Goal: Task Accomplishment & Management: Manage account settings

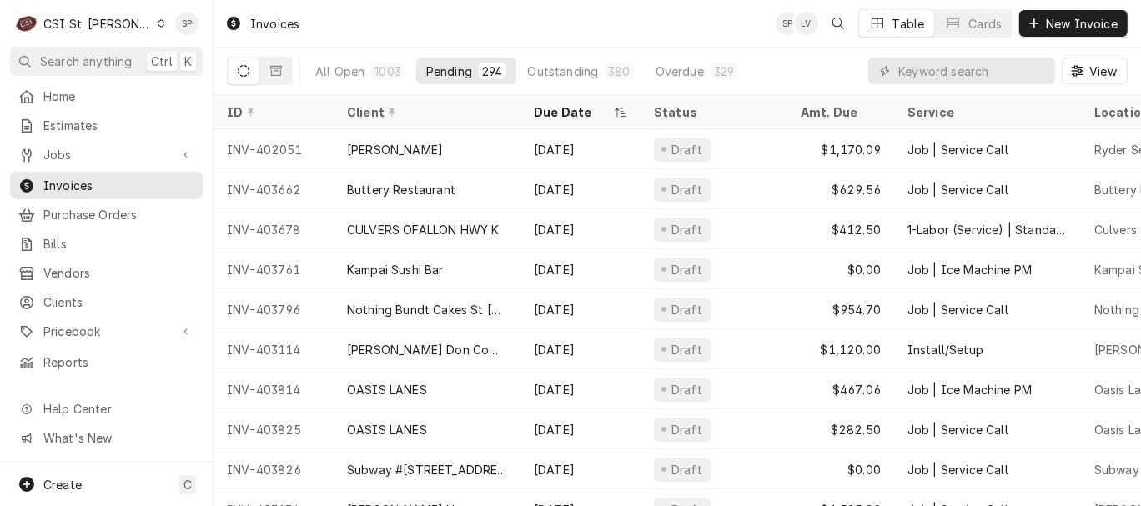
click at [442, 68] on div "Pending" at bounding box center [449, 72] width 46 height 18
click at [940, 68] on input "Dynamic Content Wrapper" at bounding box center [972, 71] width 148 height 27
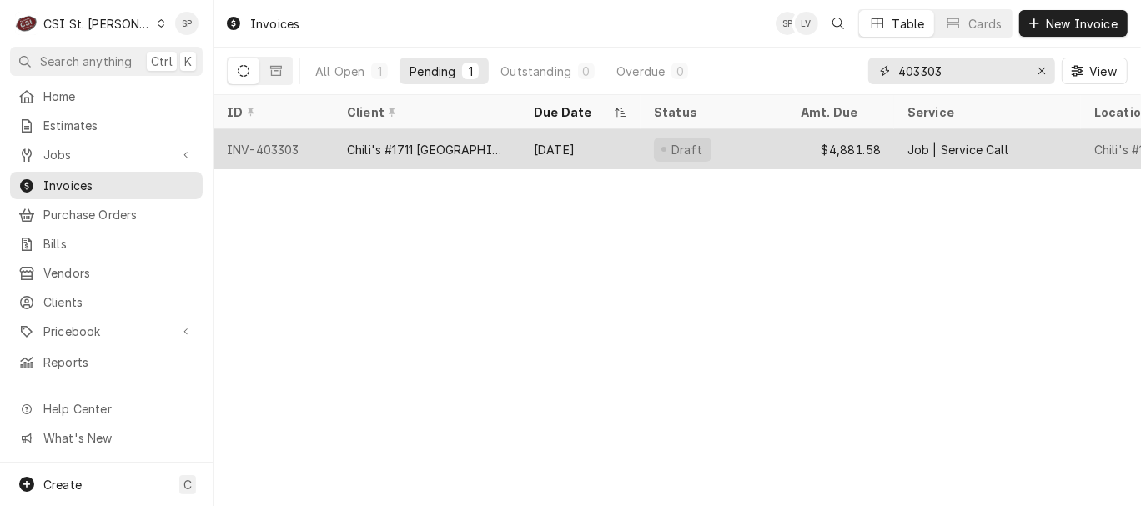
type input "403303"
click at [431, 143] on div "Chili's #1711 [GEOGRAPHIC_DATA][PERSON_NAME]" at bounding box center [427, 150] width 160 height 18
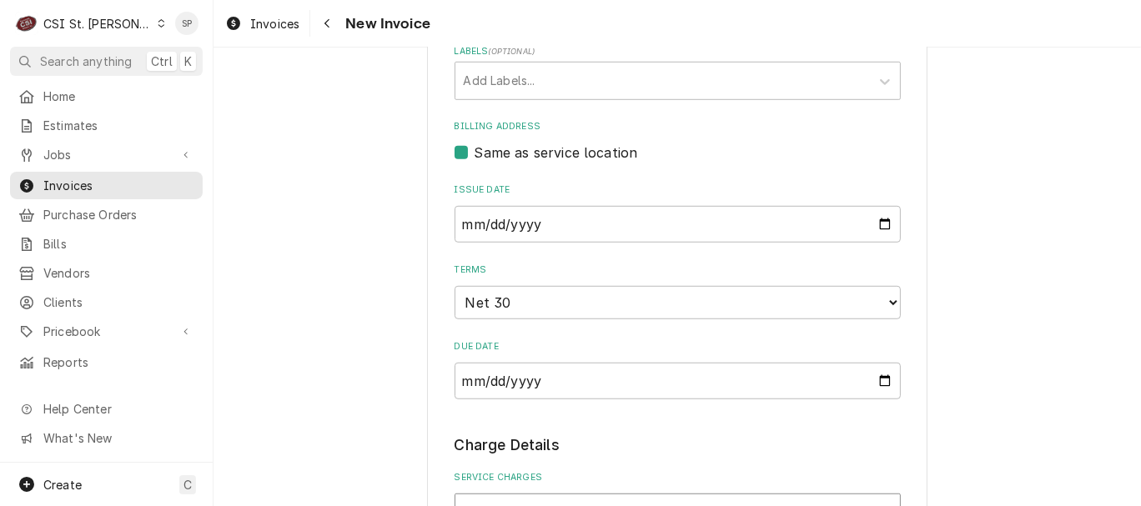
scroll to position [815, 0]
click at [876, 226] on input "[DATE]" at bounding box center [677, 224] width 446 height 37
type textarea "x"
type input "[DATE]"
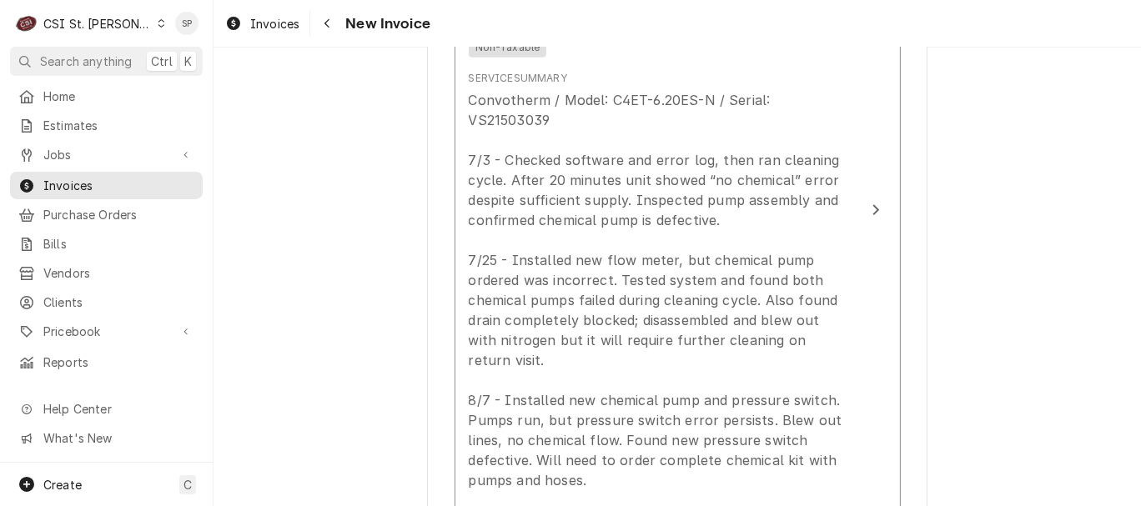
scroll to position [1556, 0]
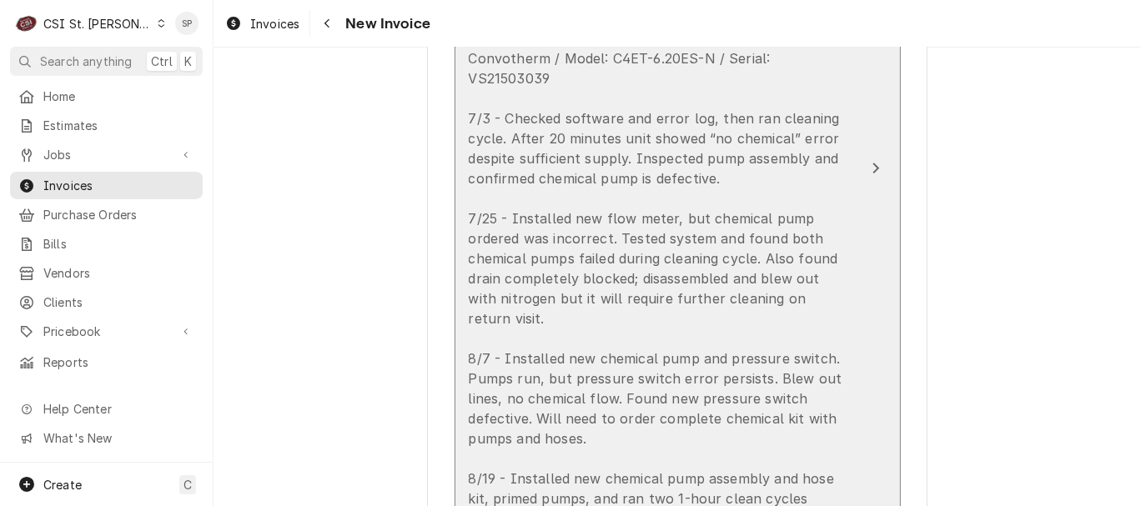
click at [639, 233] on div "Convotherm / Model: C4ET-6.20ES-N / Serial: VS21503039 7/3 - Checked software a…" at bounding box center [660, 308] width 383 height 520
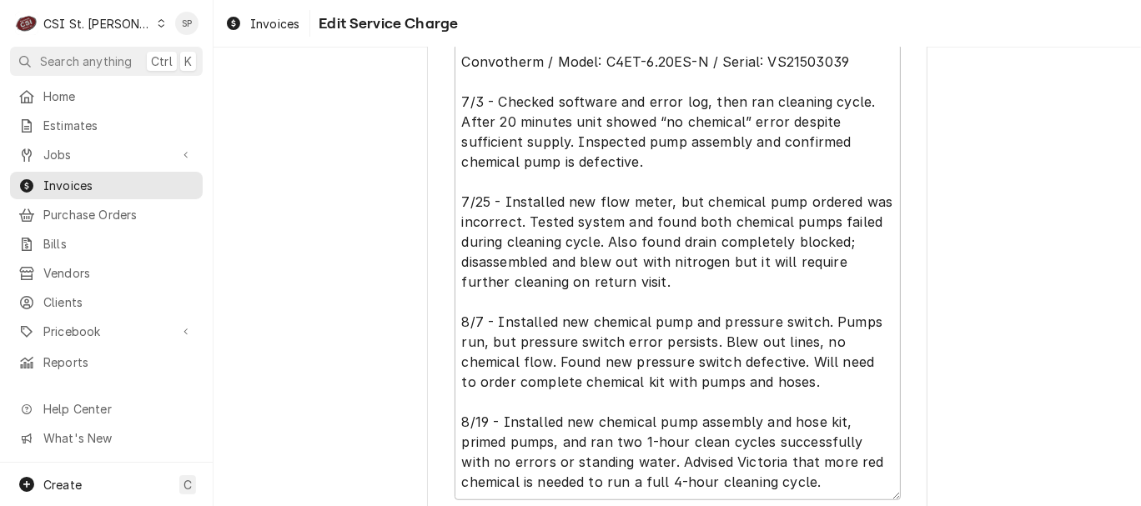
scroll to position [778, 0]
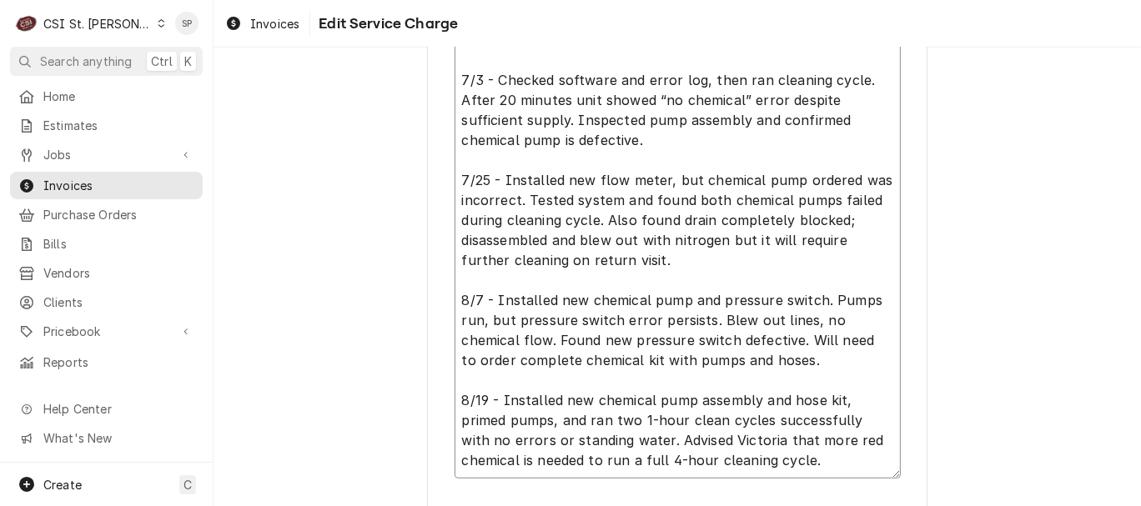
click at [659, 178] on textarea "Convotherm / Model: C4ET-6.20ES-N / Serial: VS21503039 7/3 - Checked software a…" at bounding box center [677, 251] width 446 height 456
type textarea "x"
type textarea "Convotherm / Model: C4ET-6.20ES-N / Serial: VS21503039 7/3 - Checked software a…"
type textarea "x"
type textarea "Convotherm / Model: C4ET-6.20ES-N / Serial: VS21503039 7/3 - Checked software a…"
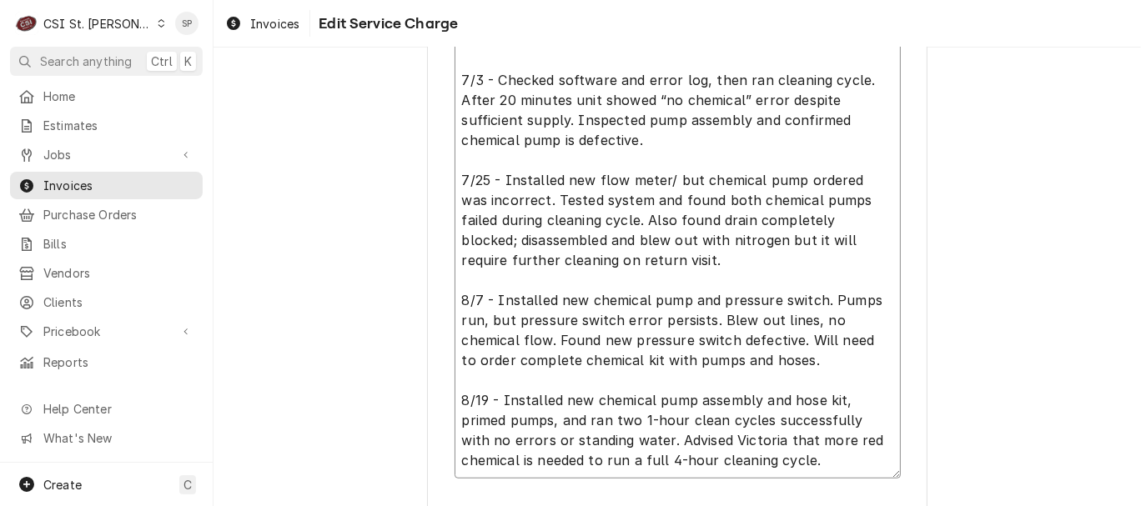
type textarea "x"
type textarea "Convotherm / Model: C4ET-6.20ES-N / Serial: VS21503039 7/3 - Checked software a…"
type textarea "x"
type textarea "Convotherm / Model: C4ET-6.20ES-N / Serial: VS21503039 7/3 - Checked software a…"
type textarea "x"
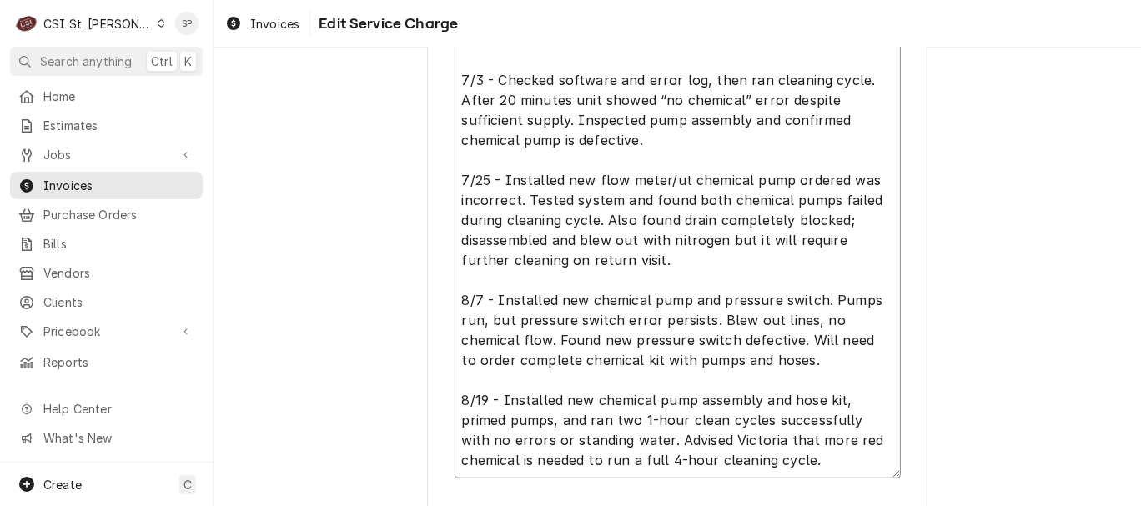
type textarea "Convotherm / Model: C4ET-6.20ES-N / Serial: VS21503039 7/3 - Checked software a…"
type textarea "x"
type textarea "Convotherm / Model: C4ET-6.20ES-N / Serial: VS21503039 7/3 - Checked software a…"
type textarea "x"
type textarea "Convotherm / Model: C4ET-6.20ES-N / Serial: VS21503039 7/3 - Checked software a…"
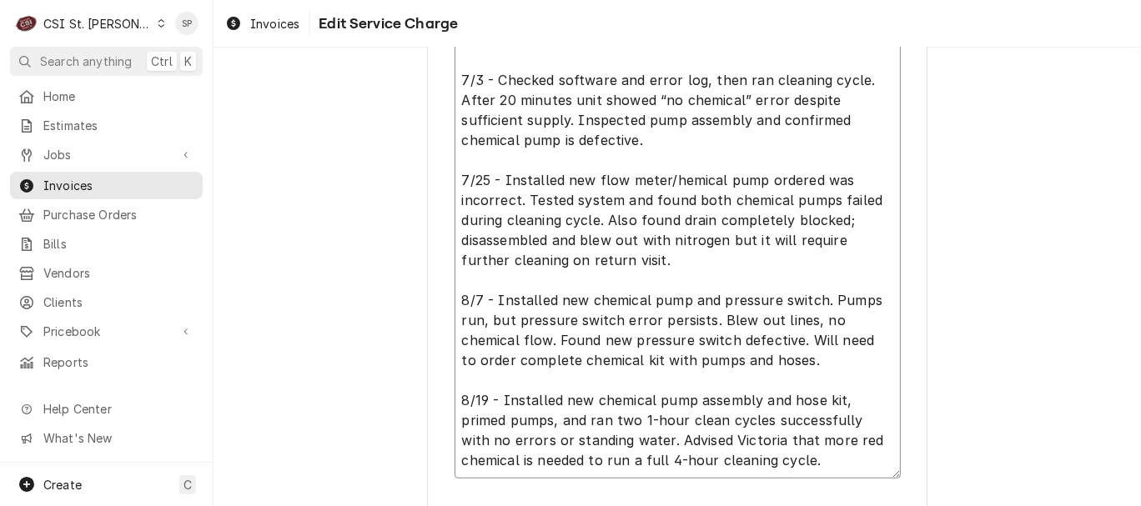
type textarea "x"
type textarea "Convotherm / Model: C4ET-6.20ES-N / Serial: VS21503039 7/3 - Checked software a…"
type textarea "x"
type textarea "Convotherm / Model: C4ET-6.20ES-N / Serial: VS21503039 7/3 - Checked software a…"
type textarea "x"
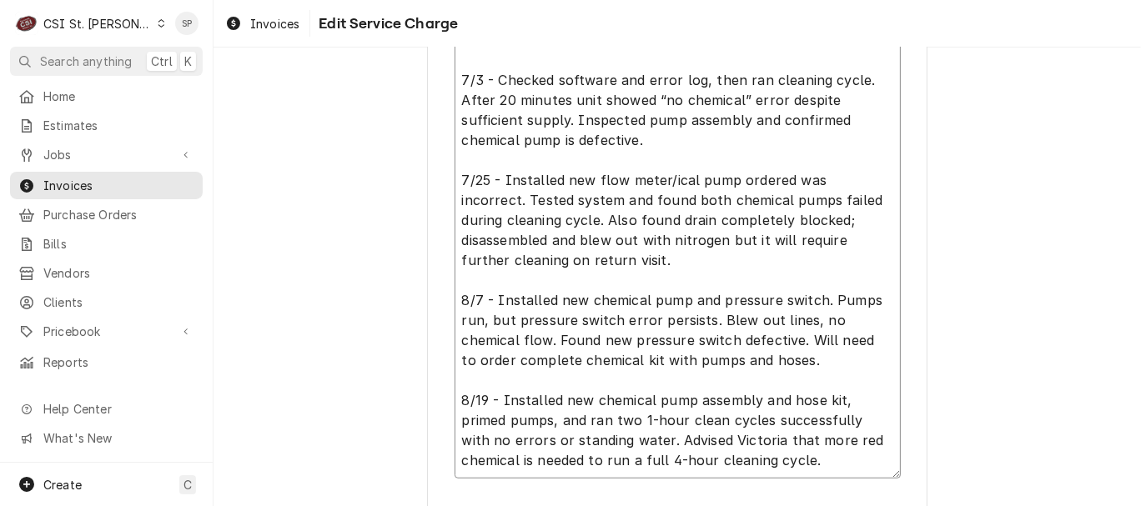
type textarea "Convotherm / Model: C4ET-6.20ES-N / Serial: VS21503039 7/3 - Checked software a…"
type textarea "x"
type textarea "Convotherm / Model: C4ET-6.20ES-N / Serial: VS21503039 7/3 - Checked software a…"
type textarea "x"
type textarea "Convotherm / Model: C4ET-6.20ES-N / Serial: VS21503039 7/3 - Checked software a…"
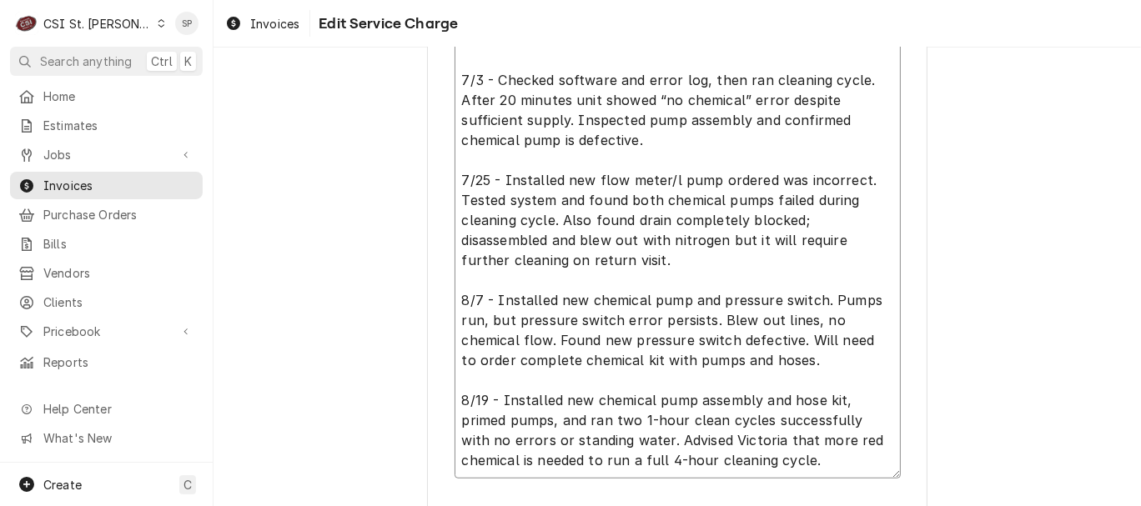
type textarea "x"
type textarea "Convotherm / Model: C4ET-6.20ES-N / Serial: VS21503039 7/3 - Checked software a…"
type textarea "x"
type textarea "Convotherm / Model: C4ET-6.20ES-N / Serial: VS21503039 7/3 - Checked software a…"
type textarea "x"
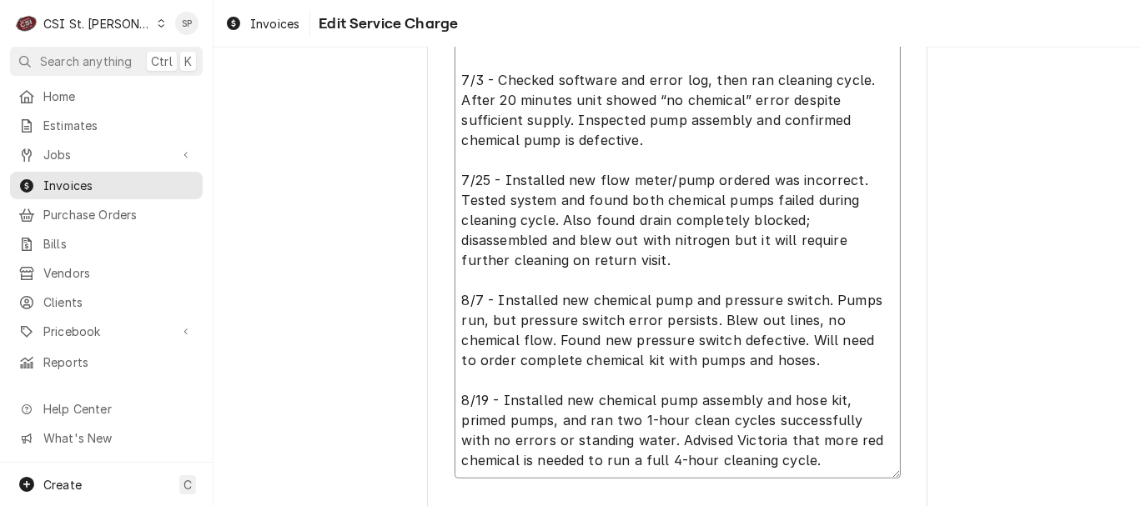
type textarea "Convotherm / Model: C4ET-6.20ES-N / Serial: VS21503039 7/3 - Checked software a…"
type textarea "x"
type textarea "Convotherm / Model: C4ET-6.20ES-N / Serial: VS21503039 7/3 - Checked software a…"
type textarea "x"
type textarea "Convotherm / Model: C4ET-6.20ES-N / Serial: VS21503039 7/3 - Checked software a…"
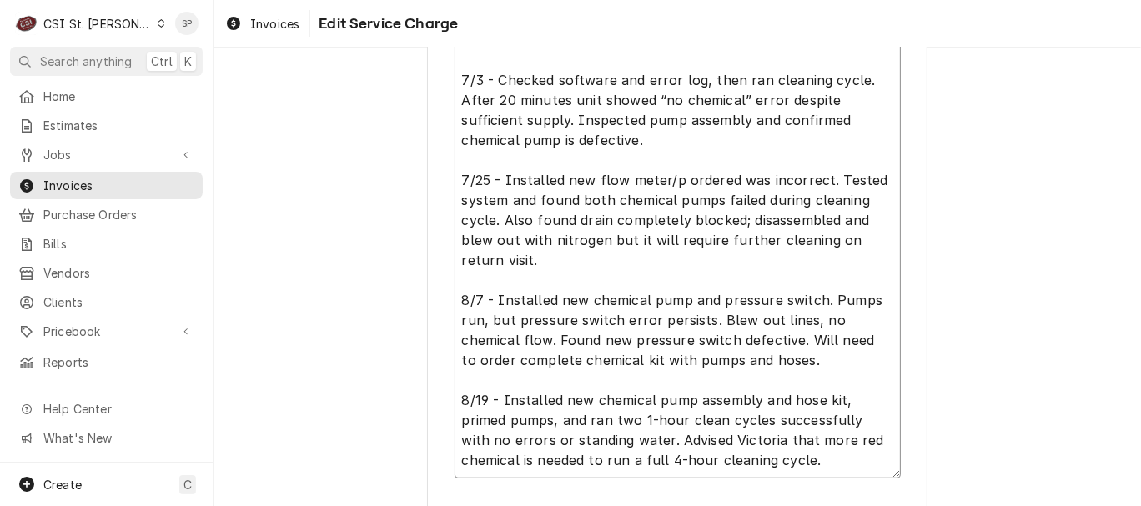
type textarea "x"
type textarea "Convotherm / Model: C4ET-6.20ES-N / Serial: VS21503039 7/3 - Checked software a…"
type textarea "x"
type textarea "Convotherm / Model: C4ET-6.20ES-N / Serial: VS21503039 7/3 - Checked software a…"
type textarea "x"
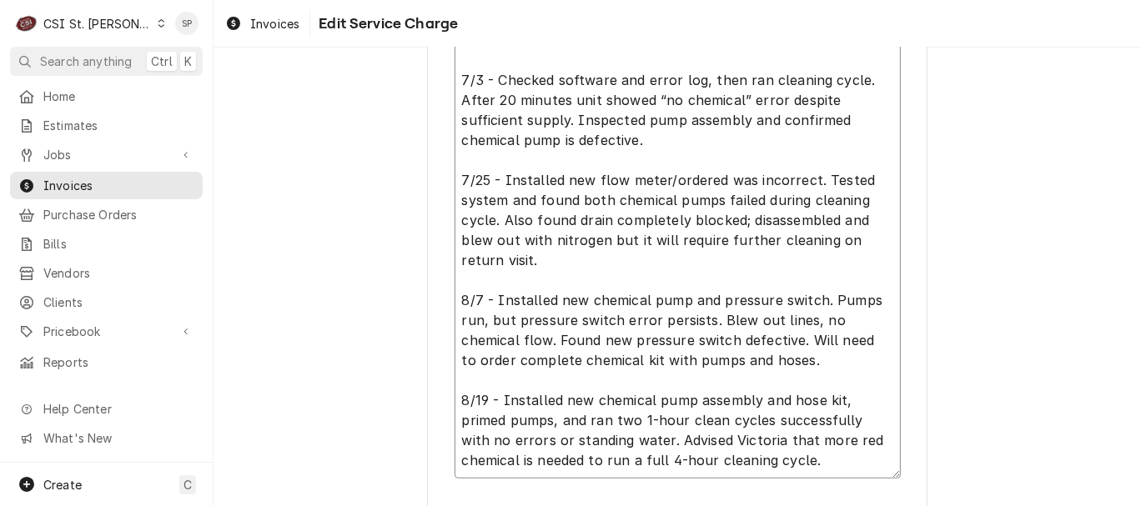
type textarea "Convotherm / Model: C4ET-6.20ES-N / Serial: VS21503039 7/3 - Checked software a…"
type textarea "x"
type textarea "Convotherm / Model: C4ET-6.20ES-N / Serial: VS21503039 7/3 - Checked software a…"
type textarea "x"
type textarea "Convotherm / Model: C4ET-6.20ES-N / Serial: VS21503039 7/3 - Checked software a…"
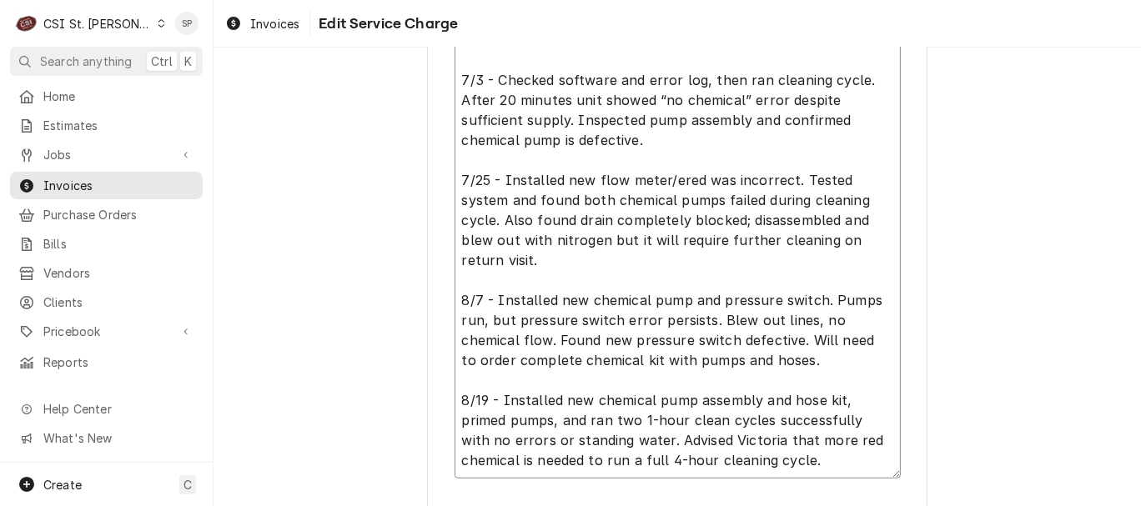
type textarea "x"
type textarea "Convotherm / Model: C4ET-6.20ES-N / Serial: VS21503039 7/3 - Checked software a…"
type textarea "x"
type textarea "Convotherm / Model: C4ET-6.20ES-N / Serial: VS21503039 7/3 - Checked software a…"
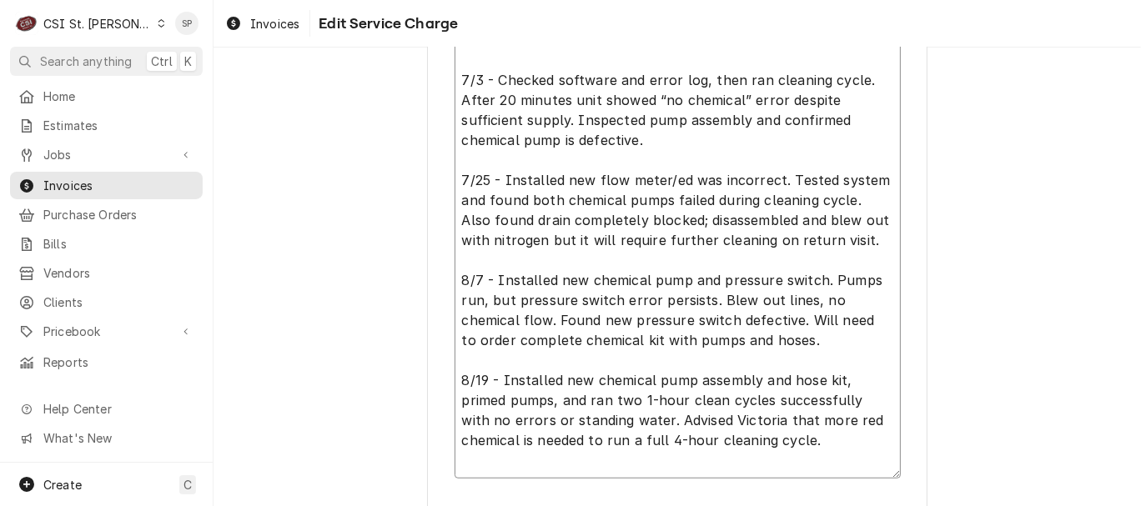
type textarea "x"
type textarea "Convotherm / Model: C4ET-6.20ES-N / Serial: VS21503039 7/3 - Checked software a…"
type textarea "x"
type textarea "Convotherm / Model: C4ET-6.20ES-N / Serial: VS21503039 7/3 - Checked software a…"
type textarea "x"
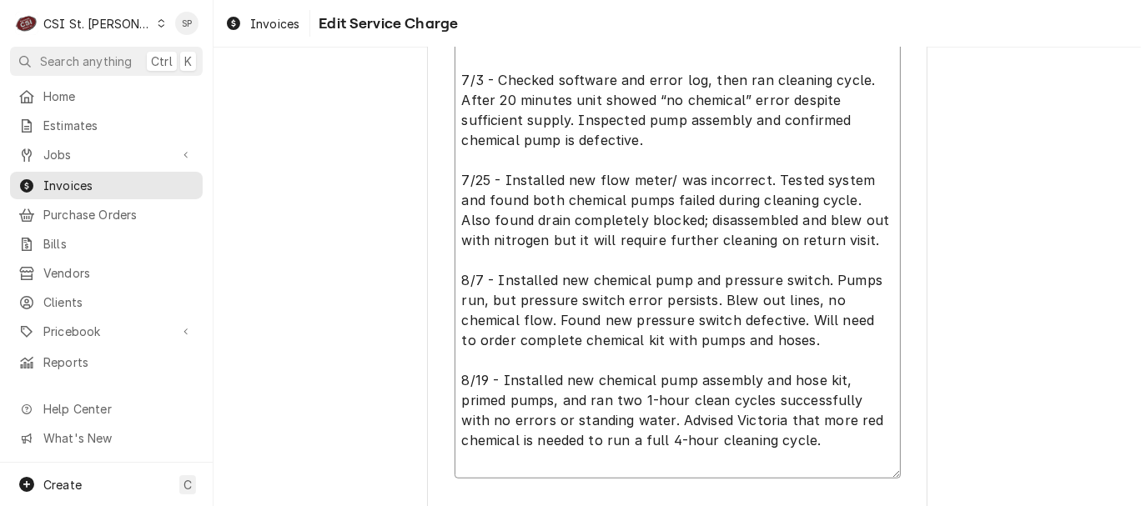
type textarea "Convotherm / Model: C4ET-6.20ES-N / Serial: VS21503039 7/3 - Checked software a…"
type textarea "x"
type textarea "Convotherm / Model: C4ET-6.20ES-N / Serial: VS21503039 7/3 - Checked software a…"
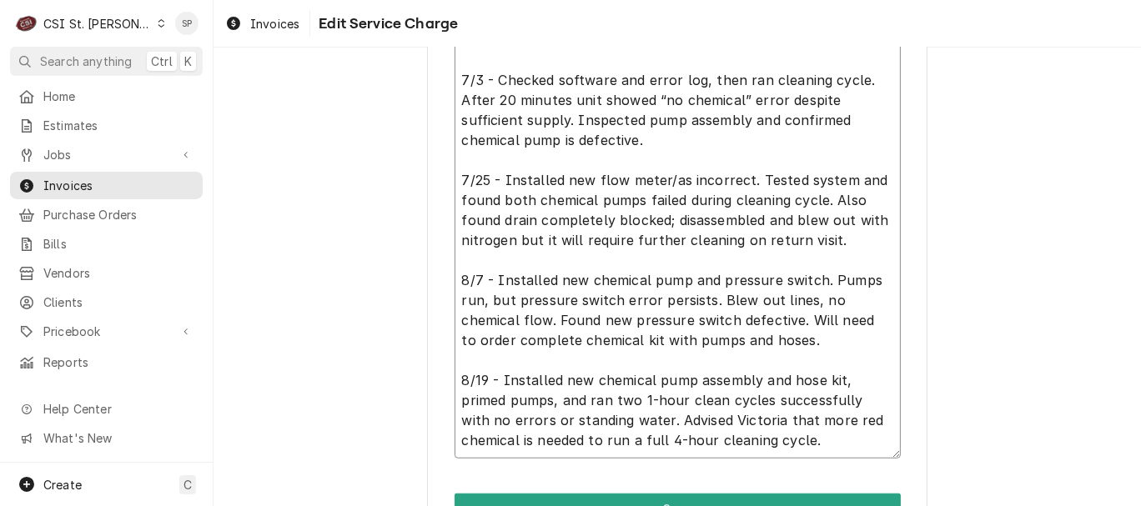
type textarea "x"
type textarea "Convotherm / Model: C4ET-6.20ES-N / Serial: VS21503039 7/3 - Checked software a…"
type textarea "x"
type textarea "Convotherm / Model: C4ET-6.20ES-N / Serial: VS21503039 7/3 - Checked software a…"
type textarea "x"
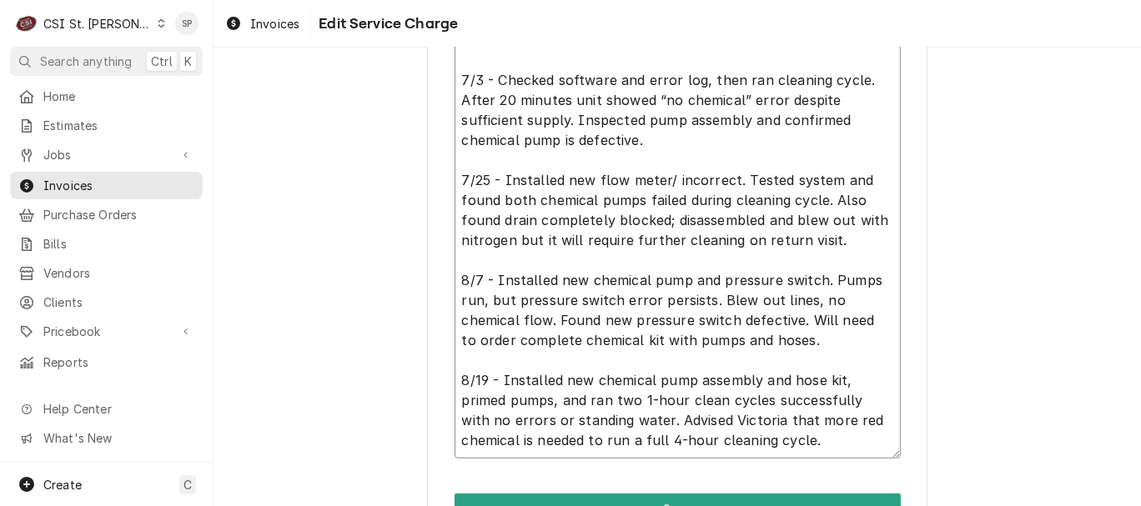
type textarea "Convotherm / Model: C4ET-6.20ES-N / Serial: VS21503039 7/3 - Checked software a…"
type textarea "x"
type textarea "Convotherm / Model: C4ET-6.20ES-N / Serial: VS21503039 7/3 - Checked software a…"
type textarea "x"
type textarea "Convotherm / Model: C4ET-6.20ES-N / Serial: VS21503039 7/3 - Checked software a…"
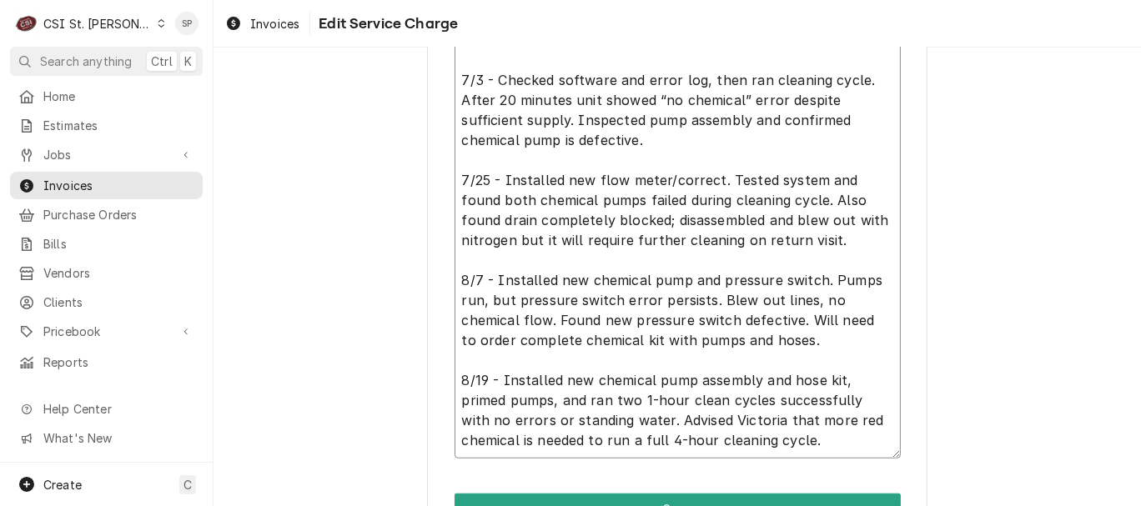
type textarea "x"
type textarea "Convotherm / Model: C4ET-6.20ES-N / Serial: VS21503039 7/3 - Checked software a…"
type textarea "x"
type textarea "Convotherm / Model: C4ET-6.20ES-N / Serial: VS21503039 7/3 - Checked software a…"
type textarea "x"
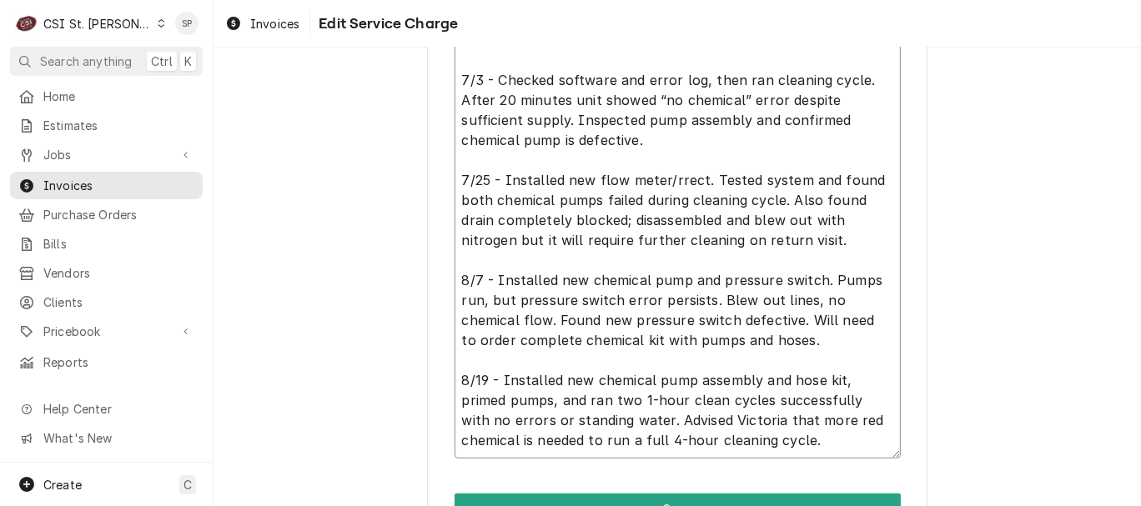
type textarea "Convotherm / Model: C4ET-6.20ES-N / Serial: VS21503039 7/3 - Checked software a…"
type textarea "x"
type textarea "Convotherm / Model: C4ET-6.20ES-N / Serial: VS21503039 7/3 - Checked software a…"
type textarea "x"
type textarea "Convotherm / Model: C4ET-6.20ES-N / Serial: VS21503039 7/3 - Checked software a…"
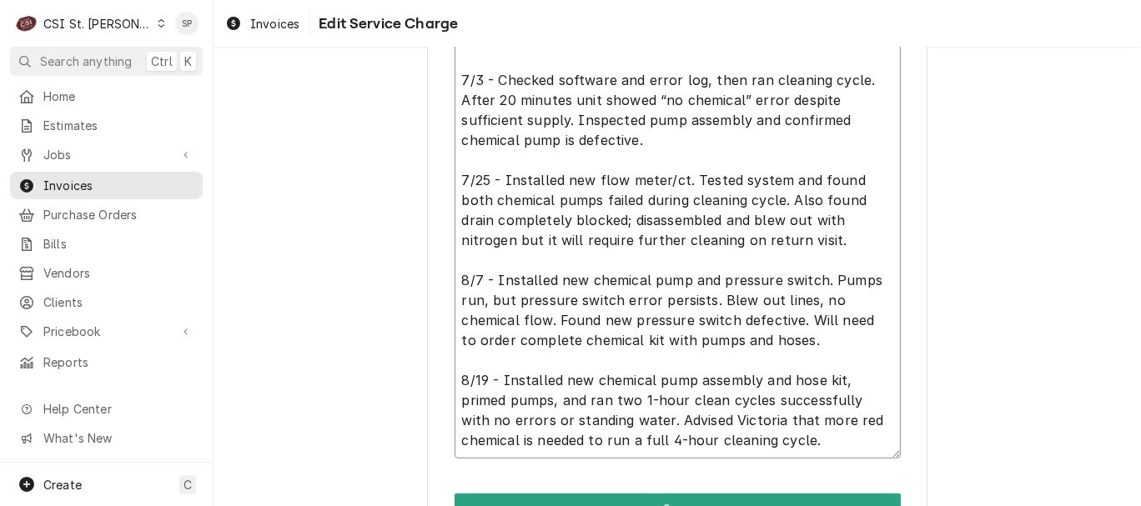
type textarea "x"
type textarea "Convotherm / Model: C4ET-6.20ES-N / Serial: VS21503039 7/3 - Checked software a…"
type textarea "x"
type textarea "Convotherm / Model: C4ET-6.20ES-N / Serial: VS21503039 7/3 - Checked software a…"
type textarea "x"
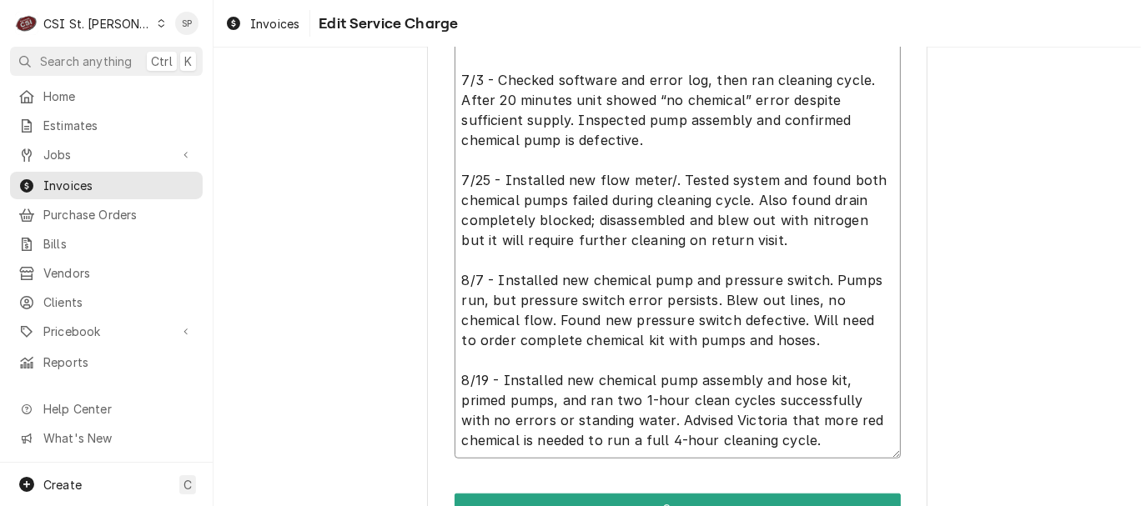
type textarea "Convotherm / Model: C4ET-6.20ES-N / Serial: VS21503039 7/3 - Checked software a…"
type textarea "x"
type textarea "Convotherm / Model: C4ET-6.20ES-N / Serial: VS21503039 7/3 - Checked software a…"
type textarea "x"
type textarea "Convotherm / Model: C4ET-6.20ES-N / Serial: VS21503039 7/3 - Checked software a…"
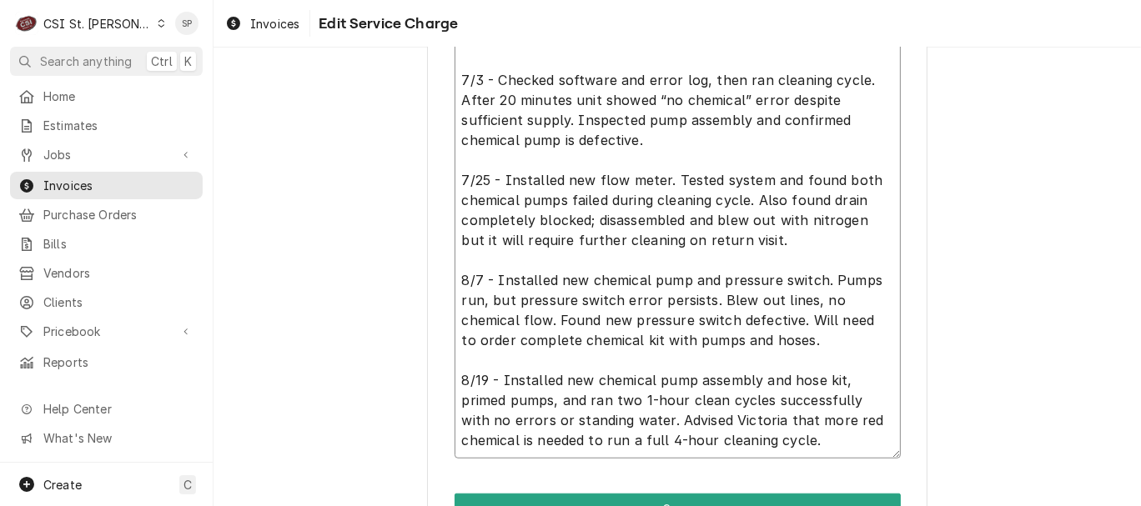
type textarea "x"
type textarea "Convotherm / Model: C4ET-6.20ES-N / Serial: VS21503039 7/3 - Checked software a…"
click at [491, 317] on textarea "Convotherm / Model: C4ET-6.20ES-N / Serial: VS21503039 7/3 - Checked software a…" at bounding box center [677, 241] width 446 height 436
type textarea "x"
type textarea "Convotherm / Model: C4ET-6.20ES-N / Serial: VS21503039 7/3 - Checked software a…"
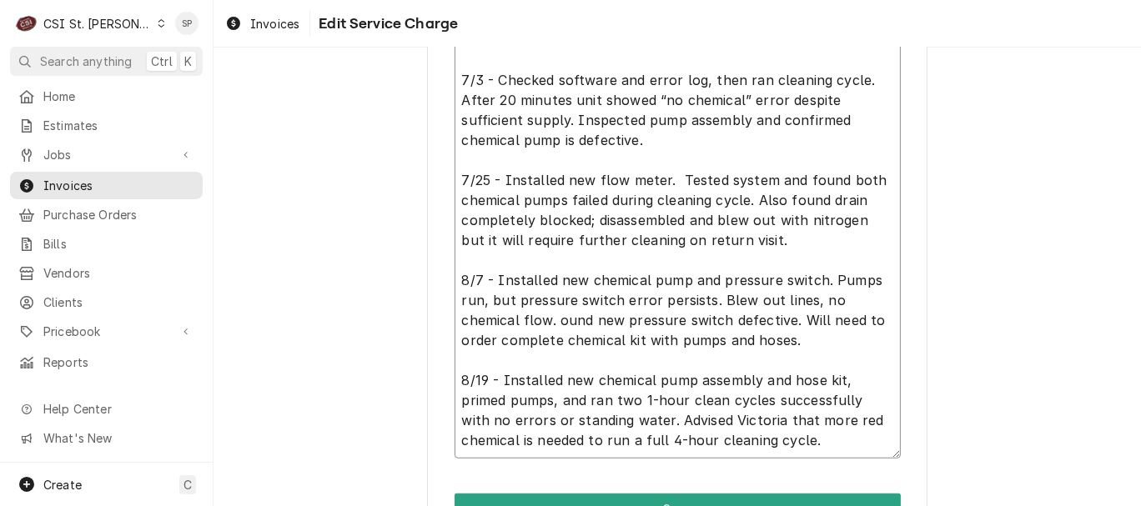
type textarea "x"
type textarea "Convotherm / Model: C4ET-6.20ES-N / Serial: VS21503039 7/3 - Checked software a…"
type textarea "x"
type textarea "Convotherm / Model: C4ET-6.20ES-N / Serial: VS21503039 7/3 - Checked software a…"
type textarea "x"
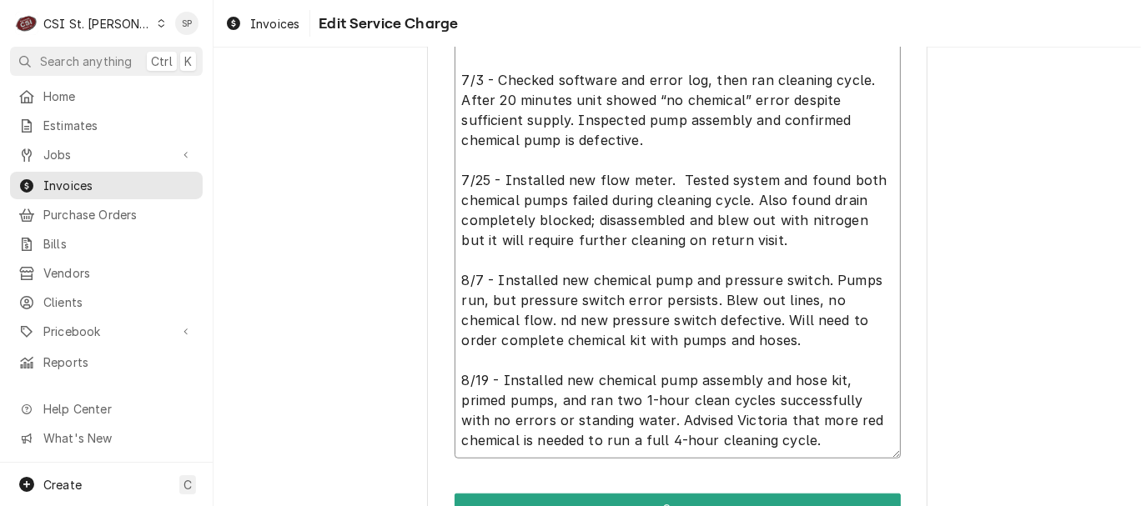
type textarea "Convotherm / Model: C4ET-6.20ES-N / Serial: VS21503039 7/3 - Checked software a…"
type textarea "x"
type textarea "Convotherm / Model: C4ET-6.20ES-N / Serial: VS21503039 7/3 - Checked software a…"
type textarea "x"
type textarea "Convotherm / Model: C4ET-6.20ES-N / Serial: VS21503039 7/3 - Checked software a…"
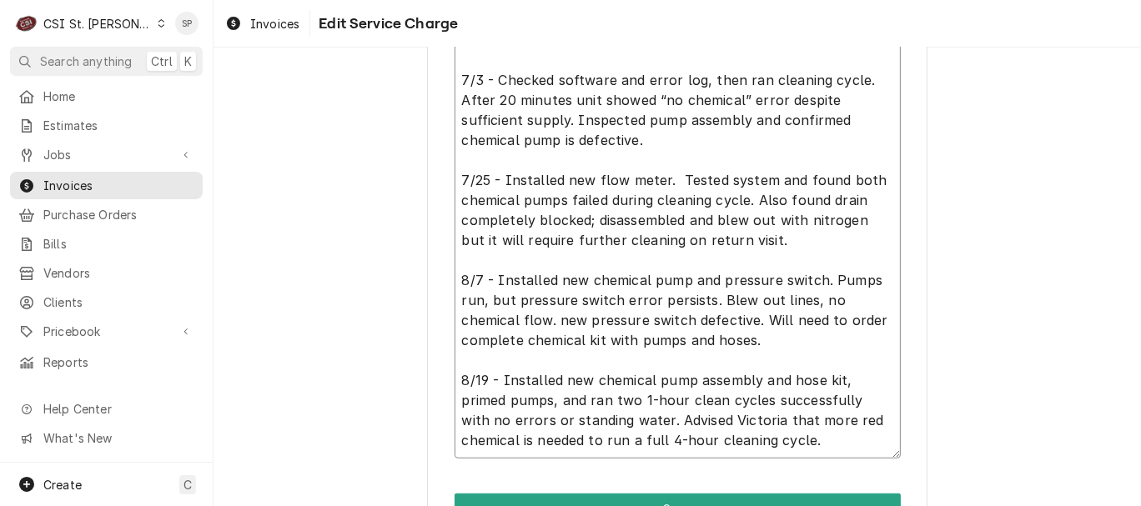
type textarea "x"
type textarea "Convotherm / Model: C4ET-6.20ES-N / Serial: VS21503039 7/3 - Checked software a…"
type textarea "x"
type textarea "Convotherm / Model: C4ET-6.20ES-N / Serial: VS21503039 7/3 - Checked software a…"
type textarea "x"
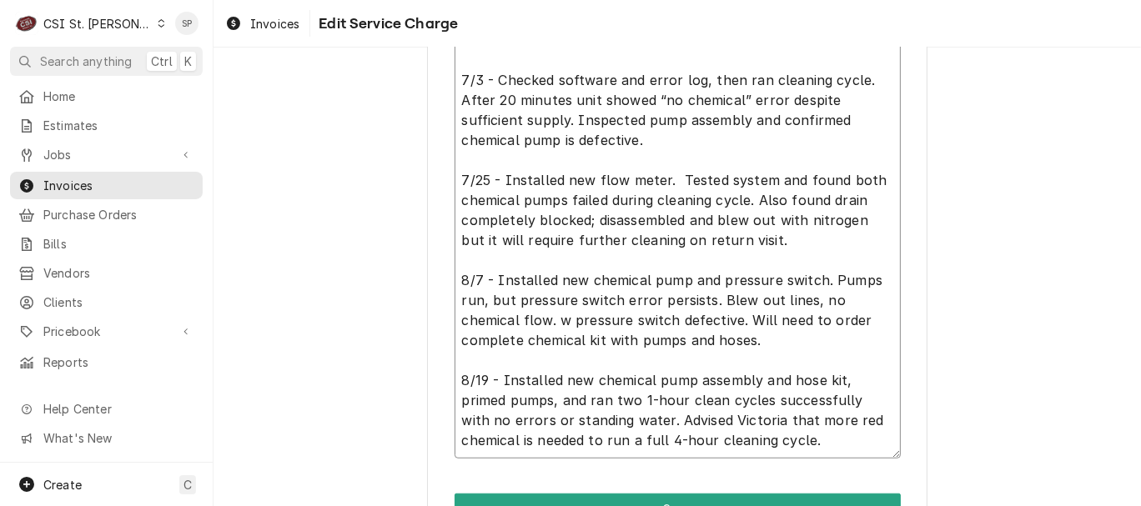
type textarea "Convotherm / Model: C4ET-6.20ES-N / Serial: VS21503039 7/3 - Checked software a…"
type textarea "x"
type textarea "Convotherm / Model: C4ET-6.20ES-N / Serial: VS21503039 7/3 - Checked software a…"
type textarea "x"
type textarea "Convotherm / Model: C4ET-6.20ES-N / Serial: VS21503039 7/3 - Checked software a…"
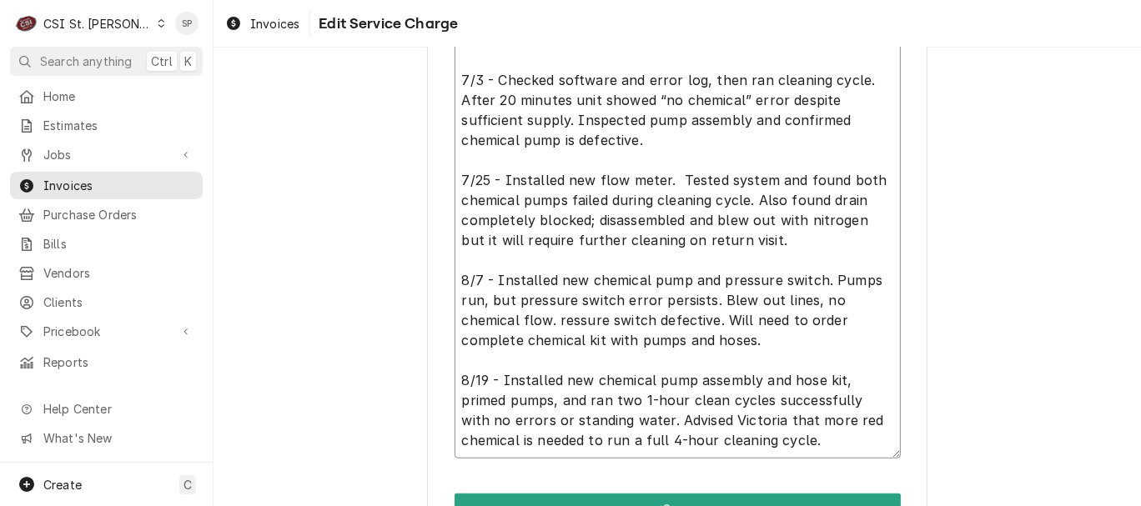
type textarea "x"
type textarea "Convotherm / Model: C4ET-6.20ES-N / Serial: VS21503039 7/3 - Checked software a…"
type textarea "x"
type textarea "Convotherm / Model: C4ET-6.20ES-N / Serial: VS21503039 7/3 - Checked software a…"
type textarea "x"
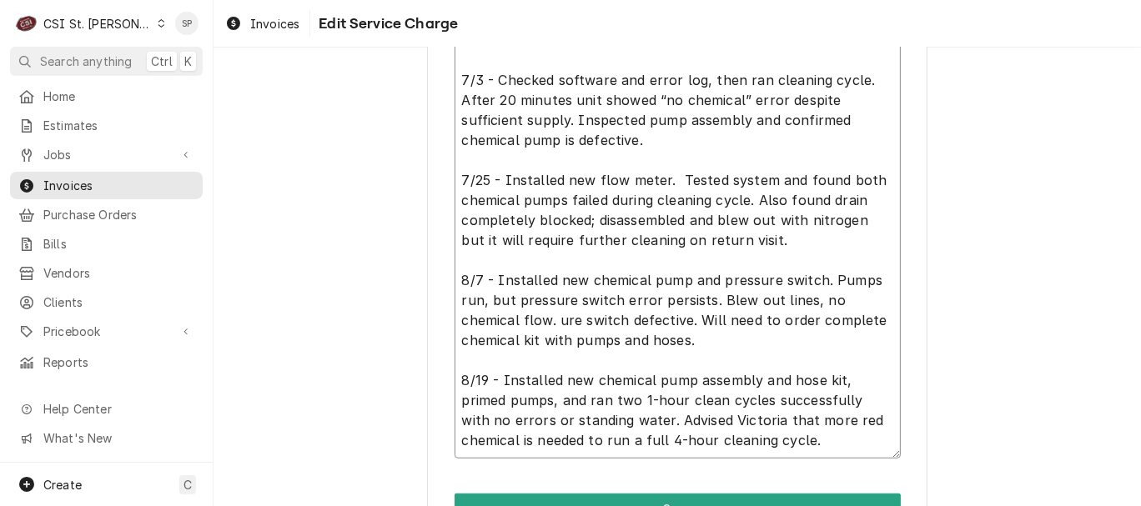
type textarea "Convotherm / Model: C4ET-6.20ES-N / Serial: VS21503039 7/3 - Checked software a…"
type textarea "x"
type textarea "Convotherm / Model: C4ET-6.20ES-N / Serial: VS21503039 7/3 - Checked software a…"
type textarea "x"
type textarea "Convotherm / Model: C4ET-6.20ES-N / Serial: VS21503039 7/3 - Checked software a…"
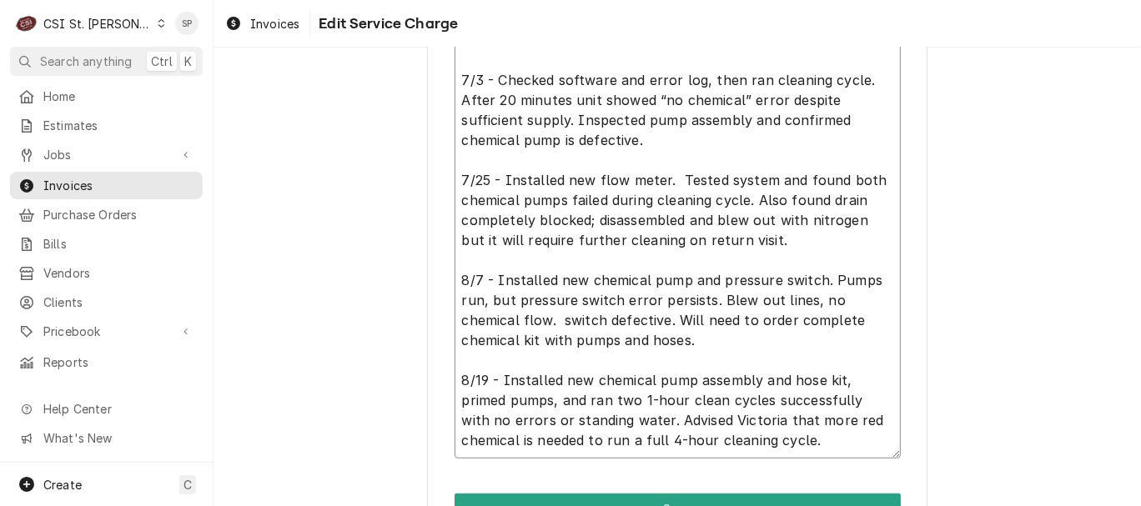
type textarea "x"
type textarea "Convotherm / Model: C4ET-6.20ES-N / Serial: VS21503039 7/3 - Checked software a…"
type textarea "x"
type textarea "Convotherm / Model: C4ET-6.20ES-N / Serial: VS21503039 7/3 - Checked software a…"
type textarea "x"
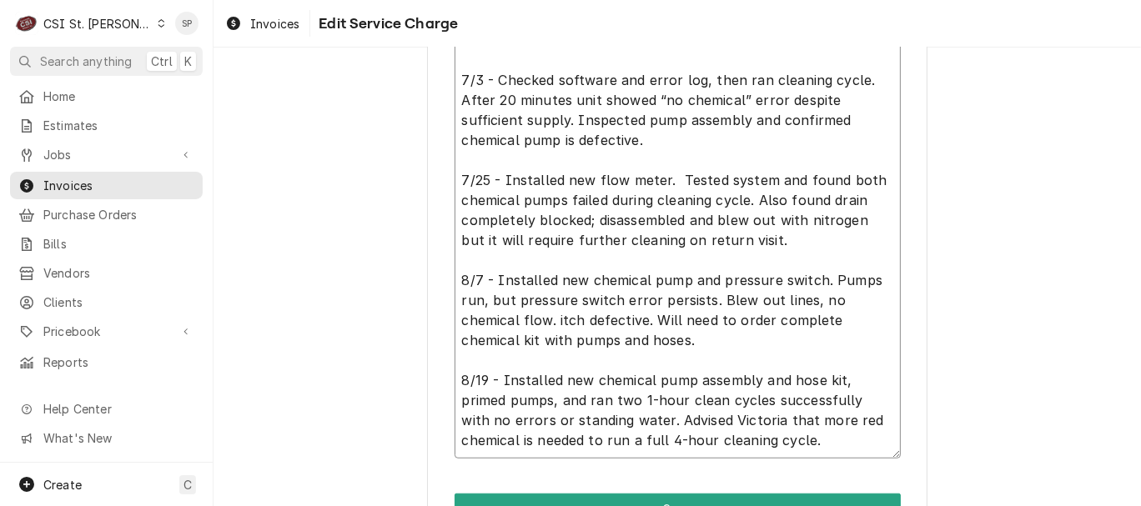
type textarea "Convotherm / Model: C4ET-6.20ES-N / Serial: VS21503039 7/3 - Checked software a…"
type textarea "x"
type textarea "Convotherm / Model: C4ET-6.20ES-N / Serial: VS21503039 7/3 - Checked software a…"
type textarea "x"
type textarea "Convotherm / Model: C4ET-6.20ES-N / Serial: VS21503039 7/3 - Checked software a…"
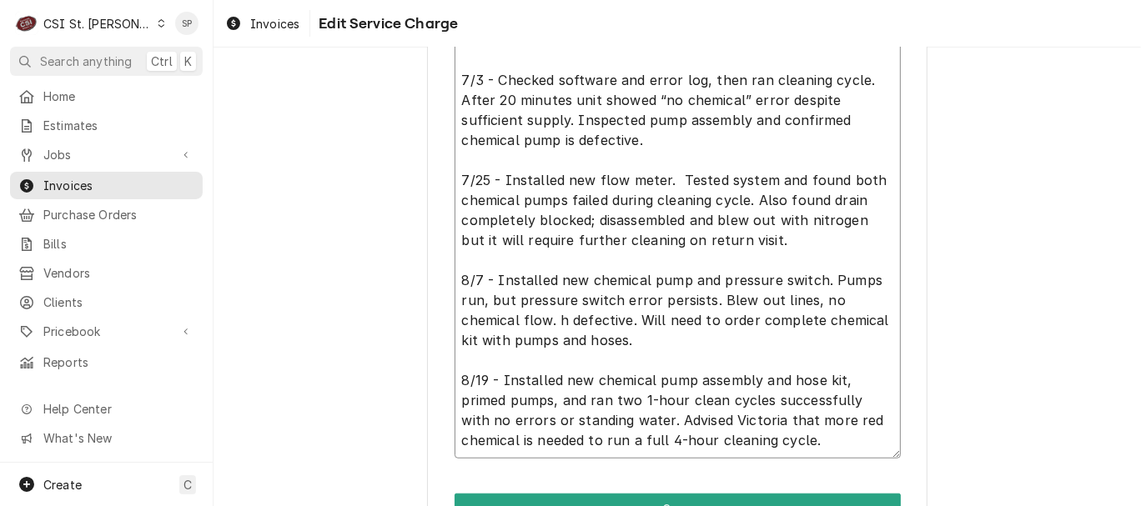
type textarea "x"
type textarea "Convotherm / Model: C4ET-6.20ES-N / Serial: VS21503039 7/3 - Checked software a…"
type textarea "x"
type textarea "Convotherm / Model: C4ET-6.20ES-N / Serial: VS21503039 7/3 - Checked software a…"
type textarea "x"
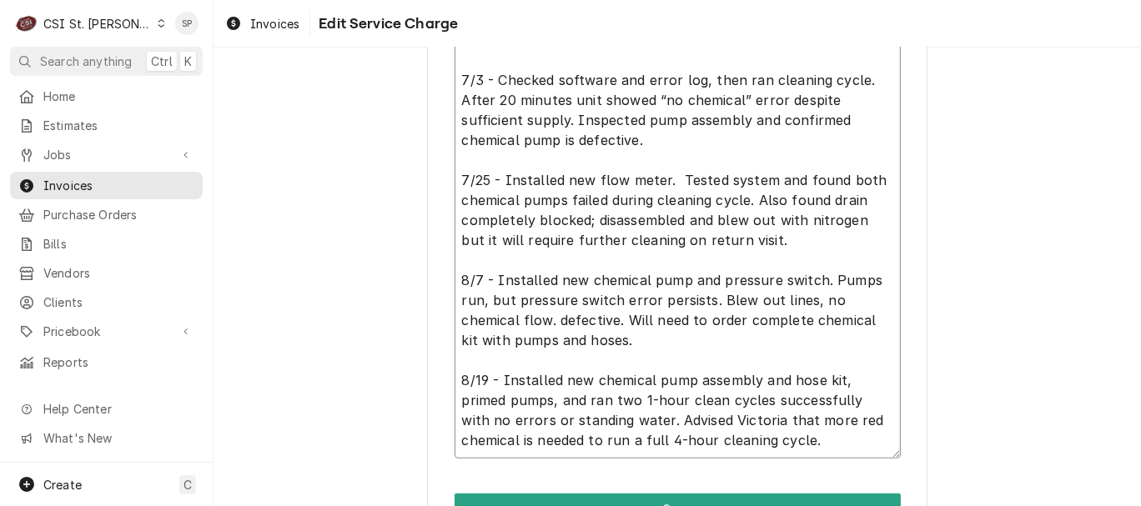
type textarea "Convotherm / Model: C4ET-6.20ES-N / Serial: VS21503039 7/3 - Checked software a…"
type textarea "x"
type textarea "Convotherm / Model: C4ET-6.20ES-N / Serial: VS21503039 7/3 - Checked software a…"
type textarea "x"
type textarea "Convotherm / Model: C4ET-6.20ES-N / Serial: VS21503039 7/3 - Checked software a…"
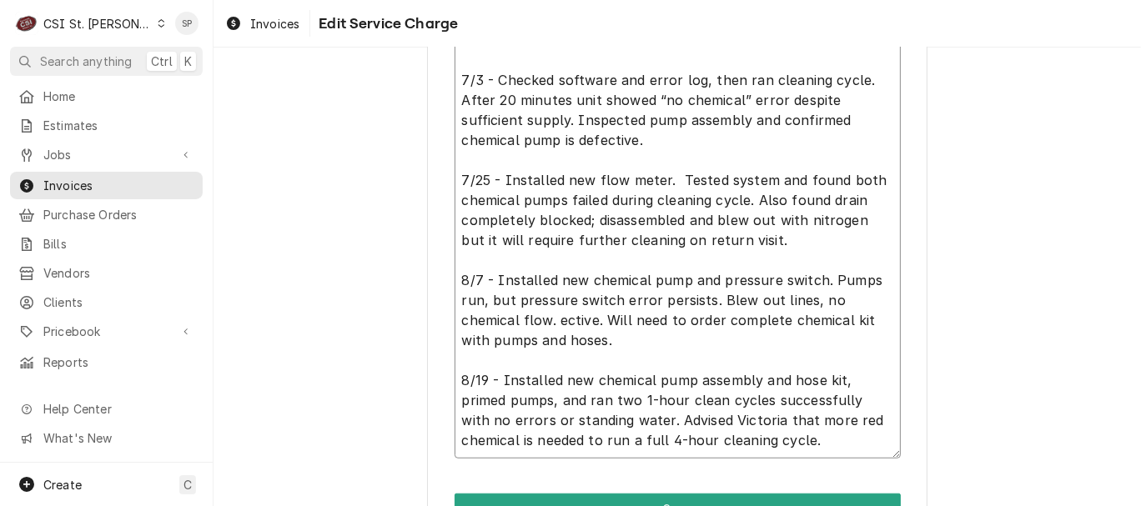
type textarea "x"
type textarea "Convotherm / Model: C4ET-6.20ES-N / Serial: VS21503039 7/3 - Checked software a…"
type textarea "x"
type textarea "Convotherm / Model: C4ET-6.20ES-N / Serial: VS21503039 7/3 - Checked software a…"
type textarea "x"
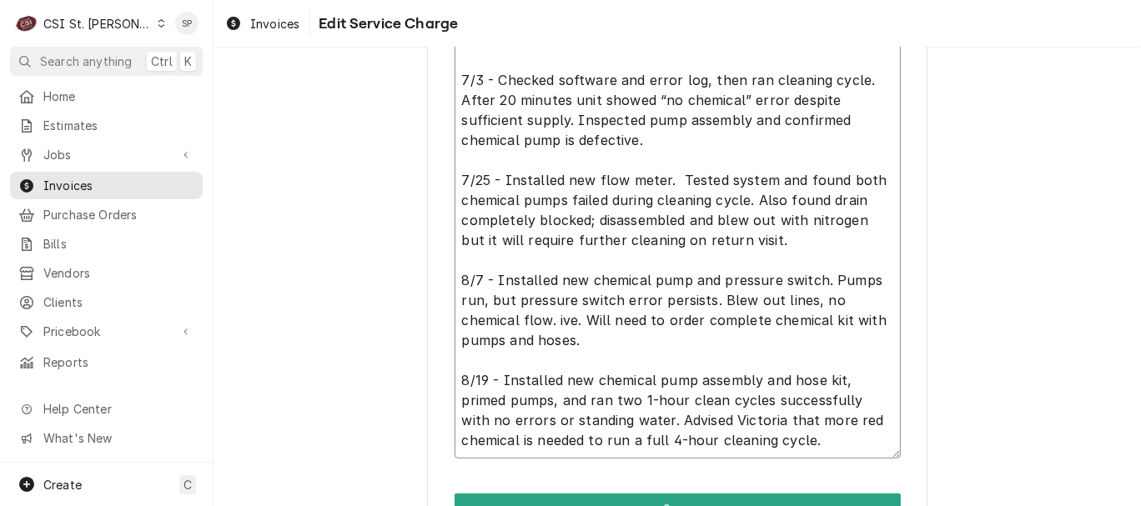
type textarea "Convotherm / Model: C4ET-6.20ES-N / Serial: VS21503039 7/3 - Checked software a…"
type textarea "x"
type textarea "Convotherm / Model: C4ET-6.20ES-N / Serial: VS21503039 7/3 - Checked software a…"
type textarea "x"
type textarea "Convotherm / Model: C4ET-6.20ES-N / Serial: VS21503039 7/3 - Checked software a…"
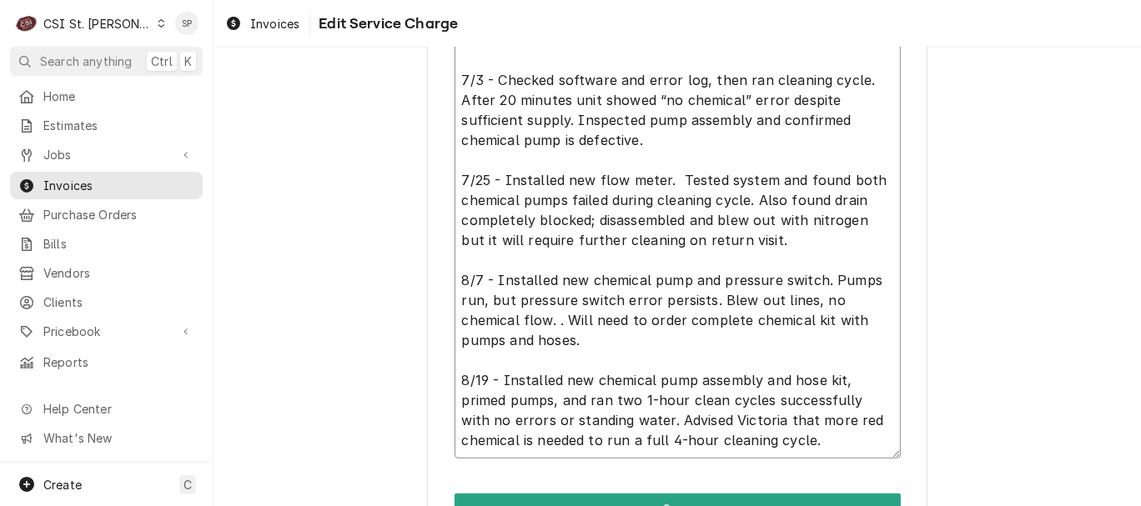
type textarea "x"
type textarea "Convotherm / Model: C4ET-6.20ES-N / Serial: VS21503039 7/3 - Checked software a…"
type textarea "x"
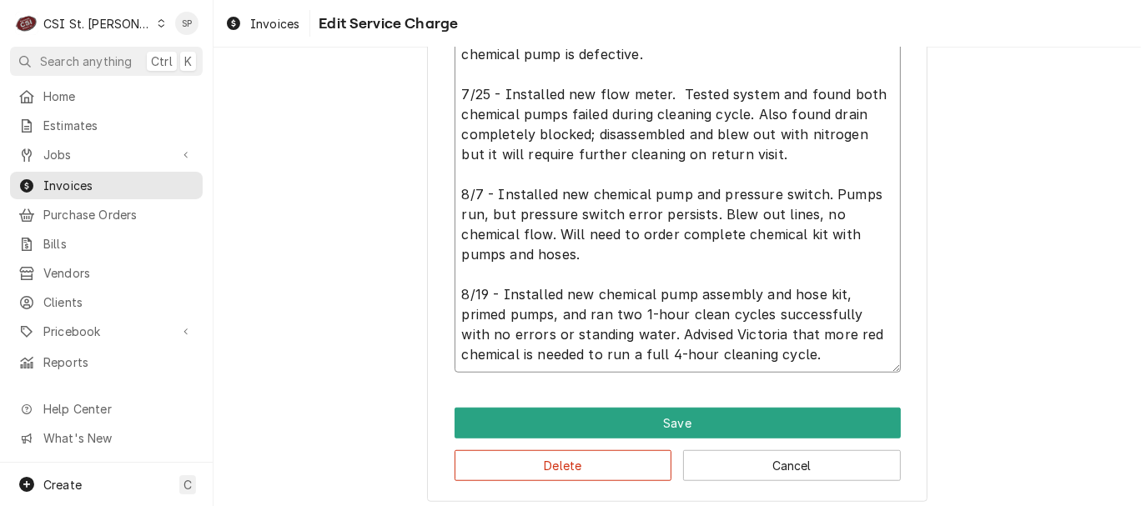
scroll to position [875, 0]
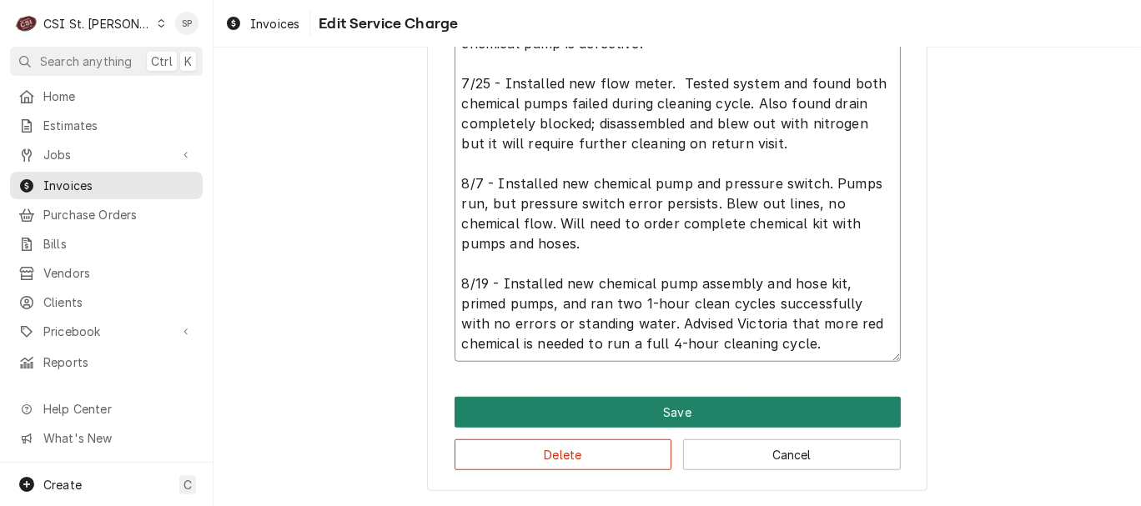
type textarea "Convotherm / Model: C4ET-6.20ES-N / Serial: VS21503039 7/3 - Checked software a…"
click at [755, 413] on button "Save" at bounding box center [677, 412] width 446 height 31
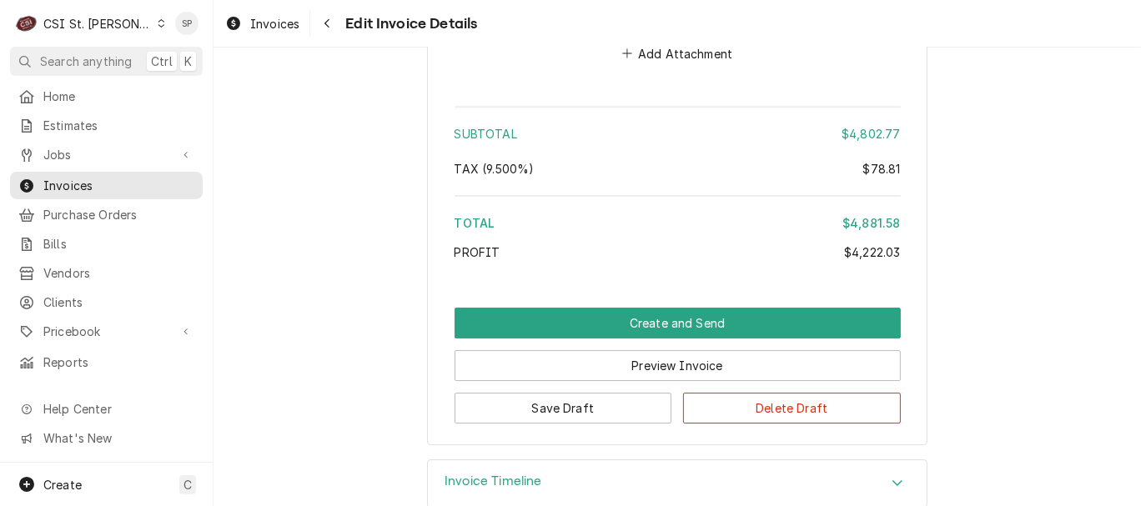
scroll to position [4160, 0]
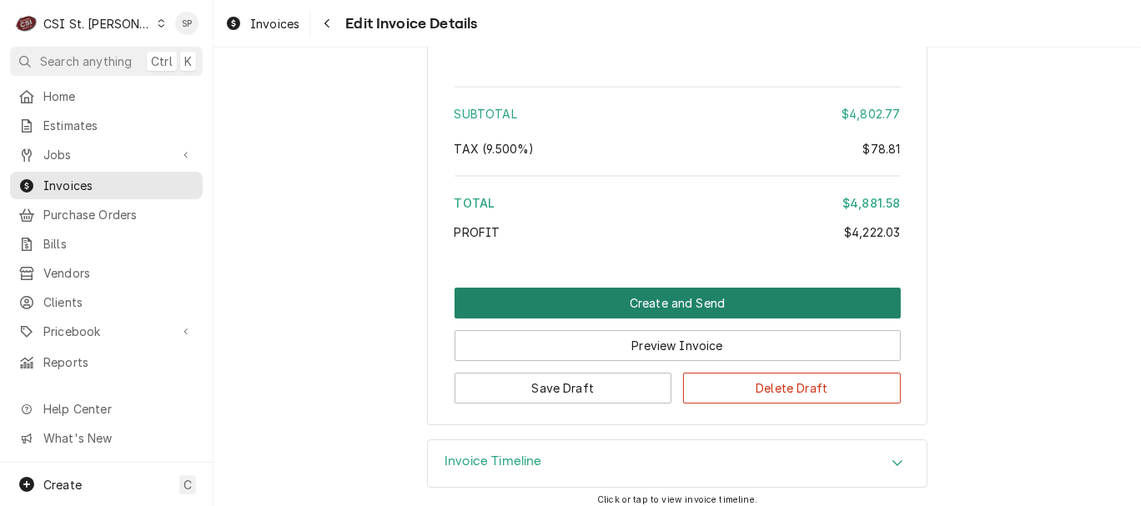
click at [644, 288] on button "Create and Send" at bounding box center [677, 303] width 446 height 31
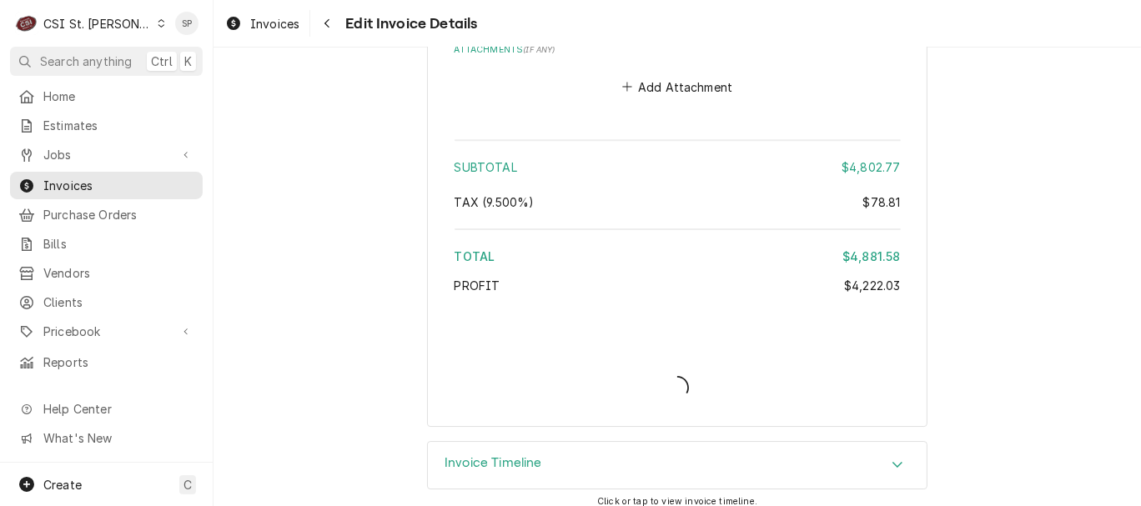
type textarea "x"
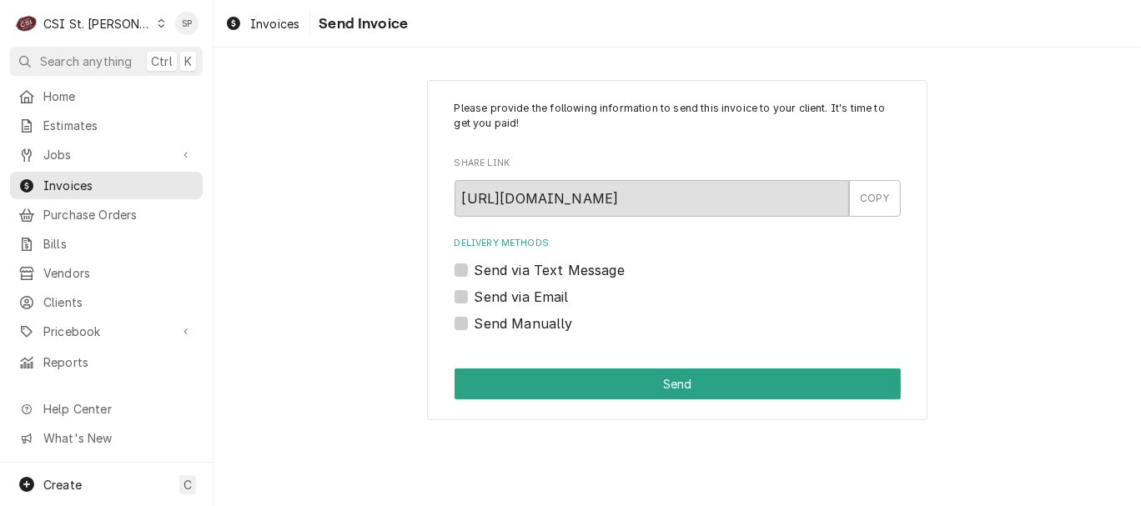
click at [538, 291] on label "Send via Email" at bounding box center [521, 297] width 94 height 20
click at [538, 291] on input "Send via Email" at bounding box center [697, 305] width 446 height 37
checkbox input "true"
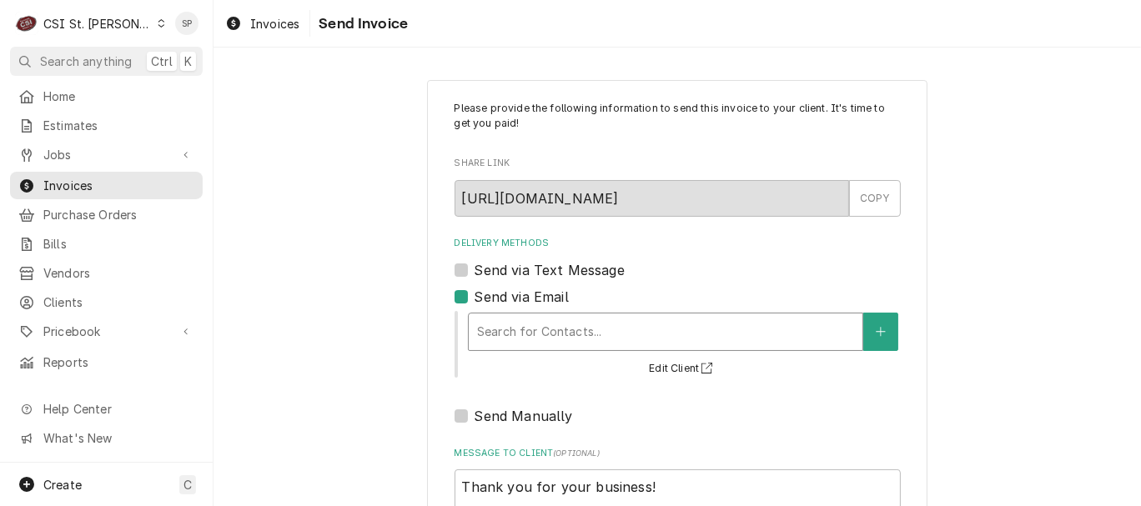
click at [574, 338] on div "Delivery Methods" at bounding box center [665, 332] width 377 height 30
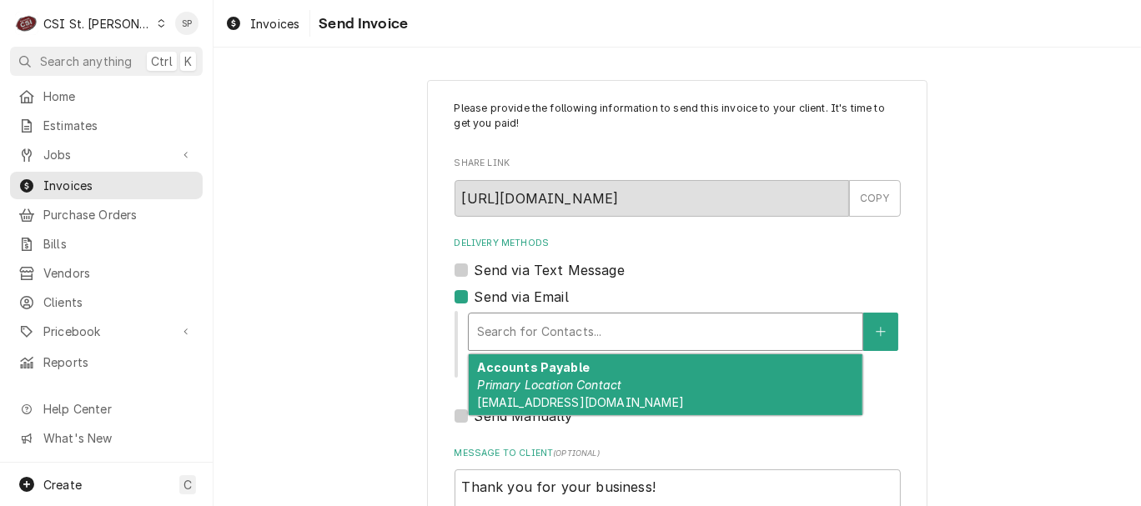
click at [573, 338] on div "Delivery Methods" at bounding box center [665, 332] width 377 height 30
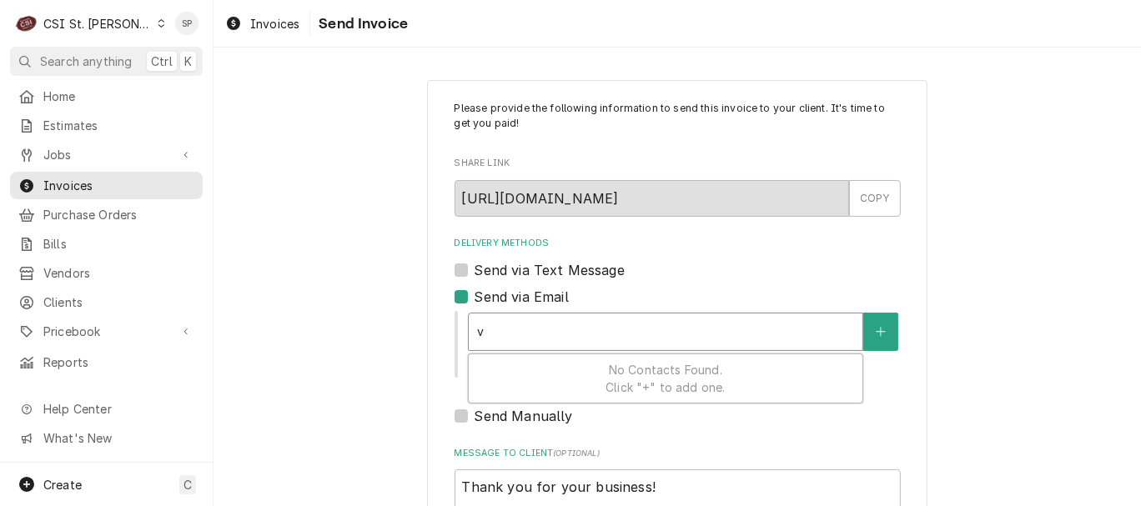
type textarea "x"
type input "v"
type textarea "x"
type input "vo"
type textarea "x"
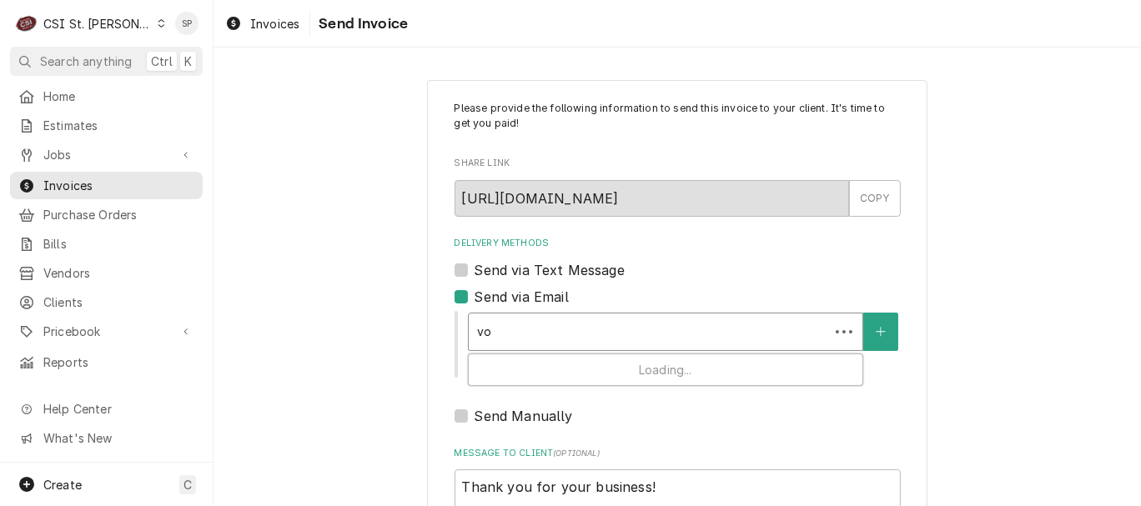
type input "v"
type textarea "x"
type input "vi"
type textarea "x"
type input "vic"
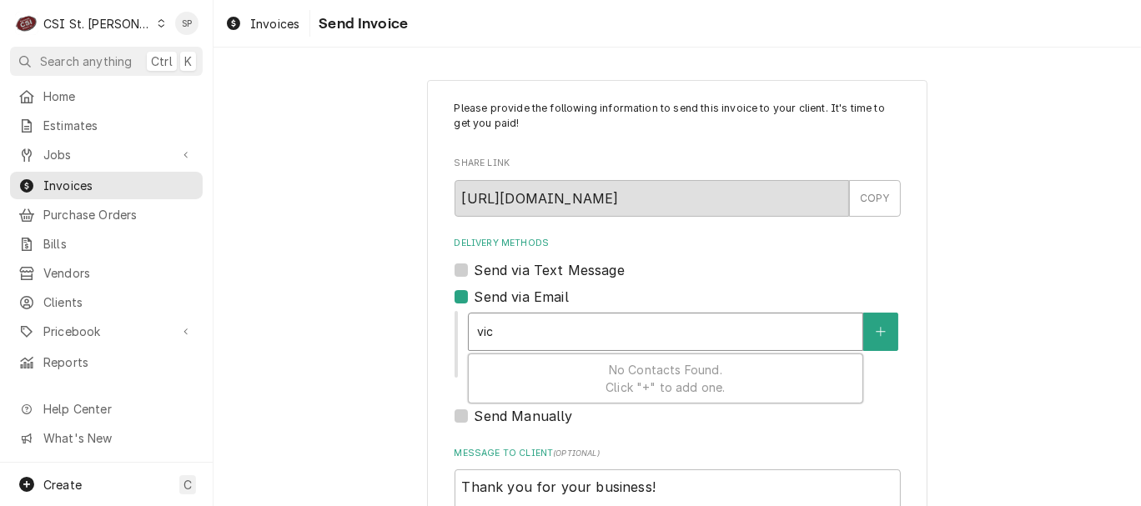
type textarea "x"
type input "vick"
type textarea "x"
type input "vicky"
type textarea "x"
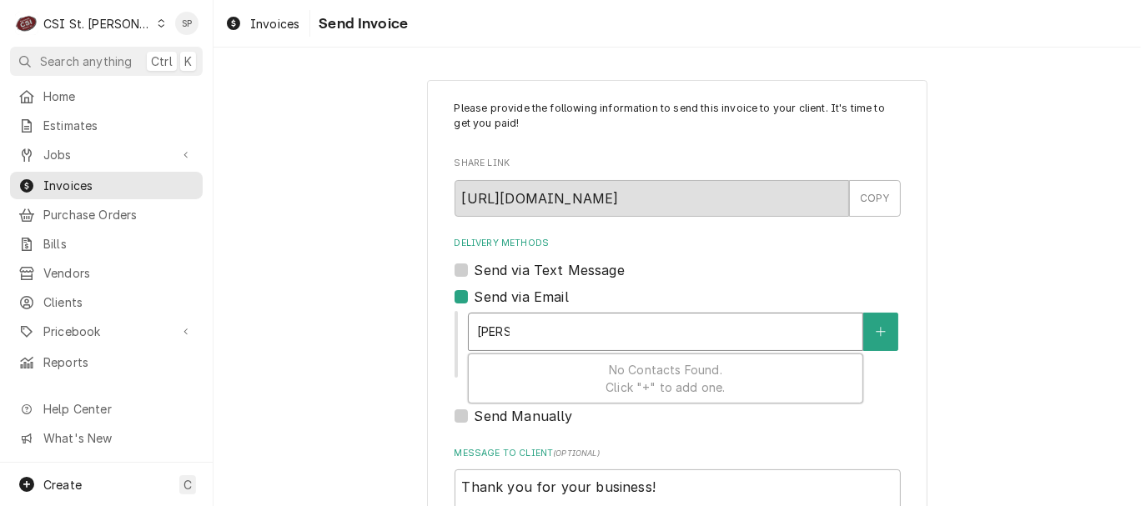
type input "vicky."
type textarea "x"
type input "vicky.s"
type textarea "x"
type input "vicky.st"
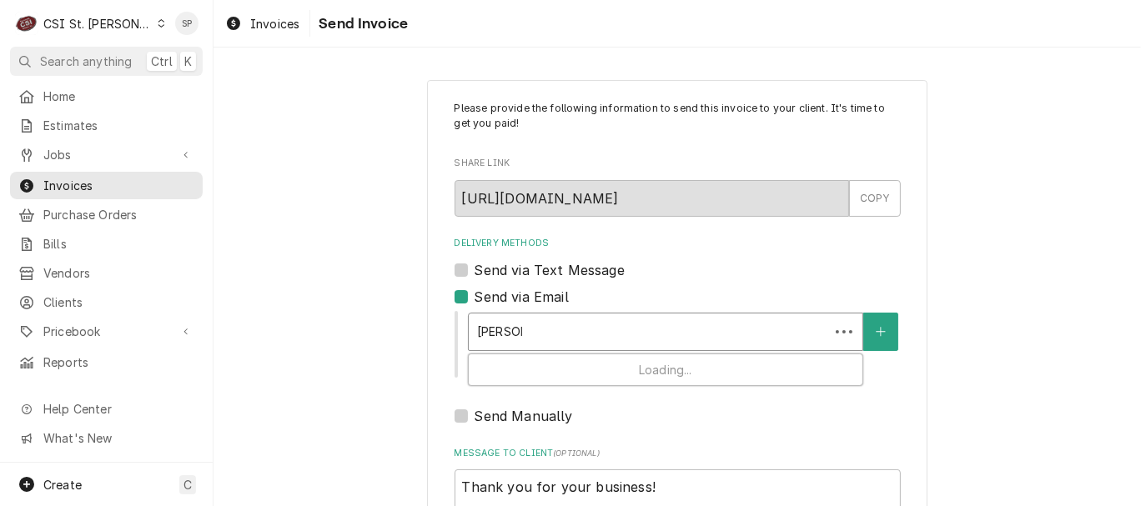
type textarea "x"
type input "vicky.stu"
type textarea "x"
type input "vicky.stue"
type textarea "x"
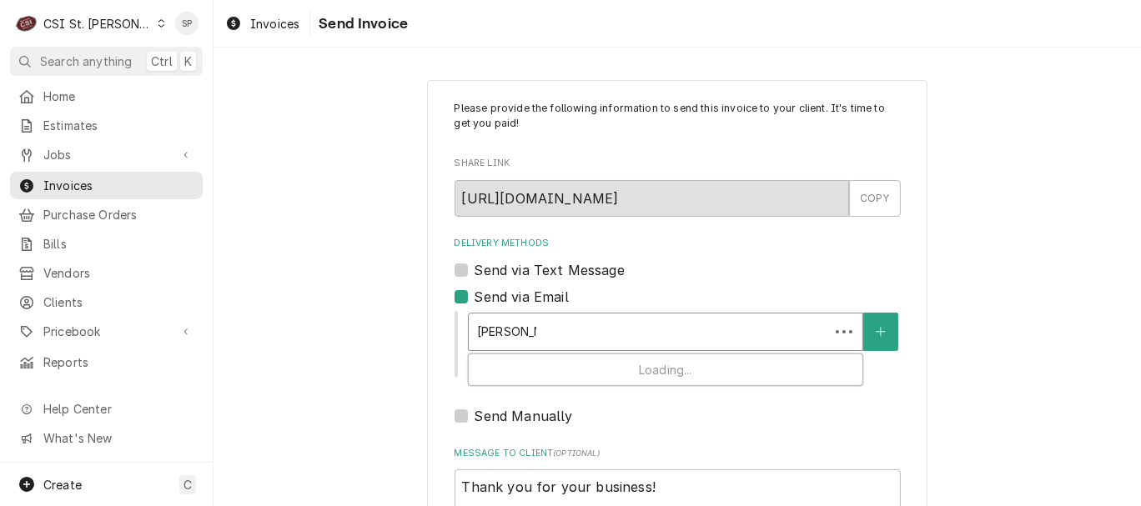
type input "vicky.stues"
type textarea "x"
type input "vicky.stuess"
type textarea "x"
type input "vicky.stuesse"
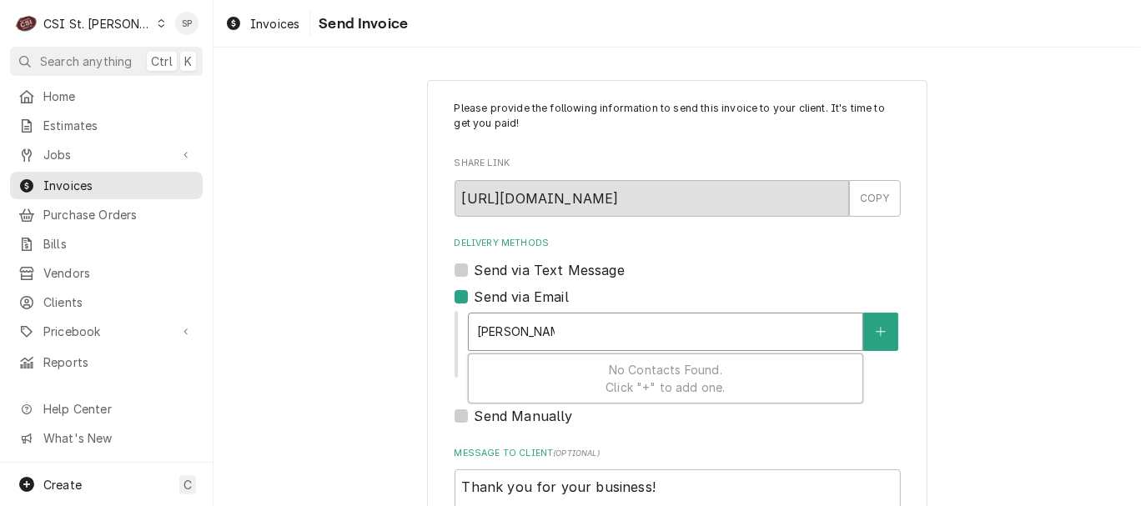
type textarea "x"
type input "vicky.stuesse@"
type textarea "x"
type input "vicky.stuesse@c"
type textarea "x"
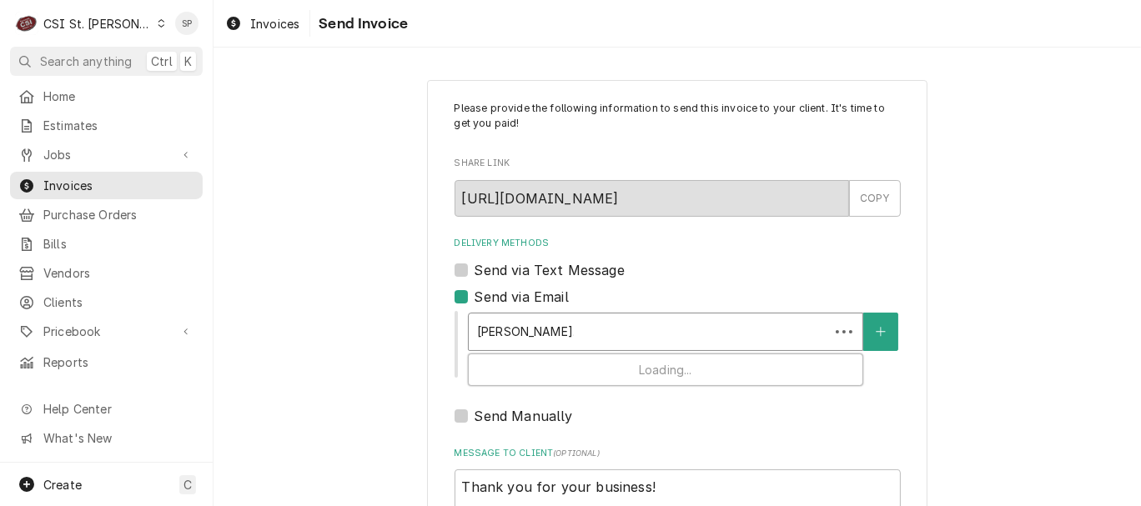
type input "vicky.stuesse@cs"
type textarea "x"
type input "vicky.stuesse@csi"
type textarea "x"
type input "vicky.stuesse@csi1"
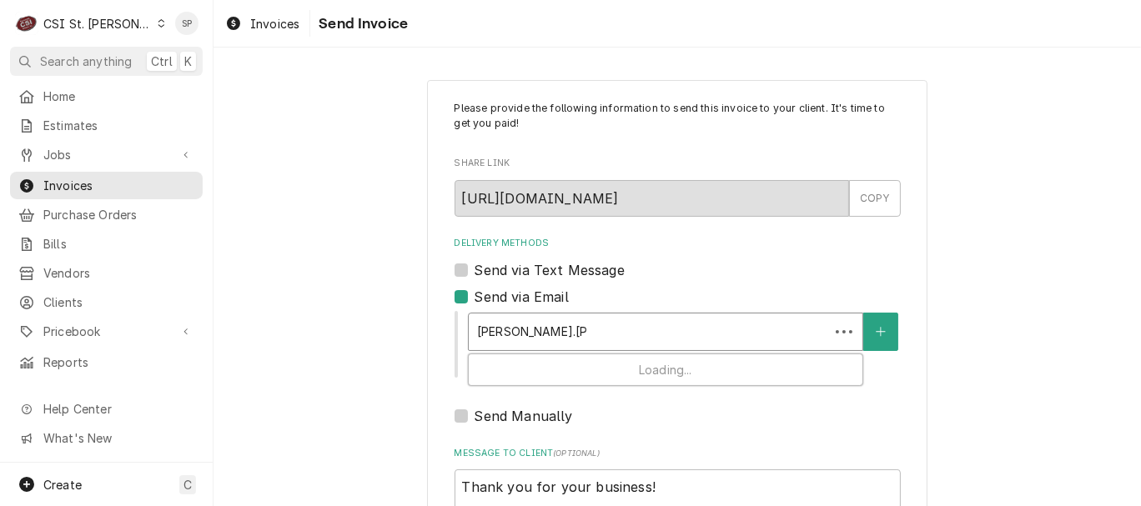
type textarea "x"
type input "vicky.stuesse@csi1."
type textarea "x"
type input "vicky.stuesse@csi1.c"
type textarea "x"
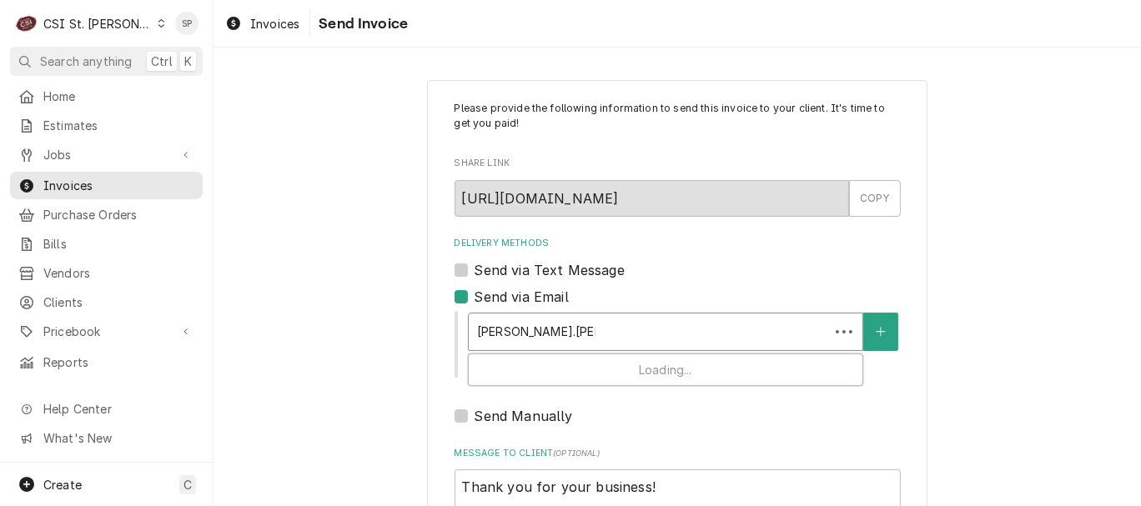
type input "vicky.stuesse@csi1.c0"
type textarea "x"
type input "vicky.stuesse@csi1.c0m"
click at [884, 321] on button "Delivery Methods" at bounding box center [880, 332] width 35 height 38
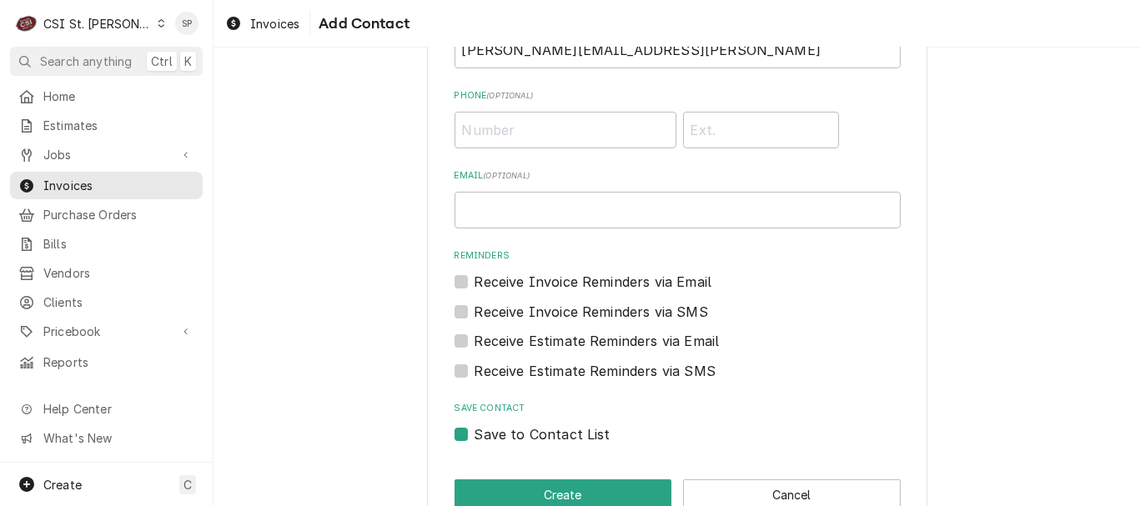
scroll to position [212, 0]
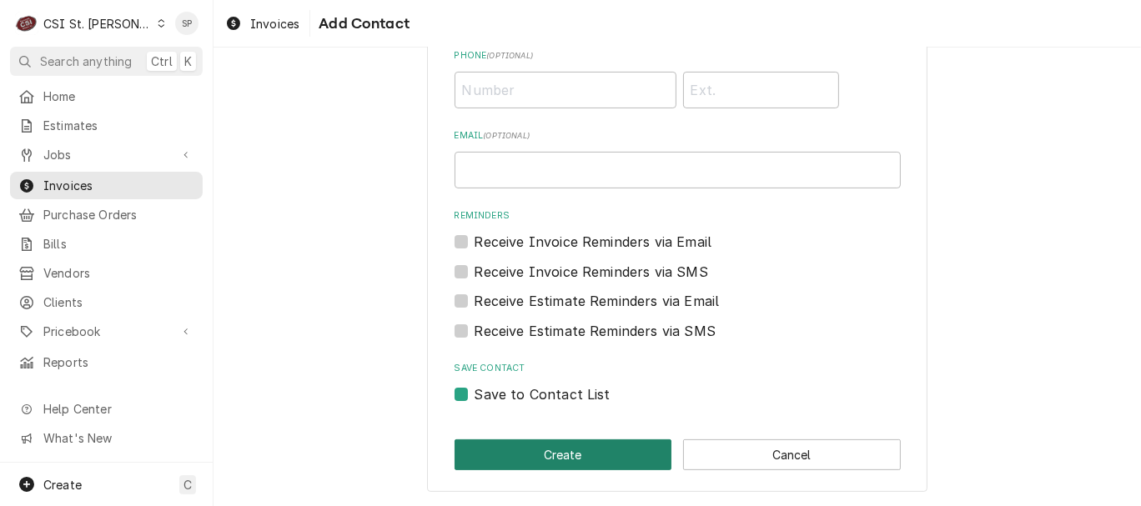
click at [536, 463] on button "Create" at bounding box center [563, 454] width 218 height 31
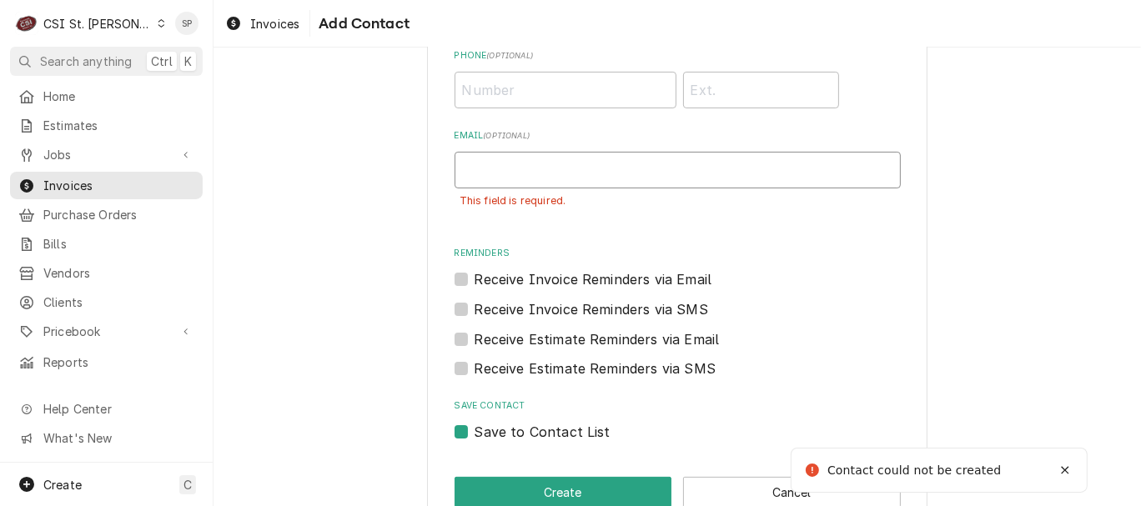
click at [598, 173] on input "Email ( optional )" at bounding box center [677, 170] width 446 height 37
type input "g"
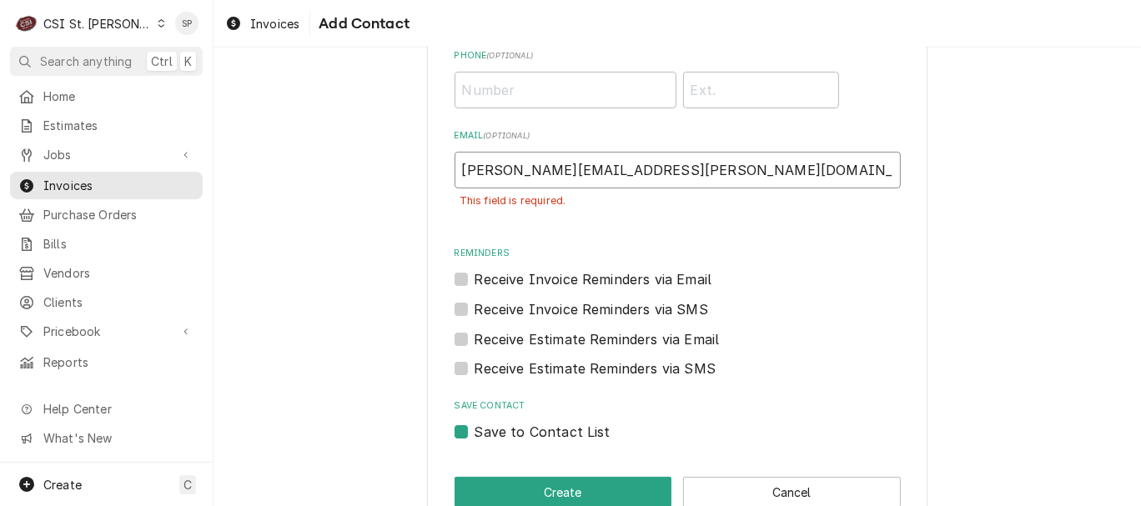
scroll to position [0, 0]
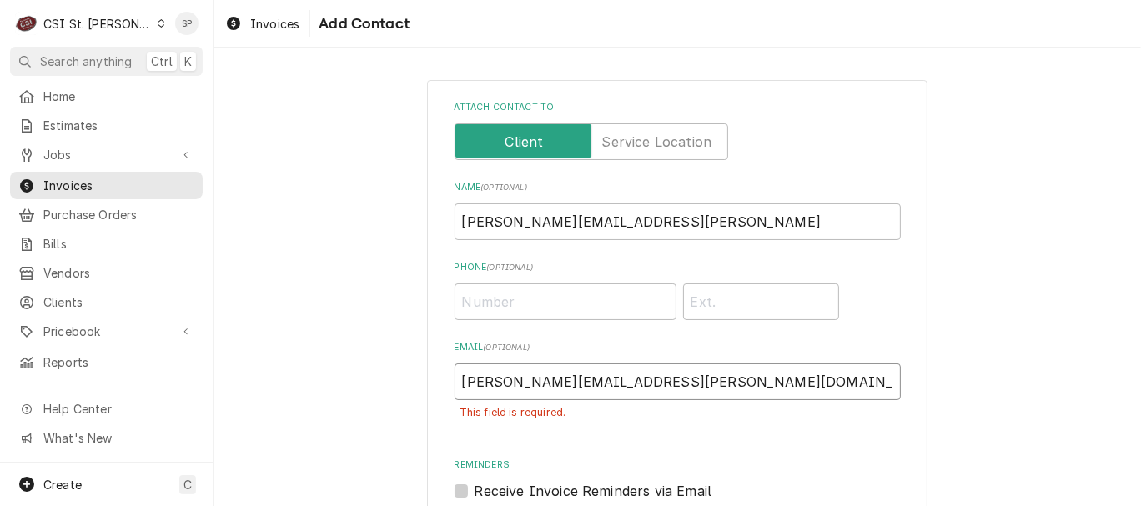
type input "vicky.stuesse@csi1.com"
click at [619, 221] on input "vicky.stuesse@csi1.c0m" at bounding box center [677, 221] width 446 height 37
type input "v"
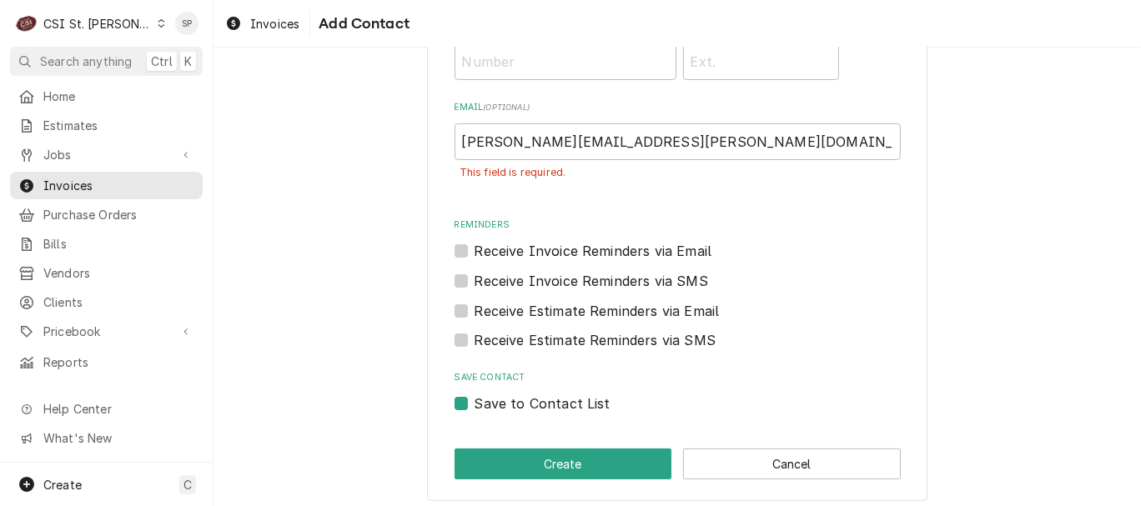
scroll to position [249, 0]
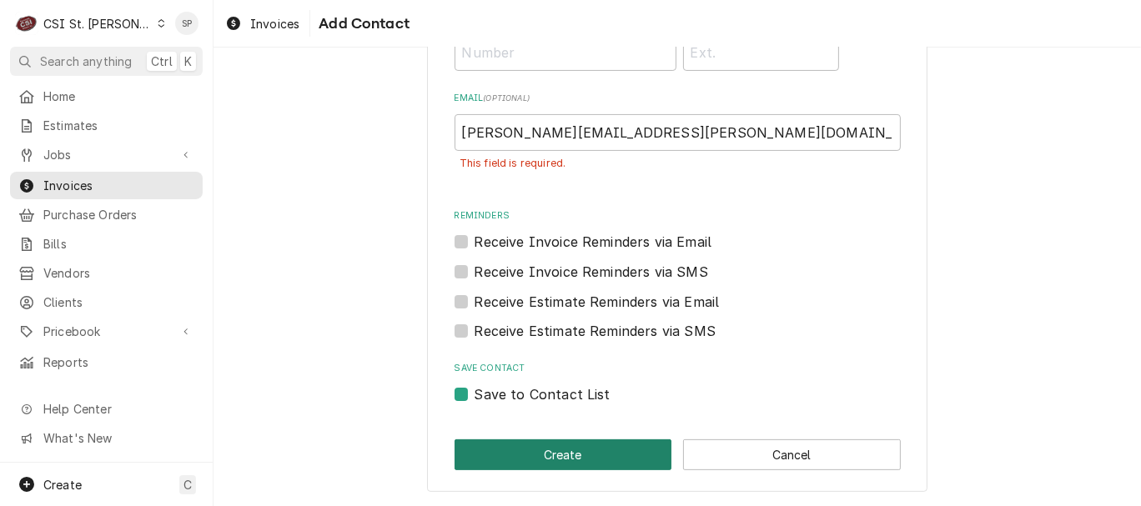
click at [549, 449] on button "Create" at bounding box center [563, 454] width 218 height 31
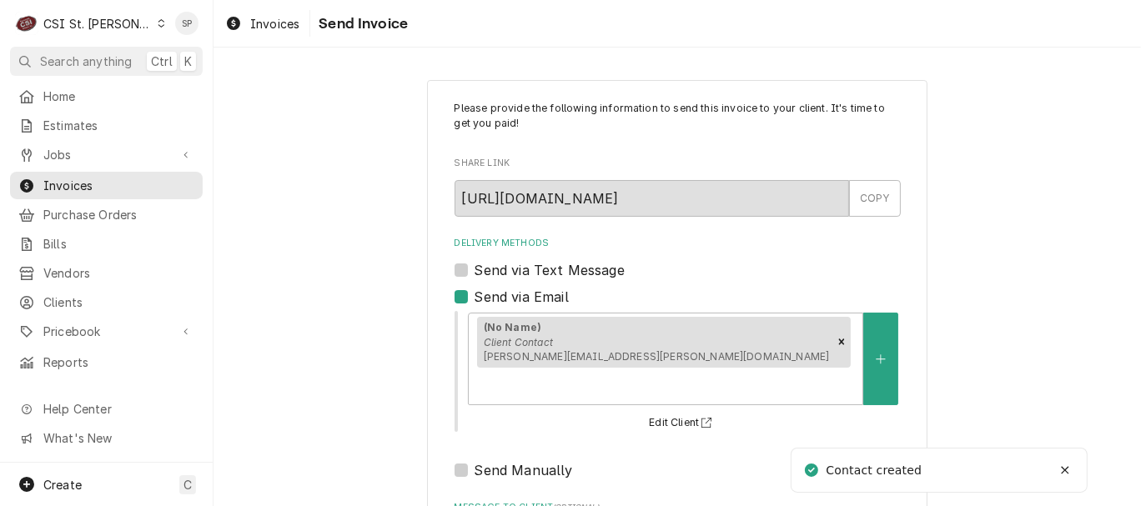
scroll to position [222, 0]
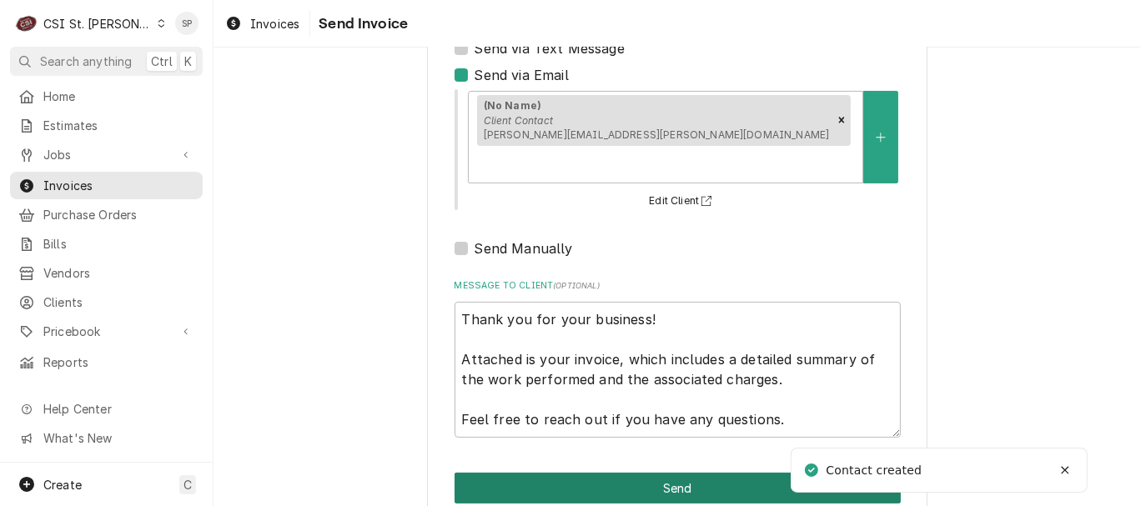
click at [660, 473] on button "Send" at bounding box center [677, 488] width 446 height 31
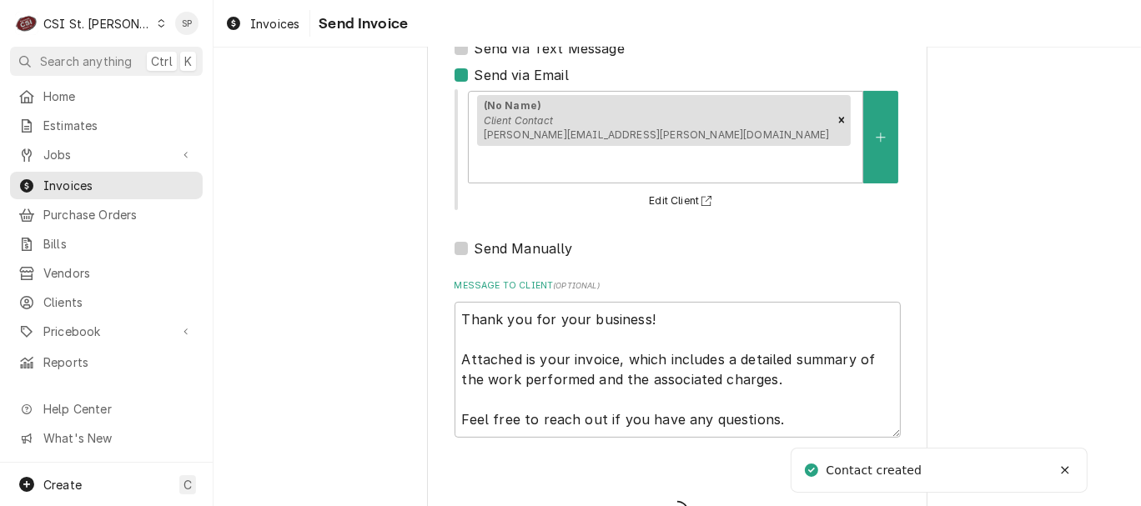
type textarea "x"
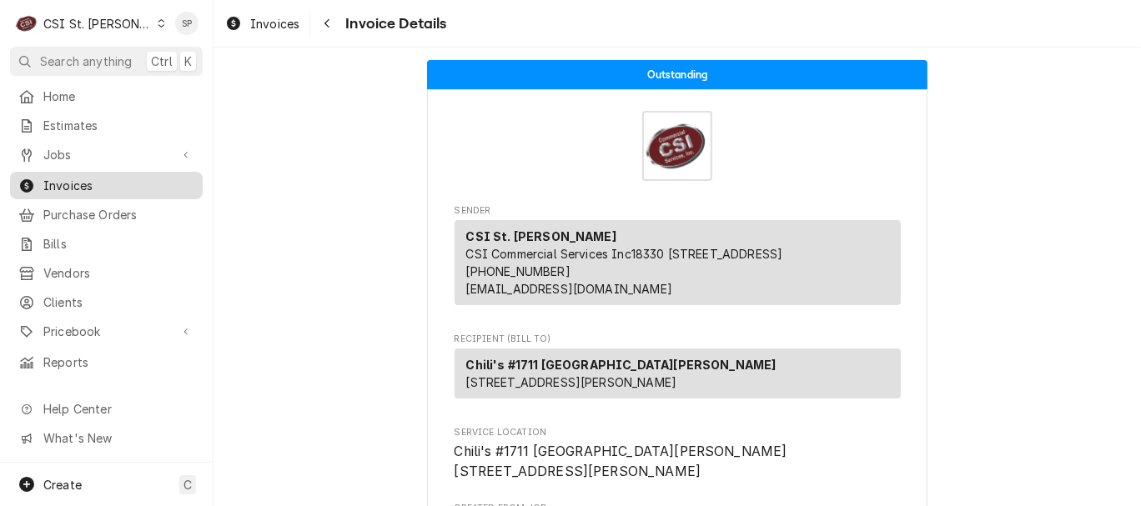
click at [118, 181] on span "Invoices" at bounding box center [118, 186] width 151 height 18
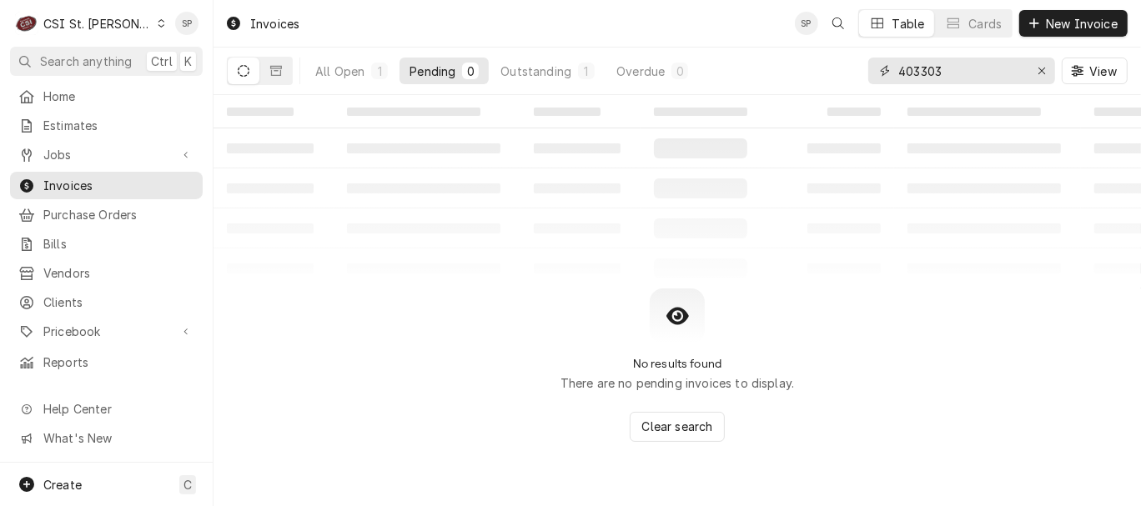
click at [955, 74] on input "403303" at bounding box center [960, 71] width 125 height 27
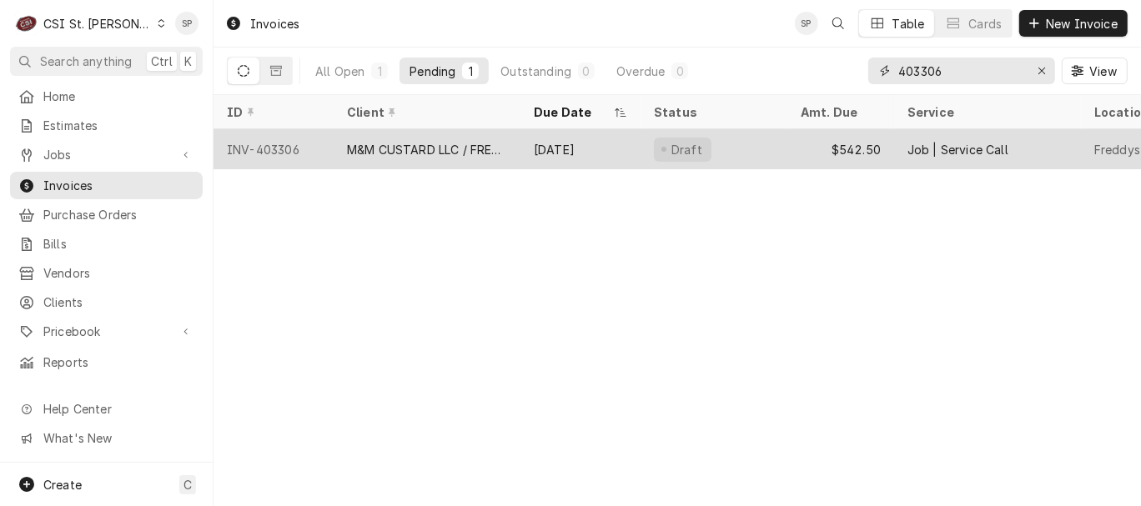
type input "403306"
click at [298, 147] on div "INV-403306" at bounding box center [273, 149] width 120 height 40
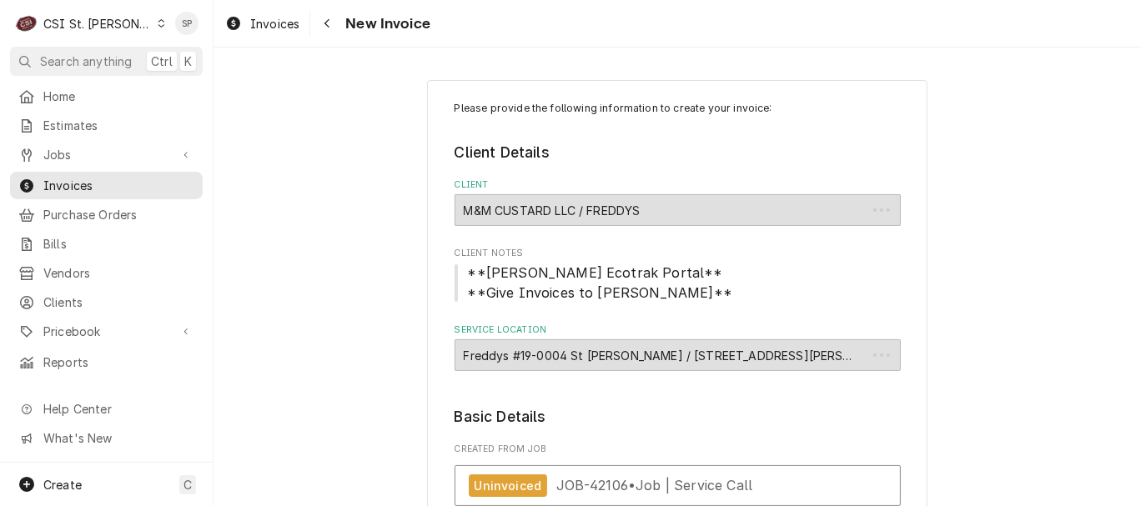
type textarea "x"
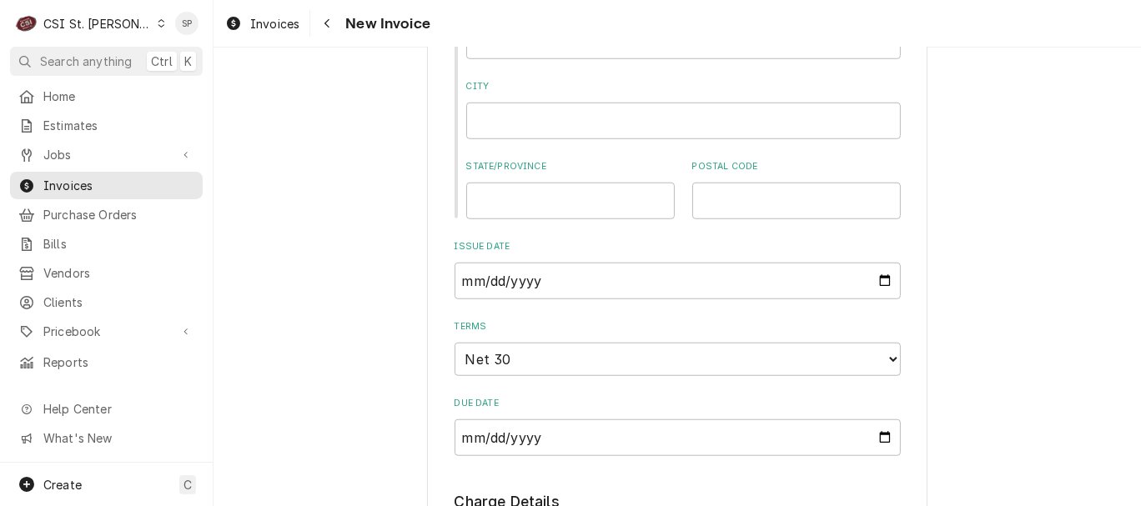
scroll to position [1000, 0]
click at [881, 282] on input "2025-08-21" at bounding box center [677, 280] width 446 height 37
type input "2025-08-31"
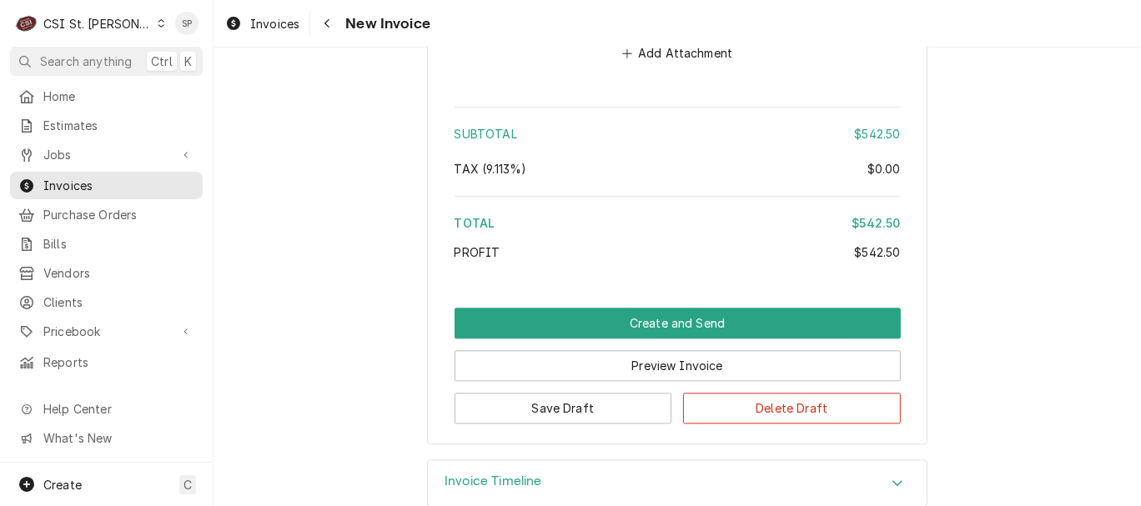
scroll to position [2866, 0]
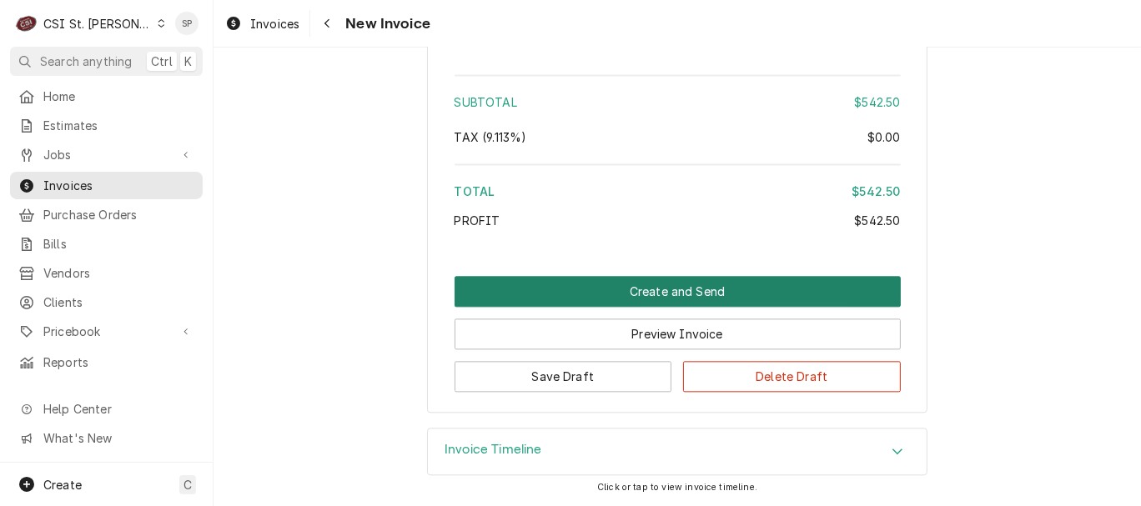
click at [653, 294] on button "Create and Send" at bounding box center [677, 291] width 446 height 31
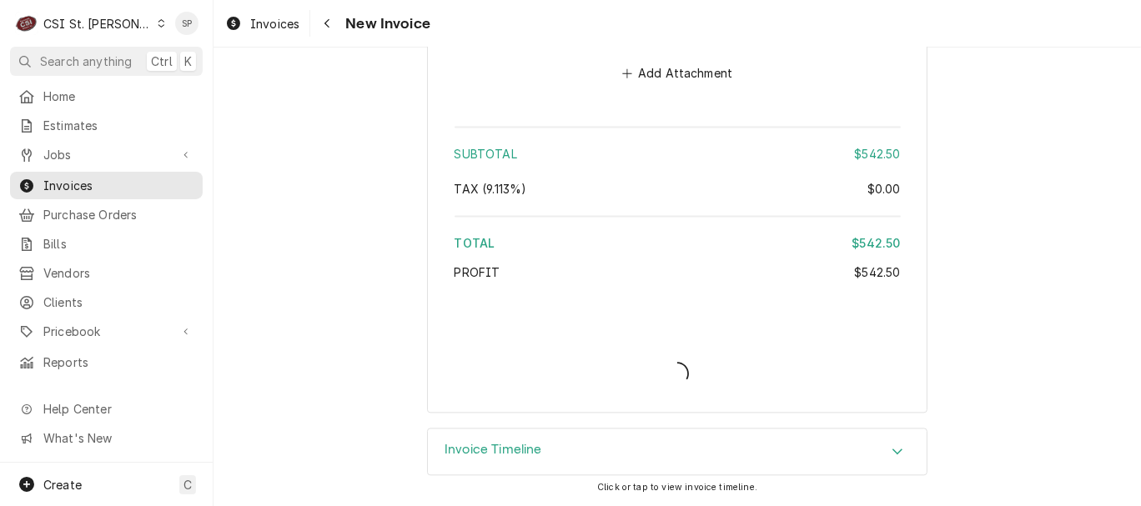
scroll to position [2811, 0]
type textarea "x"
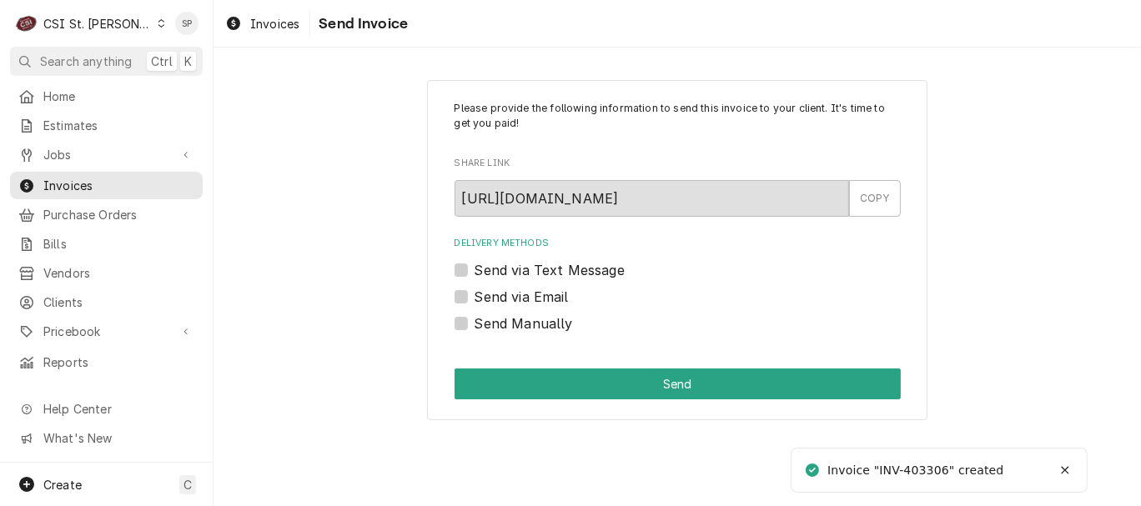
click at [508, 296] on label "Send via Email" at bounding box center [521, 297] width 94 height 20
click at [508, 296] on input "Send via Email" at bounding box center [697, 305] width 446 height 37
checkbox input "true"
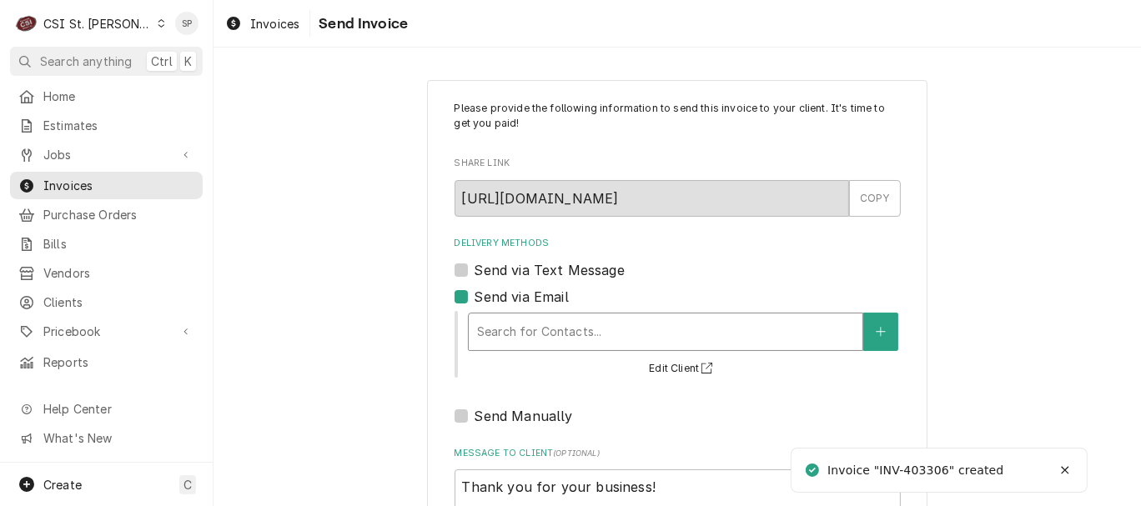
type textarea "x"
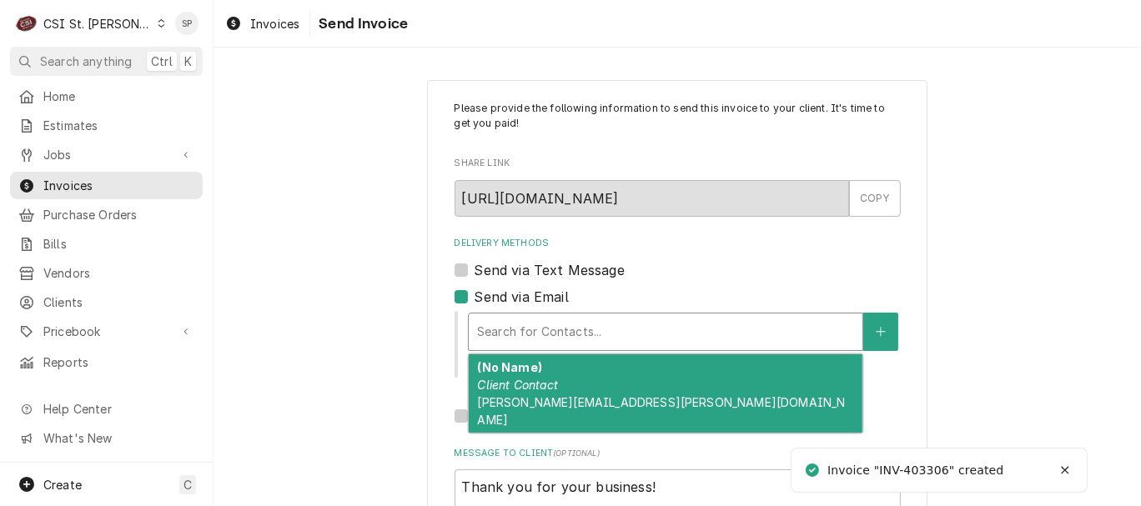
click at [499, 335] on div "Delivery Methods" at bounding box center [665, 332] width 377 height 30
click at [876, 328] on icon "Create New Contact" at bounding box center [880, 332] width 10 height 12
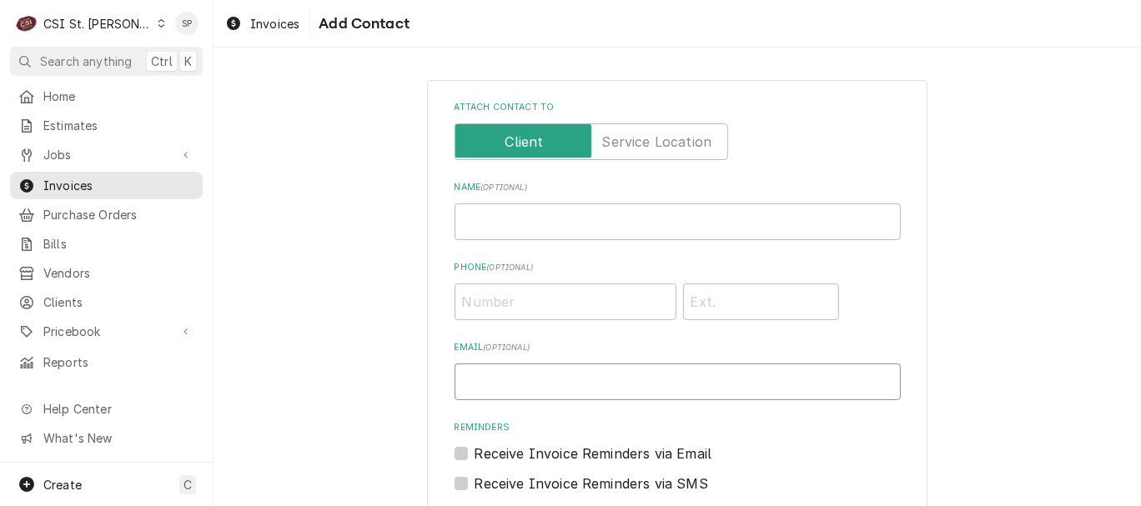
click at [743, 388] on input "Email ( optional )" at bounding box center [677, 382] width 446 height 37
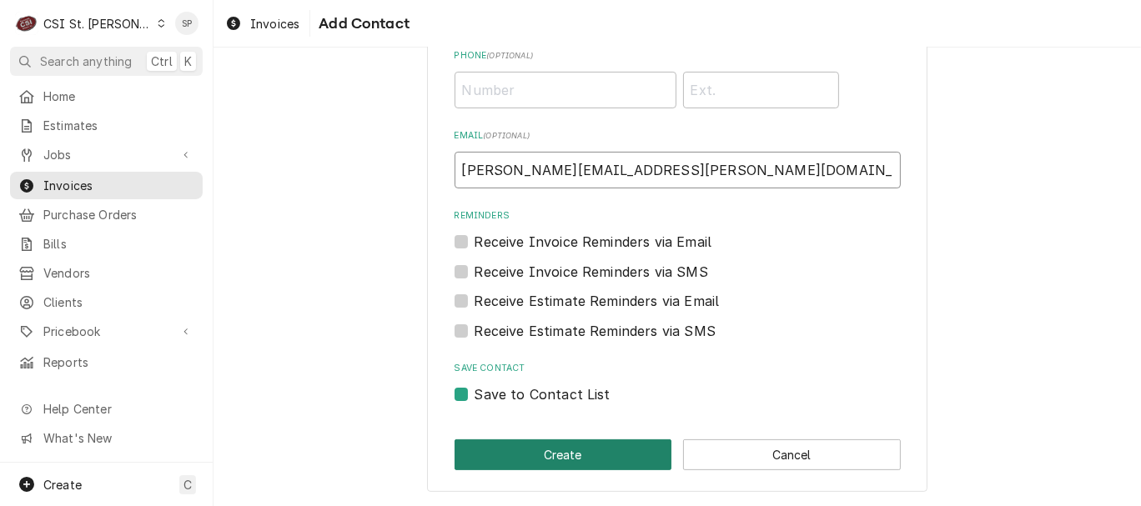
type input "[PERSON_NAME][EMAIL_ADDRESS][PERSON_NAME][DOMAIN_NAME]"
click at [561, 451] on button "Create" at bounding box center [563, 454] width 218 height 31
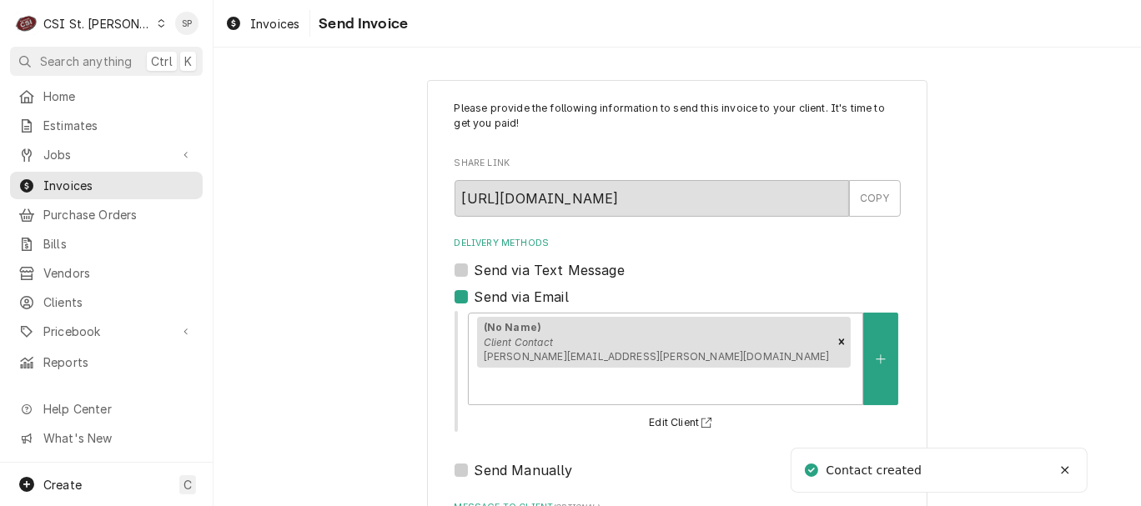
scroll to position [222, 0]
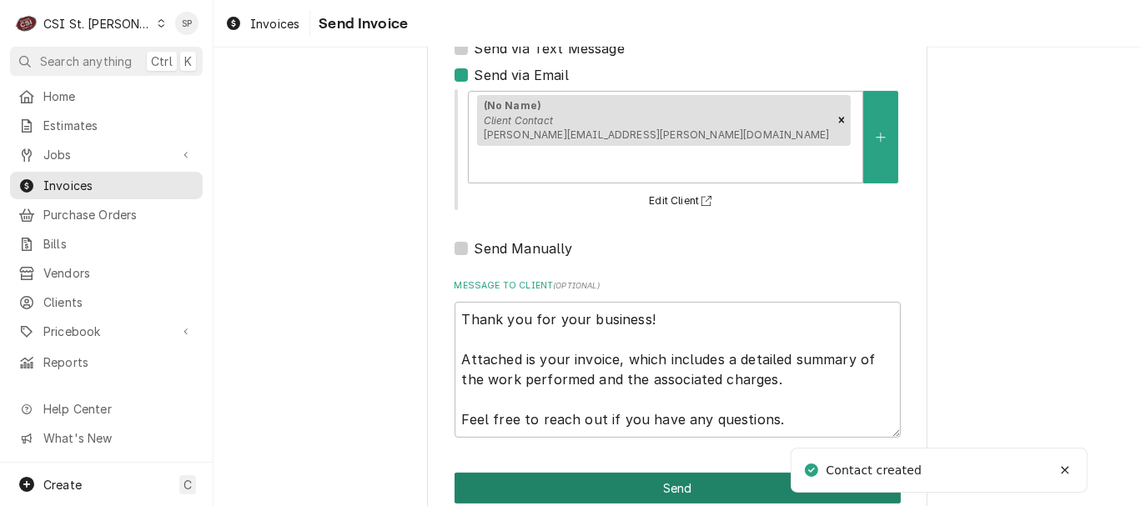
click at [579, 473] on button "Send" at bounding box center [677, 488] width 446 height 31
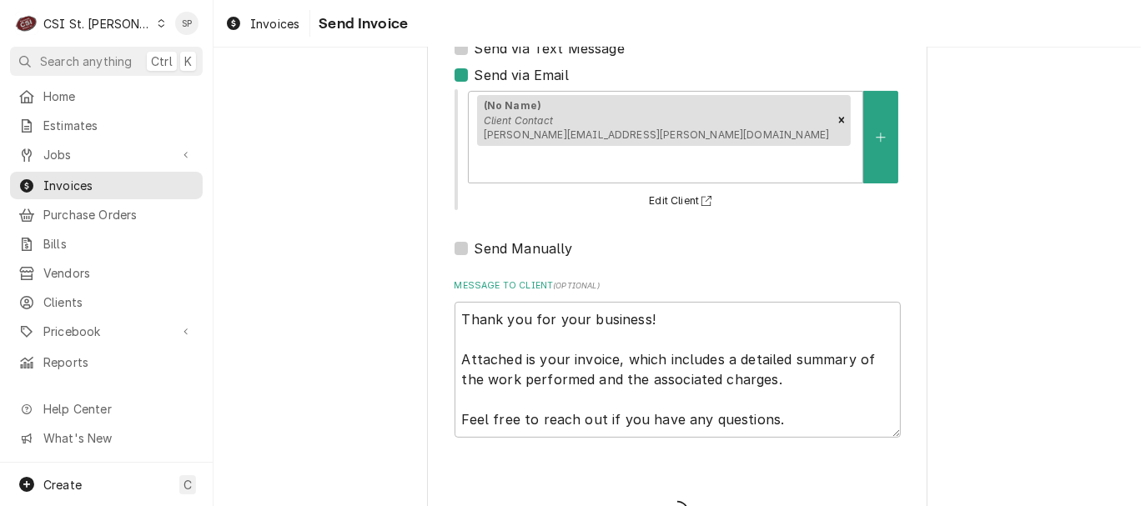
type textarea "x"
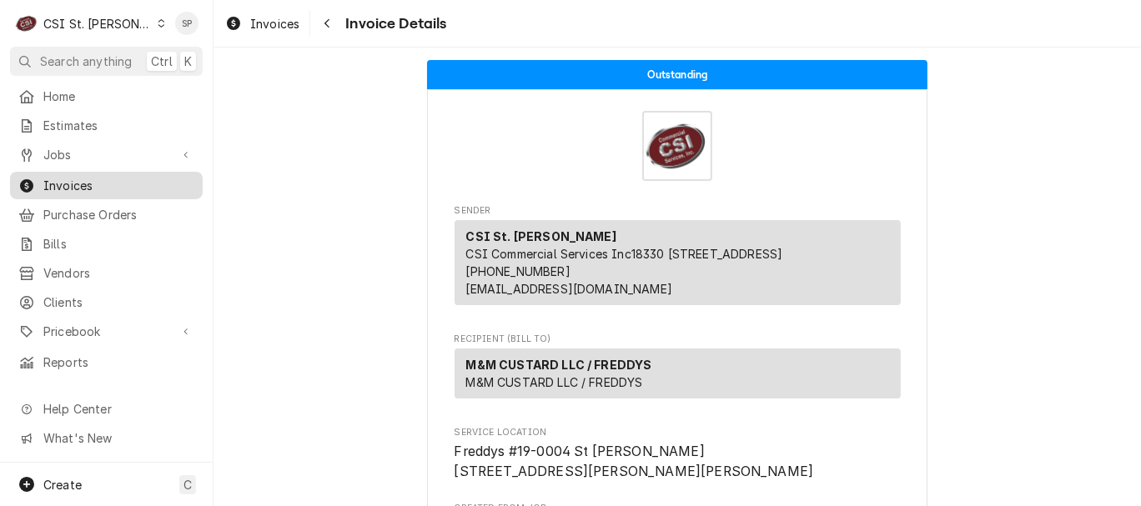
click at [135, 178] on span "Invoices" at bounding box center [118, 186] width 151 height 18
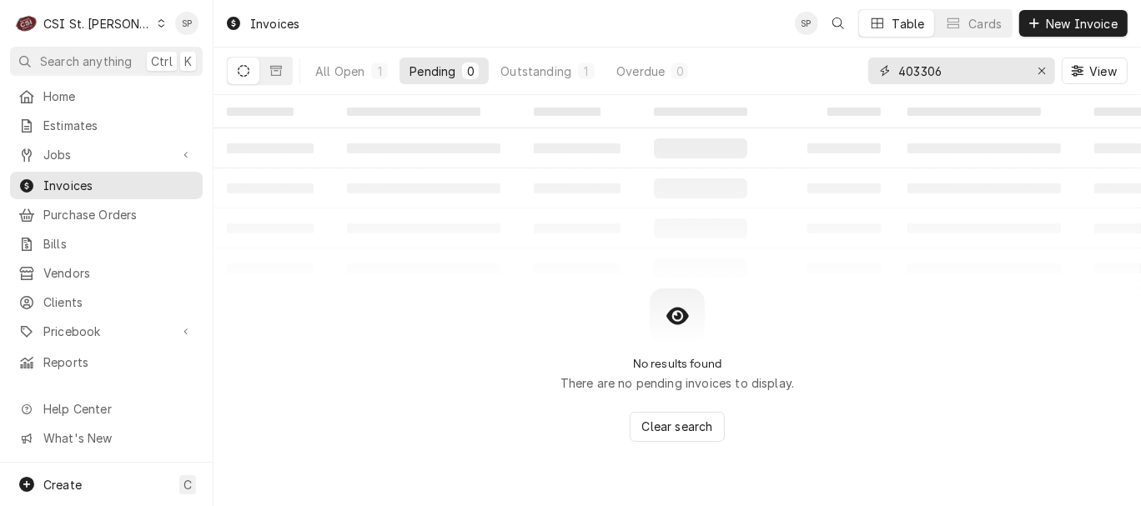
click at [955, 68] on input "403306" at bounding box center [960, 71] width 125 height 27
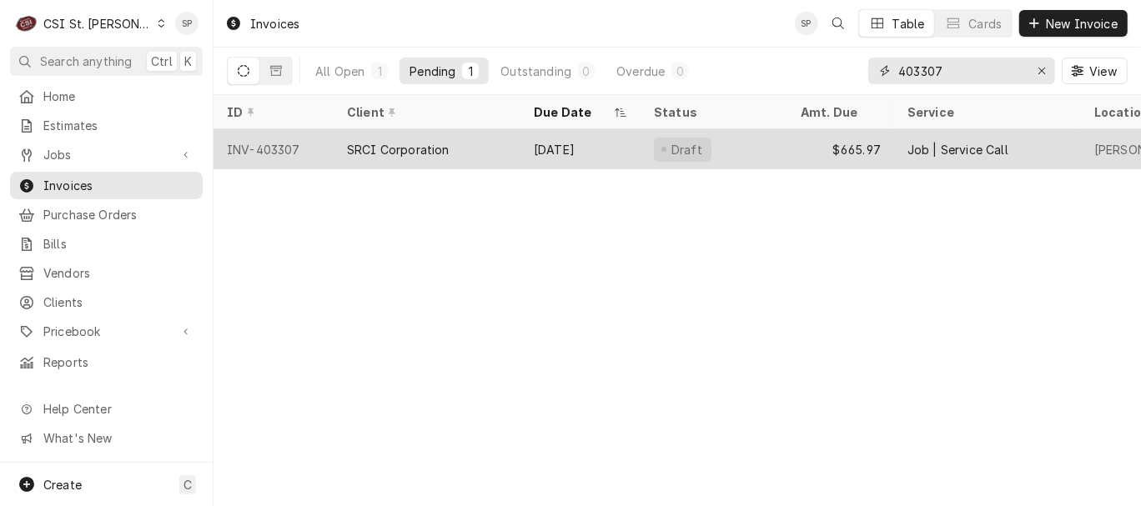
type input "403307"
click at [267, 142] on div "INV-403307" at bounding box center [273, 149] width 120 height 40
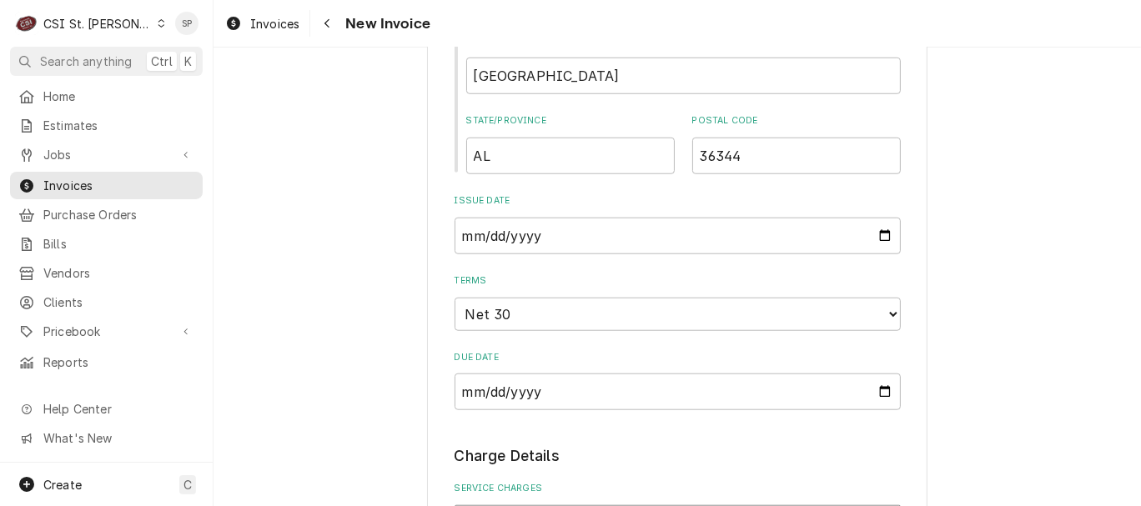
scroll to position [1108, 0]
click at [873, 233] on input "[DATE]" at bounding box center [677, 233] width 446 height 37
type input "[DATE]"
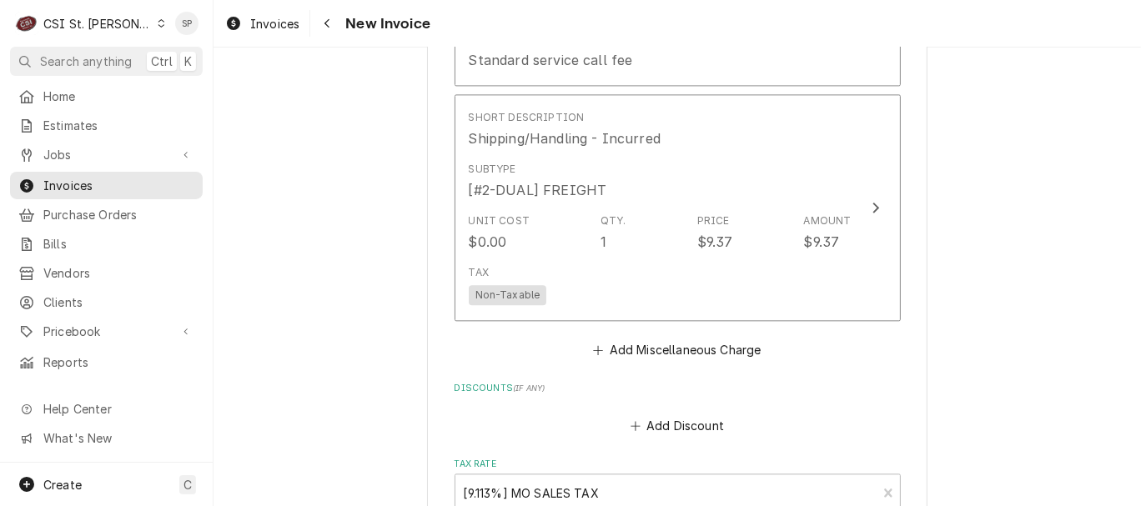
scroll to position [2891, 0]
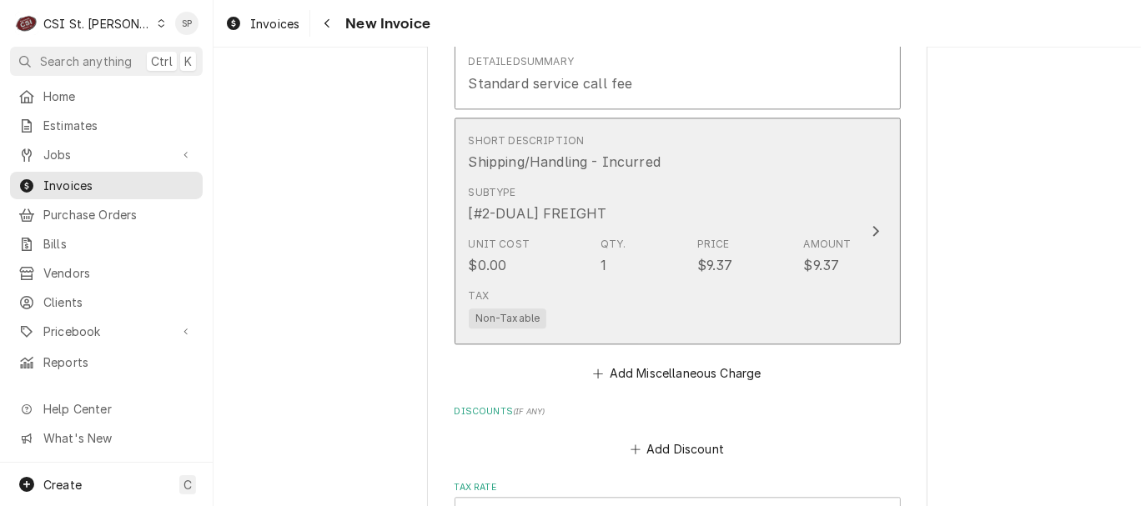
click at [702, 134] on div "Short Description Shipping/Handling - Incurred" at bounding box center [660, 153] width 383 height 52
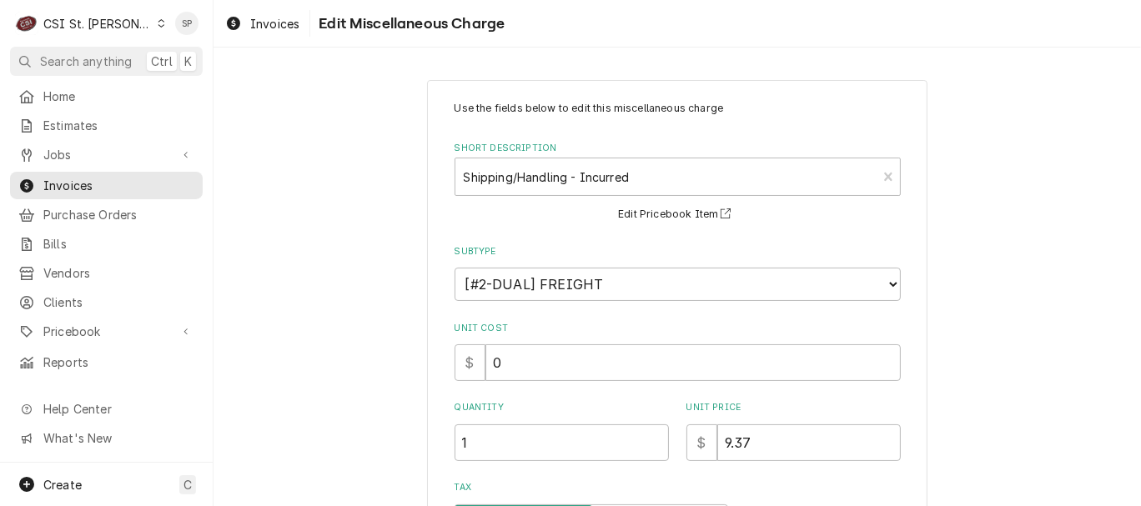
scroll to position [298, 0]
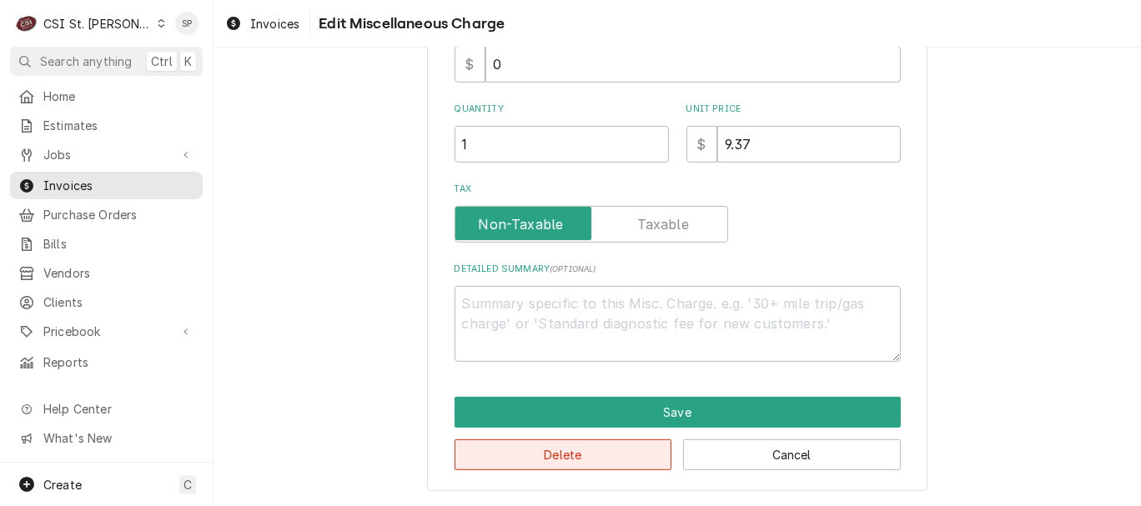
click at [569, 454] on button "Delete" at bounding box center [563, 454] width 218 height 31
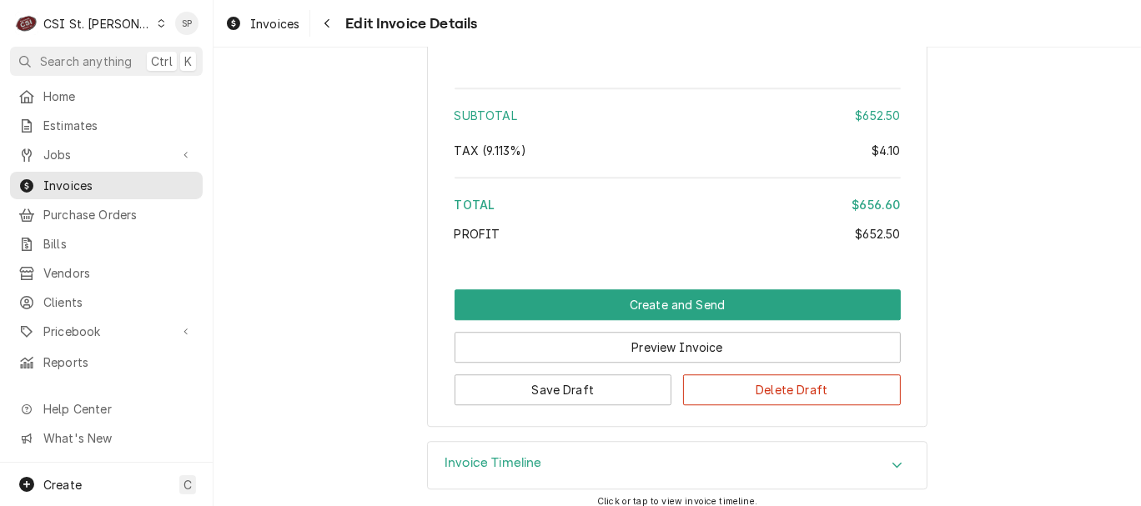
scroll to position [3364, 0]
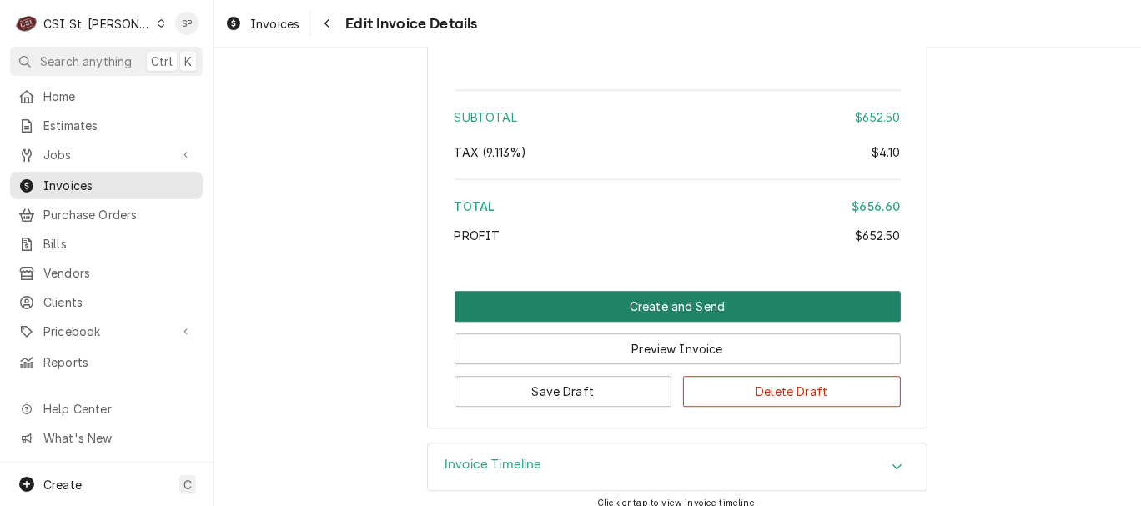
click at [643, 295] on button "Create and Send" at bounding box center [677, 306] width 446 height 31
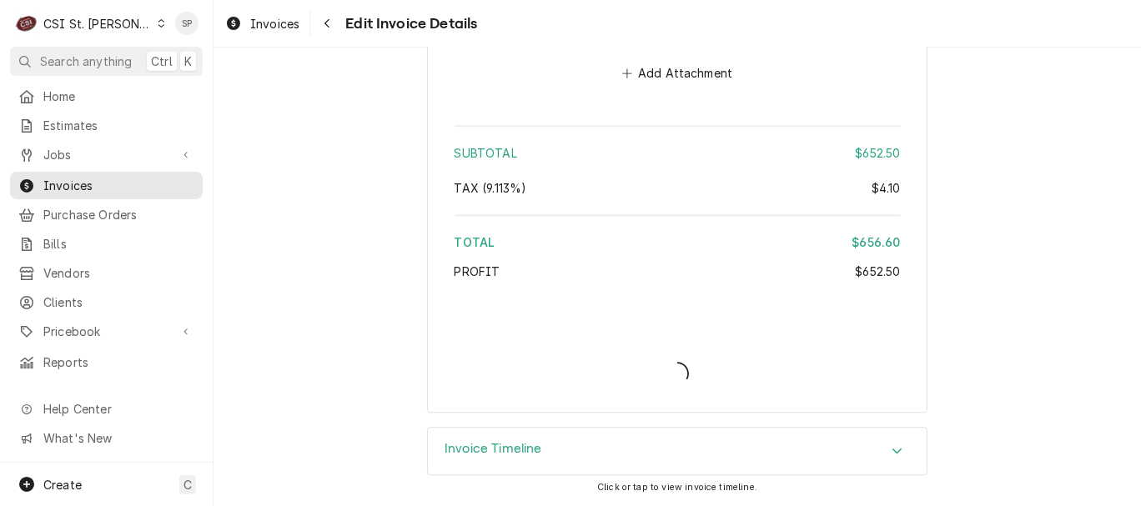
scroll to position [3312, 0]
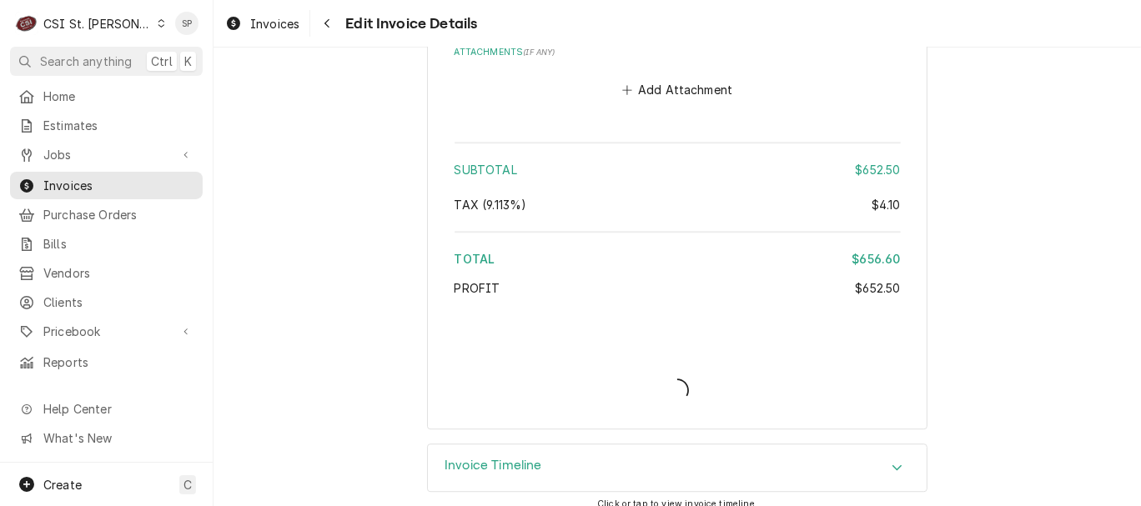
type textarea "x"
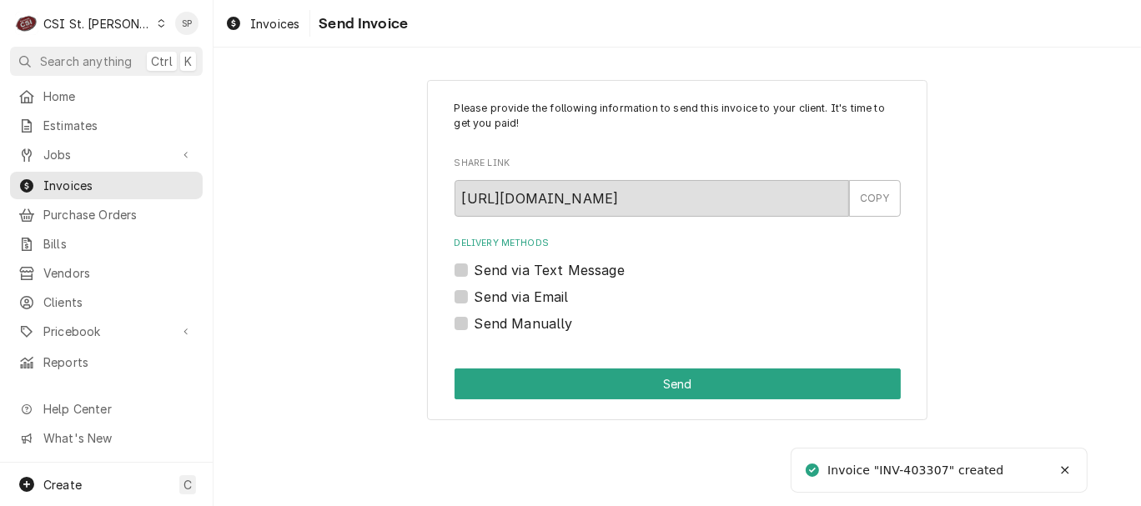
click at [509, 294] on label "Send via Email" at bounding box center [521, 297] width 94 height 20
click at [509, 294] on input "Send via Email" at bounding box center [697, 305] width 446 height 37
checkbox input "true"
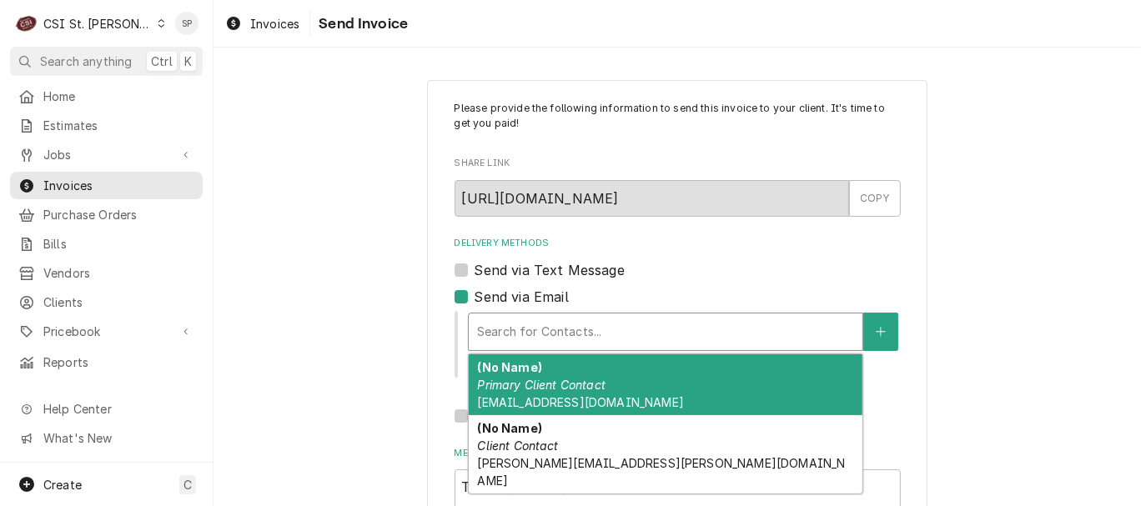
click at [514, 329] on div "Delivery Methods" at bounding box center [665, 332] width 377 height 30
click at [514, 372] on strong "(No Name)" at bounding box center [509, 367] width 64 height 14
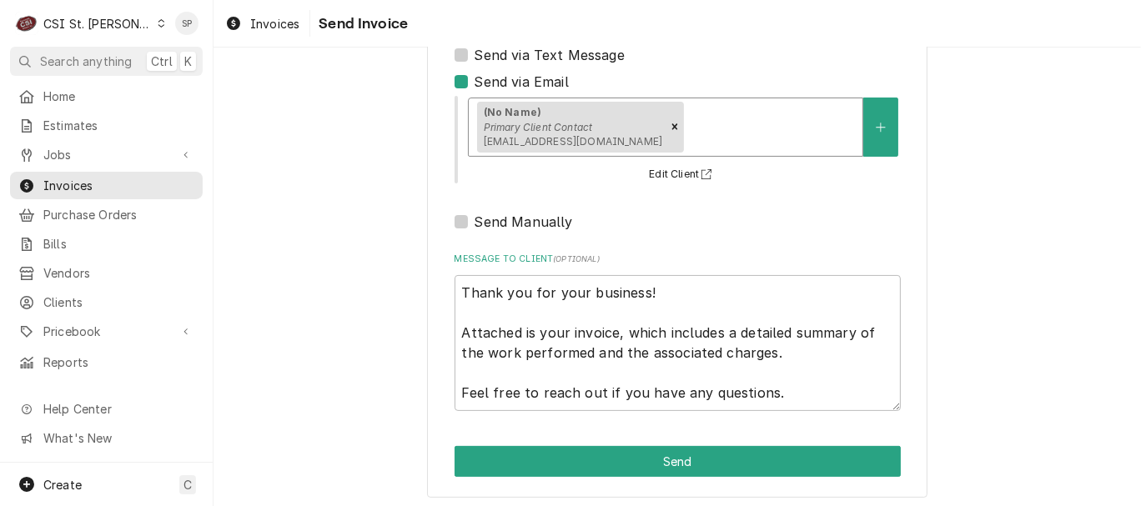
scroll to position [222, 0]
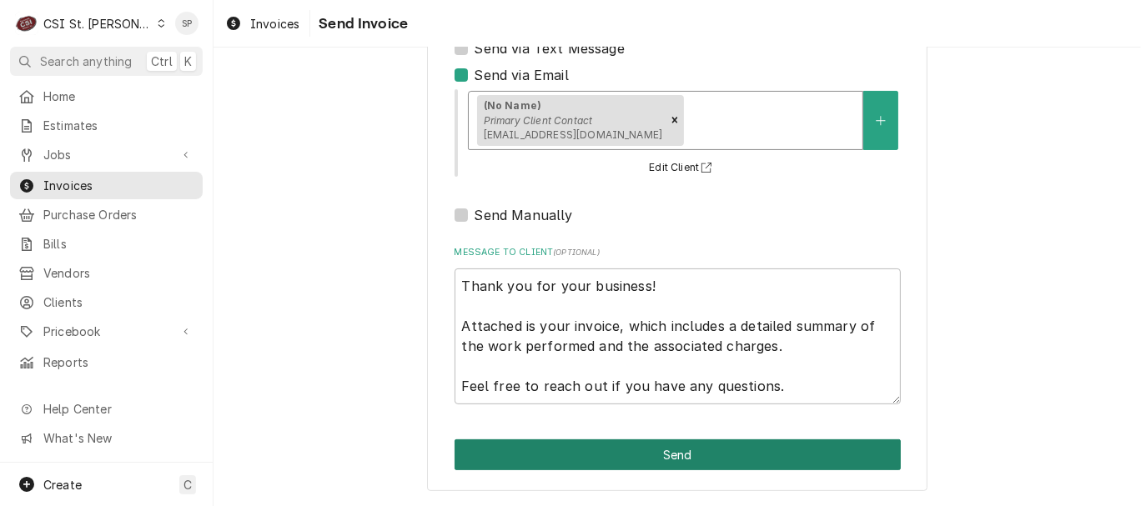
click at [820, 449] on button "Send" at bounding box center [677, 454] width 446 height 31
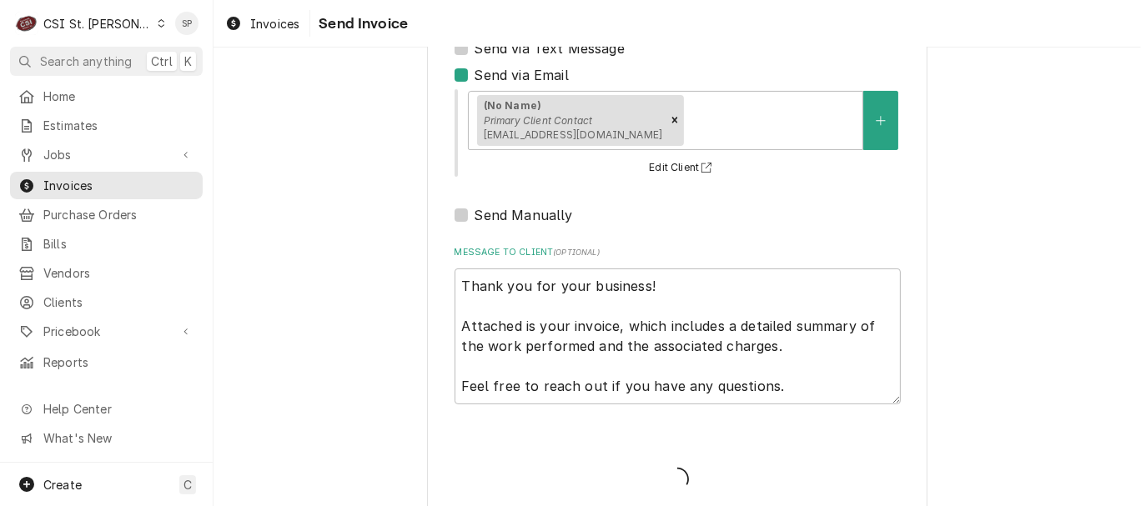
type textarea "x"
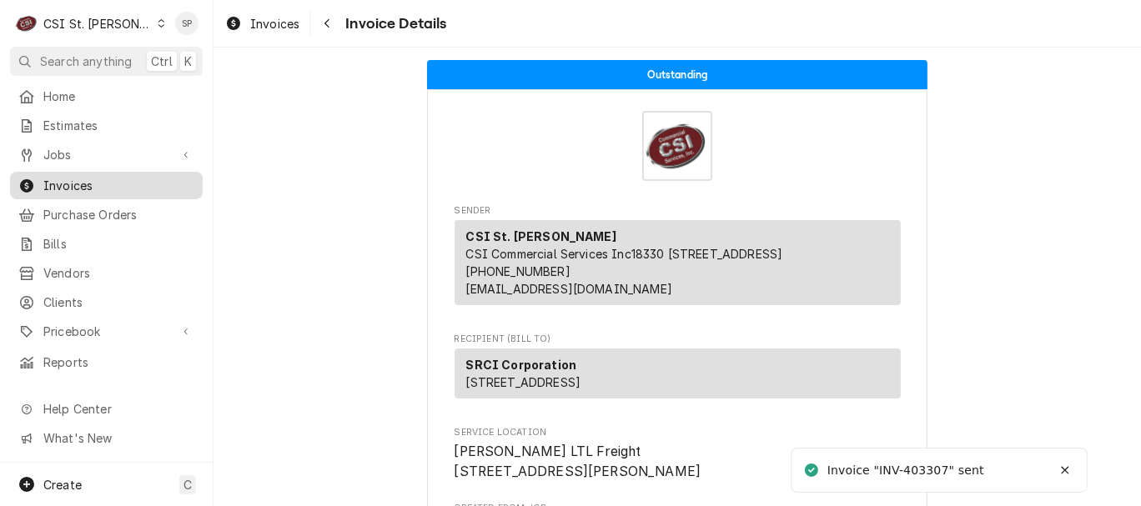
click at [158, 179] on span "Invoices" at bounding box center [118, 186] width 151 height 18
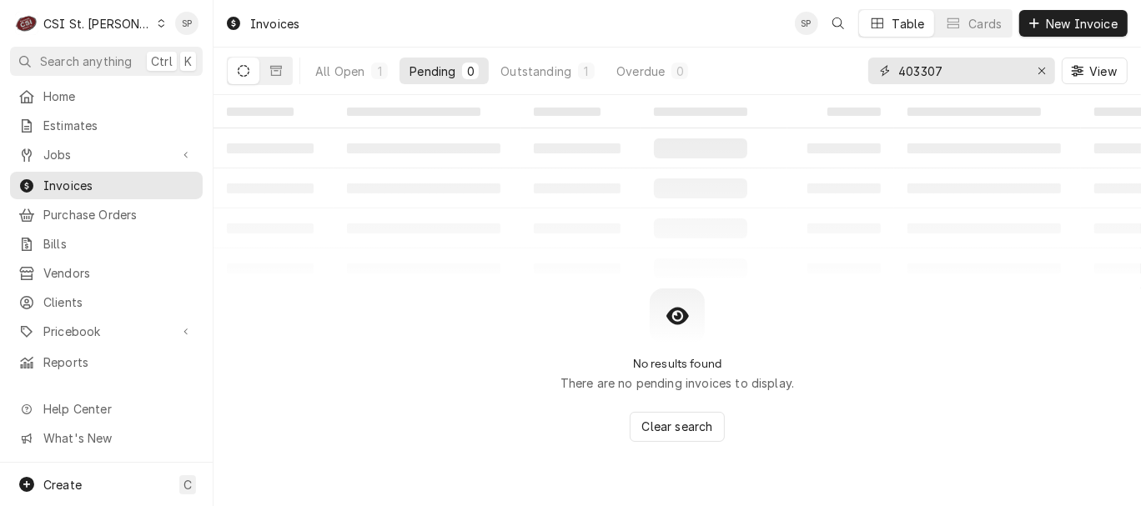
click at [965, 66] on input "403307" at bounding box center [960, 71] width 125 height 27
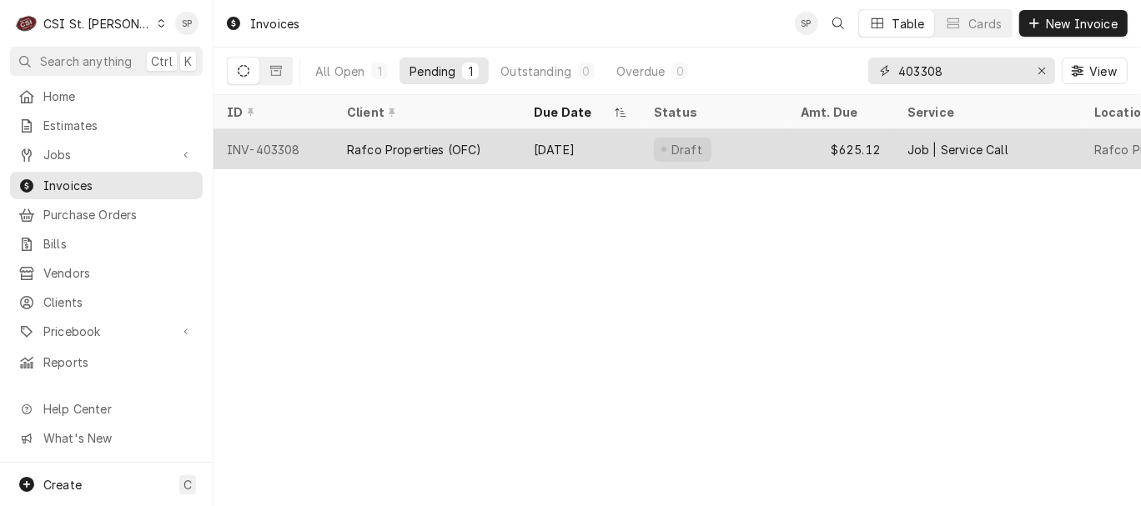
type input "403308"
click at [288, 136] on div "INV-403308" at bounding box center [273, 149] width 120 height 40
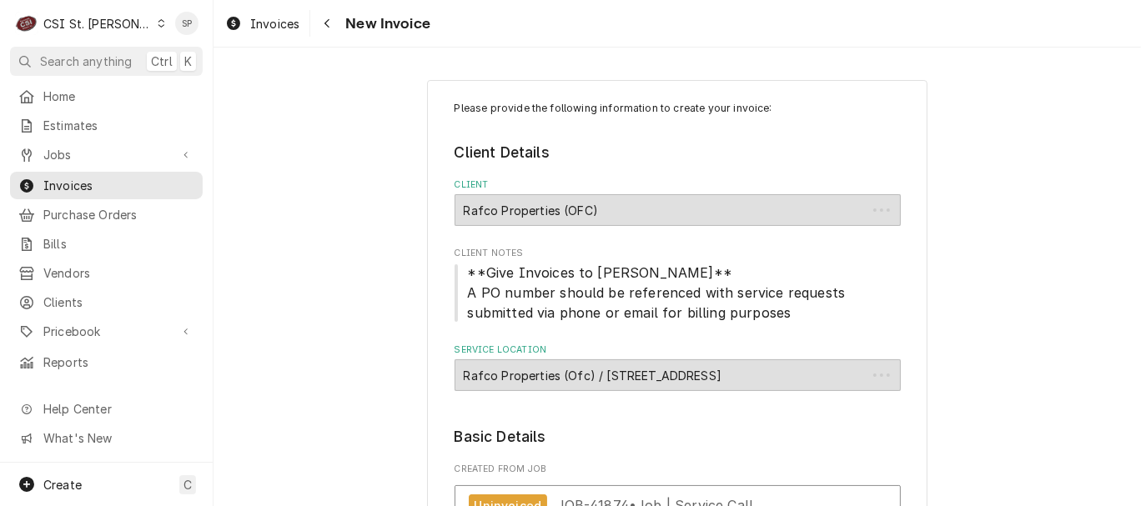
type textarea "x"
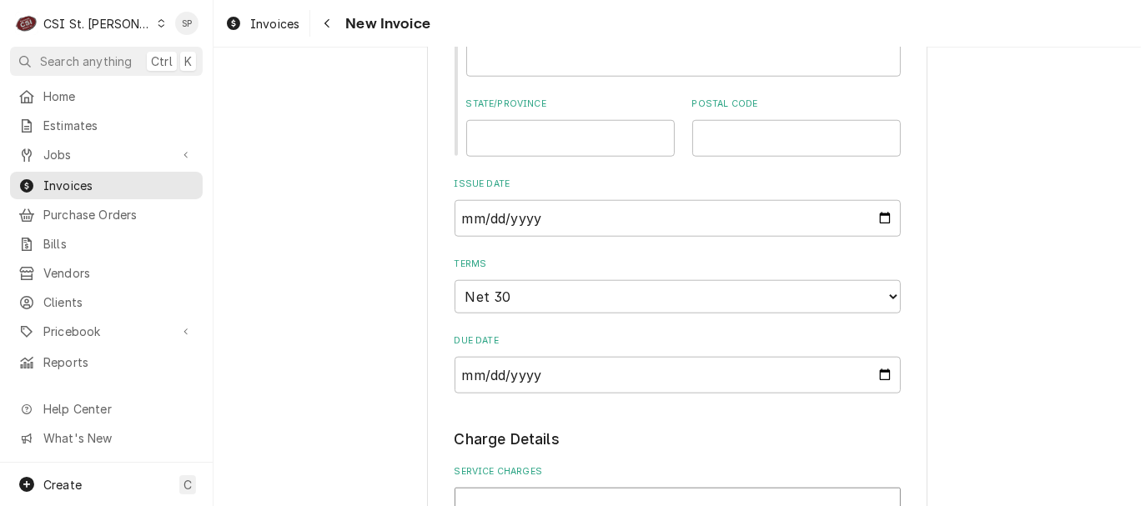
scroll to position [1260, 0]
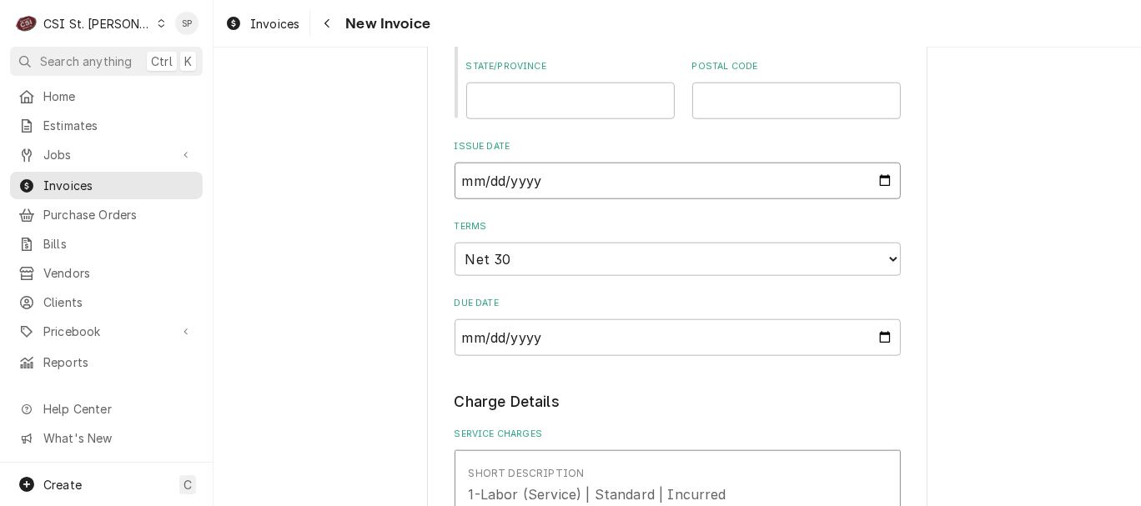
click at [879, 186] on input "[DATE]" at bounding box center [677, 181] width 446 height 37
type input "[DATE]"
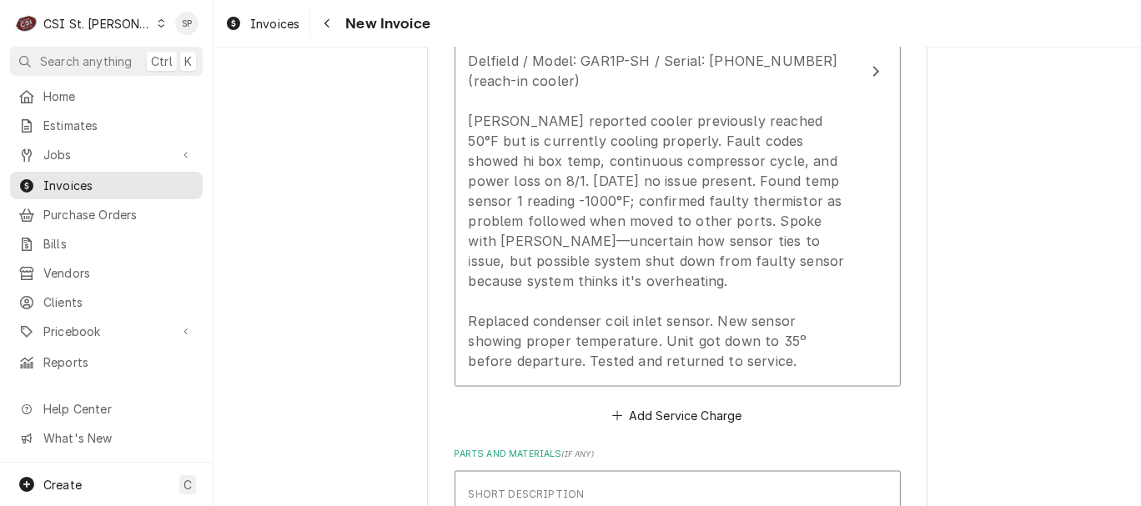
scroll to position [1963, 0]
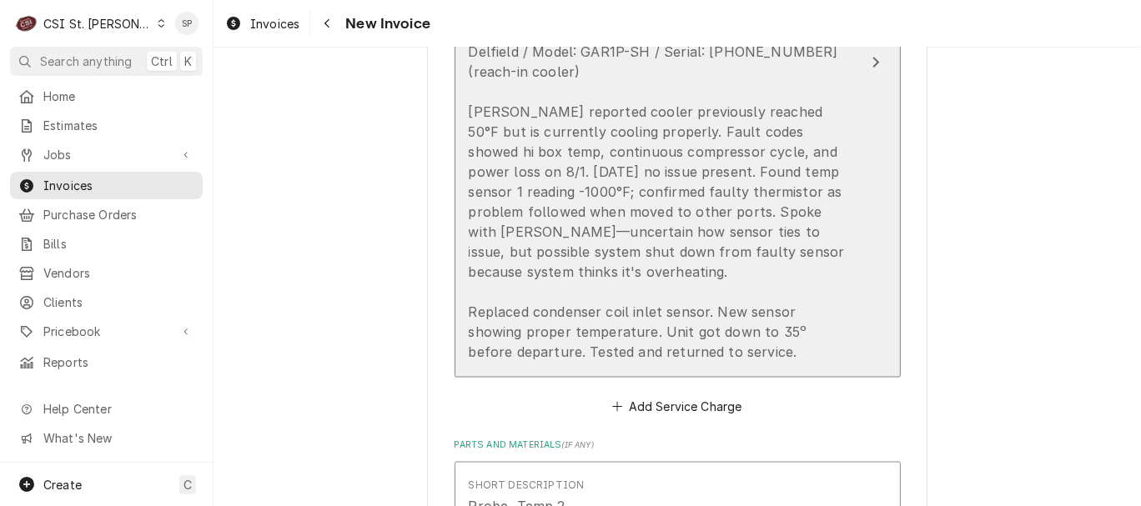
click at [695, 223] on div "Delfield / Model: GAR1P-SH / Serial: [PHONE_NUMBER] (reach-in cooler) [PERSON_N…" at bounding box center [660, 202] width 383 height 320
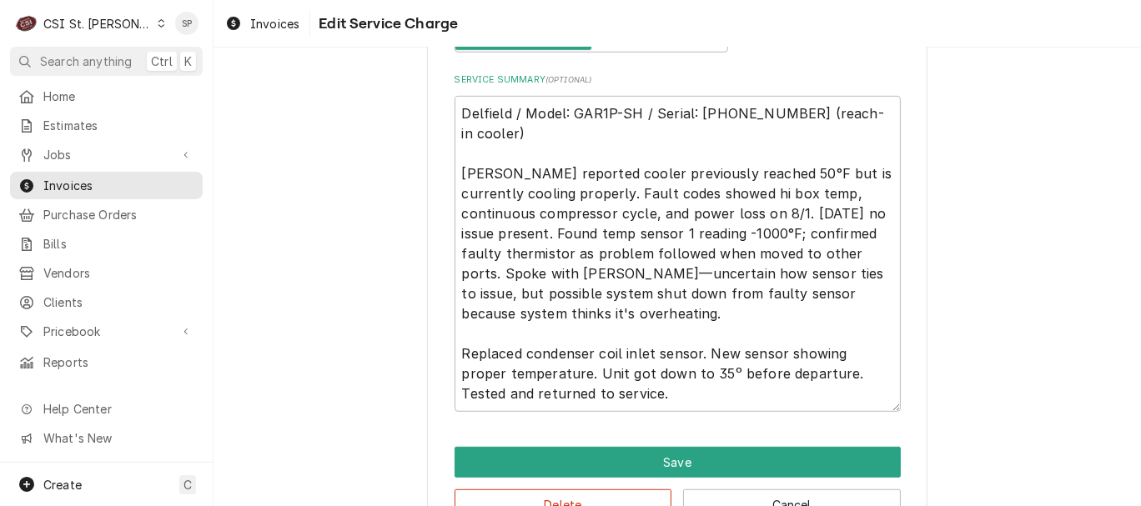
scroll to position [773, 0]
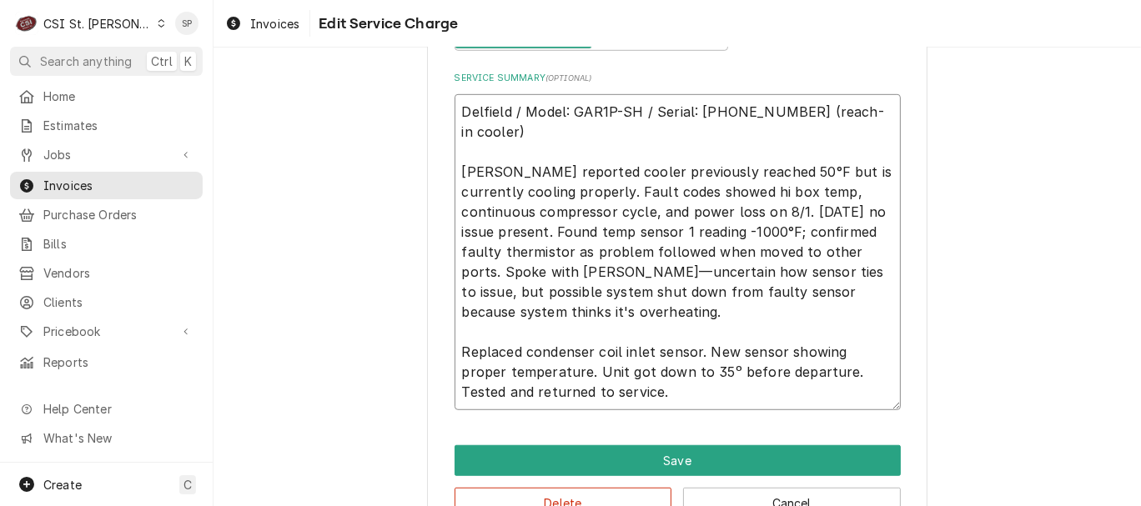
click at [768, 245] on textarea "Delfield / Model: GAR1P-SH / Serial: [PHONE_NUMBER] (reach-in cooler) [PERSON_N…" at bounding box center [677, 252] width 446 height 316
type textarea "x"
type textarea "Delfield / Model: GAR1P-SH / Serial: [PHONE_NUMBER] (reach-in cooler) [PERSON_N…"
type textarea "x"
type textarea "Delfield / Model: GAR1P-SH / Serial: [PHONE_NUMBER] (reach-in cooler) [PERSON_N…"
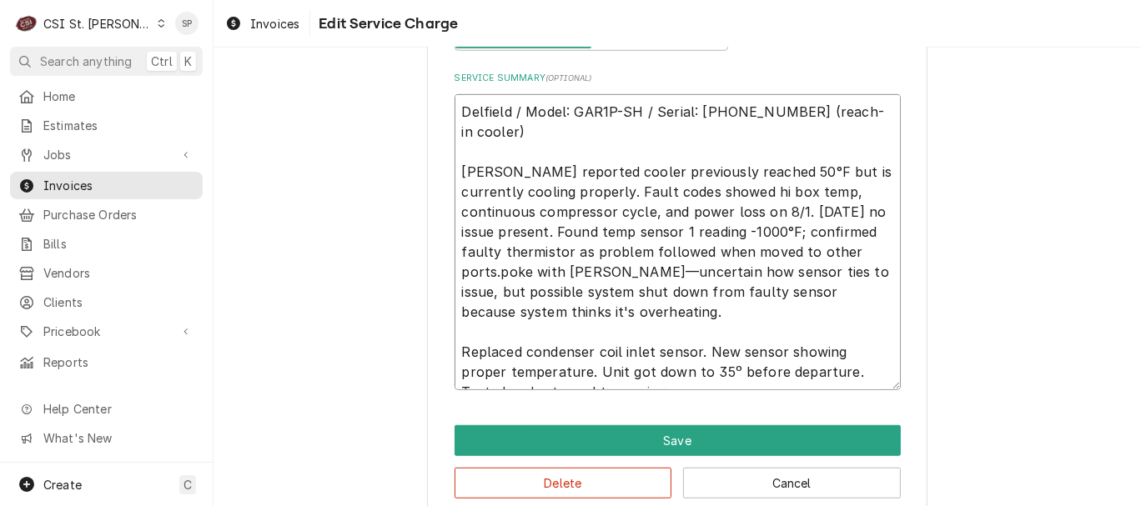
type textarea "x"
type textarea "Delfield / Model: GAR1P-SH / Serial: [PHONE_NUMBER] (reach-in cooler) [PERSON_N…"
type textarea "x"
type textarea "Delfield / Model: GAR1P-SH / Serial: [PHONE_NUMBER] (reach-in cooler) [PERSON_N…"
type textarea "x"
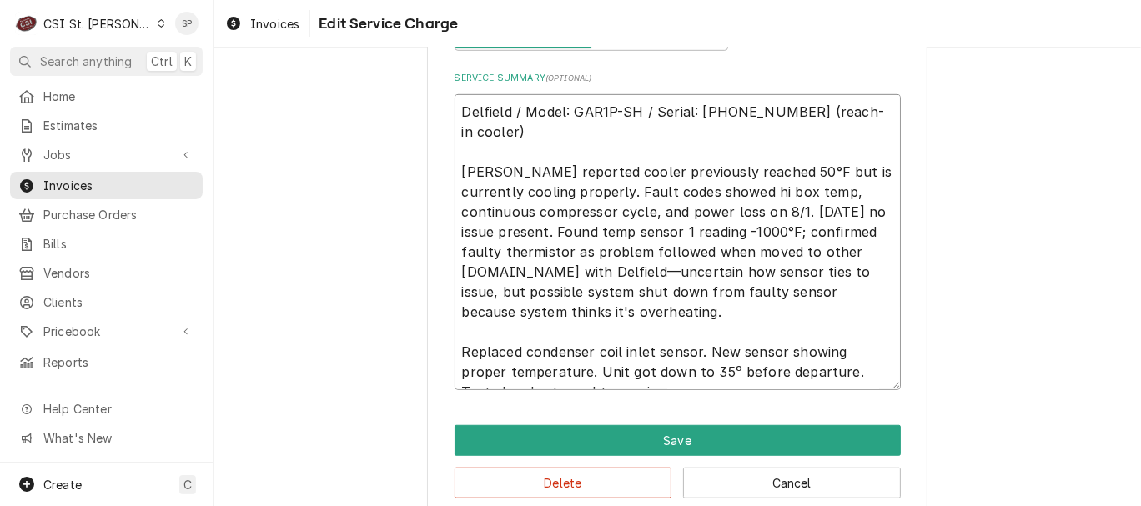
type textarea "Delfield / Model: GAR1P-SH / Serial: [PHONE_NUMBER] (reach-in cooler) [PERSON_N…"
type textarea "x"
type textarea "Delfield / Model: GAR1P-SH / Serial: [PHONE_NUMBER] (reach-in cooler) [PERSON_N…"
type textarea "x"
type textarea "Delfield / Model: GAR1P-SH / Serial: [PHONE_NUMBER] (reach-in cooler) [PERSON_N…"
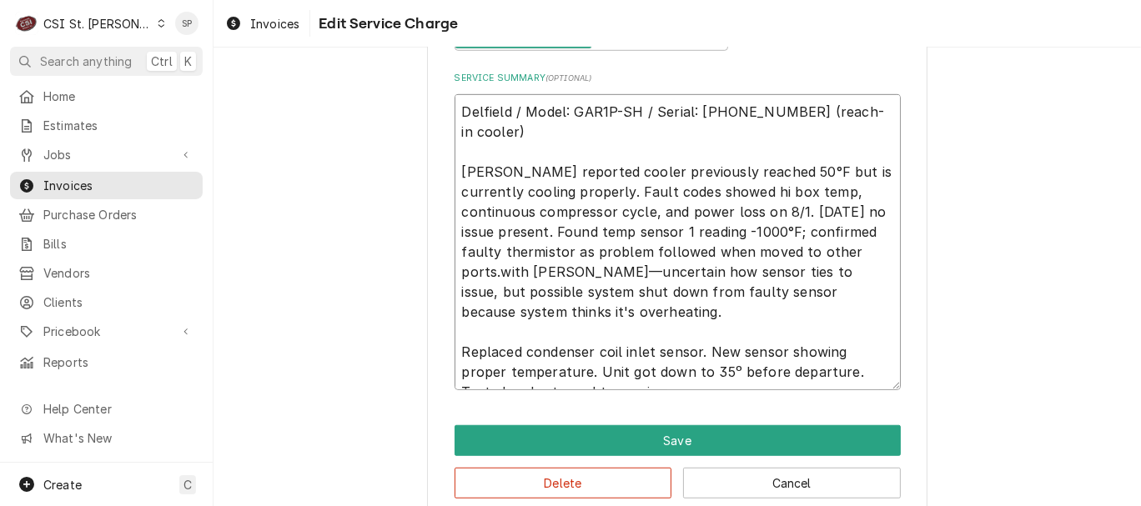
type textarea "x"
type textarea "Delfield / Model: GAR1P-SH / Serial: [PHONE_NUMBER] (reach-in cooler) [PERSON_N…"
type textarea "x"
type textarea "Delfield / Model: GAR1P-SH / Serial: [PHONE_NUMBER] (reach-in cooler) [PERSON_N…"
type textarea "x"
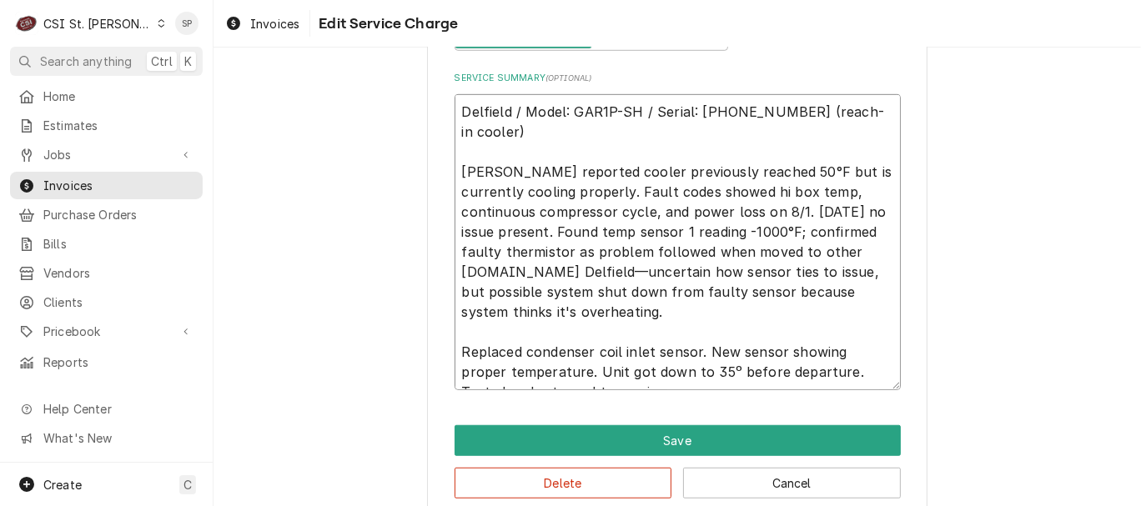
type textarea "Delfield / Model: GAR1P-SH / Serial: [PHONE_NUMBER] (reach-in cooler) [PERSON_N…"
type textarea "x"
type textarea "Delfield / Model: GAR1P-SH / Serial: [PHONE_NUMBER] (reach-in cooler) [PERSON_N…"
type textarea "x"
type textarea "Delfield / Model: GAR1P-SH / Serial: [PHONE_NUMBER] (reach-in cooler) [PERSON_N…"
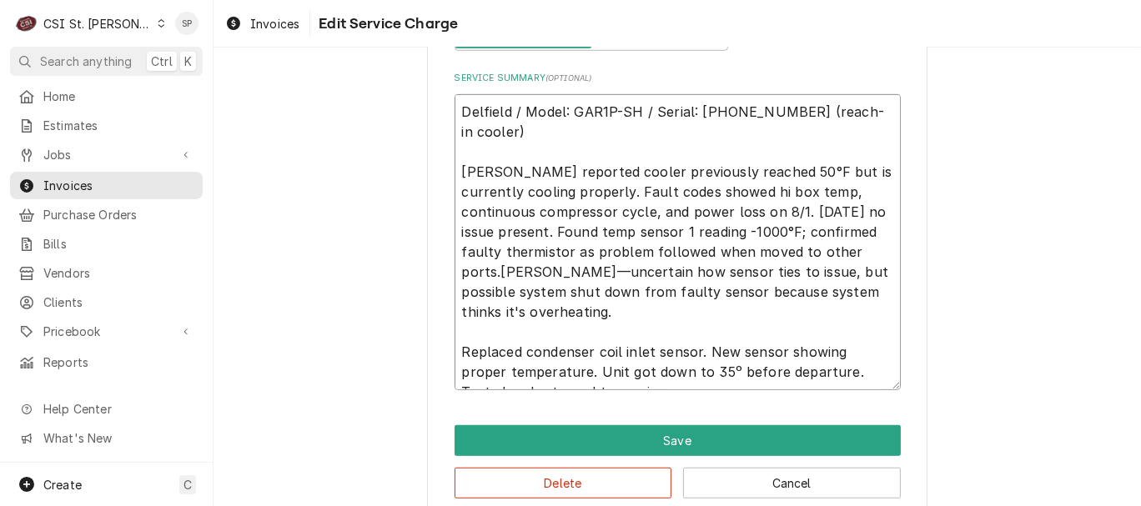
type textarea "x"
type textarea "Delfield / Model: GAR1P-SH / Serial: [PHONE_NUMBER] (reach-in cooler) [PERSON_N…"
type textarea "x"
type textarea "Delfield / Model: GAR1P-SH / Serial: [PHONE_NUMBER] (reach-in cooler) [PERSON_N…"
type textarea "x"
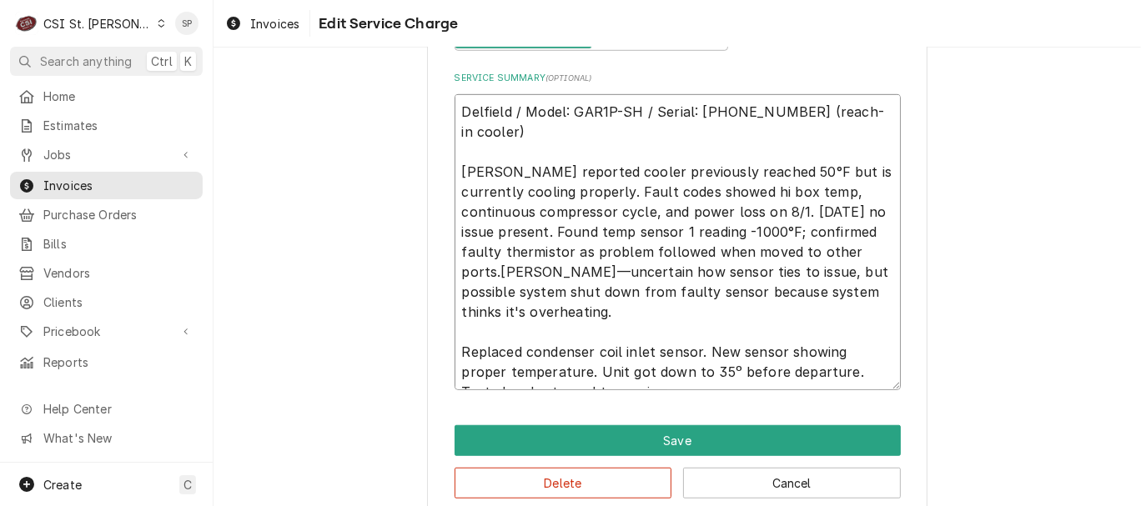
type textarea "Delfield / Model: GAR1P-SH / Serial: [PHONE_NUMBER] (reach-in cooler) [PERSON_N…"
type textarea "x"
type textarea "Delfield / Model: GAR1P-SH / Serial: [PHONE_NUMBER] (reach-in cooler) [PERSON_N…"
type textarea "x"
type textarea "Delfield / Model: GAR1P-SH / Serial: [PHONE_NUMBER] (reach-in cooler) [PERSON_N…"
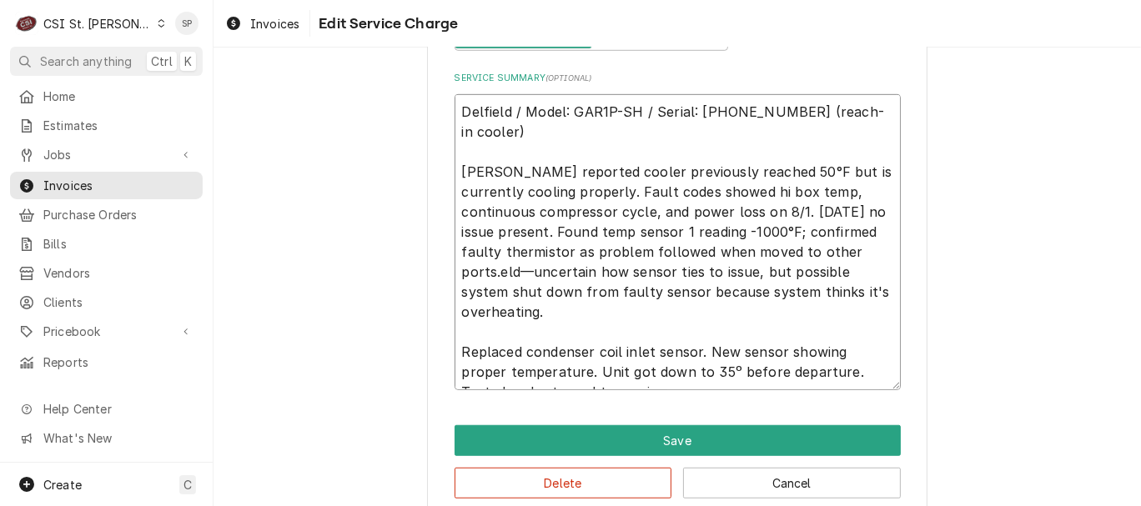
type textarea "x"
type textarea "Delfield / Model: GAR1P-SH / Serial: [PHONE_NUMBER] (reach-in cooler) [PERSON_N…"
type textarea "x"
type textarea "Delfield / Model: GAR1P-SH / Serial: [PHONE_NUMBER] (reach-in cooler) [PERSON_N…"
type textarea "x"
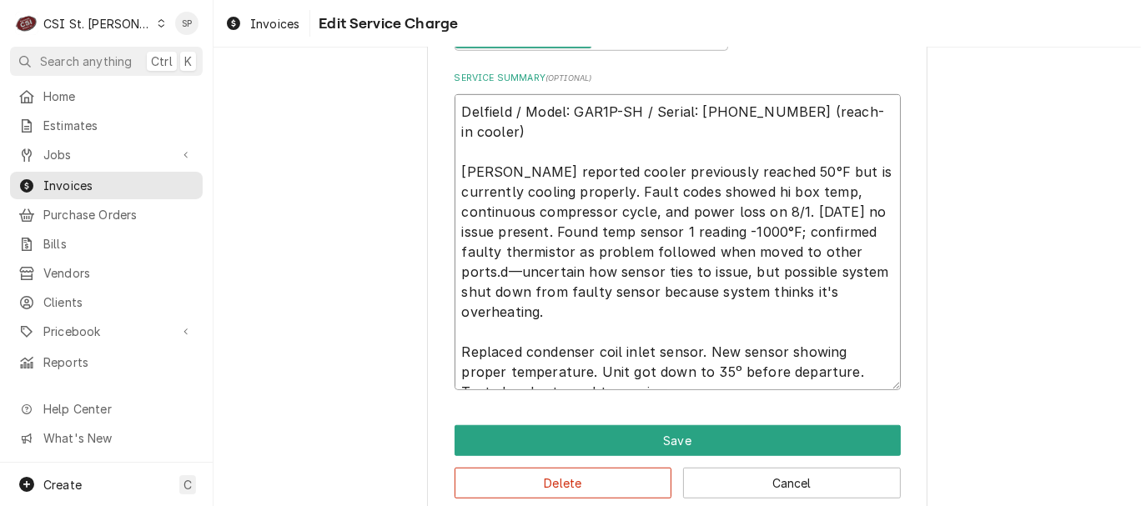
type textarea "Delfield / Model: GAR1P-SH / Serial: [PHONE_NUMBER] (reach-in cooler) [PERSON_N…"
type textarea "x"
type textarea "Delfield / Model: GAR1P-SH / Serial: [PHONE_NUMBER] (reach-in cooler) [PERSON_N…"
type textarea "x"
type textarea "Delfield / Model: GAR1P-SH / Serial: [PHONE_NUMBER] (reach-in cooler) [PERSON_N…"
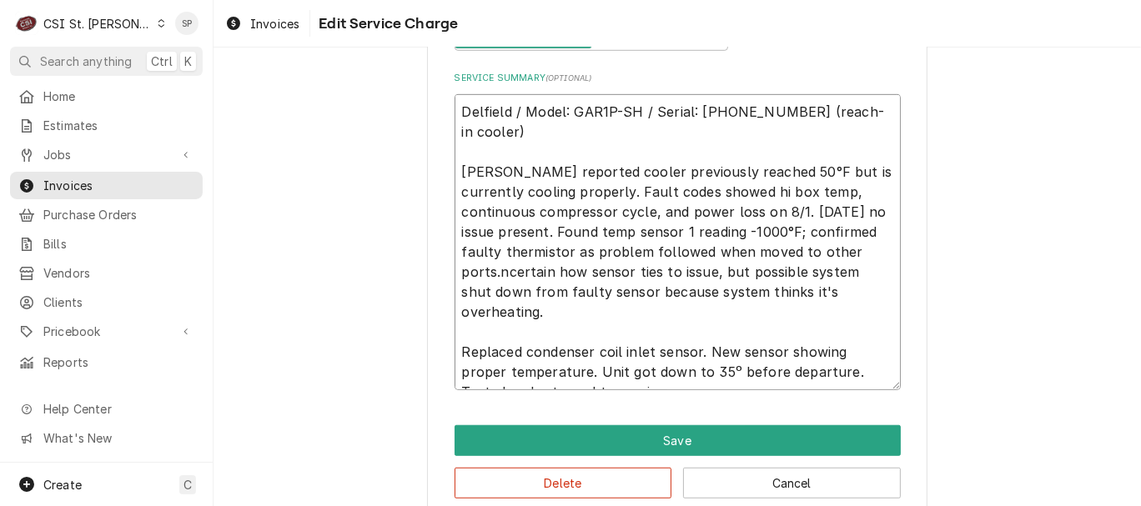
type textarea "x"
type textarea "Delfield / Model: GAR1P-SH / Serial: [PHONE_NUMBER] (reach-in cooler) [PERSON_N…"
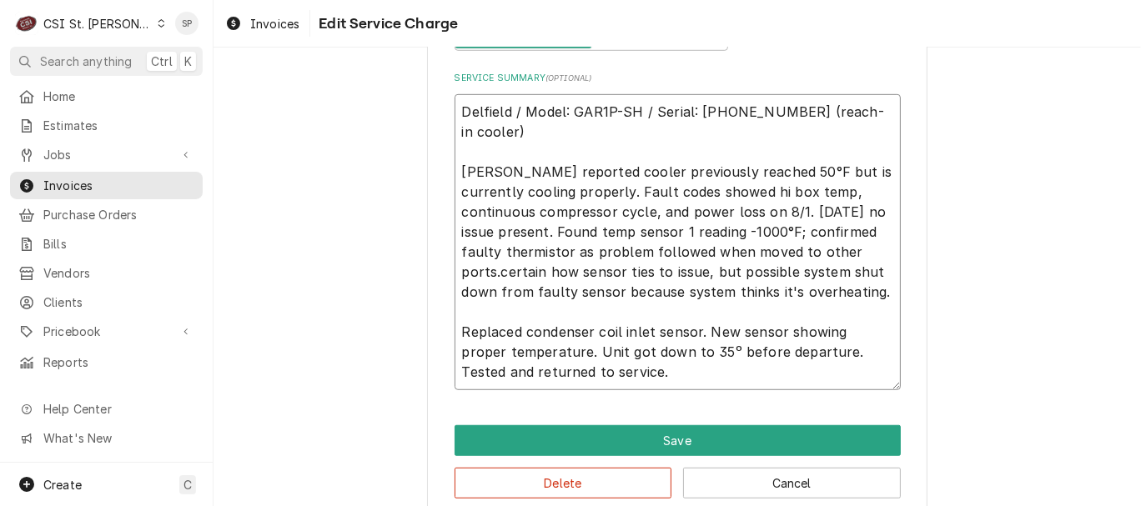
type textarea "x"
type textarea "Delfield / Model: GAR1P-SH / Serial: [PHONE_NUMBER] (reach-in cooler) [PERSON_N…"
type textarea "x"
type textarea "Delfield / Model: GAR1P-SH / Serial: [PHONE_NUMBER] (reach-in cooler) [PERSON_N…"
type textarea "x"
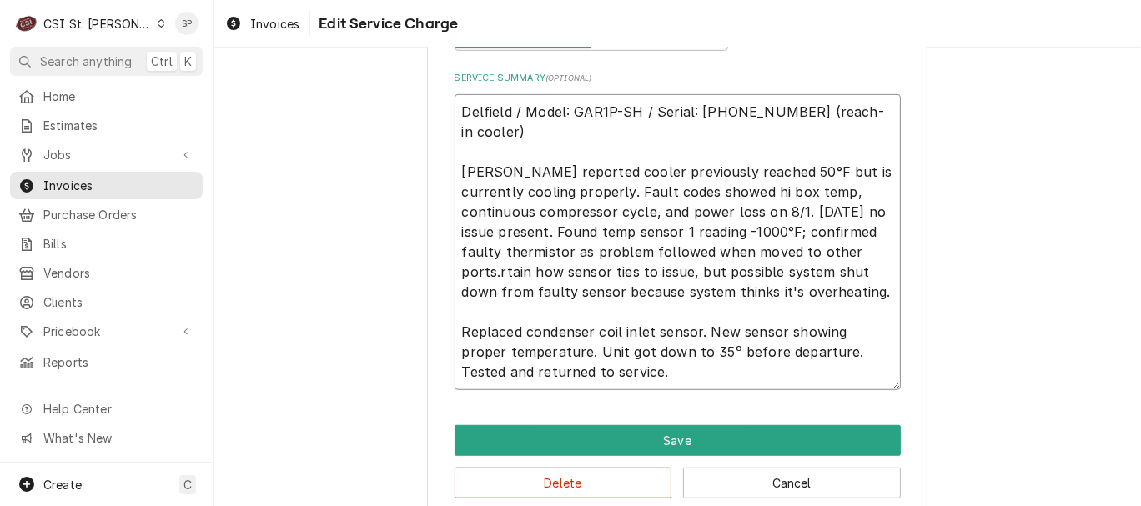
type textarea "Delfield / Model: GAR1P-SH / Serial: [PHONE_NUMBER] (reach-in cooler) [PERSON_N…"
type textarea "x"
type textarea "Delfield / Model: GAR1P-SH / Serial: [PHONE_NUMBER] (reach-in cooler) [PERSON_N…"
type textarea "x"
type textarea "Delfield / Model: GAR1P-SH / Serial: [PHONE_NUMBER] (reach-in cooler) [PERSON_N…"
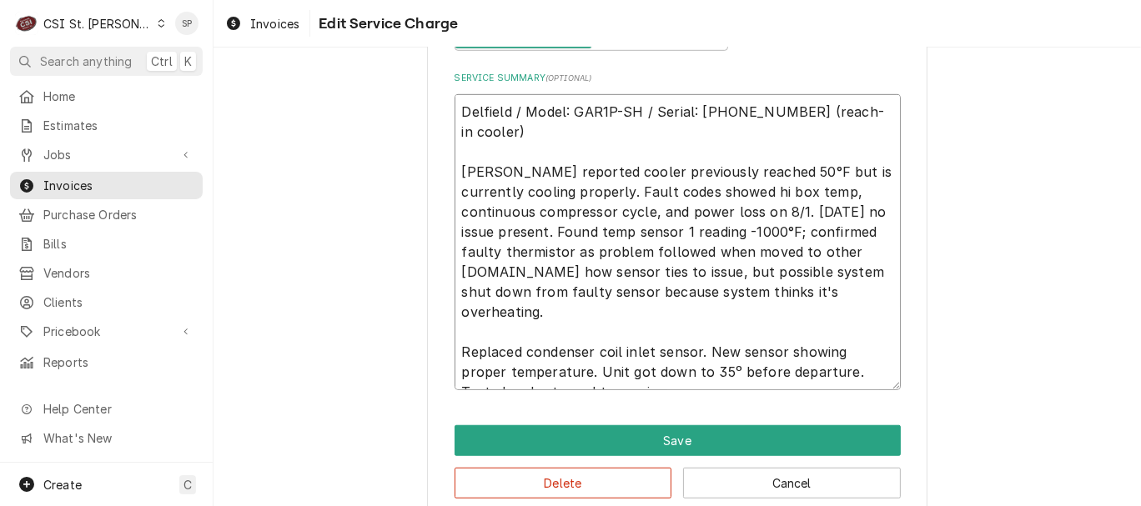
type textarea "x"
type textarea "Delfield / Model: GAR1P-SH / Serial: [PHONE_NUMBER] (reach-in cooler) [PERSON_N…"
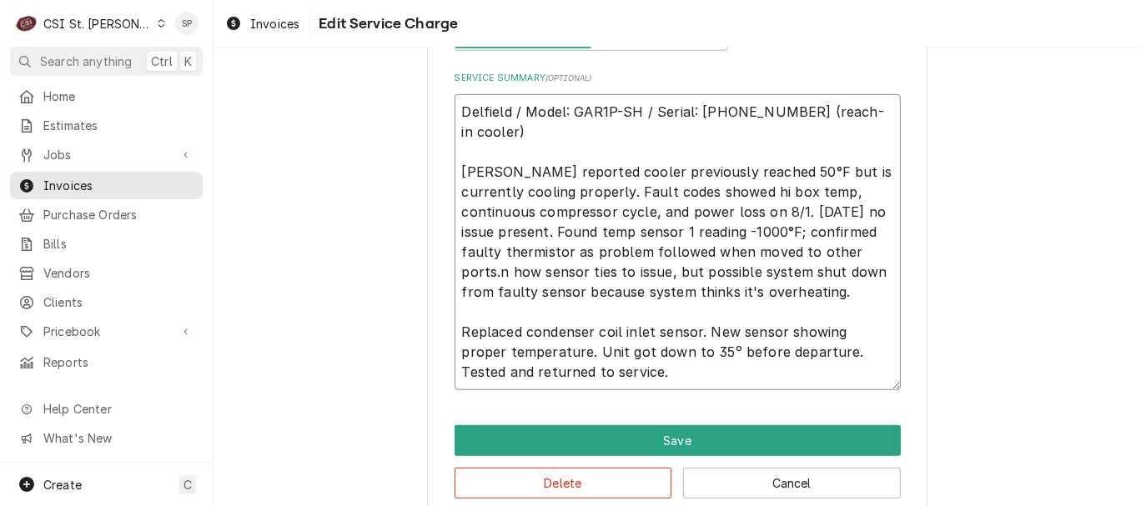
type textarea "x"
type textarea "Delfield / Model: GAR1P-SH / Serial: [PHONE_NUMBER] (reach-in cooler) [PERSON_N…"
type textarea "x"
type textarea "Delfield / Model: GAR1P-SH / Serial: [PHONE_NUMBER] (reach-in cooler) [PERSON_N…"
type textarea "x"
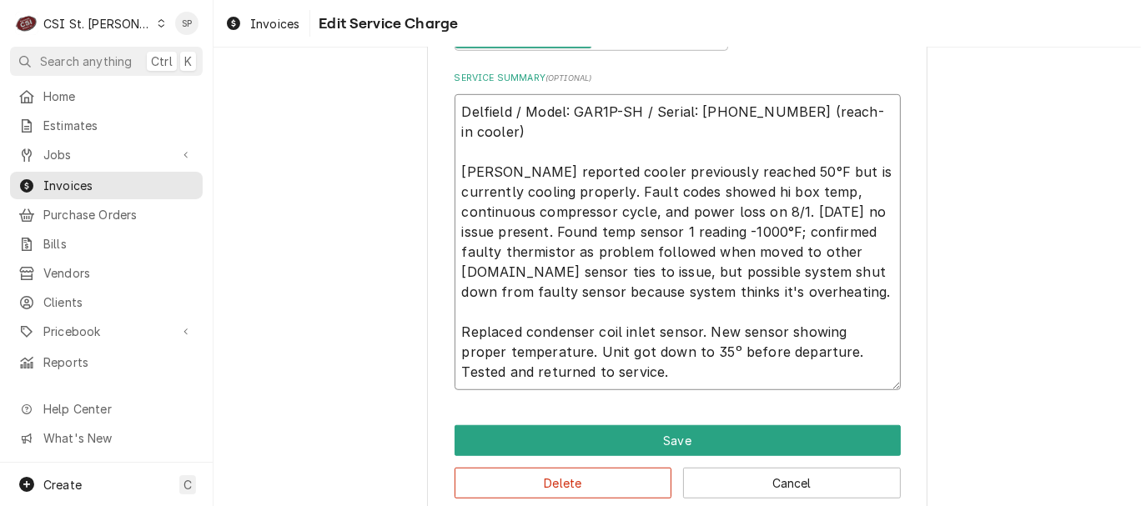
type textarea "Delfield / Model: GAR1P-SH / Serial: [PHONE_NUMBER] (reach-in cooler) [PERSON_N…"
type textarea "x"
type textarea "Delfield / Model: GAR1P-SH / Serial: [PHONE_NUMBER] (reach-in cooler) [PERSON_N…"
type textarea "x"
type textarea "Delfield / Model: GAR1P-SH / Serial: [PHONE_NUMBER] (reach-in cooler) [PERSON_N…"
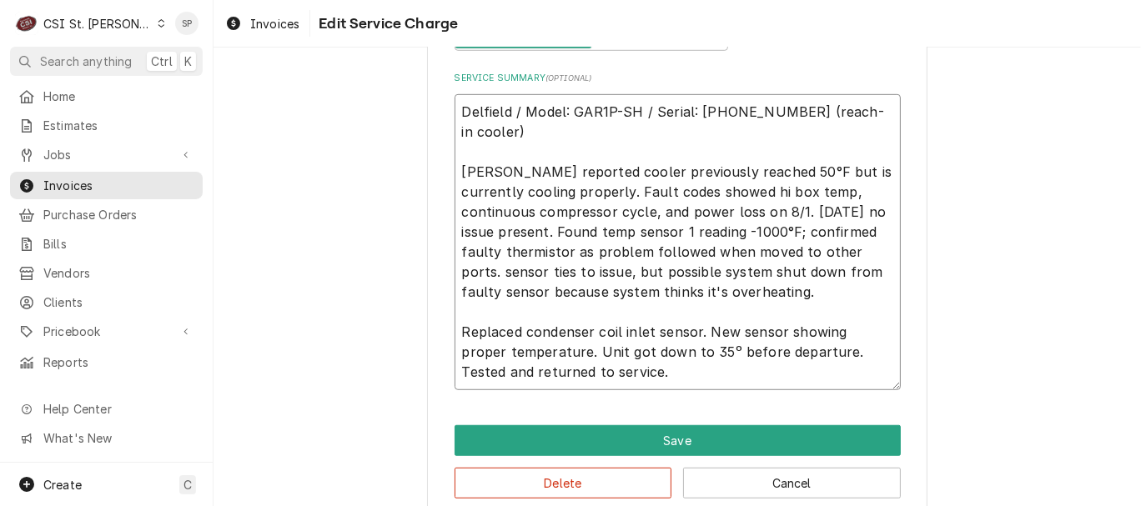
type textarea "x"
type textarea "Delfield / Model: GAR1P-SH / Serial: [PHONE_NUMBER] (reach-in cooler) [PERSON_N…"
type textarea "x"
type textarea "Delfield / Model: GAR1P-SH / Serial: [PHONE_NUMBER] (reach-in cooler) [PERSON_N…"
type textarea "x"
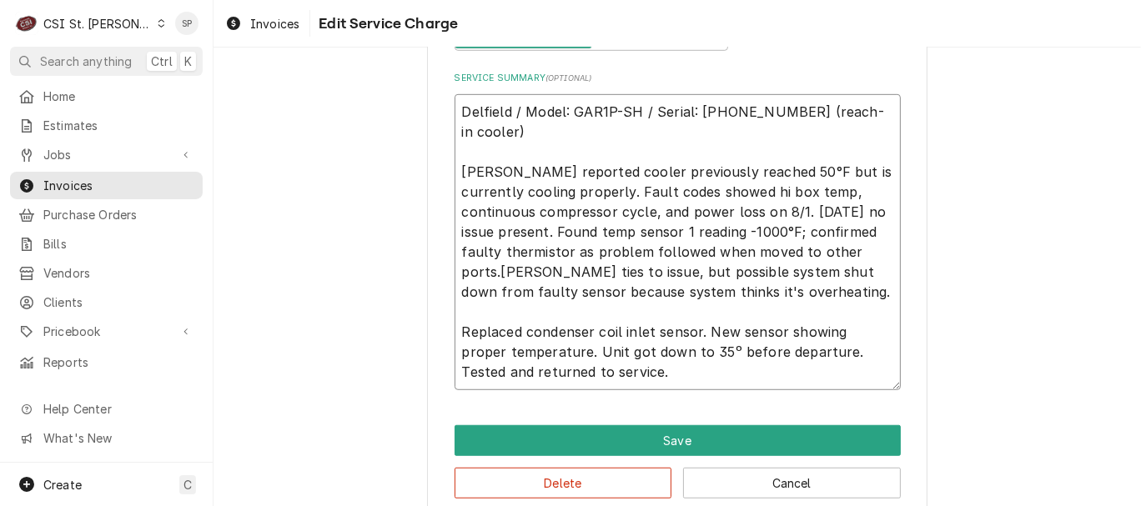
type textarea "Delfield / Model: GAR1P-SH / Serial: [PHONE_NUMBER] (reach-in cooler) [PERSON_N…"
type textarea "x"
type textarea "Delfield / Model: GAR1P-SH / Serial: [PHONE_NUMBER] (reach-in cooler) [PERSON_N…"
type textarea "x"
type textarea "Delfield / Model: GAR1P-SH / Serial: [PHONE_NUMBER] (reach-in cooler) [PERSON_N…"
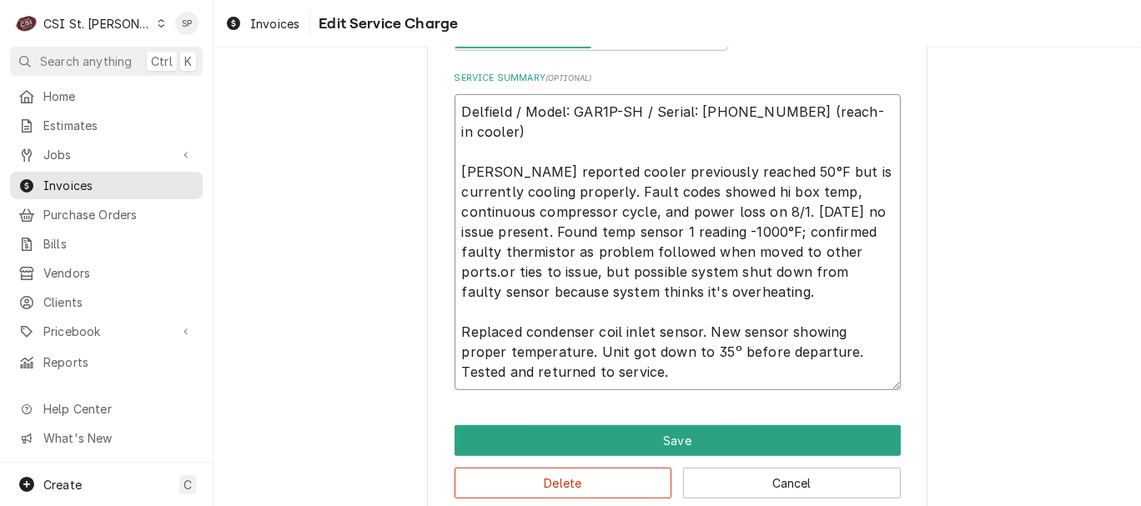
type textarea "x"
type textarea "Delfield / Model: GAR1P-SH / Serial: [PHONE_NUMBER] (reach-in cooler) [PERSON_N…"
type textarea "x"
type textarea "Delfield / Model: GAR1P-SH / Serial: [PHONE_NUMBER] (reach-in cooler) [PERSON_N…"
type textarea "x"
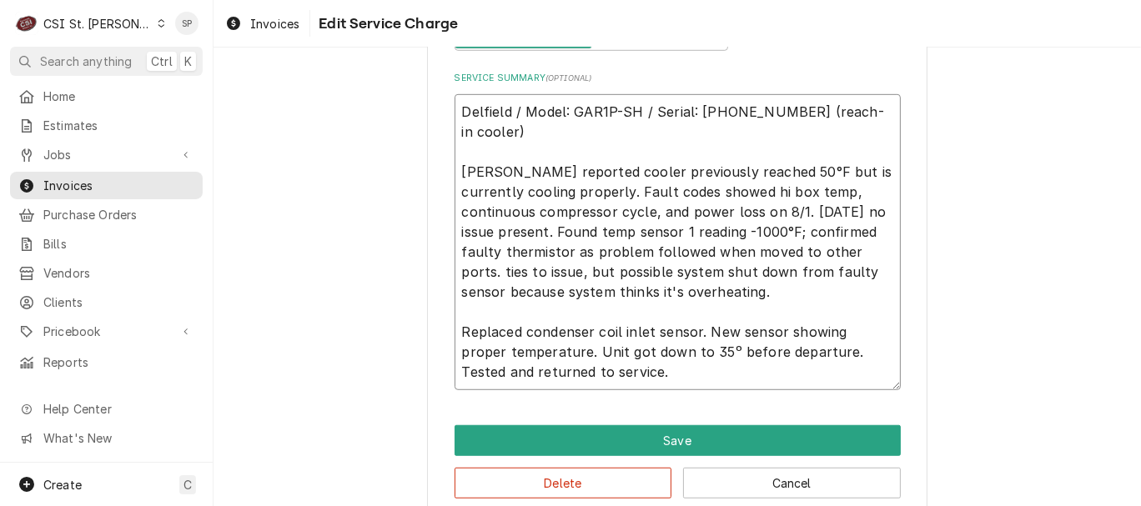
type textarea "Delfield / Model: GAR1P-SH / Serial: [PHONE_NUMBER] (reach-in cooler) [PERSON_N…"
type textarea "x"
type textarea "Delfield / Model: GAR1P-SH / Serial: [PHONE_NUMBER] (reach-in cooler) [PERSON_N…"
type textarea "x"
type textarea "Delfield / Model: GAR1P-SH / Serial: [PHONE_NUMBER] (reach-in cooler) [PERSON_N…"
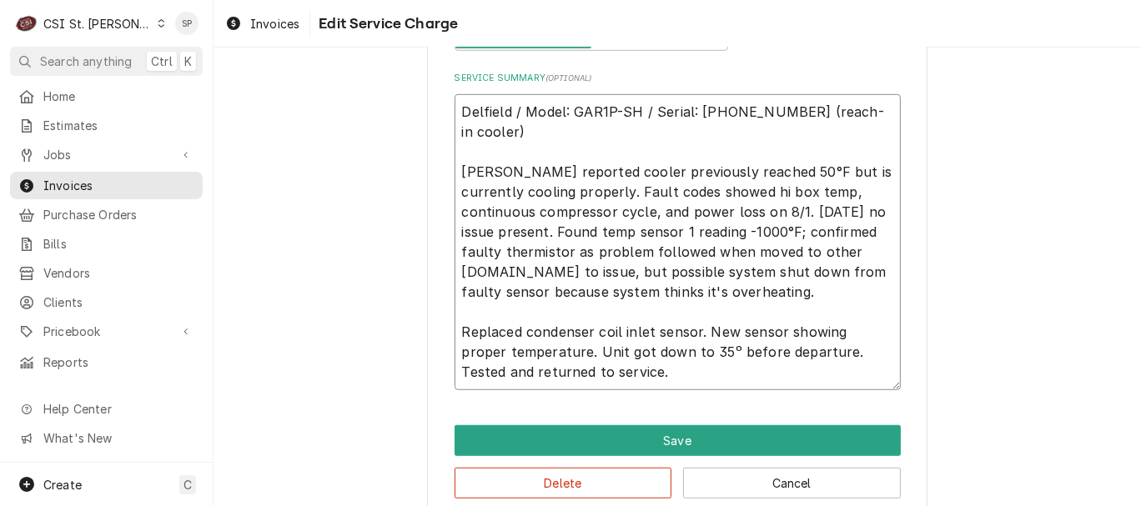
type textarea "x"
type textarea "Delfield / Model: GAR1P-SH / Serial: [PHONE_NUMBER] (reach-in cooler) [PERSON_N…"
type textarea "x"
type textarea "Delfield / Model: GAR1P-SH / Serial: [PHONE_NUMBER] (reach-in cooler) [PERSON_N…"
type textarea "x"
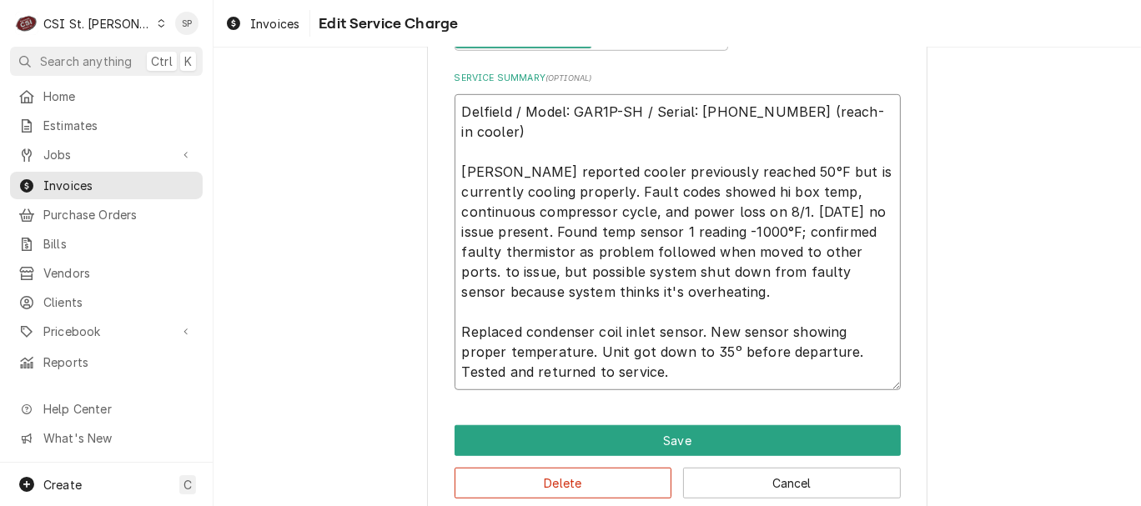
type textarea "Delfield / Model: GAR1P-SH / Serial: [PHONE_NUMBER] (reach-in cooler) [PERSON_N…"
type textarea "x"
type textarea "Delfield / Model: GAR1P-SH / Serial: [PHONE_NUMBER] (reach-in cooler) [PERSON_N…"
type textarea "x"
type textarea "Delfield / Model: GAR1P-SH / Serial: [PHONE_NUMBER] (reach-in cooler) [PERSON_N…"
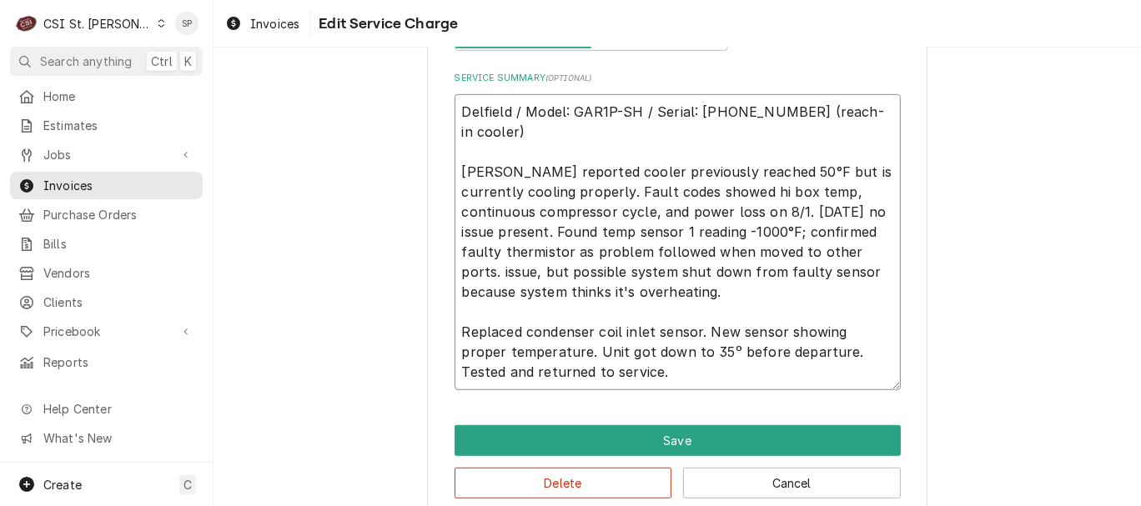
type textarea "x"
type textarea "Delfield / Model: GAR1P-SH / Serial: [PHONE_NUMBER] (reach-in cooler) [PERSON_N…"
type textarea "x"
type textarea "Delfield / Model: GAR1P-SH / Serial: [PHONE_NUMBER] (reach-in cooler) [PERSON_N…"
type textarea "x"
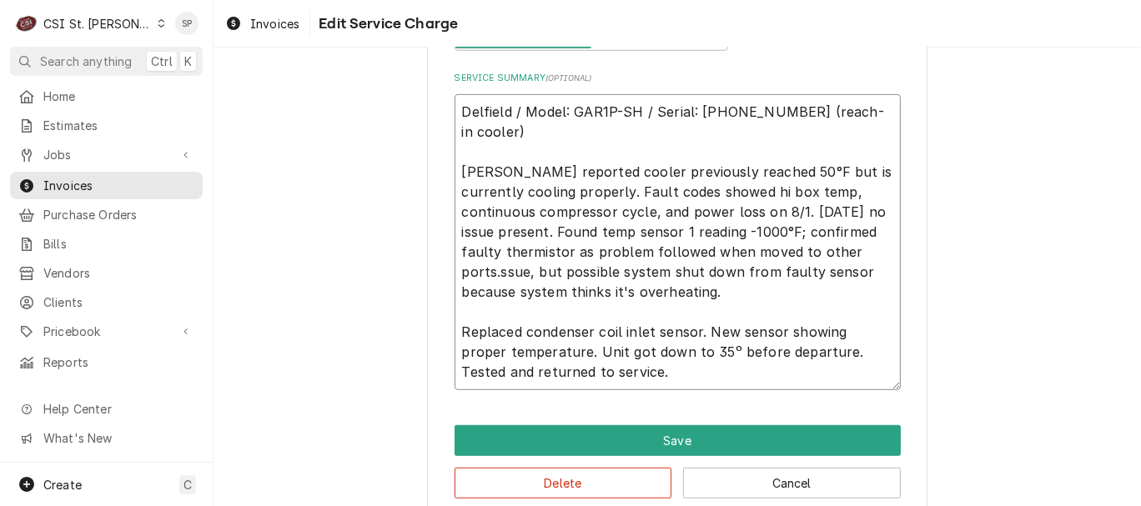
type textarea "Delfield / Model: GAR1P-SH / Serial: [PHONE_NUMBER] (reach-in cooler) [PERSON_N…"
type textarea "x"
type textarea "Delfield / Model: GAR1P-SH / Serial: [PHONE_NUMBER] (reach-in cooler) [PERSON_N…"
type textarea "x"
type textarea "Delfield / Model: GAR1P-SH / Serial: [PHONE_NUMBER] (reach-in cooler) [PERSON_N…"
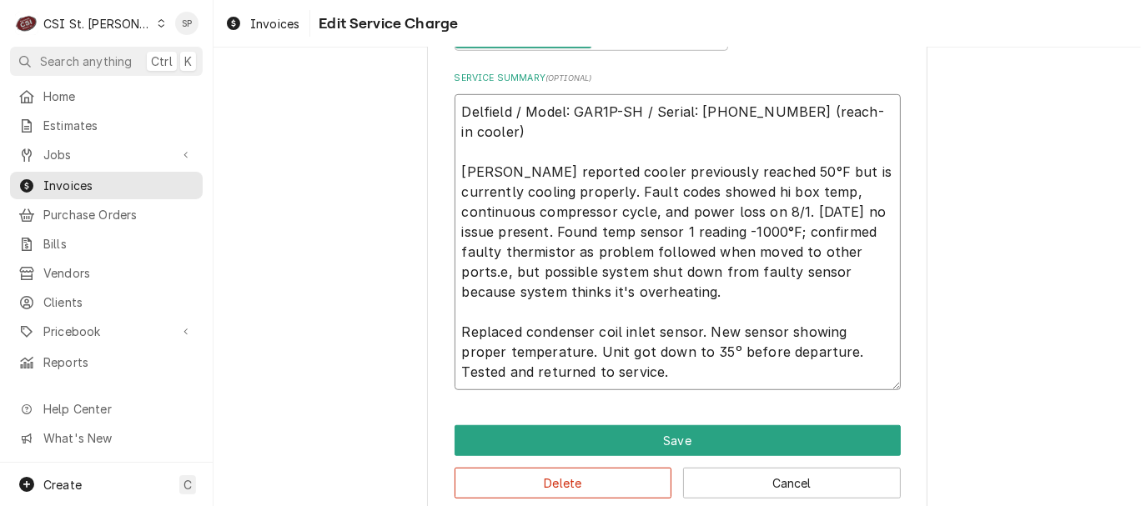
type textarea "x"
type textarea "Delfield / Model: GAR1P-SH / Serial: [PHONE_NUMBER] (reach-in cooler) [PERSON_N…"
type textarea "x"
type textarea "Delfield / Model: GAR1P-SH / Serial: [PHONE_NUMBER] (reach-in cooler) [PERSON_N…"
type textarea "x"
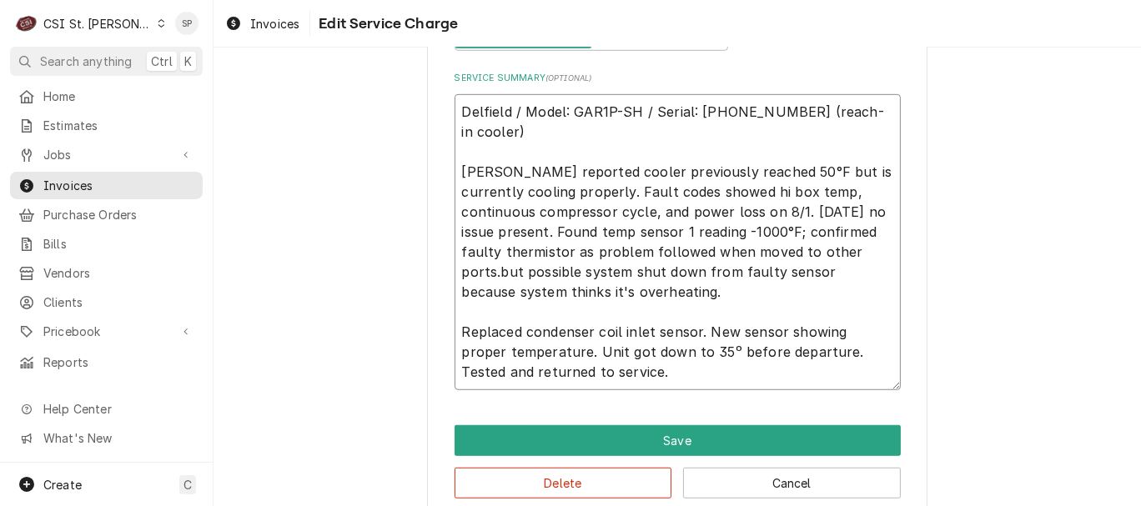
type textarea "Delfield / Model: GAR1P-SH / Serial: [PHONE_NUMBER] (reach-in cooler) [PERSON_N…"
type textarea "x"
type textarea "Delfield / Model: GAR1P-SH / Serial: [PHONE_NUMBER] (reach-in cooler) [PERSON_N…"
type textarea "x"
type textarea "Delfield / Model: GAR1P-SH / Serial: [PHONE_NUMBER] (reach-in cooler) [PERSON_N…"
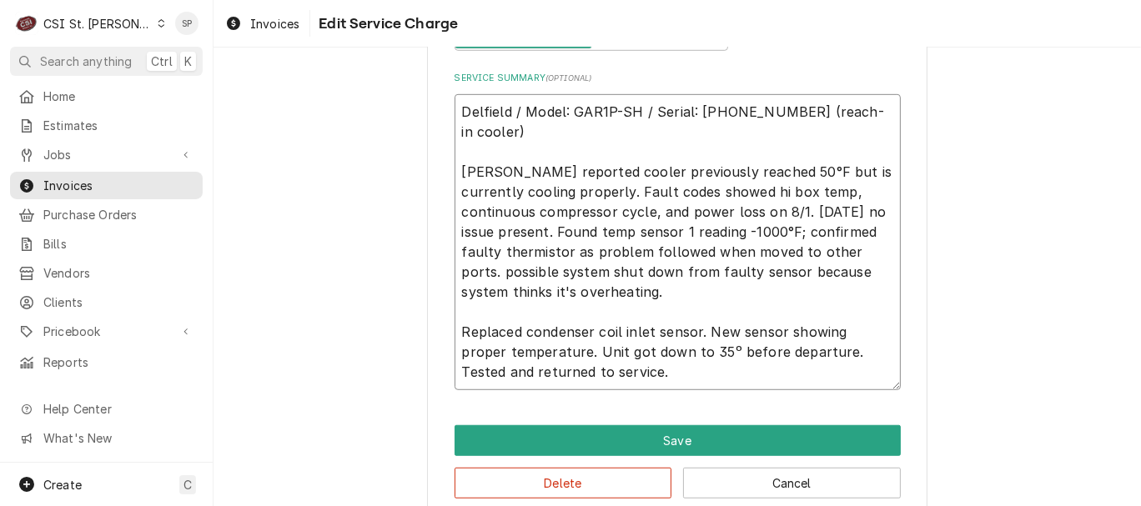
type textarea "x"
type textarea "Delfield / Model: GAR1P-SH / Serial: [PHONE_NUMBER] (reach-in cooler) [PERSON_N…"
type textarea "x"
type textarea "Delfield / Model: GAR1P-SH / Serial: [PHONE_NUMBER] (reach-in cooler) [PERSON_N…"
type textarea "x"
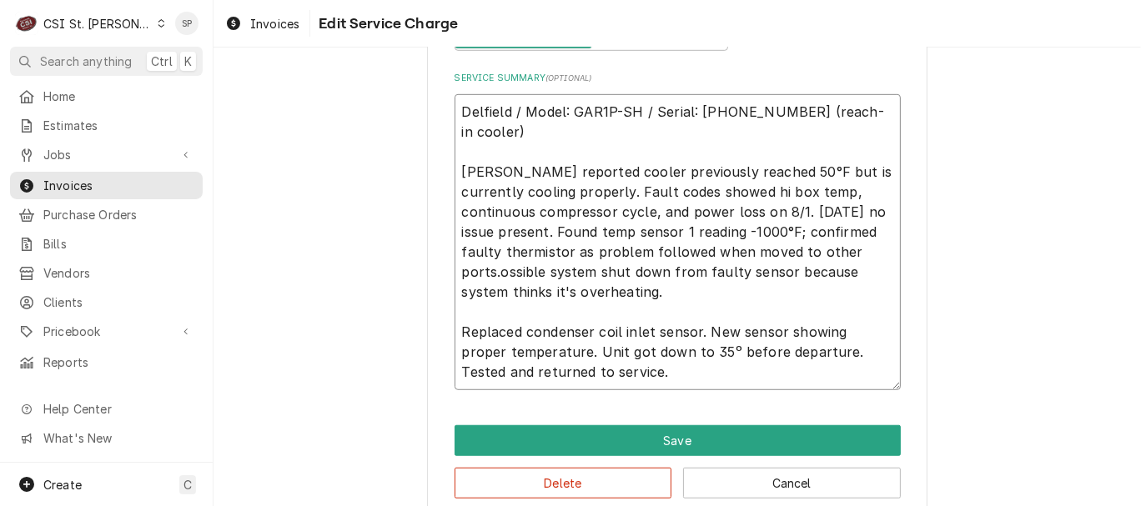
type textarea "Delfield / Model: GAR1P-SH / Serial: [PHONE_NUMBER] (reach-in cooler) [PERSON_N…"
type textarea "x"
type textarea "Delfield / Model: GAR1P-SH / Serial: [PHONE_NUMBER] (reach-in cooler) [PERSON_N…"
type textarea "x"
type textarea "Delfield / Model: GAR1P-SH / Serial: [PHONE_NUMBER] (reach-in cooler) [PERSON_N…"
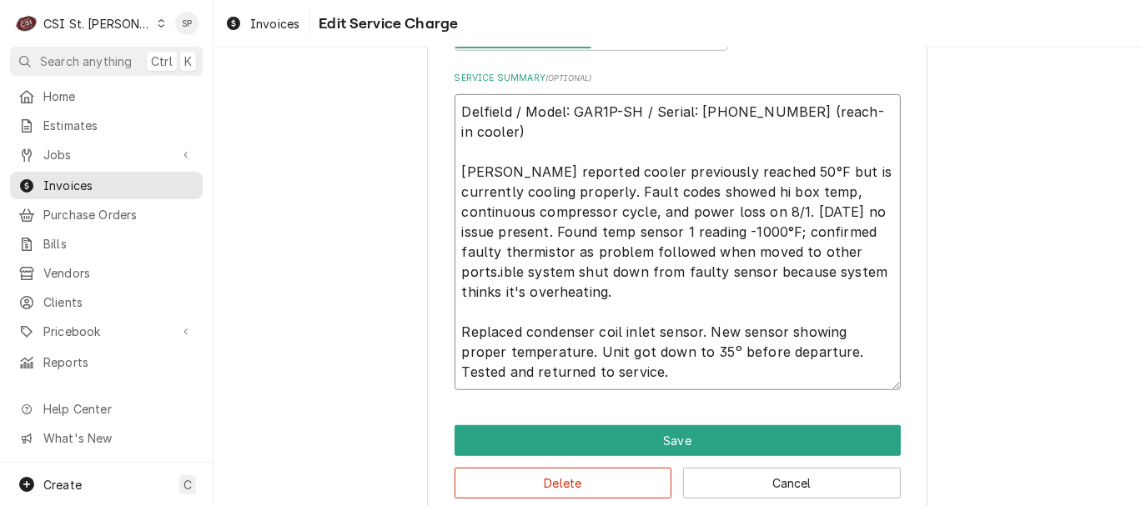
type textarea "x"
type textarea "Delfield / Model: GAR1P-SH / Serial: [PHONE_NUMBER] (reach-in cooler) [PERSON_N…"
type textarea "x"
type textarea "Delfield / Model: GAR1P-SH / Serial: [PHONE_NUMBER] (reach-in cooler) [PERSON_N…"
type textarea "x"
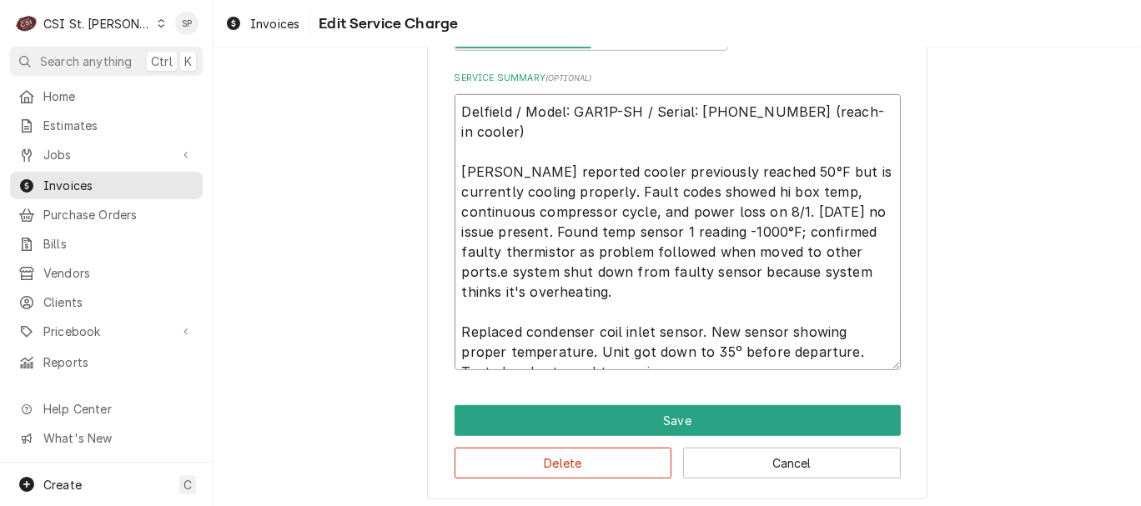
type textarea "Delfield / Model: GAR1P-SH / Serial: [PHONE_NUMBER] (reach-in cooler) [PERSON_N…"
type textarea "x"
type textarea "Delfield / Model: GAR1P-SH / Serial: [PHONE_NUMBER] (reach-in cooler) [PERSON_N…"
type textarea "x"
type textarea "Delfield / Model: GAR1P-SH / Serial: [PHONE_NUMBER] (reach-in cooler) [PERSON_N…"
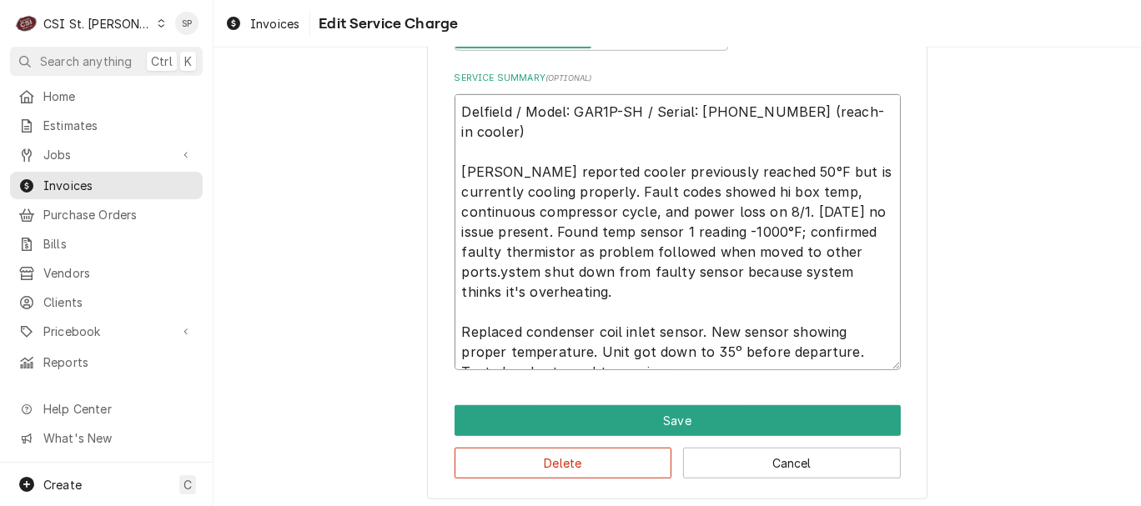
type textarea "x"
type textarea "Delfield / Model: GAR1P-SH / Serial: [PHONE_NUMBER] (reach-in cooler) [PERSON_N…"
type textarea "x"
type textarea "Delfield / Model: GAR1P-SH / Serial: [PHONE_NUMBER] (reach-in cooler) [PERSON_N…"
type textarea "x"
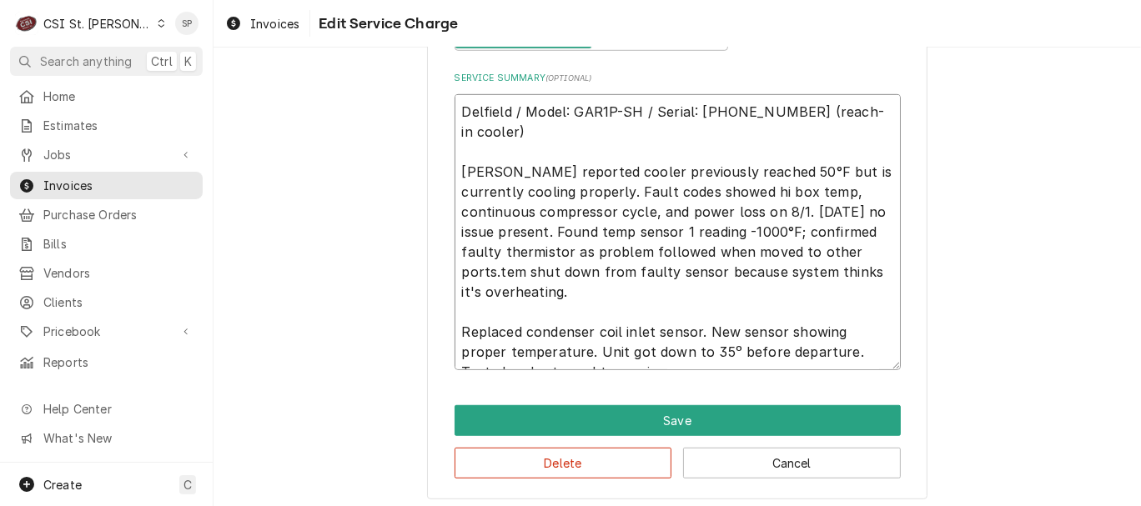
type textarea "Delfield / Model: GAR1P-SH / Serial: [PHONE_NUMBER] (reach-in cooler) [PERSON_N…"
type textarea "x"
type textarea "Delfield / Model: GAR1P-SH / Serial: [PHONE_NUMBER] (reach-in cooler) [PERSON_N…"
type textarea "x"
type textarea "Delfield / Model: GAR1P-SH / Serial: [PHONE_NUMBER] (reach-in cooler) [PERSON_N…"
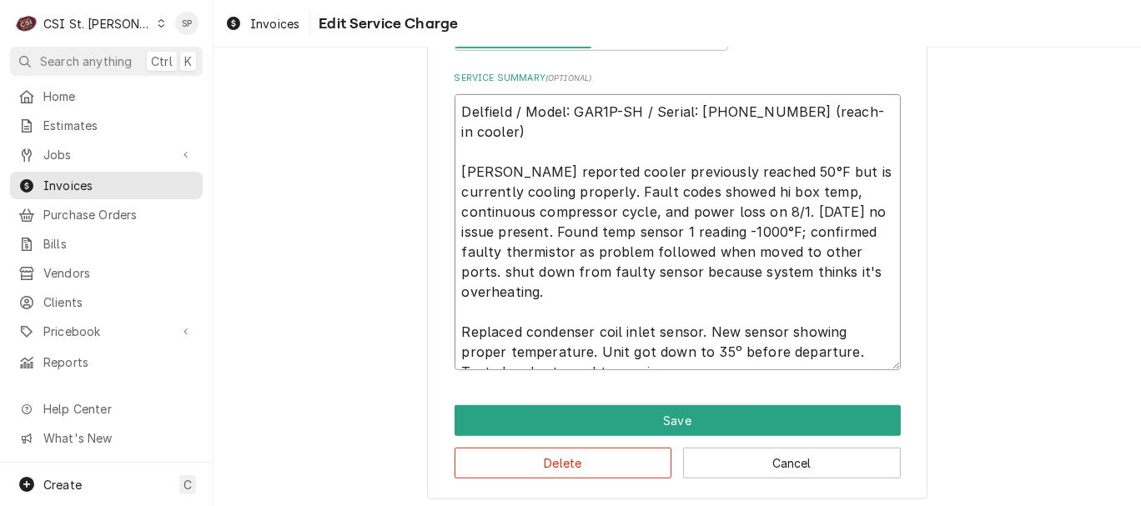
type textarea "x"
type textarea "Delfield / Model: GAR1P-SH / Serial: [PHONE_NUMBER] (reach-in cooler) [PERSON_N…"
type textarea "x"
type textarea "Delfield / Model: GAR1P-SH / Serial: [PHONE_NUMBER] (reach-in cooler) [PERSON_N…"
type textarea "x"
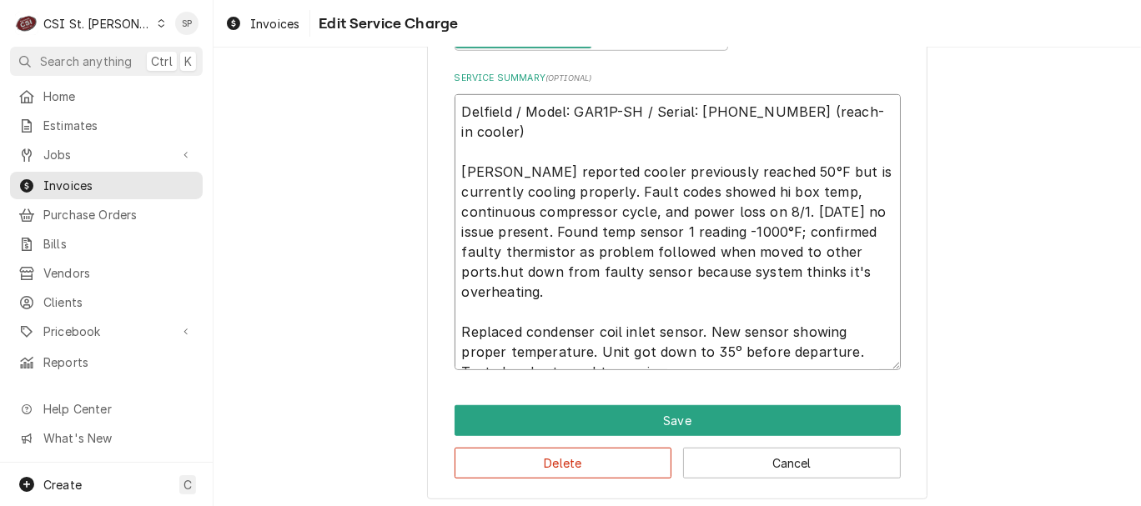
type textarea "Delfield / Model: GAR1P-SH / Serial: [PHONE_NUMBER] (reach-in cooler) [PERSON_N…"
type textarea "x"
type textarea "Delfield / Model: GAR1P-SH / Serial: [PHONE_NUMBER] (reach-in cooler) [PERSON_N…"
type textarea "x"
type textarea "Delfield / Model: GAR1P-SH / Serial: [PHONE_NUMBER] (reach-in cooler) [PERSON_N…"
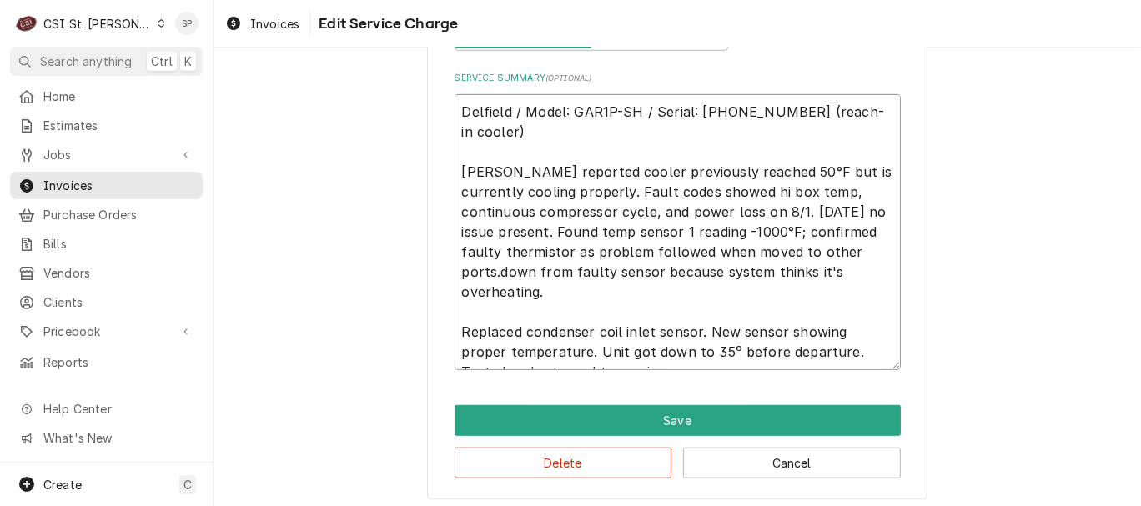
type textarea "x"
type textarea "Delfield / Model: GAR1P-SH / Serial: [PHONE_NUMBER] (reach-in cooler) [PERSON_N…"
type textarea "x"
type textarea "Delfield / Model: GAR1P-SH / Serial: [PHONE_NUMBER] (reach-in cooler) [PERSON_N…"
type textarea "x"
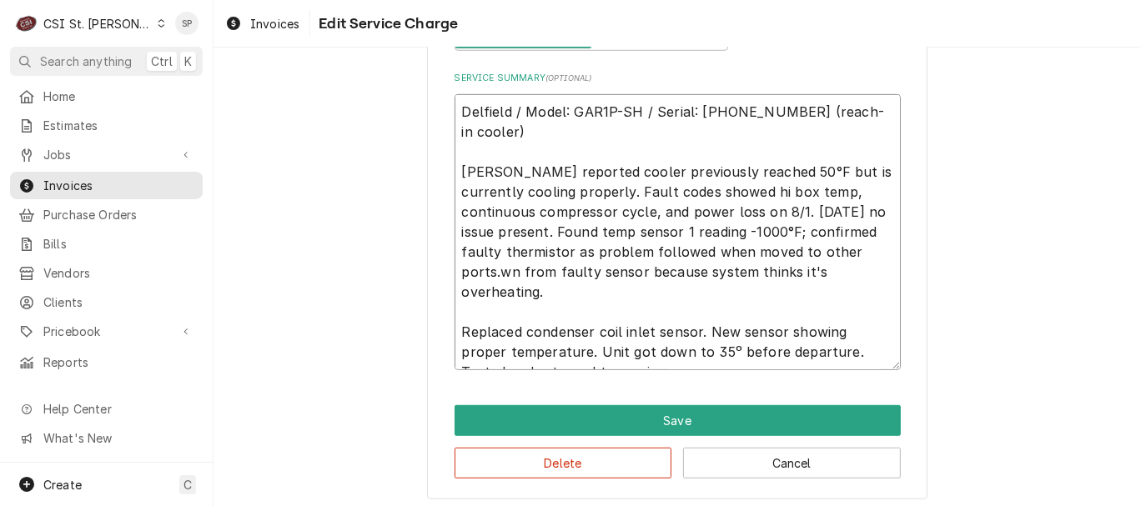
type textarea "Delfield / Model: GAR1P-SH / Serial: [PHONE_NUMBER] (reach-in cooler) [PERSON_N…"
type textarea "x"
type textarea "Delfield / Model: GAR1P-SH / Serial: [PHONE_NUMBER] (reach-in cooler) [PERSON_N…"
type textarea "x"
type textarea "Delfield / Model: GAR1P-SH / Serial: [PHONE_NUMBER] (reach-in cooler) [PERSON_N…"
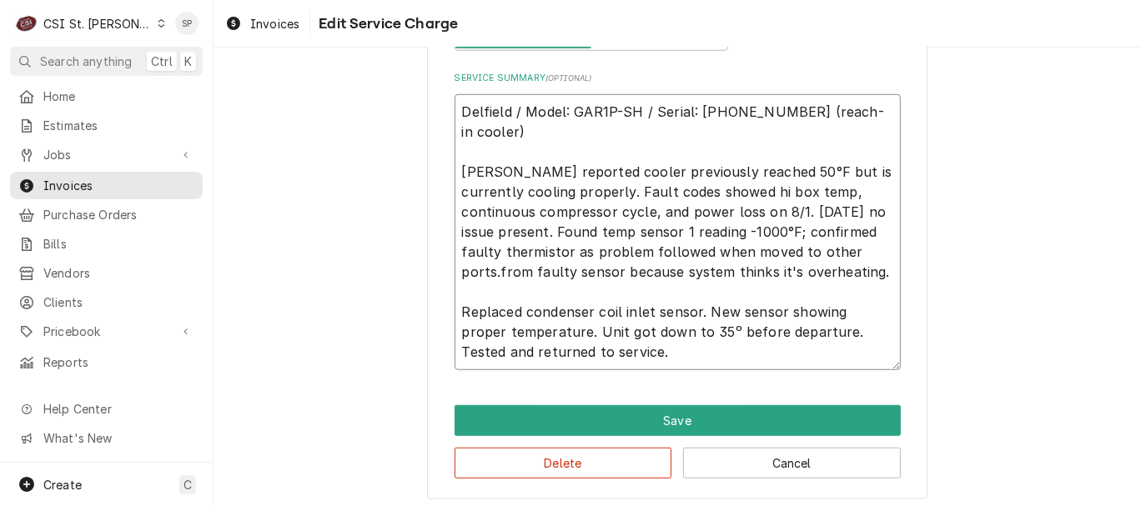
type textarea "x"
type textarea "Delfield / Model: GAR1P-SH / Serial: [PHONE_NUMBER] (reach-in cooler) [PERSON_N…"
type textarea "x"
type textarea "Delfield / Model: GAR1P-SH / Serial: [PHONE_NUMBER] (reach-in cooler) [PERSON_N…"
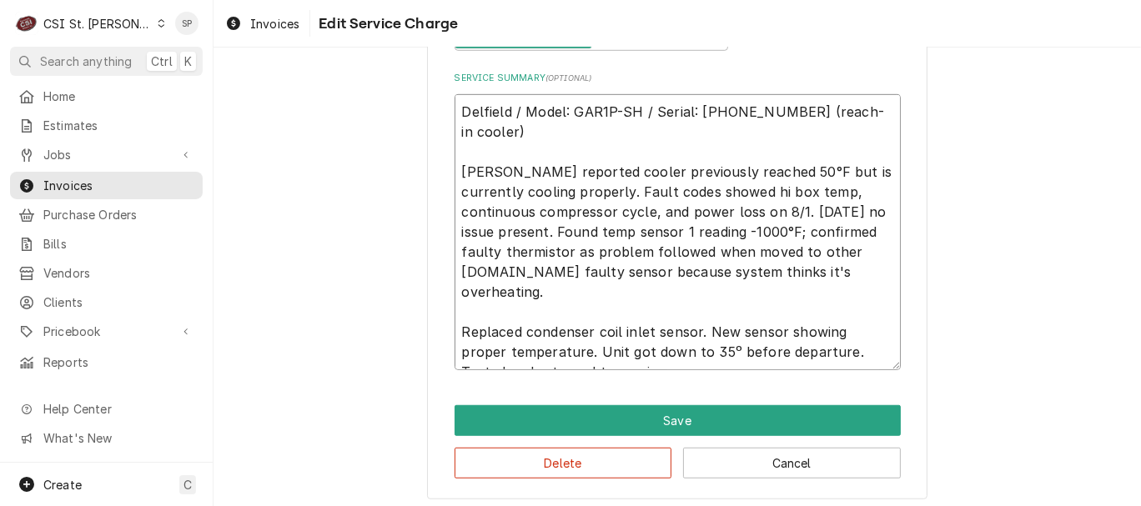
type textarea "x"
type textarea "Delfield / Model: GAR1P-SH / Serial: [PHONE_NUMBER] (reach-in cooler) [PERSON_N…"
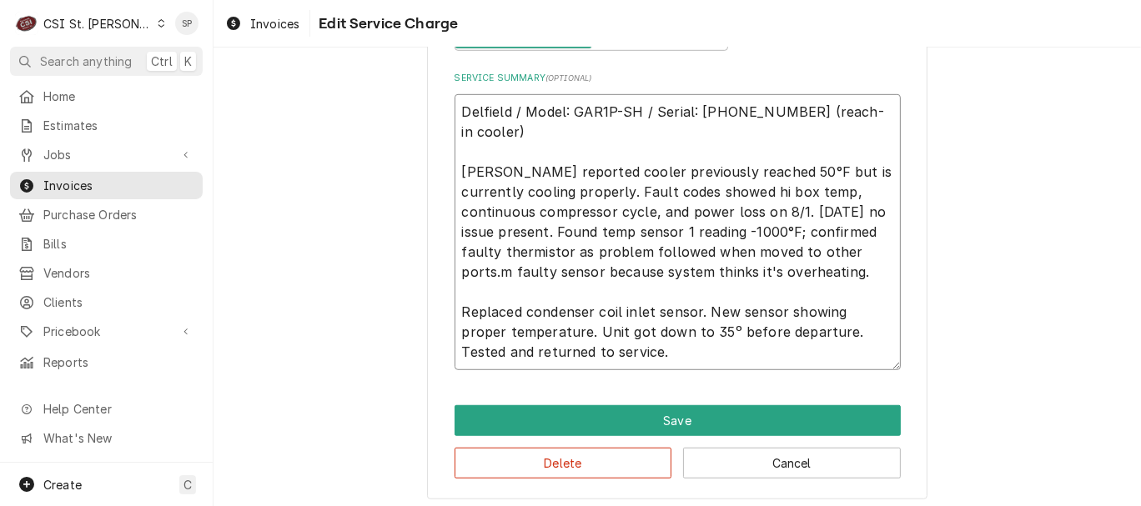
type textarea "x"
type textarea "Delfield / Model: GAR1P-SH / Serial: [PHONE_NUMBER] (reach-in cooler) [PERSON_N…"
type textarea "x"
type textarea "Delfield / Model: GAR1P-SH / Serial: [PHONE_NUMBER] (reach-in cooler) [PERSON_N…"
type textarea "x"
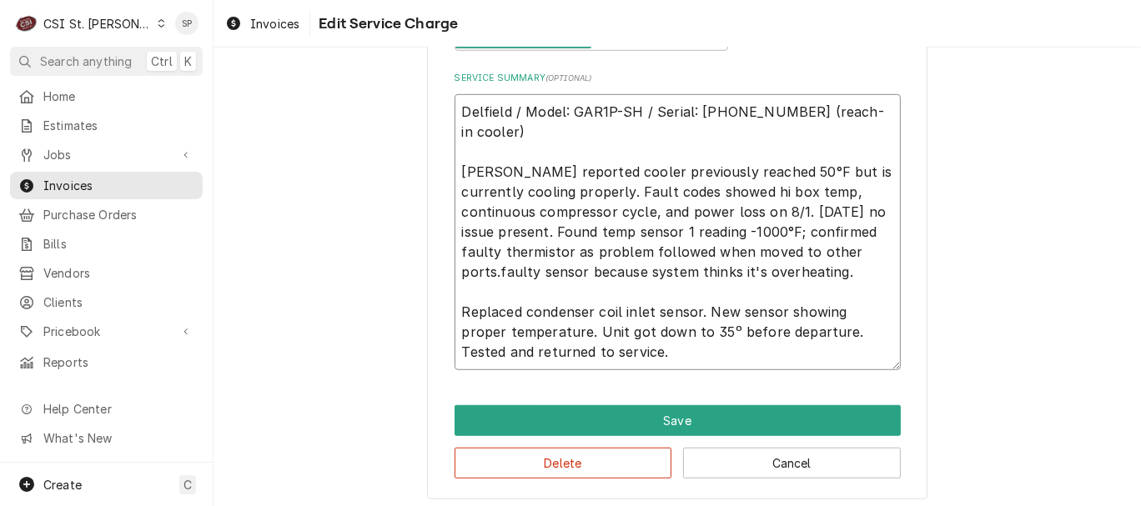
type textarea "Delfield / Model: GAR1P-SH / Serial: [PHONE_NUMBER] (reach-in cooler) [PERSON_N…"
type textarea "x"
type textarea "Delfield / Model: GAR1P-SH / Serial: [PHONE_NUMBER] (reach-in cooler) [PERSON_N…"
type textarea "x"
type textarea "Delfield / Model: GAR1P-SH / Serial: [PHONE_NUMBER] (reach-in cooler) [PERSON_N…"
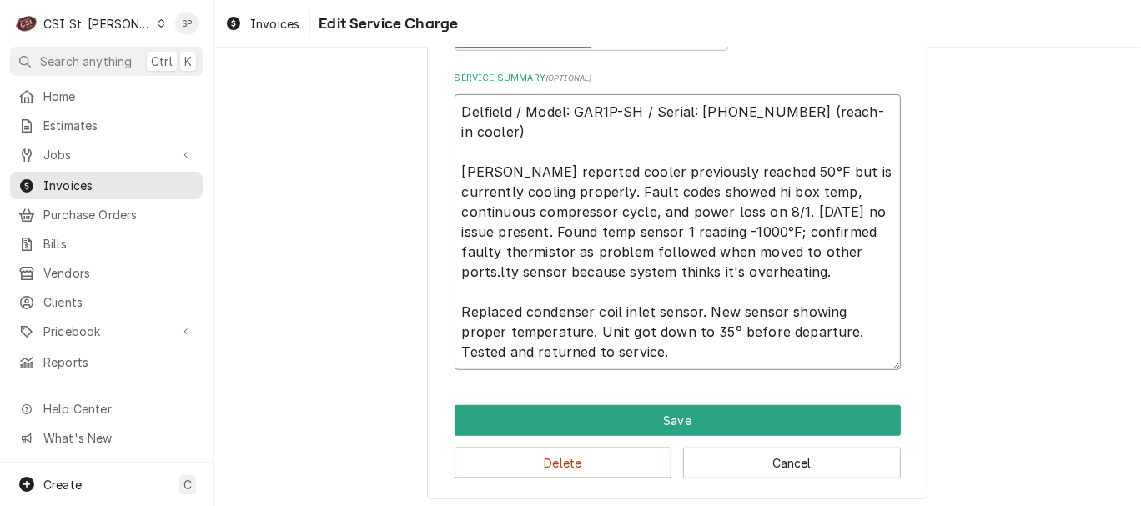
type textarea "x"
type textarea "Delfield / Model: GAR1P-SH / Serial: [PHONE_NUMBER] (reach-in cooler) [PERSON_N…"
type textarea "x"
type textarea "Delfield / Model: GAR1P-SH / Serial: [PHONE_NUMBER] (reach-in cooler) [PERSON_N…"
type textarea "x"
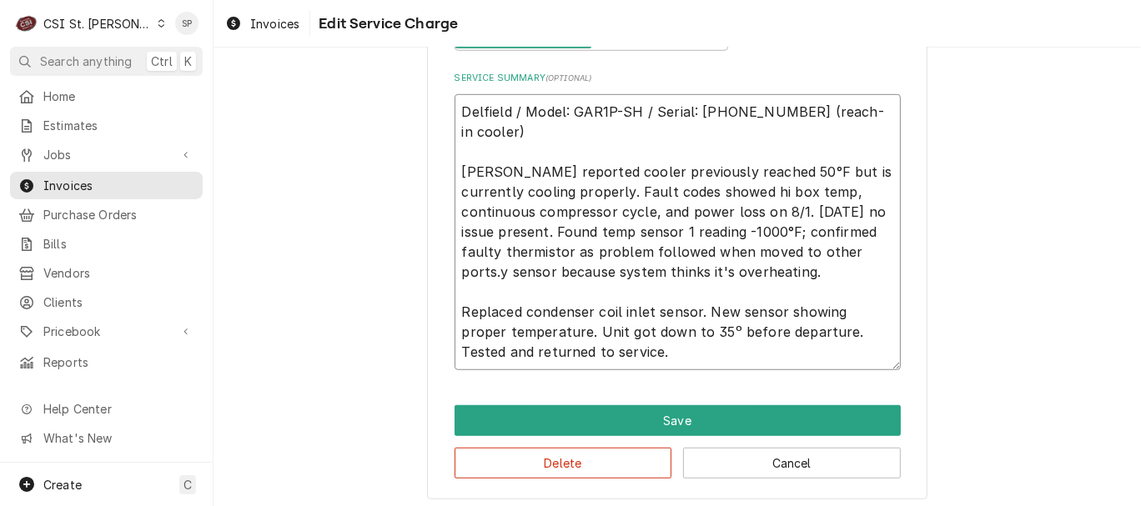
type textarea "Delfield / Model: GAR1P-SH / Serial: [PHONE_NUMBER] (reach-in cooler) [PERSON_N…"
type textarea "x"
type textarea "Delfield / Model: GAR1P-SH / Serial: [PHONE_NUMBER] (reach-in cooler) [PERSON_N…"
type textarea "x"
type textarea "Delfield / Model: GAR1P-SH / Serial: [PHONE_NUMBER] (reach-in cooler) [PERSON_N…"
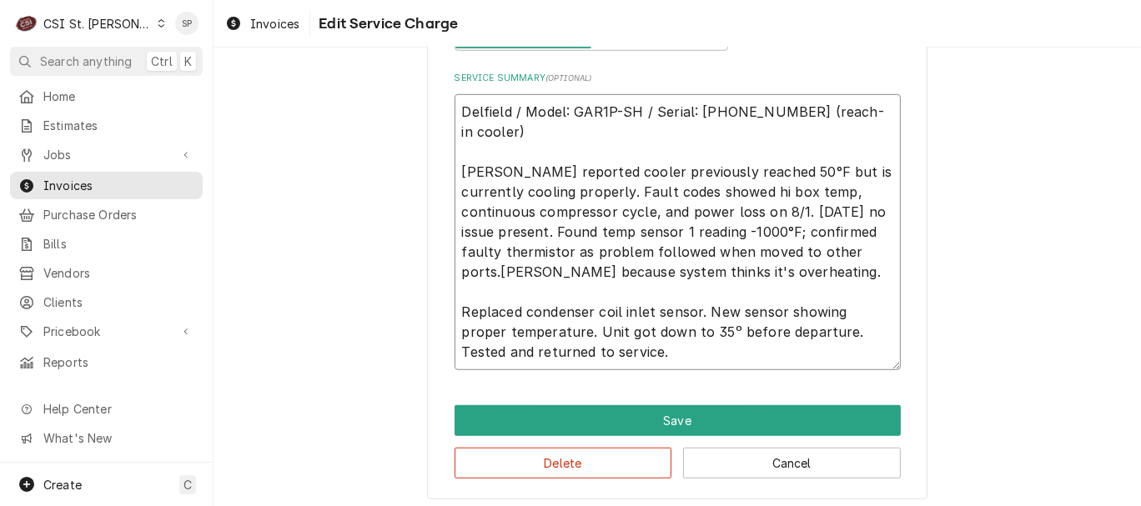
type textarea "x"
type textarea "Delfield / Model: GAR1P-SH / Serial: [PHONE_NUMBER] (reach-in cooler) [PERSON_N…"
type textarea "x"
type textarea "Delfield / Model: GAR1P-SH / Serial: [PHONE_NUMBER] (reach-in cooler) [PERSON_N…"
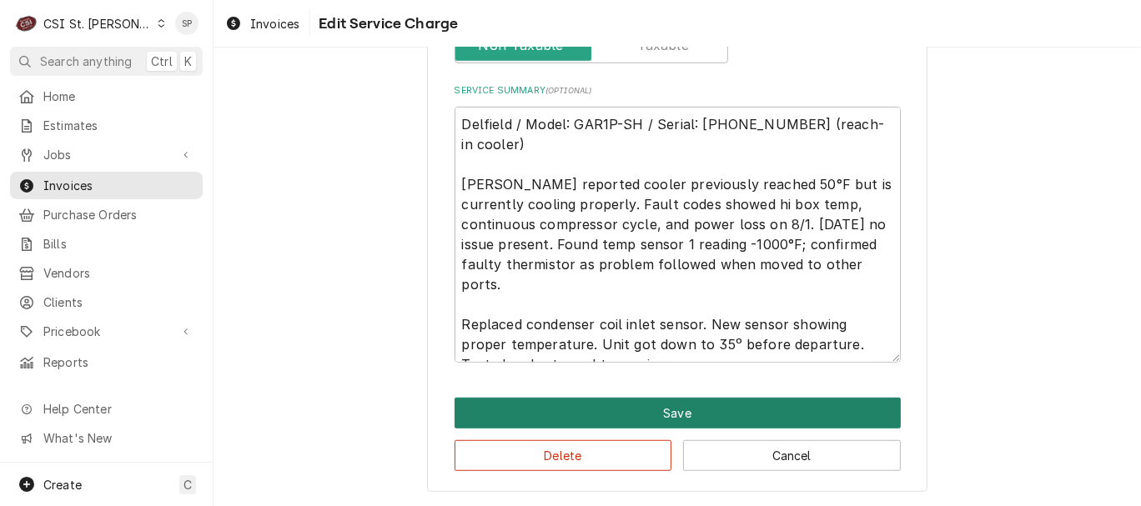
click at [629, 405] on button "Save" at bounding box center [677, 413] width 446 height 31
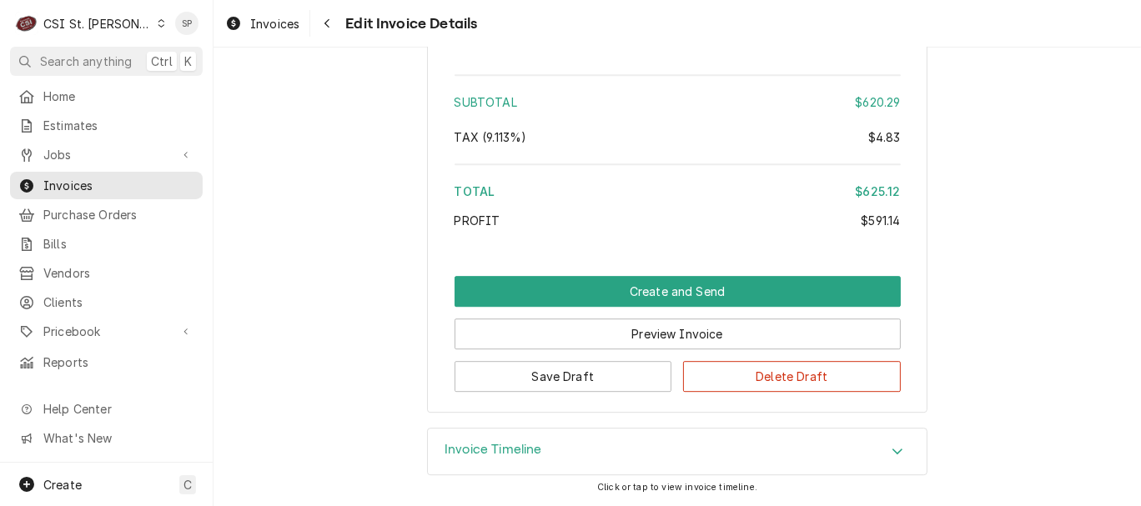
scroll to position [3682, 0]
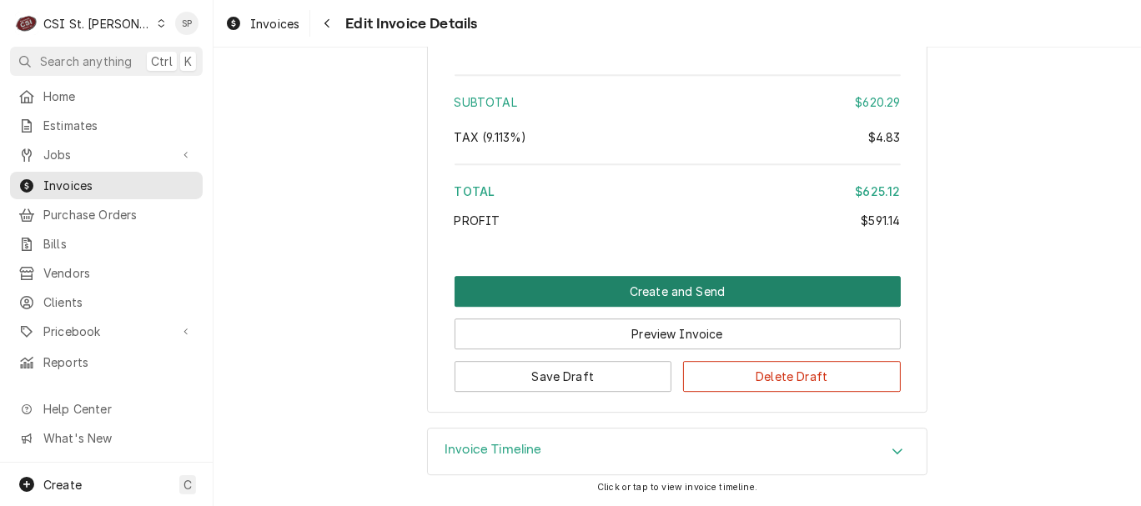
click at [594, 285] on button "Create and Send" at bounding box center [677, 291] width 446 height 31
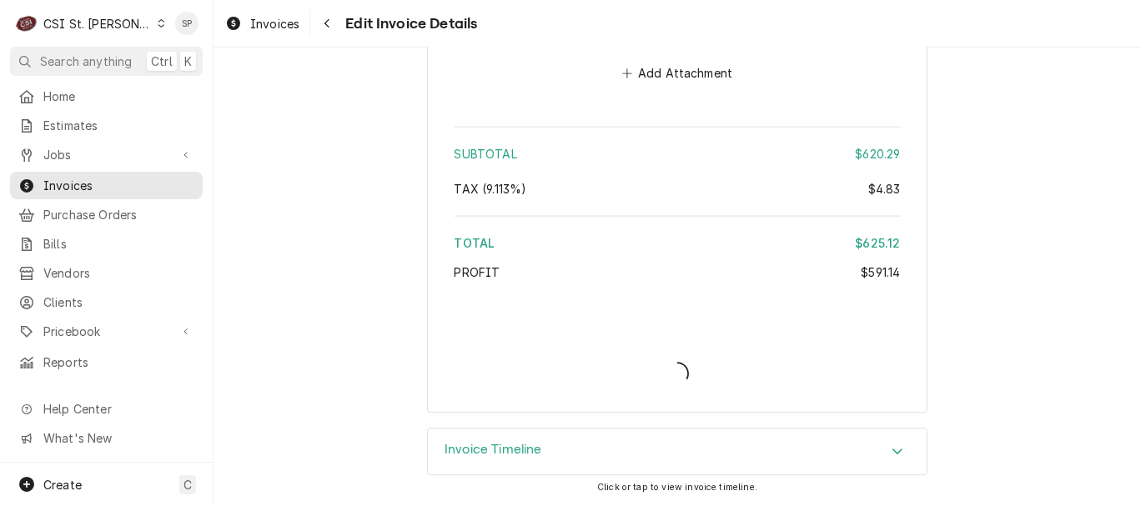
scroll to position [3628, 0]
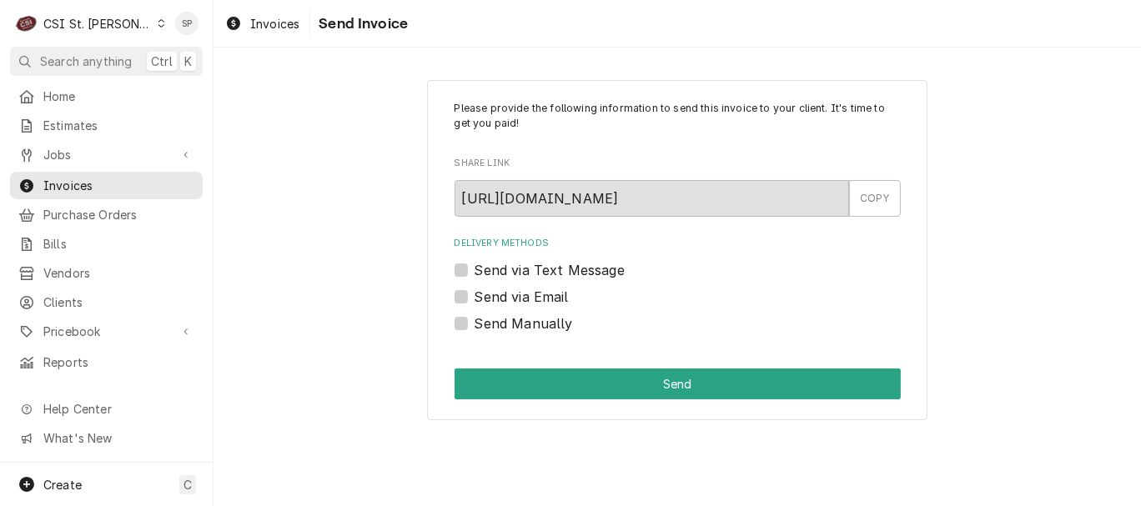
click at [503, 292] on label "Send via Email" at bounding box center [521, 297] width 94 height 20
click at [503, 292] on input "Send via Email" at bounding box center [697, 305] width 446 height 37
checkbox input "true"
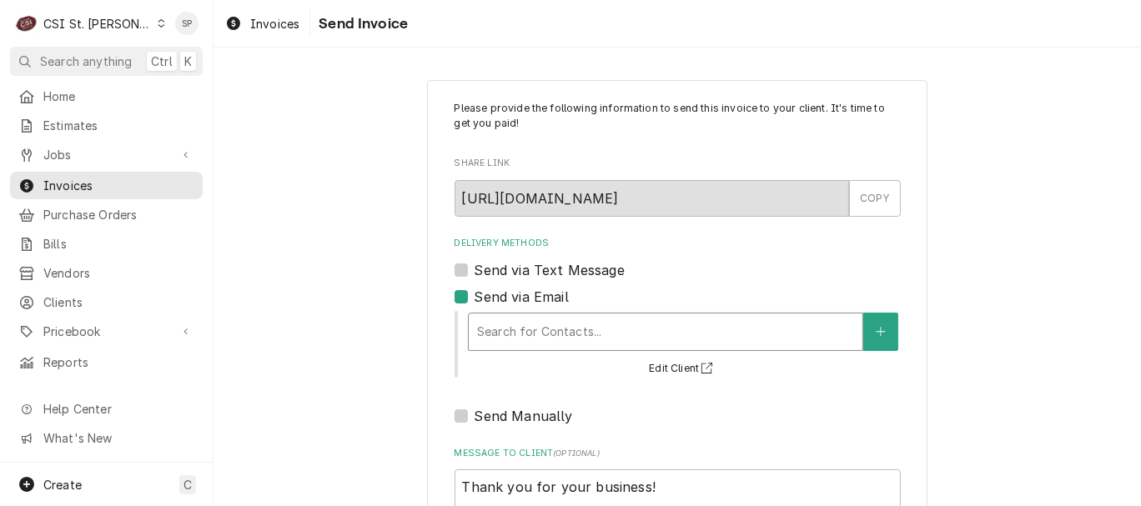
click at [514, 336] on div "Delivery Methods" at bounding box center [665, 332] width 377 height 30
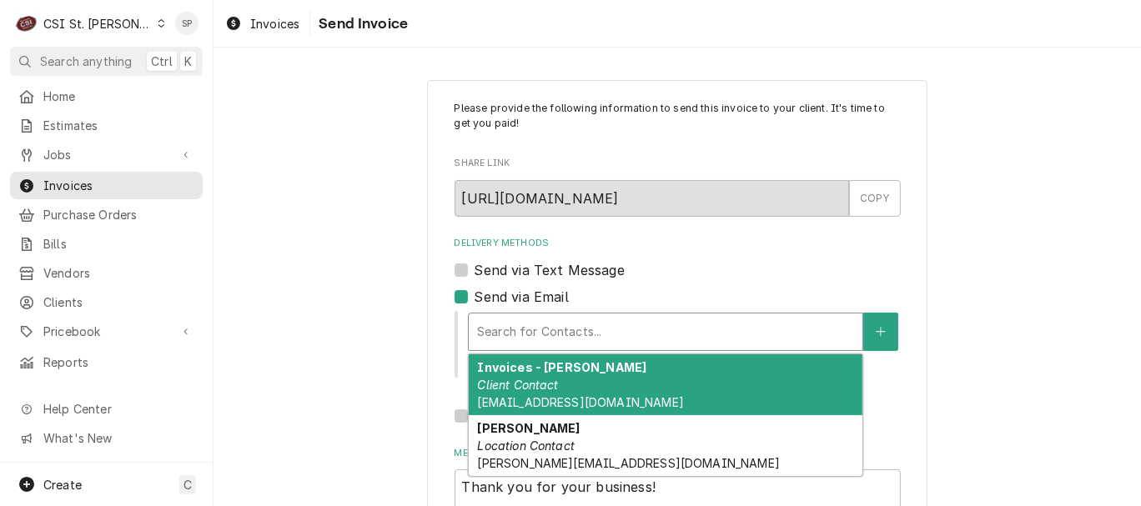
click at [514, 364] on strong "Invoices - [PERSON_NAME]" at bounding box center [561, 367] width 169 height 14
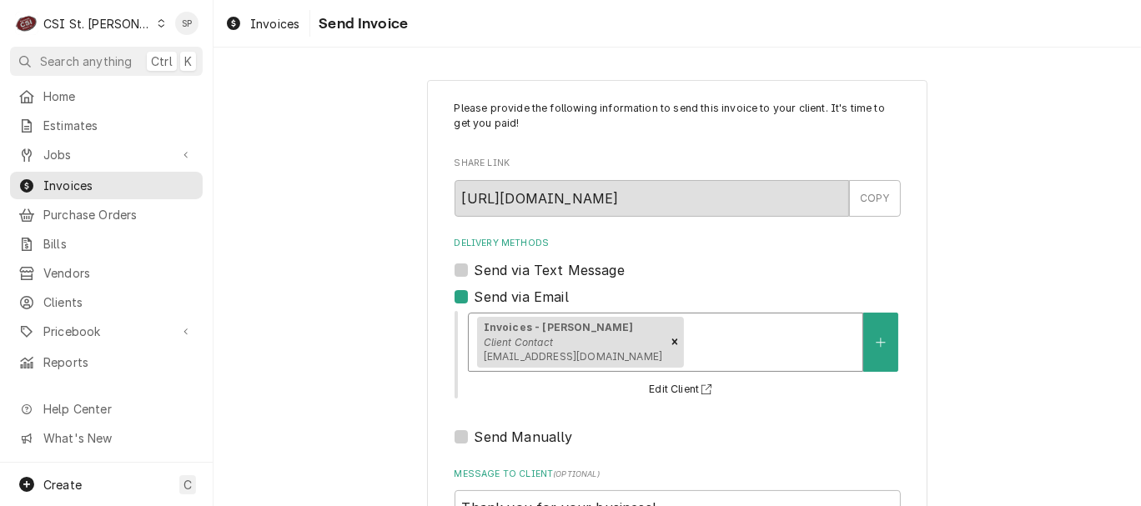
scroll to position [222, 0]
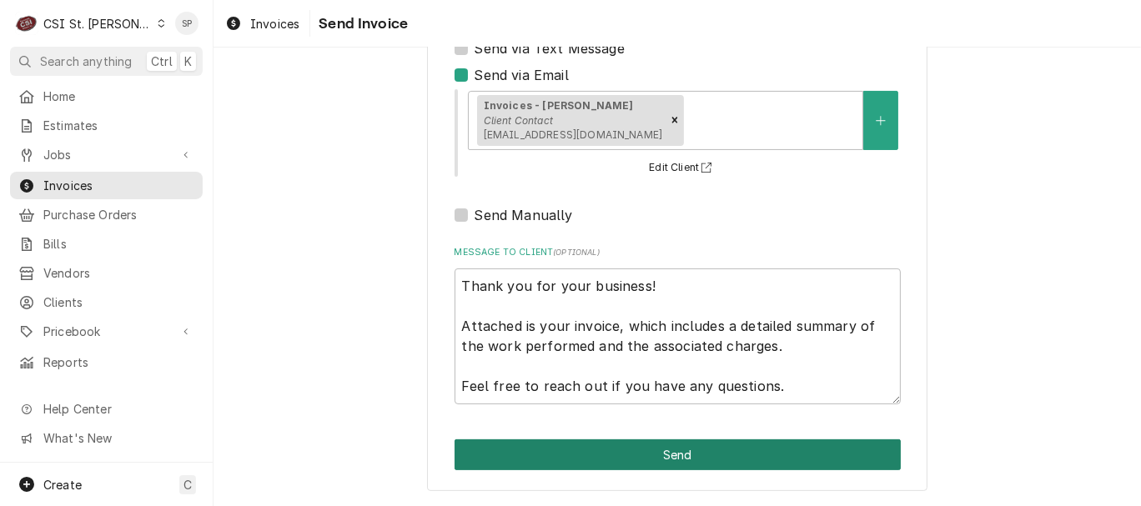
click at [659, 444] on button "Send" at bounding box center [677, 454] width 446 height 31
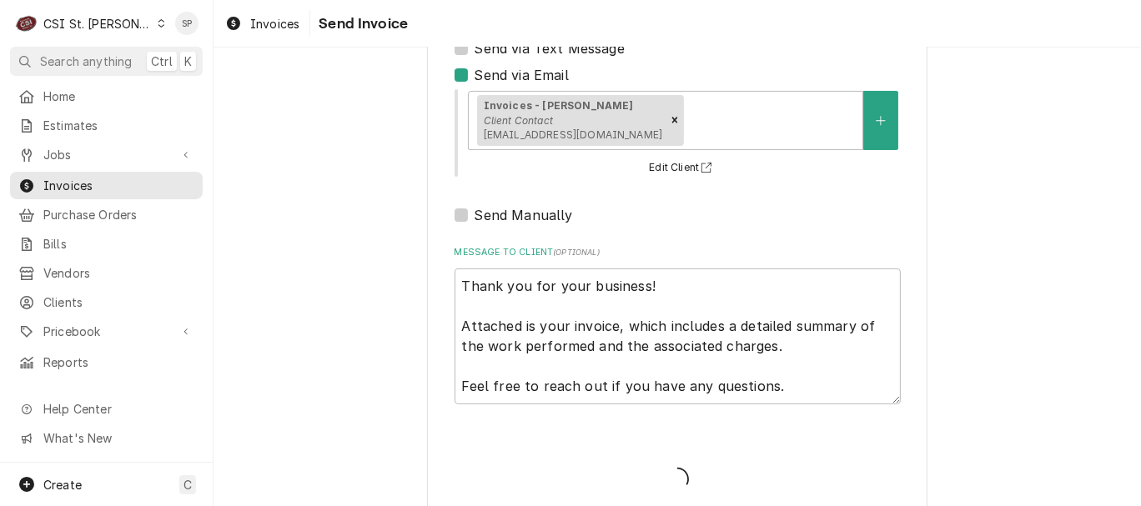
type textarea "x"
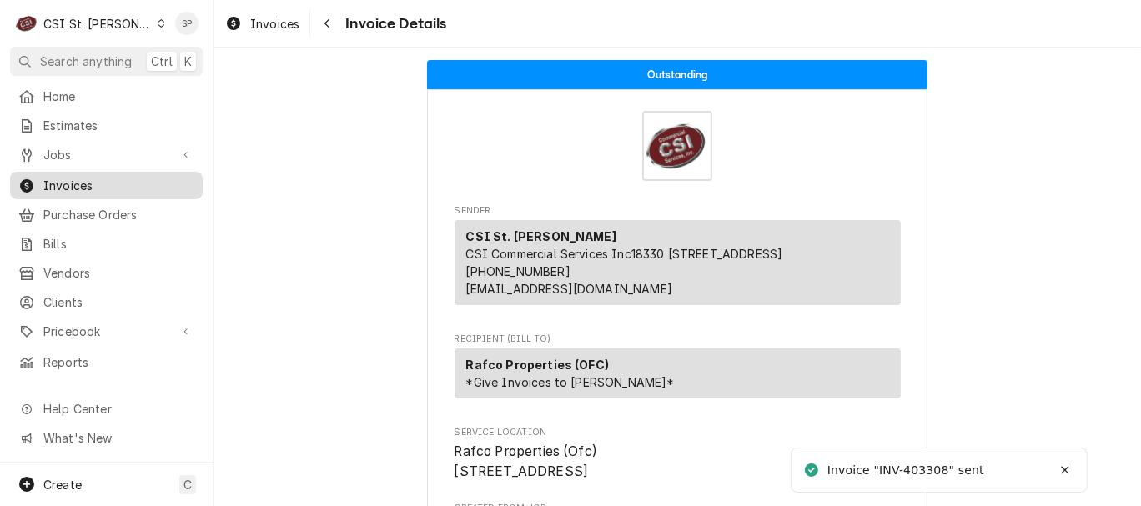
click at [105, 179] on span "Invoices" at bounding box center [118, 186] width 151 height 18
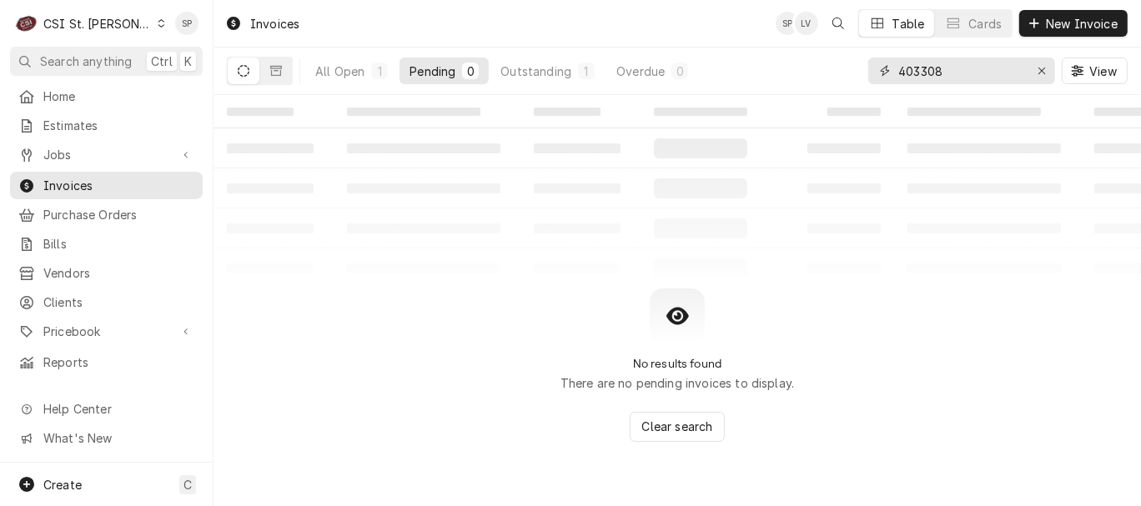
click at [940, 67] on input "403308" at bounding box center [960, 71] width 125 height 27
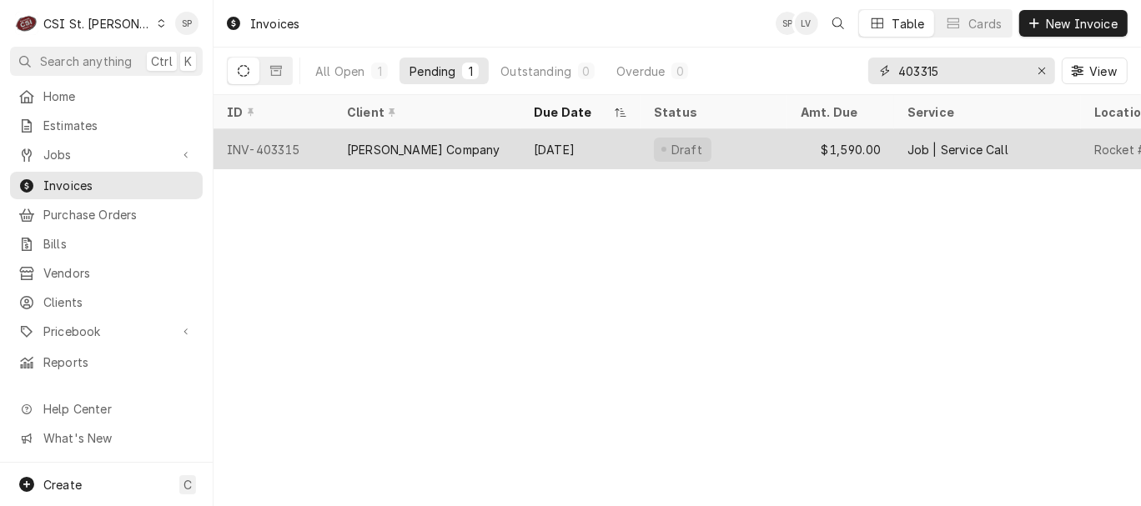
type input "403315"
click at [283, 144] on div "INV-403315" at bounding box center [273, 149] width 120 height 40
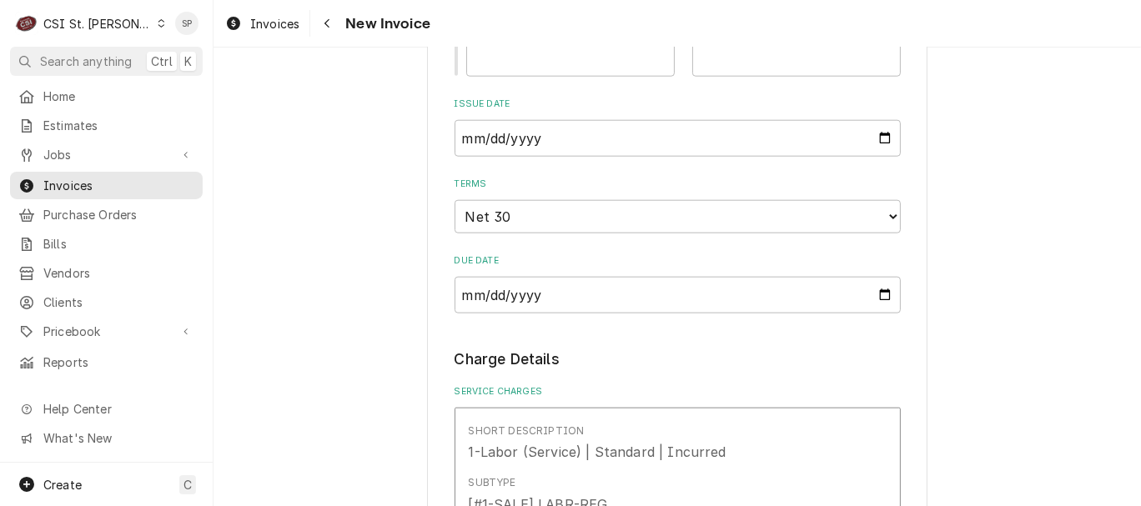
scroll to position [1445, 0]
click at [875, 143] on input "[DATE]" at bounding box center [677, 136] width 446 height 37
type textarea "x"
type input "[DATE]"
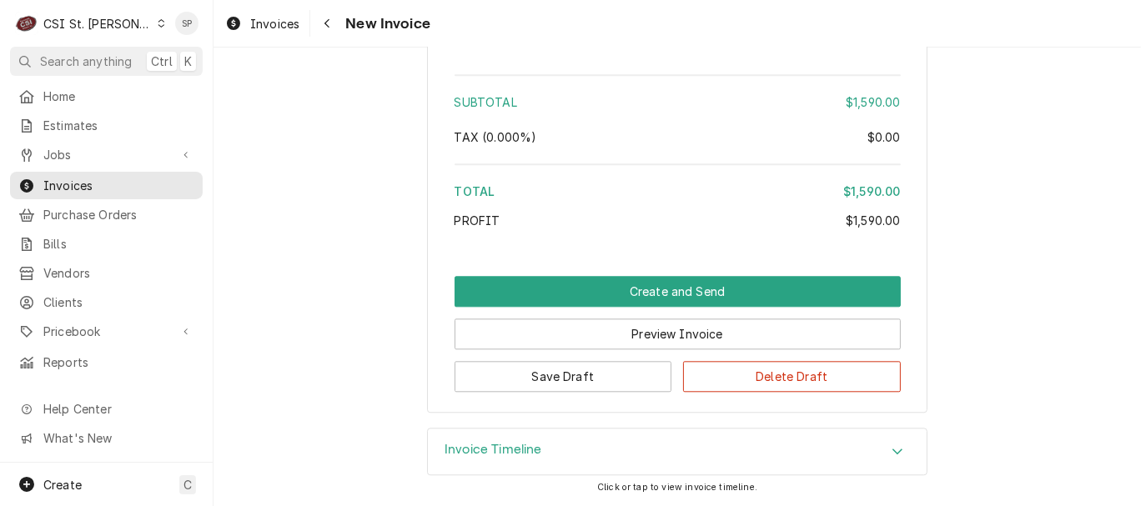
scroll to position [3046, 0]
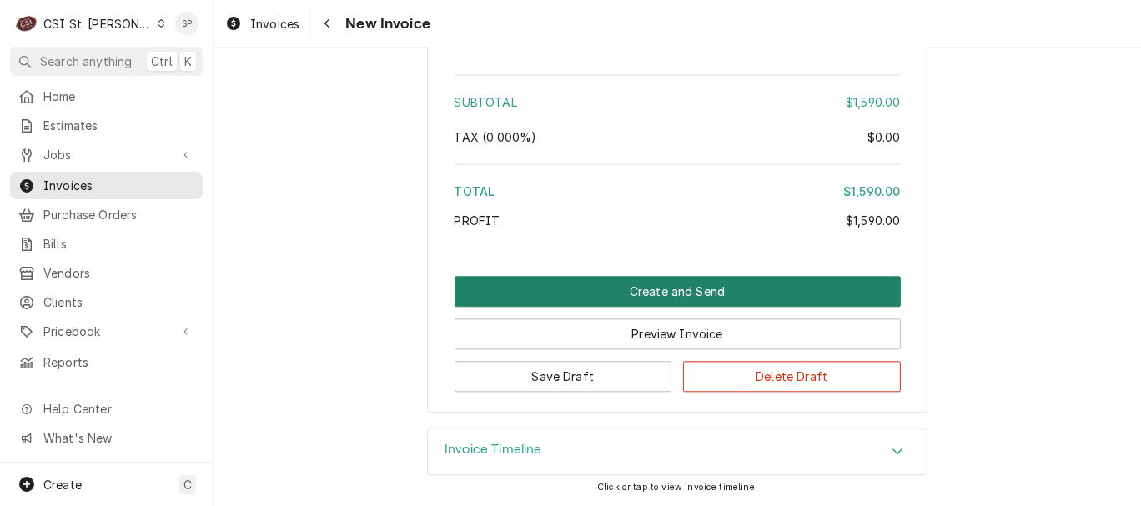
click at [633, 291] on button "Create and Send" at bounding box center [677, 291] width 446 height 31
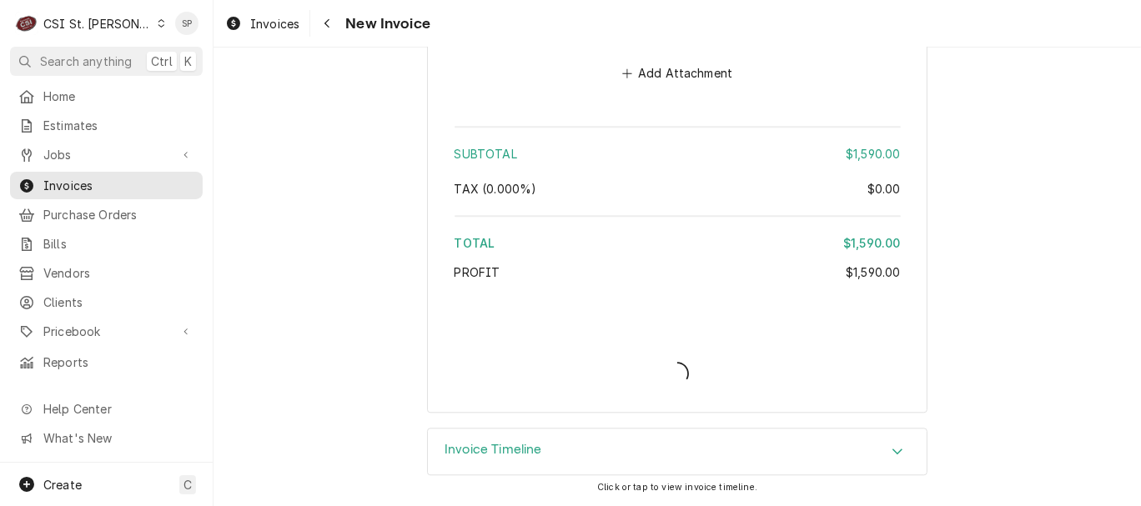
type textarea "x"
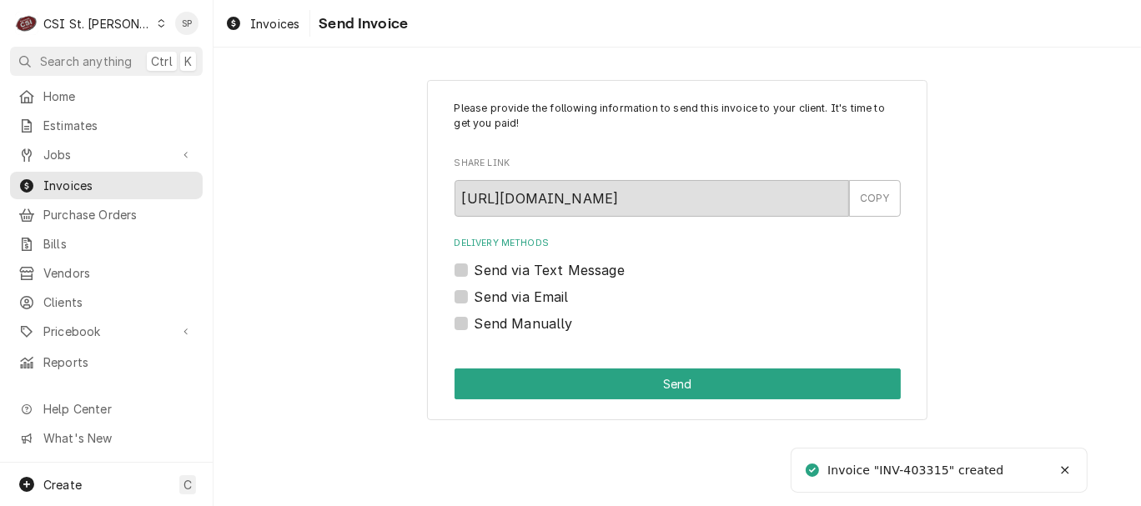
click at [549, 304] on label "Send via Email" at bounding box center [521, 297] width 94 height 20
click at [549, 304] on input "Send via Email" at bounding box center [697, 305] width 446 height 37
checkbox input "true"
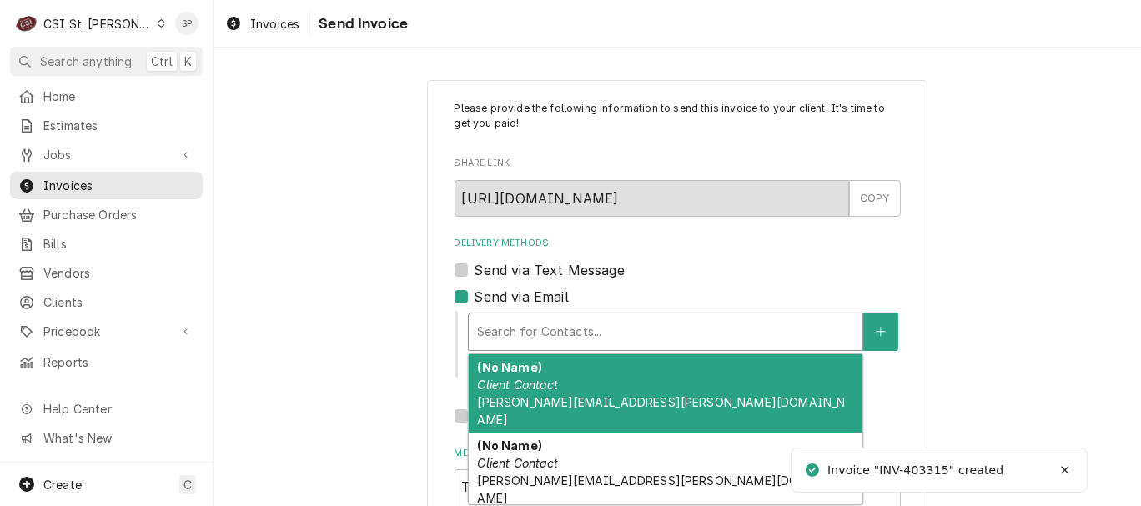
click at [550, 328] on div "Delivery Methods" at bounding box center [665, 332] width 377 height 30
click at [550, 336] on div "Delivery Methods" at bounding box center [665, 332] width 377 height 30
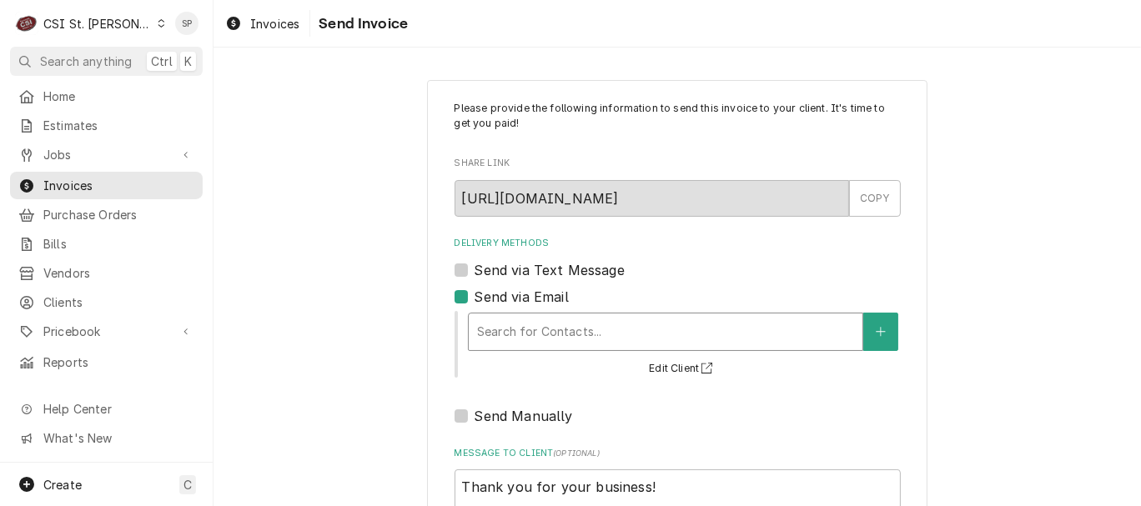
click at [578, 347] on div "Search for Contacts..." at bounding box center [666, 331] width 394 height 37
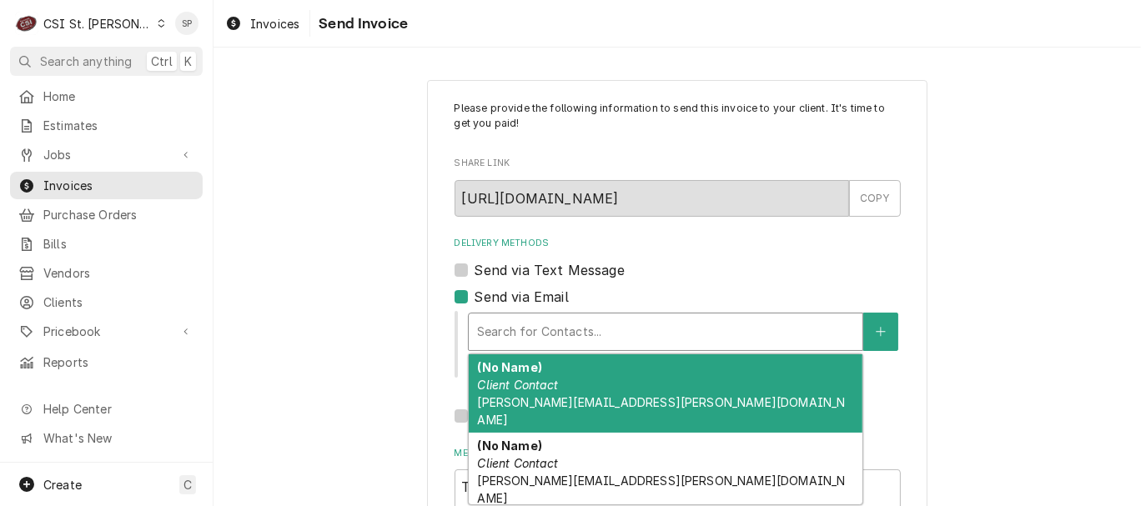
click at [550, 381] on em "Client Contact" at bounding box center [517, 385] width 81 height 14
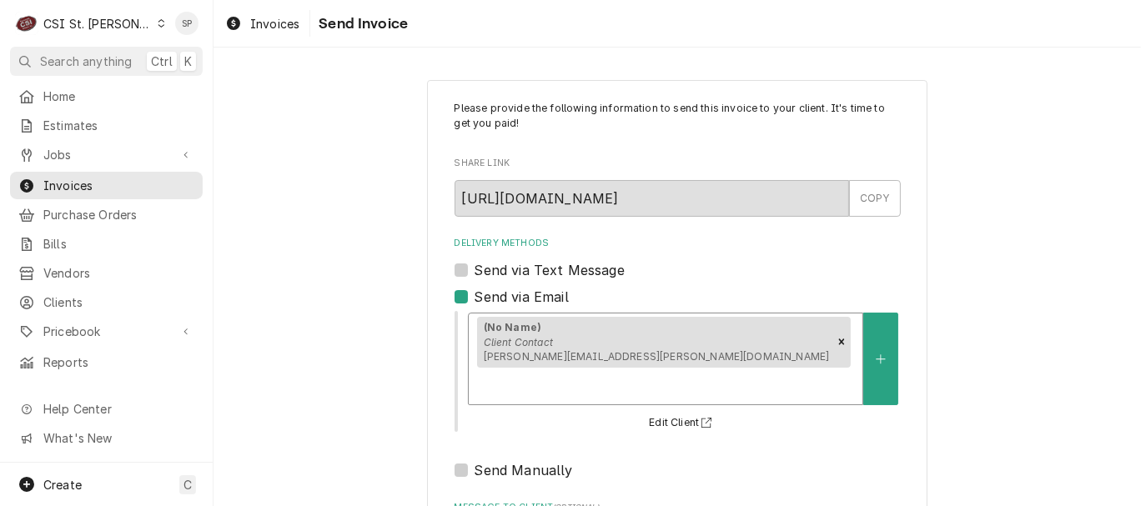
scroll to position [222, 0]
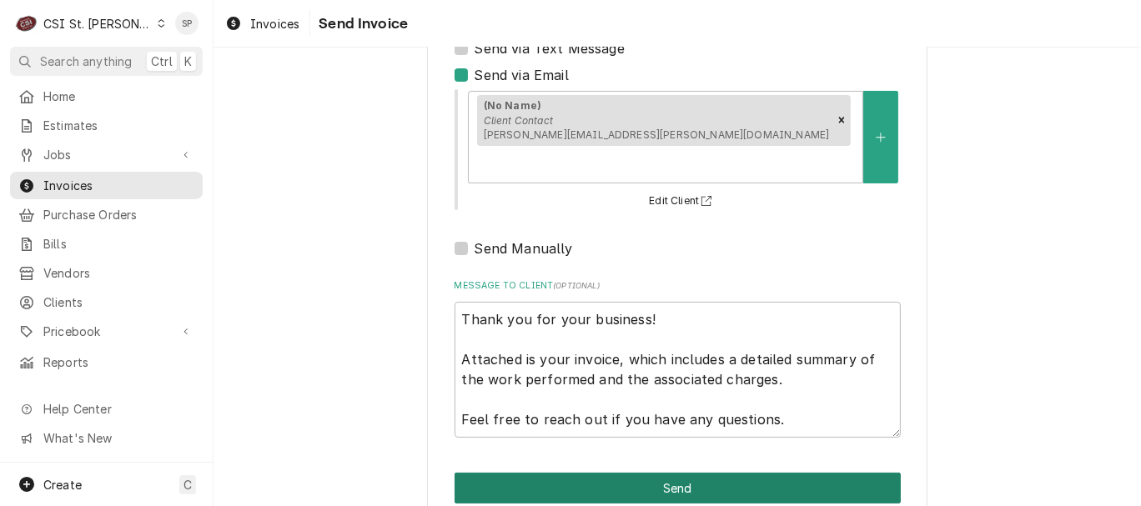
click at [747, 473] on button "Send" at bounding box center [677, 488] width 446 height 31
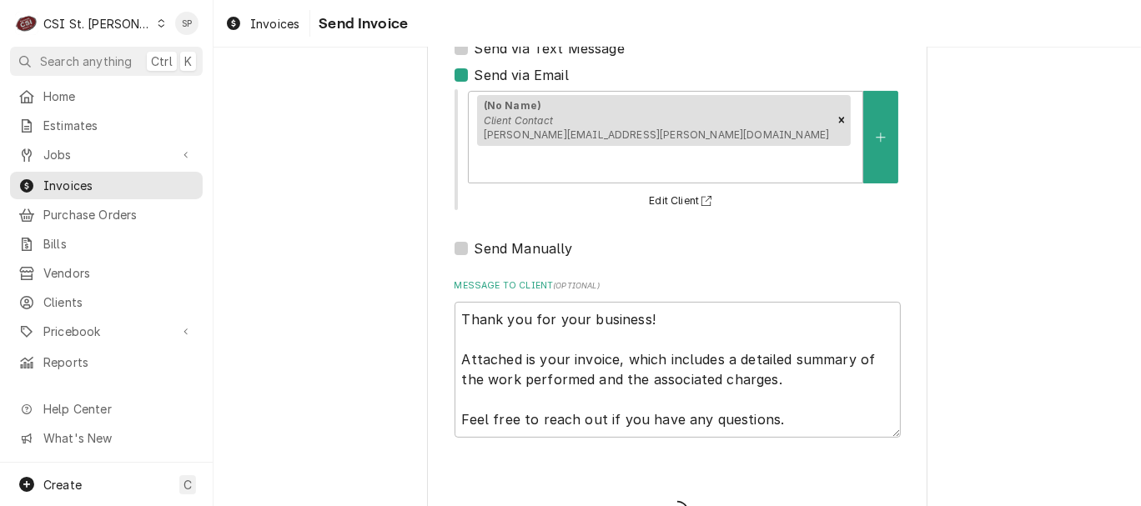
type textarea "x"
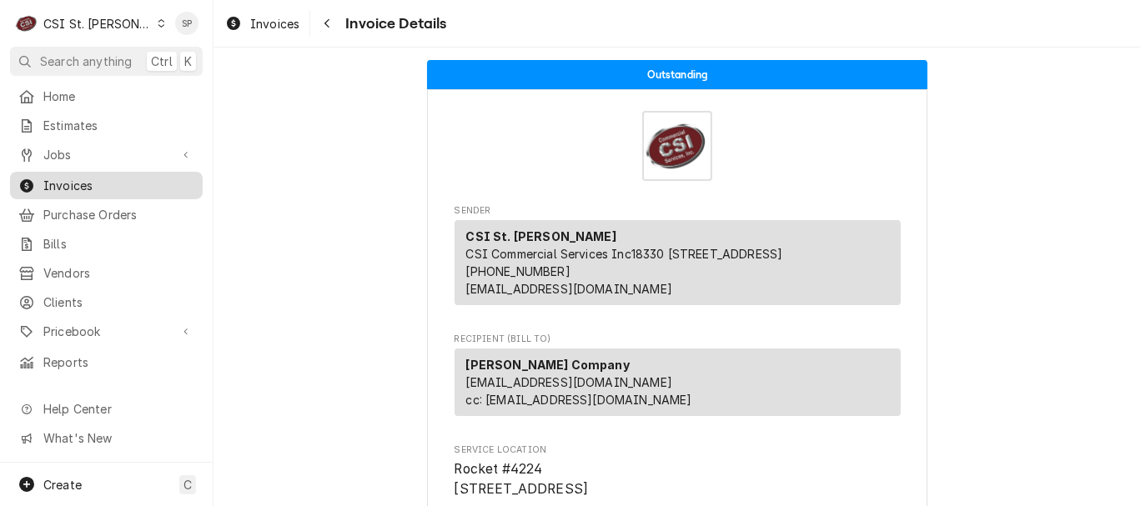
click at [157, 186] on span "Invoices" at bounding box center [118, 186] width 151 height 18
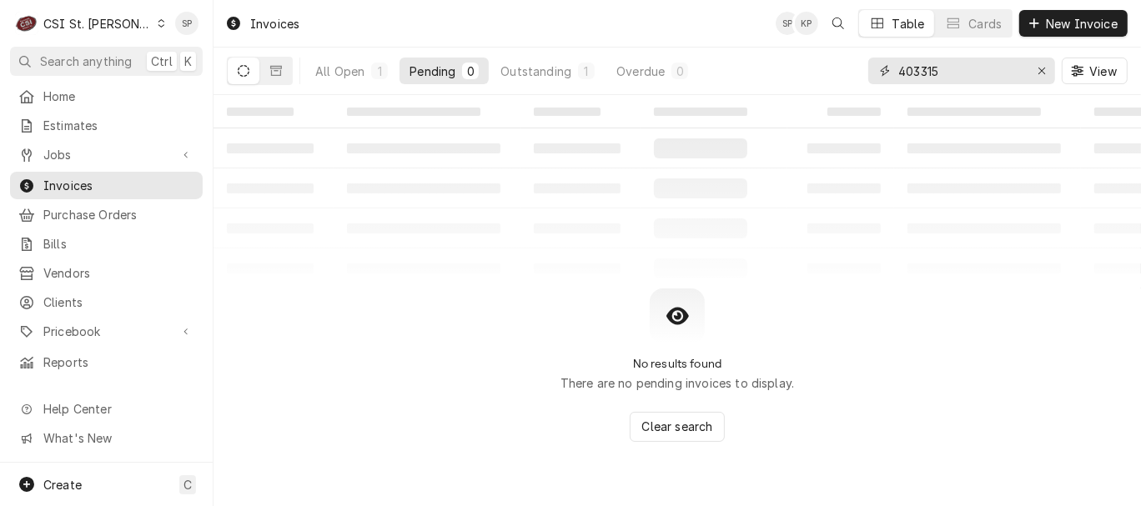
click at [976, 66] on input "403315" at bounding box center [960, 71] width 125 height 27
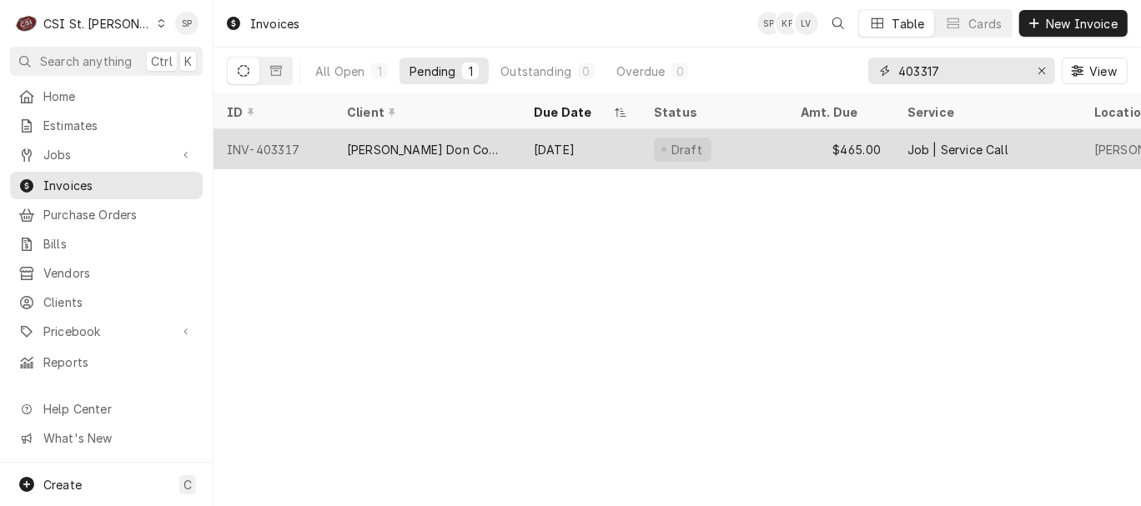
type input "403317"
click at [401, 144] on div "[PERSON_NAME] Don Company" at bounding box center [427, 150] width 160 height 18
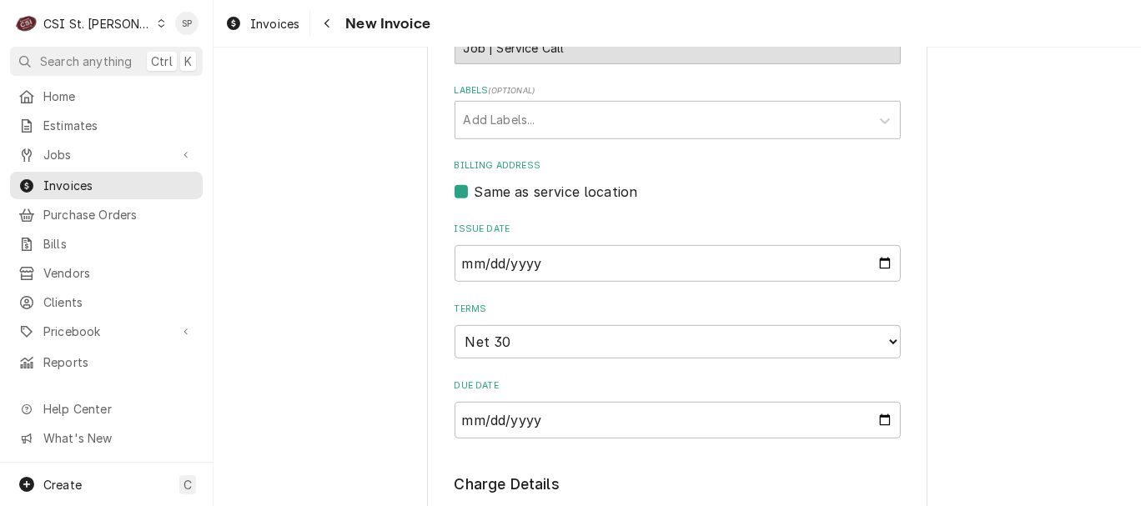
scroll to position [629, 0]
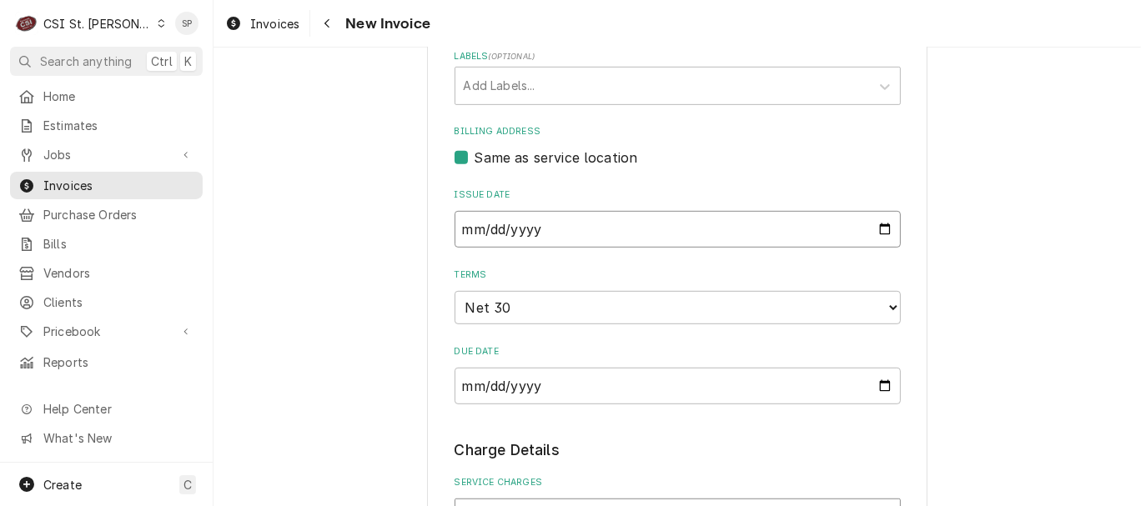
click at [875, 228] on input "2025-08-21" at bounding box center [677, 229] width 446 height 37
type input "2025-08-31"
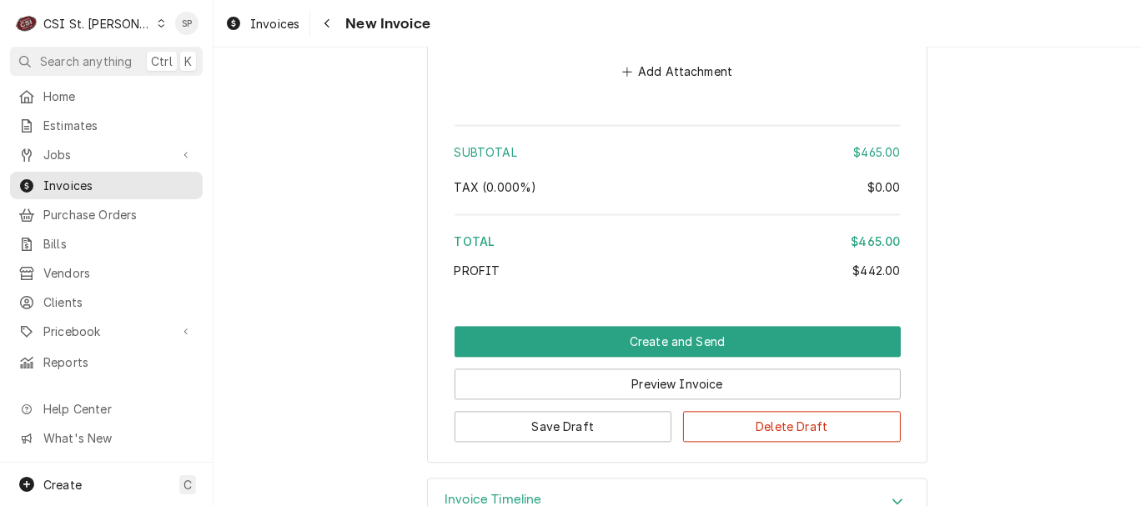
scroll to position [2622, 0]
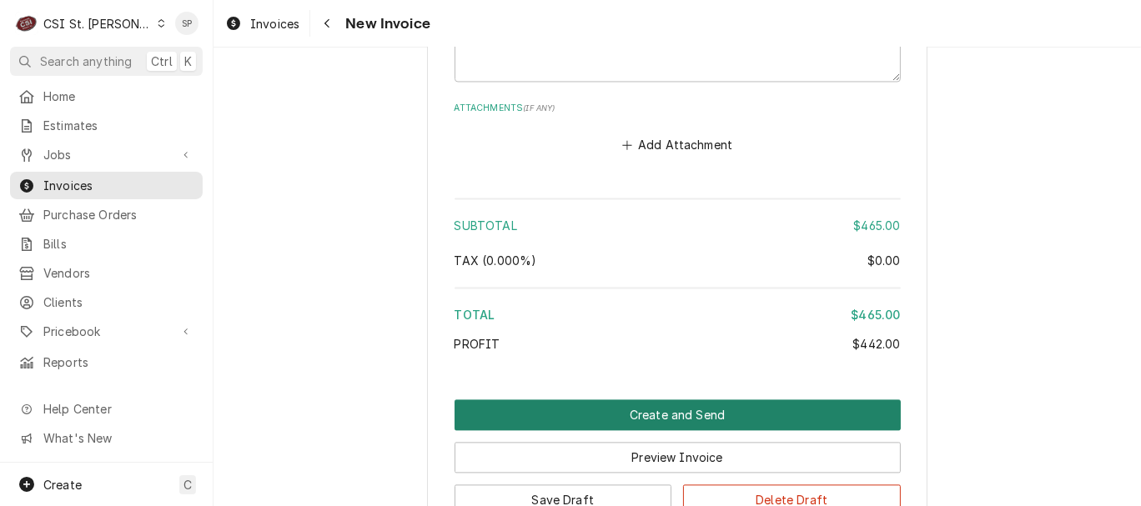
click at [683, 426] on button "Create and Send" at bounding box center [677, 414] width 446 height 31
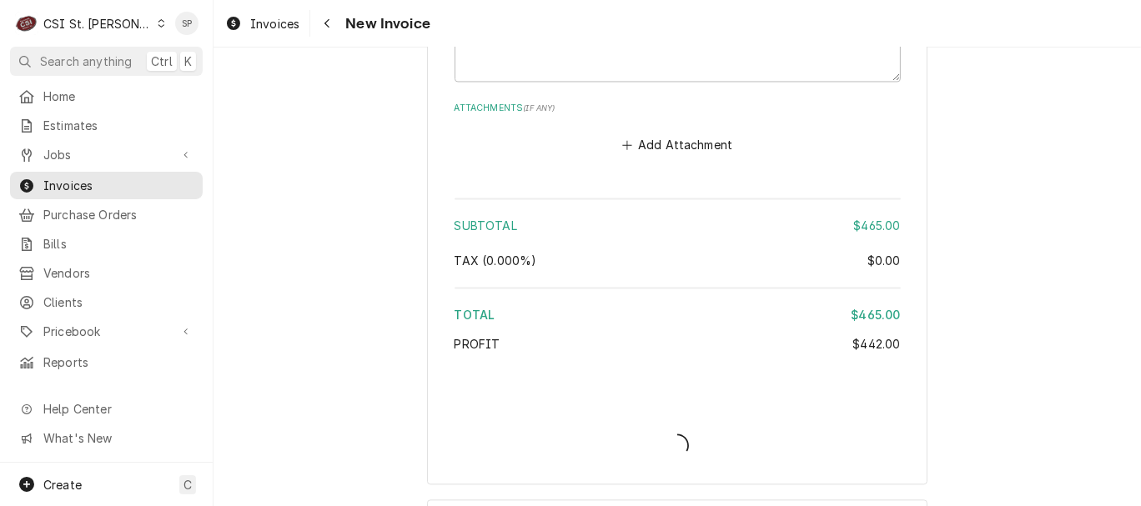
type textarea "x"
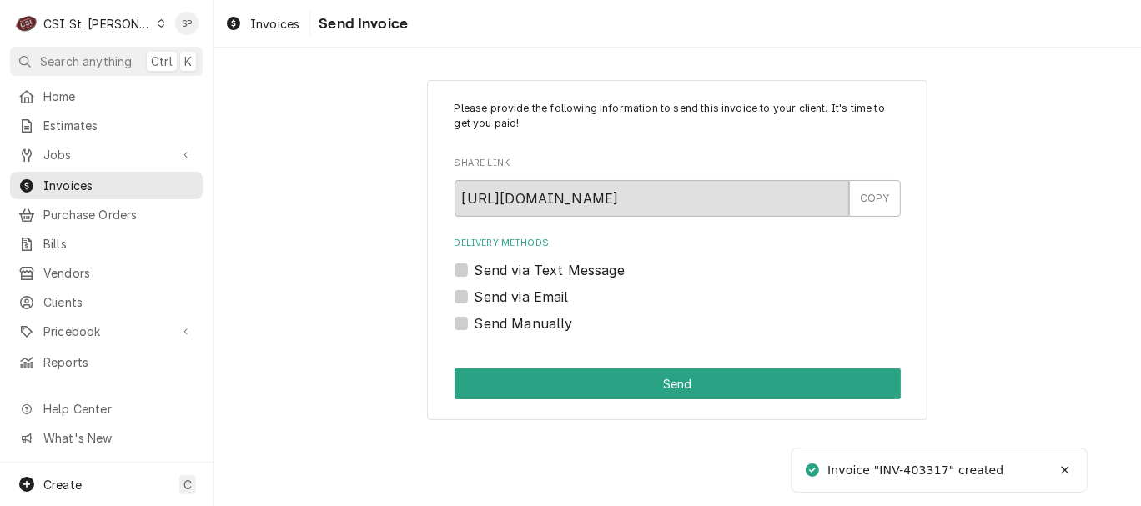
click at [495, 292] on label "Send via Email" at bounding box center [521, 297] width 94 height 20
click at [495, 292] on input "Send via Email" at bounding box center [697, 305] width 446 height 37
checkbox input "true"
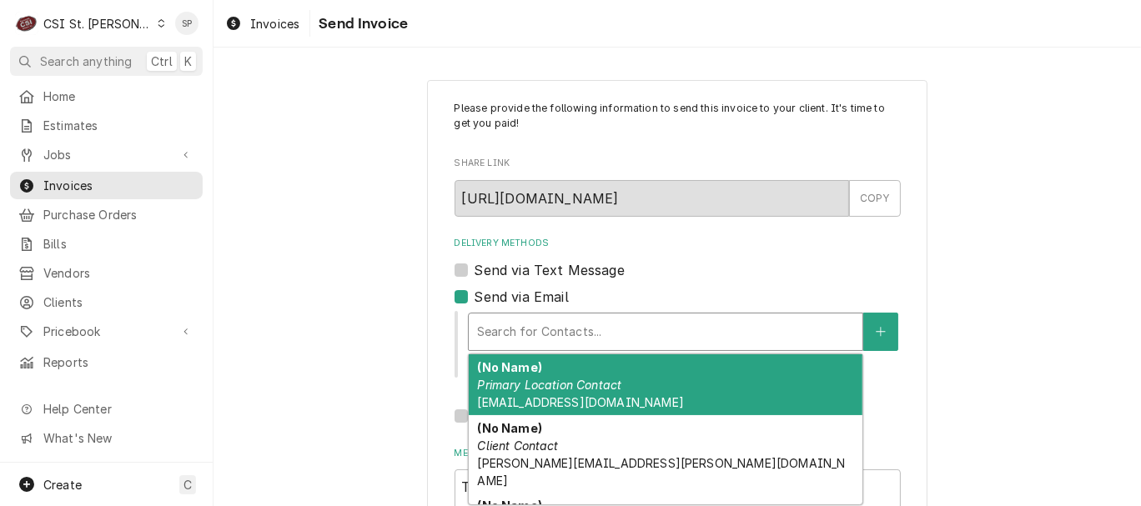
click at [489, 335] on div "Delivery Methods" at bounding box center [665, 332] width 377 height 30
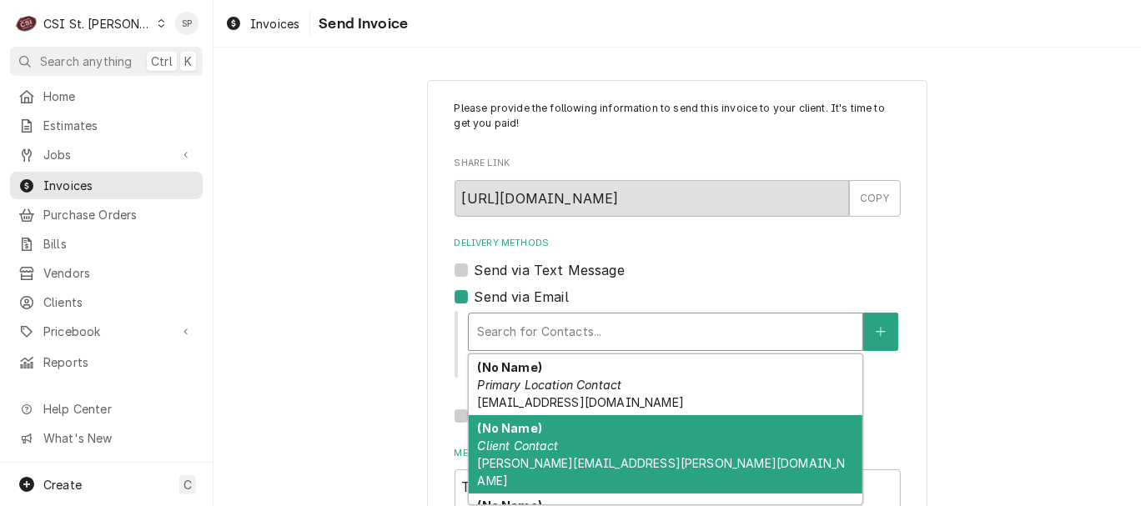
click at [563, 467] on span "vicky.stuesse@csi1.com" at bounding box center [661, 472] width 368 height 32
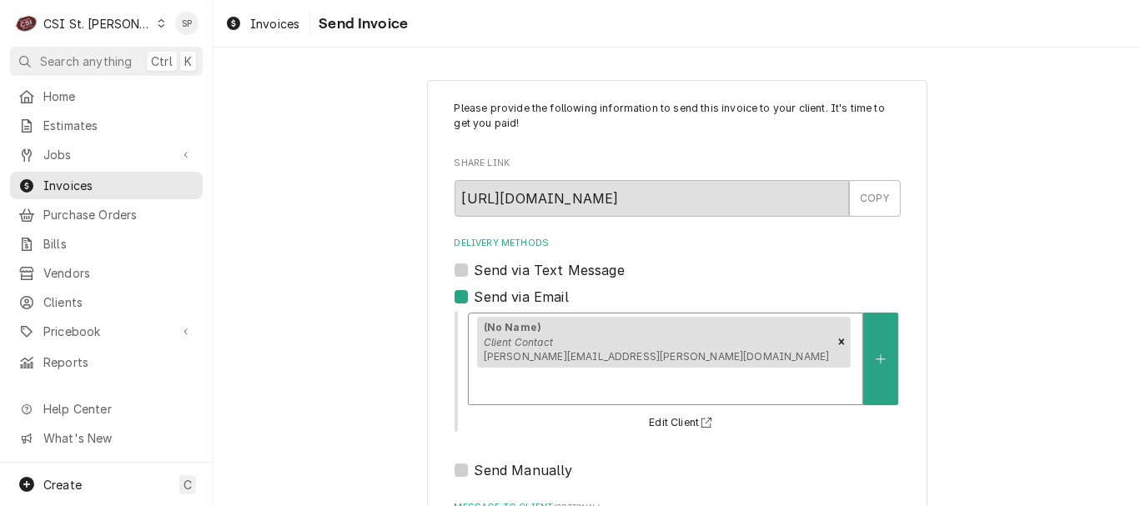
scroll to position [222, 0]
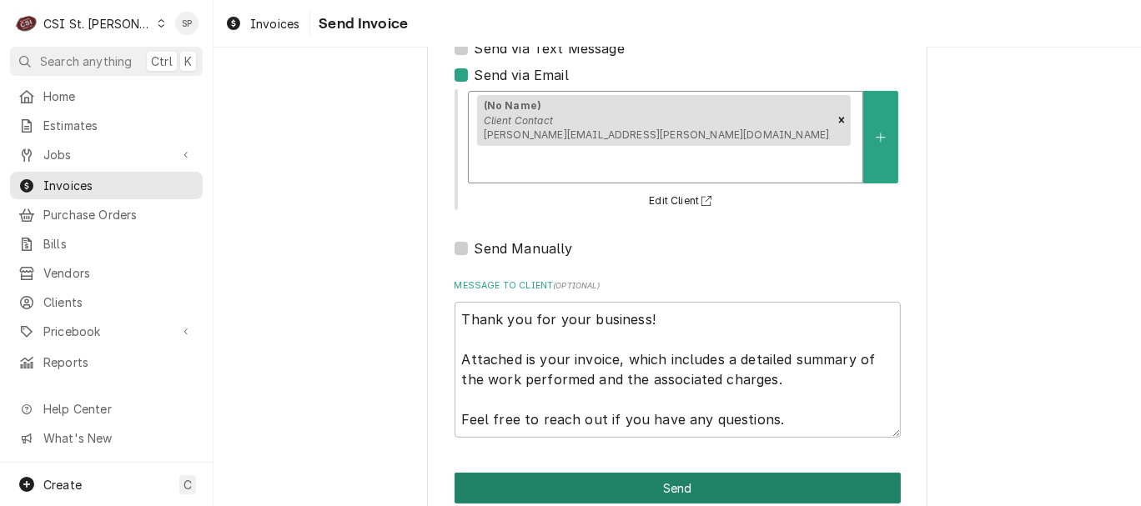
click at [694, 473] on button "Send" at bounding box center [677, 488] width 446 height 31
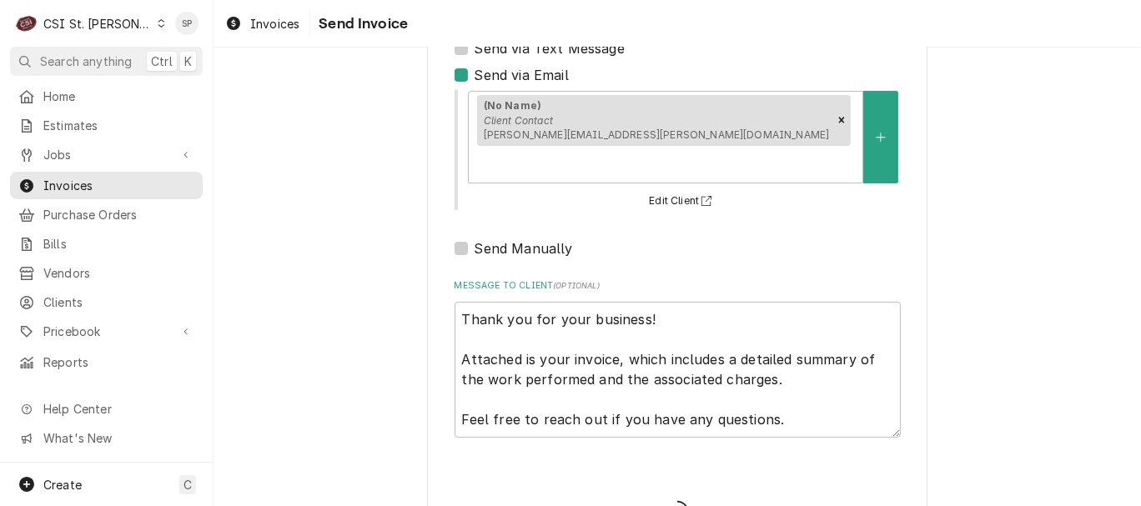
type textarea "x"
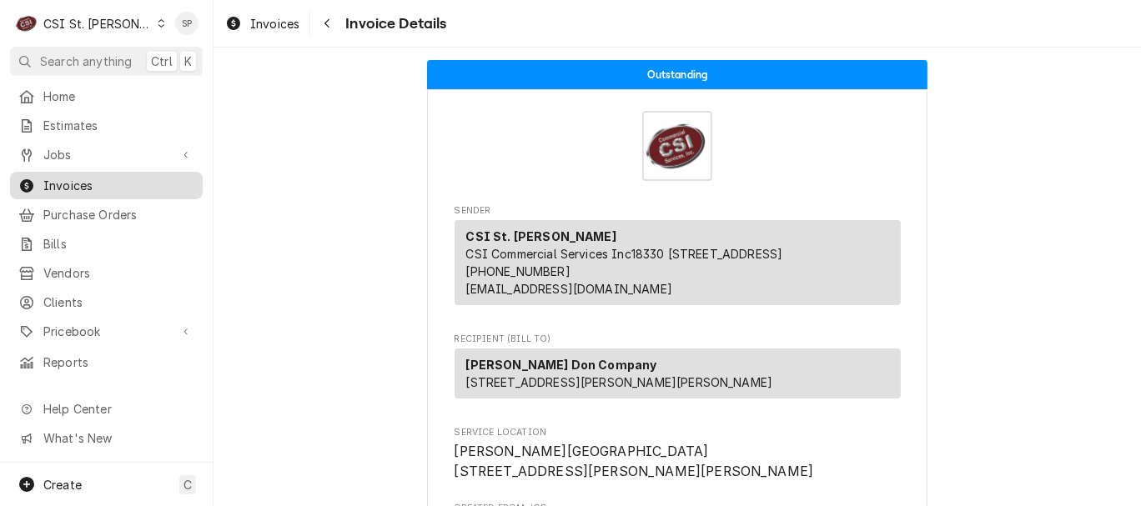
click at [150, 182] on span "Invoices" at bounding box center [118, 186] width 151 height 18
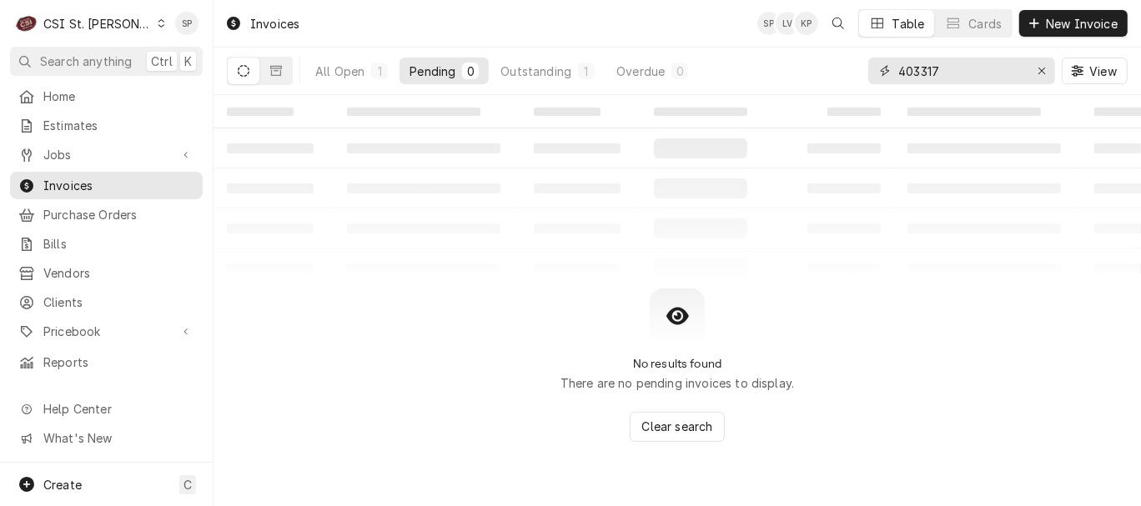
click at [955, 81] on input "403317" at bounding box center [960, 71] width 125 height 27
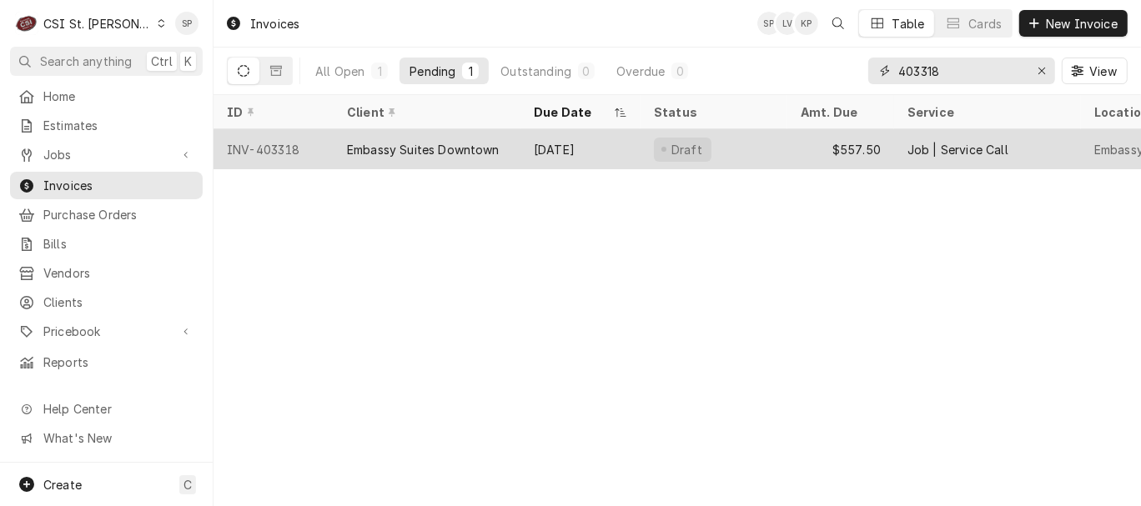
type input "403318"
click at [277, 147] on div "INV-403318" at bounding box center [273, 149] width 120 height 40
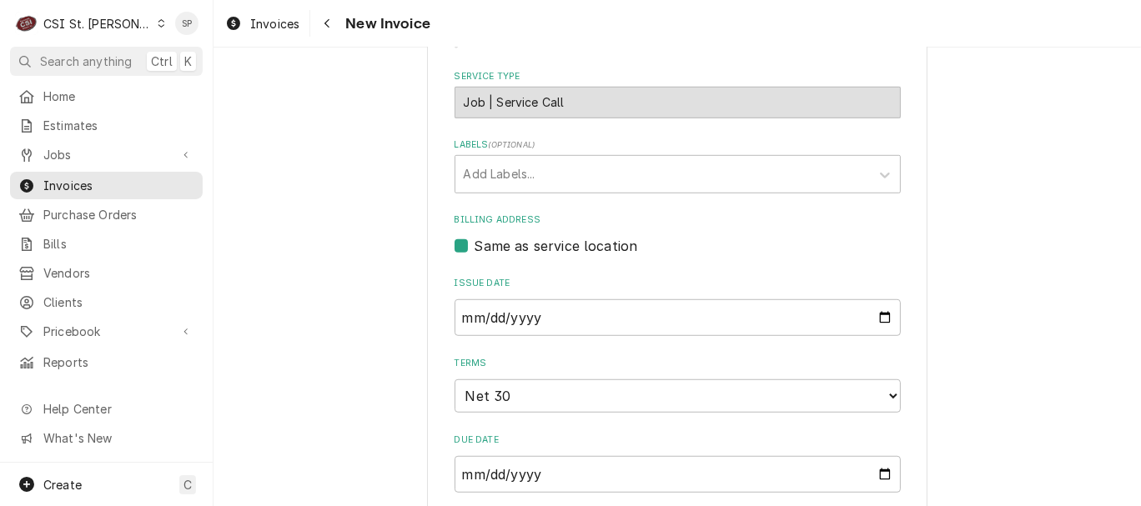
scroll to position [765, 0]
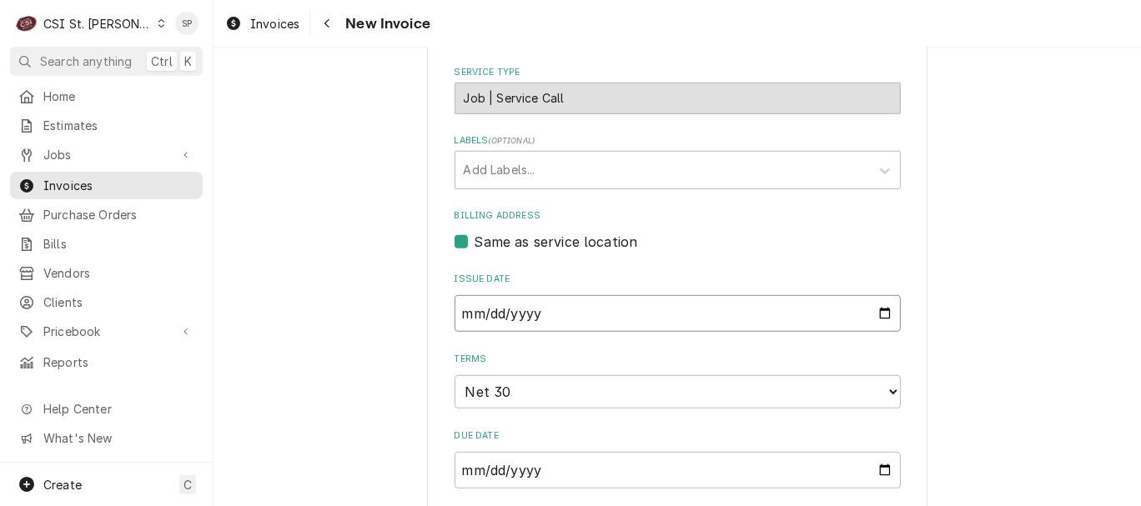
click at [878, 295] on input "[DATE]" at bounding box center [677, 313] width 446 height 37
type input "[DATE]"
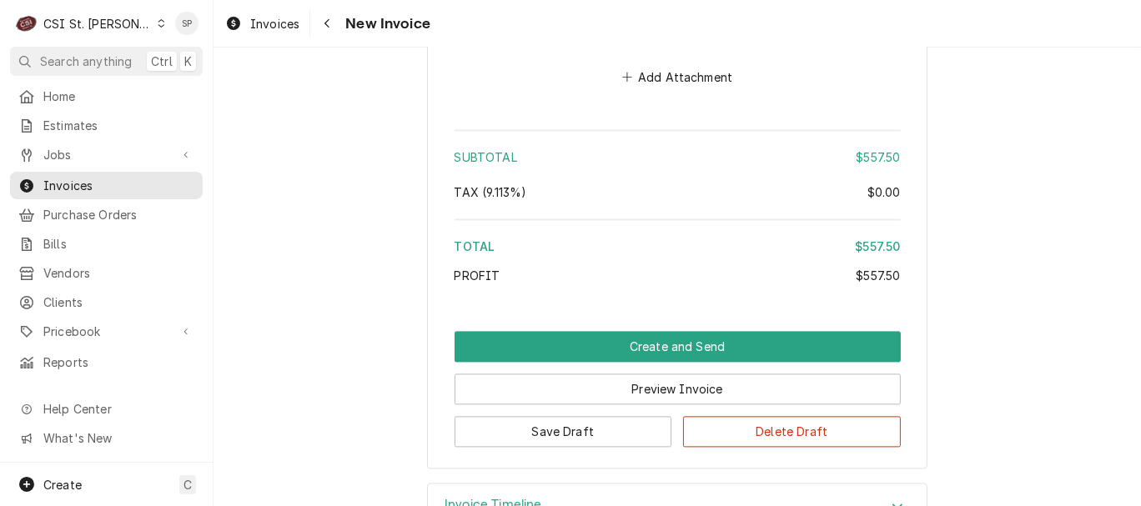
scroll to position [2623, 0]
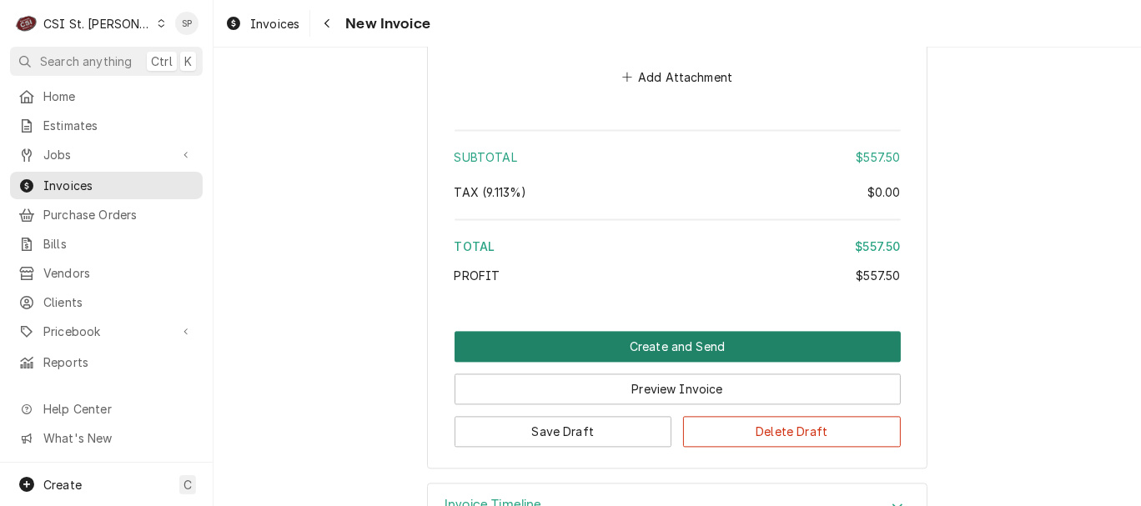
click at [633, 331] on button "Create and Send" at bounding box center [677, 346] width 446 height 31
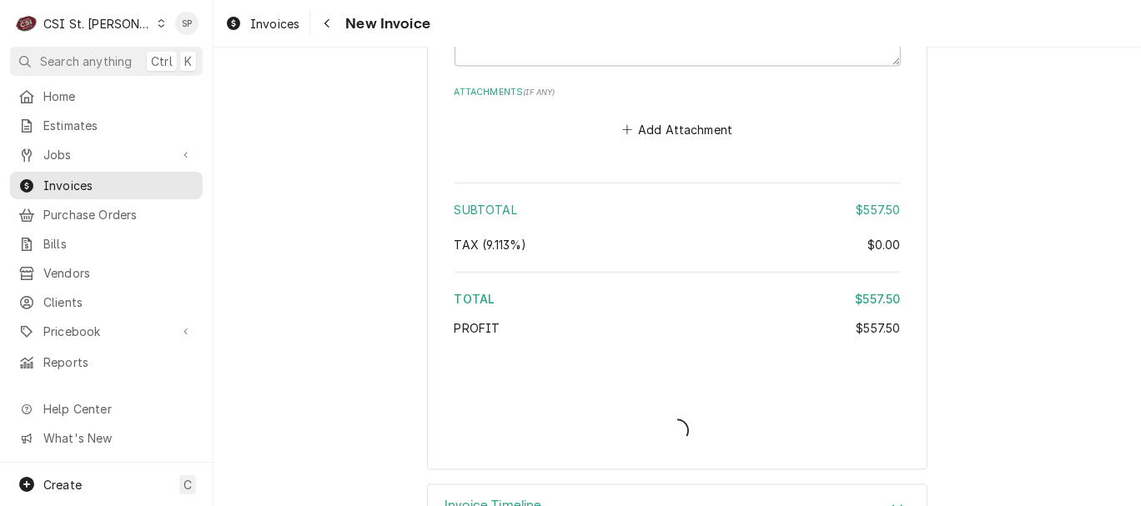
type textarea "x"
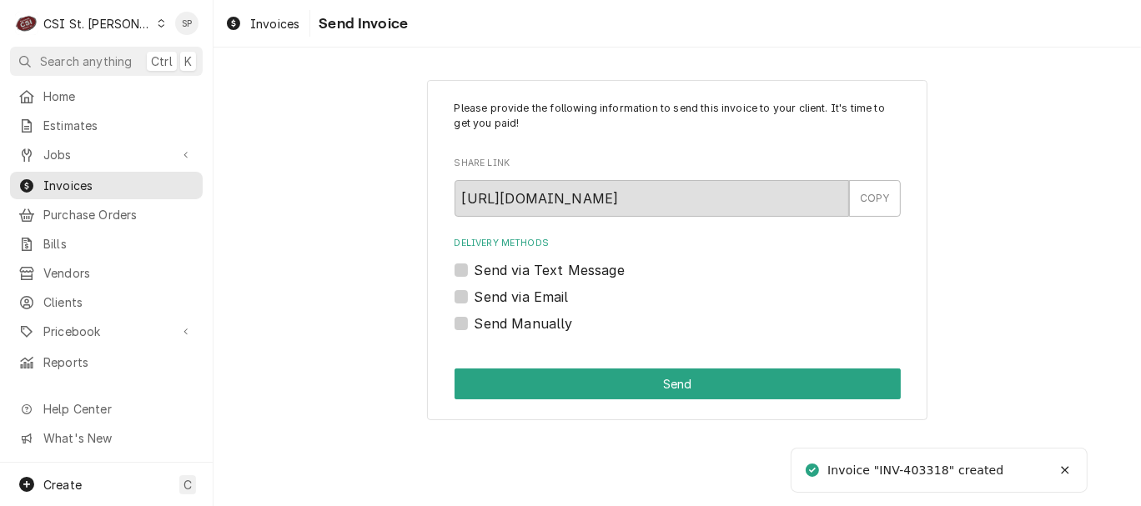
click at [499, 298] on label "Send via Email" at bounding box center [521, 297] width 94 height 20
click at [499, 298] on input "Send via Email" at bounding box center [697, 305] width 446 height 37
checkbox input "true"
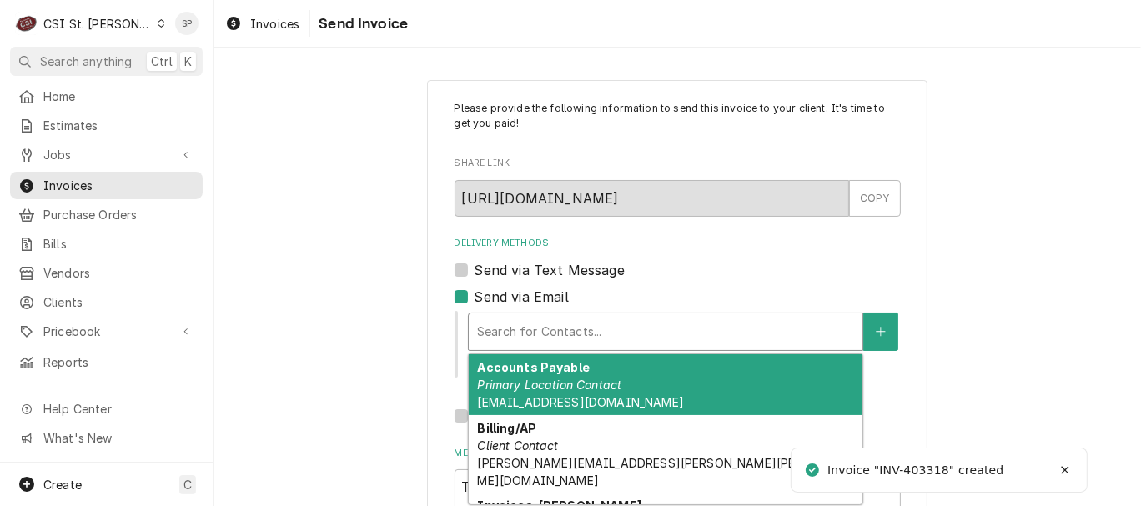
click at [489, 344] on div "Delivery Methods" at bounding box center [665, 332] width 377 height 30
click at [497, 392] on div "Accounts Payable Primary Location Contact stlwa_fc@hilton.com" at bounding box center [666, 384] width 394 height 61
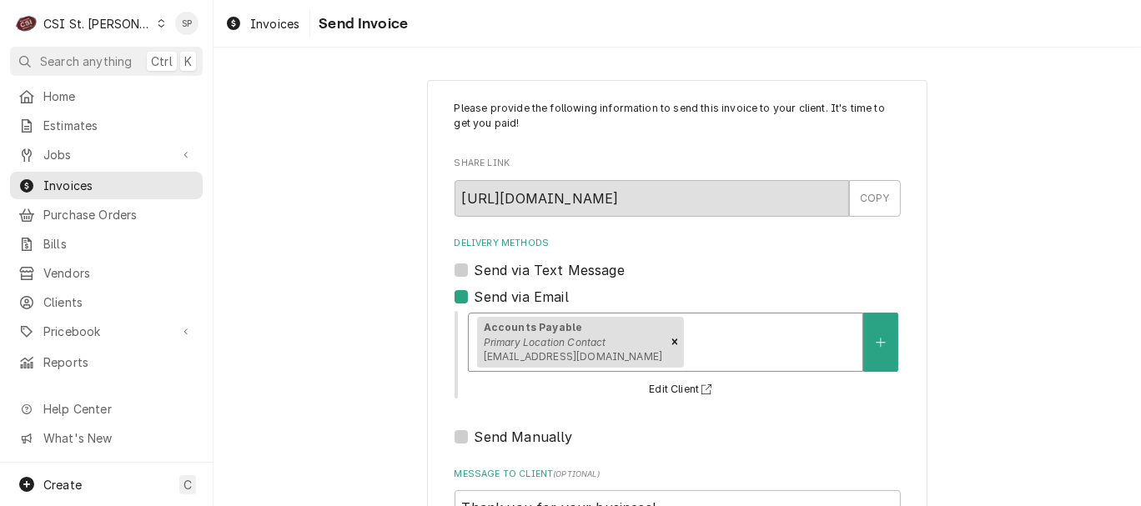
scroll to position [222, 0]
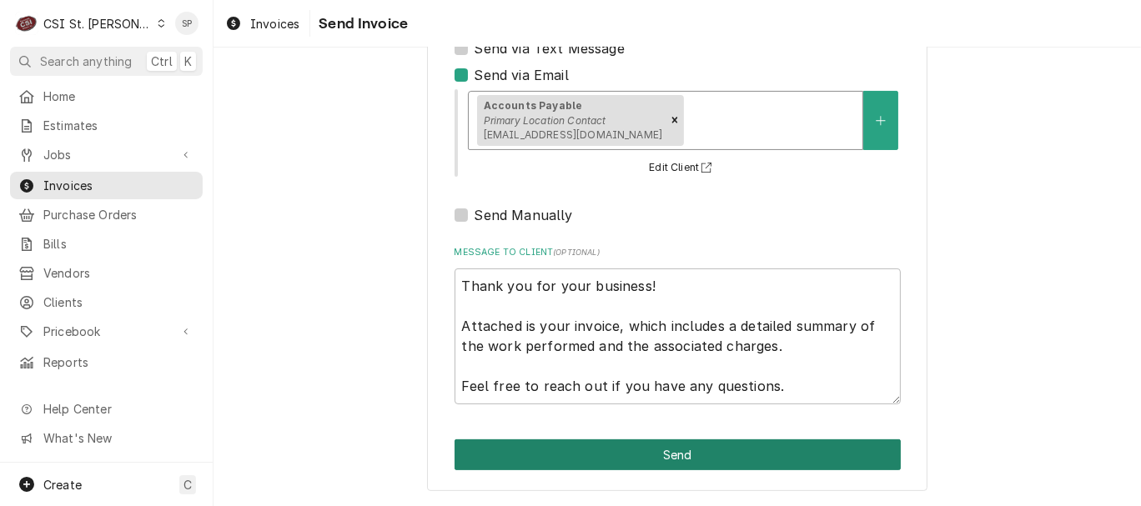
click at [706, 444] on button "Send" at bounding box center [677, 454] width 446 height 31
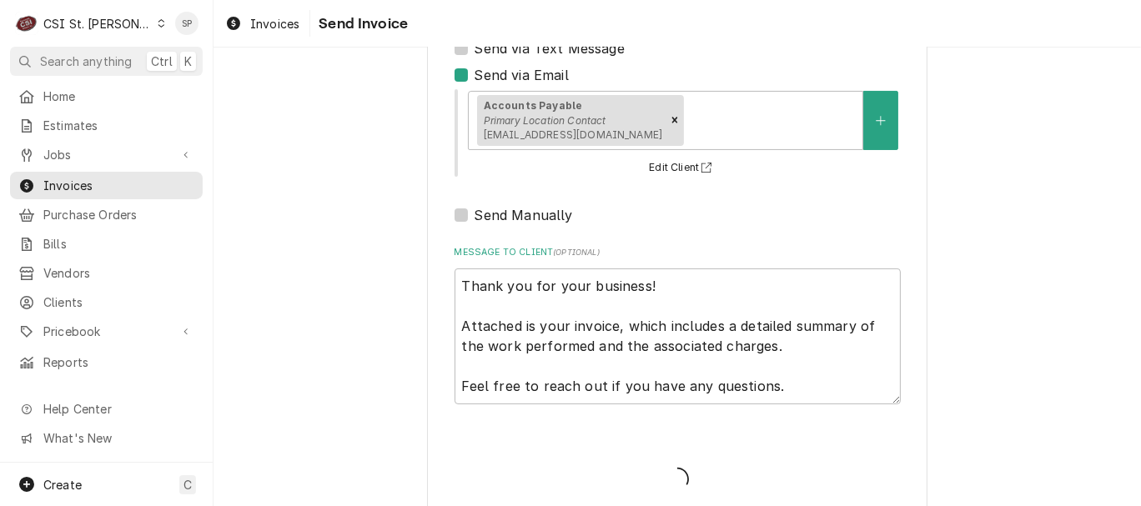
type textarea "x"
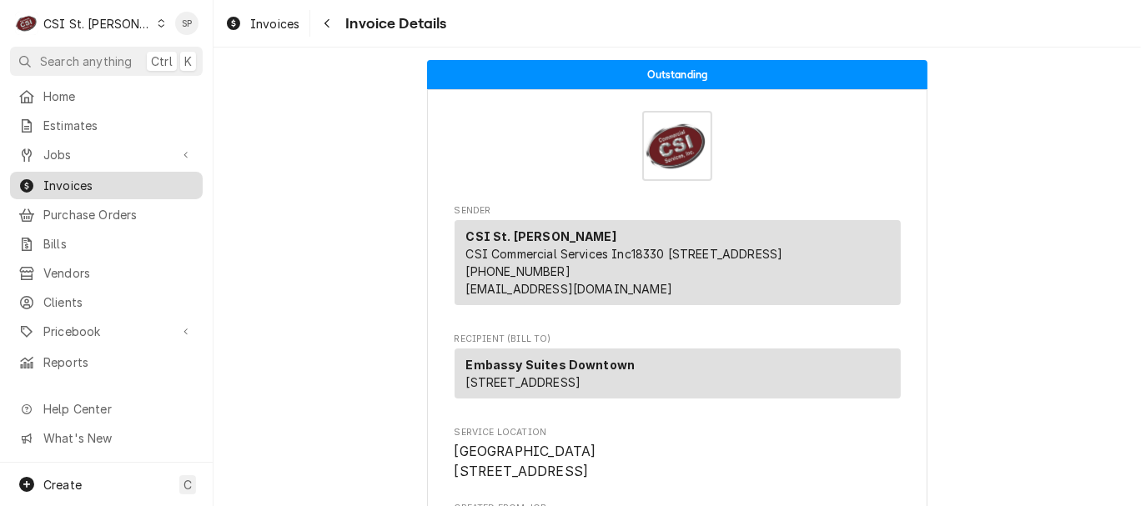
click at [178, 177] on span "Invoices" at bounding box center [118, 186] width 151 height 18
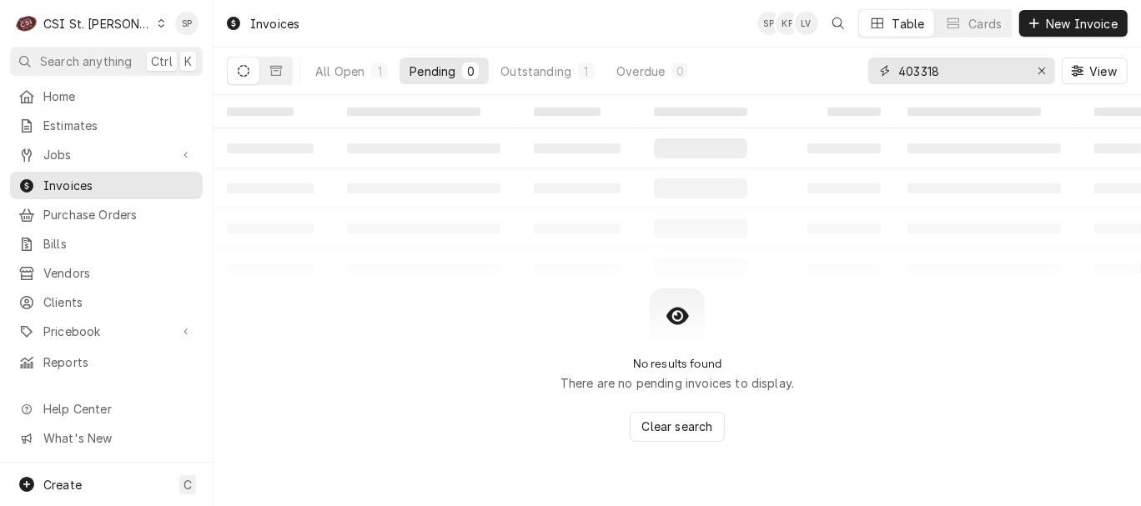
click at [954, 77] on input "403318" at bounding box center [960, 71] width 125 height 27
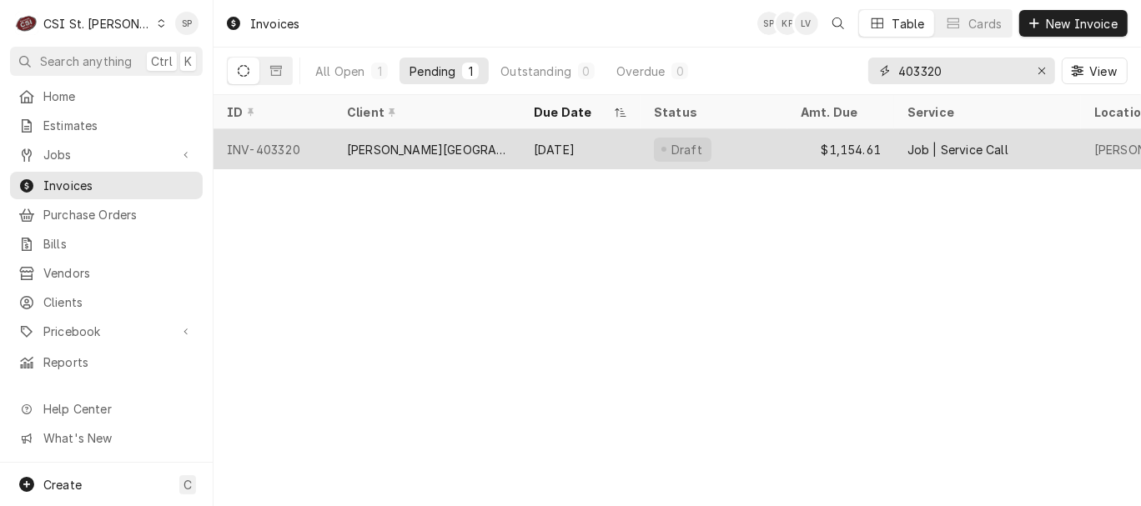
type input "403320"
click at [288, 137] on div "INV-403320" at bounding box center [273, 149] width 120 height 40
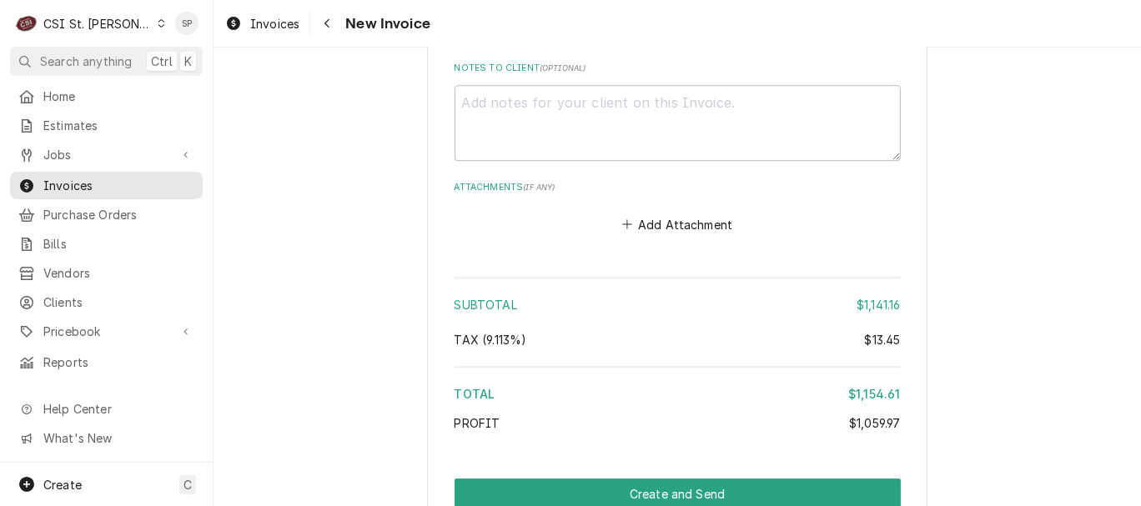
scroll to position [4054, 0]
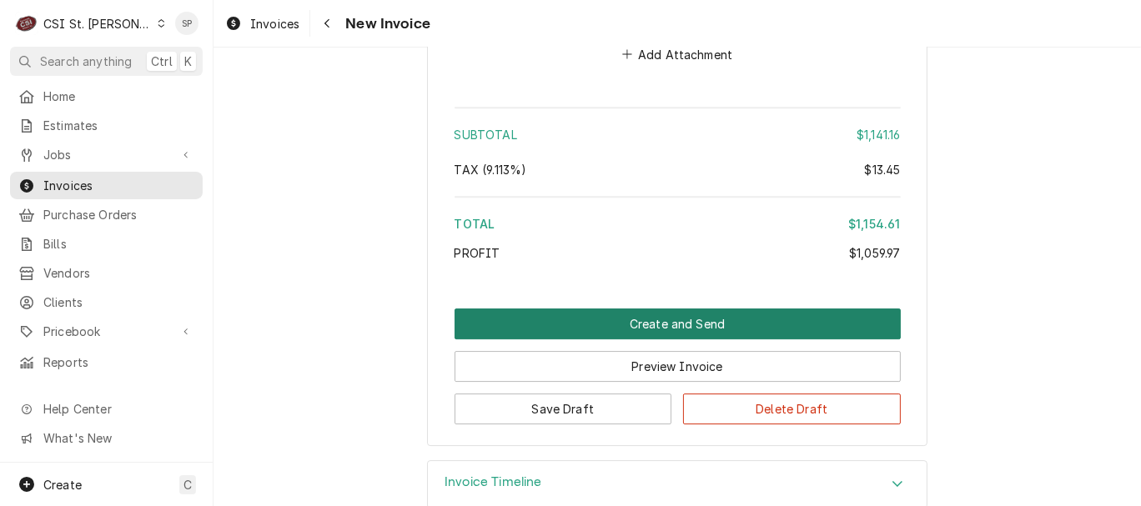
click at [773, 308] on button "Create and Send" at bounding box center [677, 323] width 446 height 31
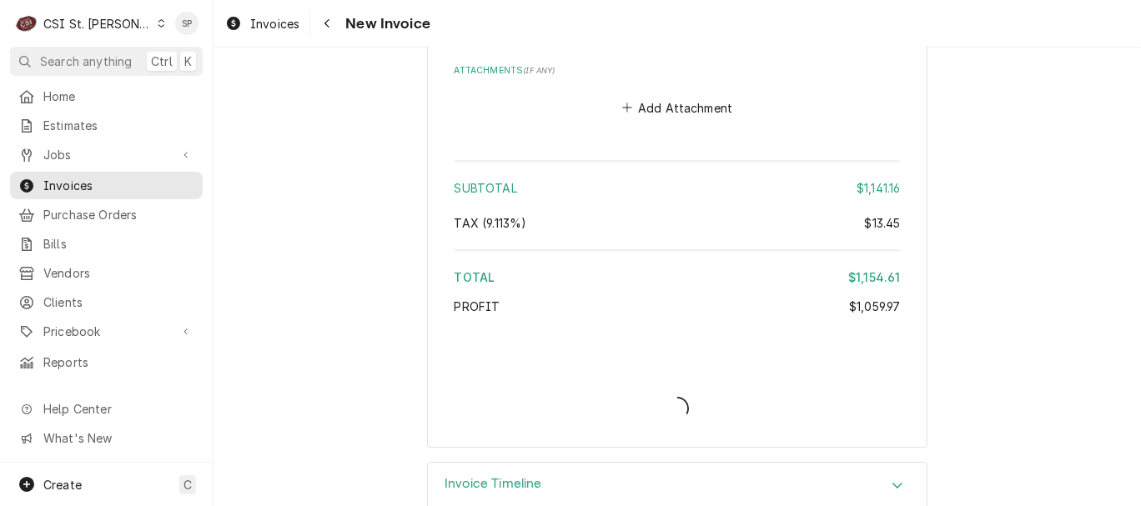
type textarea "x"
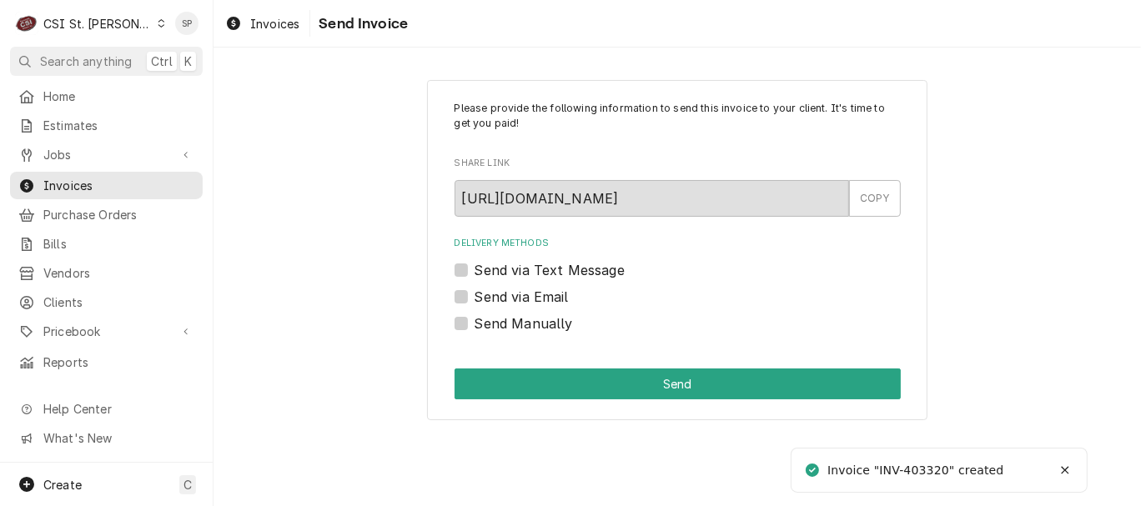
click at [556, 298] on label "Send via Email" at bounding box center [521, 297] width 94 height 20
click at [556, 298] on input "Send via Email" at bounding box center [697, 305] width 446 height 37
checkbox input "true"
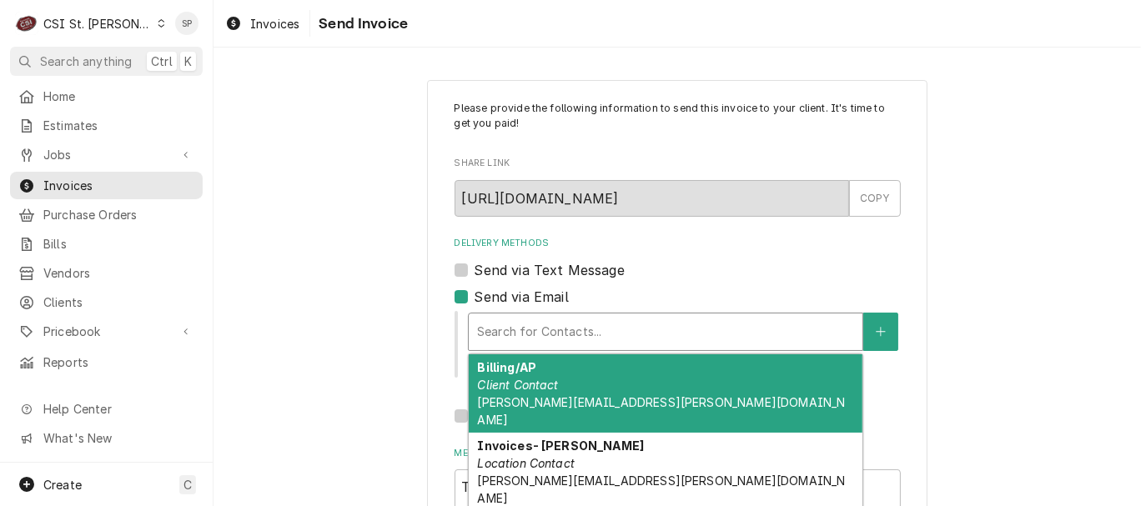
click at [550, 325] on div "Delivery Methods" at bounding box center [665, 332] width 377 height 30
click at [542, 366] on div "Billing/AP Client Contact [PERSON_NAME][EMAIL_ADDRESS][PERSON_NAME][DOMAIN_NAME]" at bounding box center [666, 393] width 394 height 78
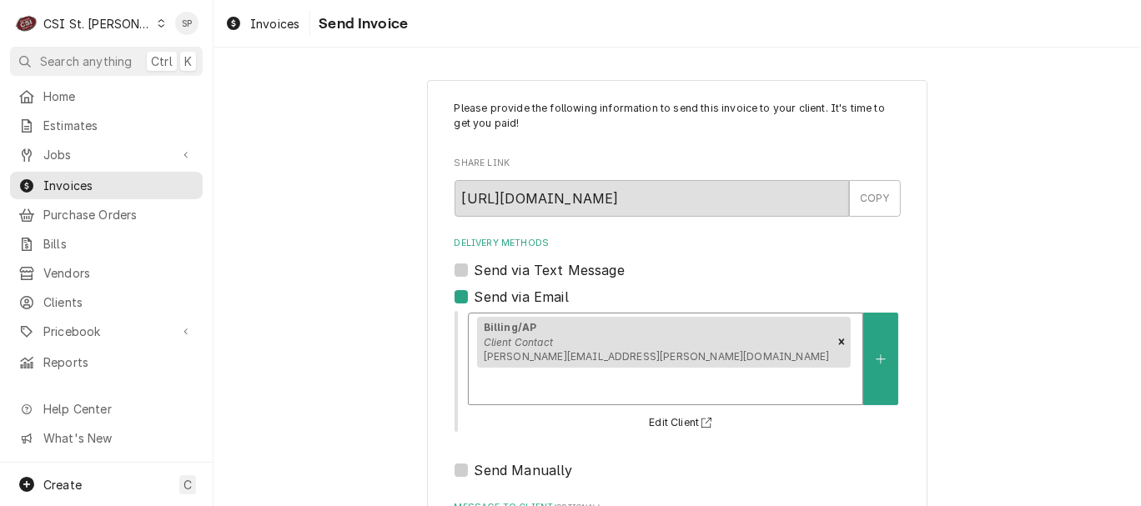
scroll to position [222, 0]
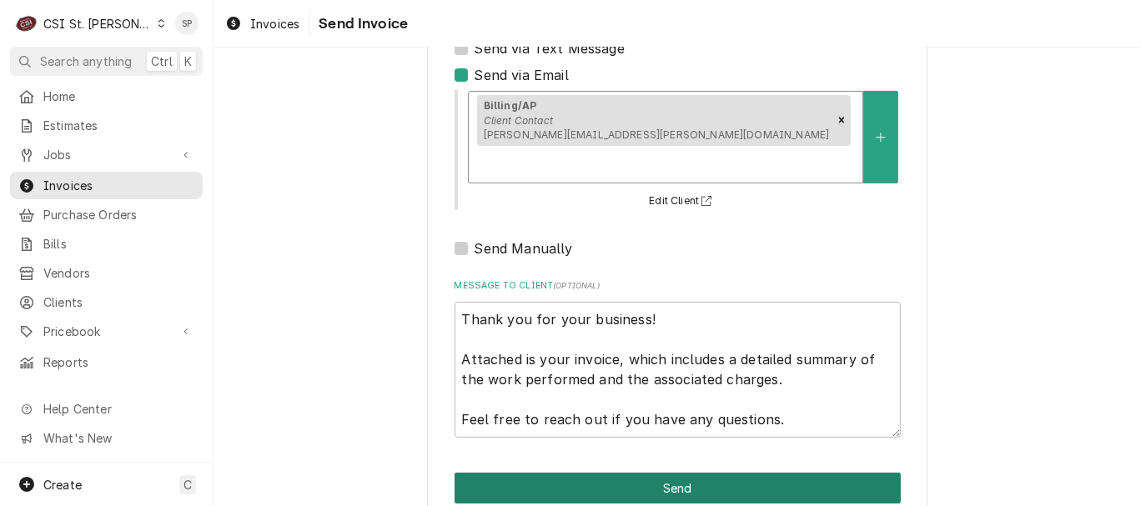
click at [728, 473] on button "Send" at bounding box center [677, 488] width 446 height 31
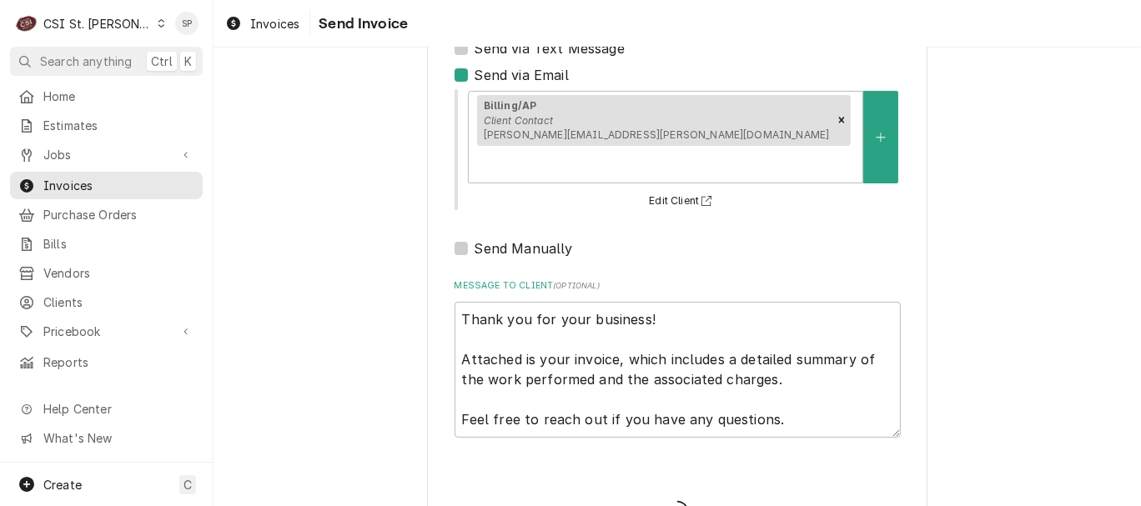
type textarea "x"
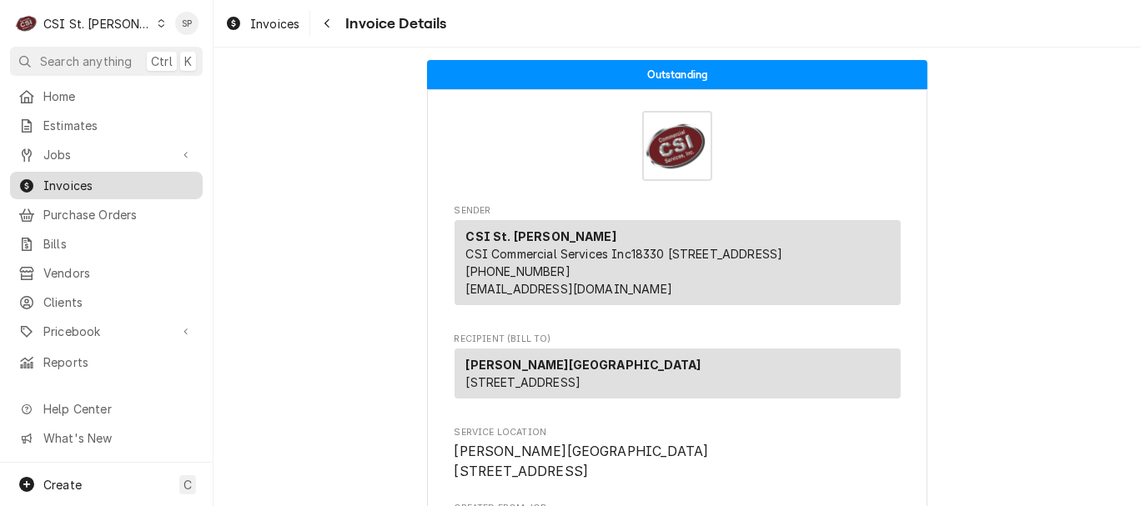
click at [133, 179] on span "Invoices" at bounding box center [118, 186] width 151 height 18
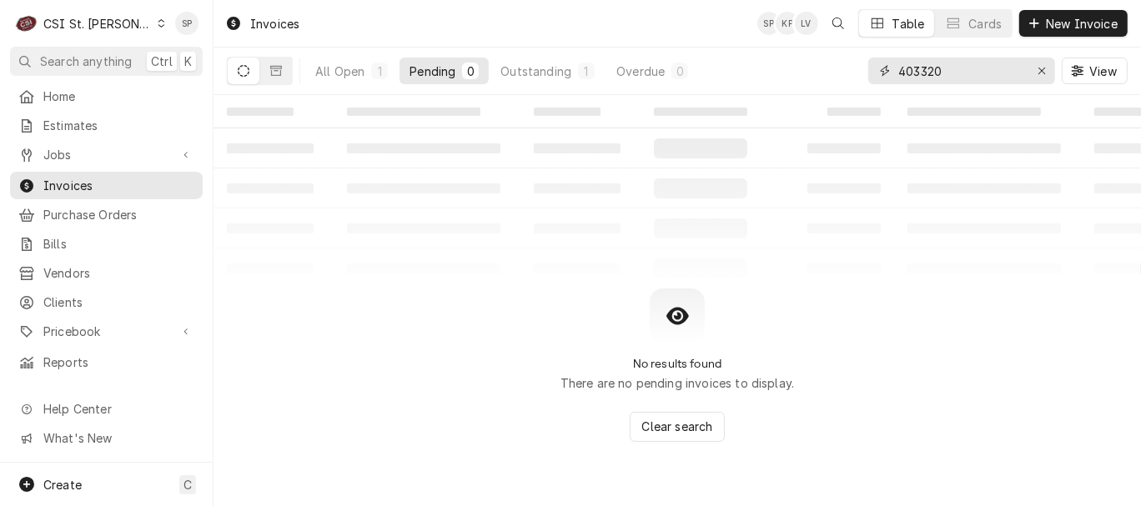
click at [960, 73] on input "403320" at bounding box center [960, 71] width 125 height 27
click at [278, 62] on button "Dynamic Content Wrapper" at bounding box center [276, 71] width 32 height 27
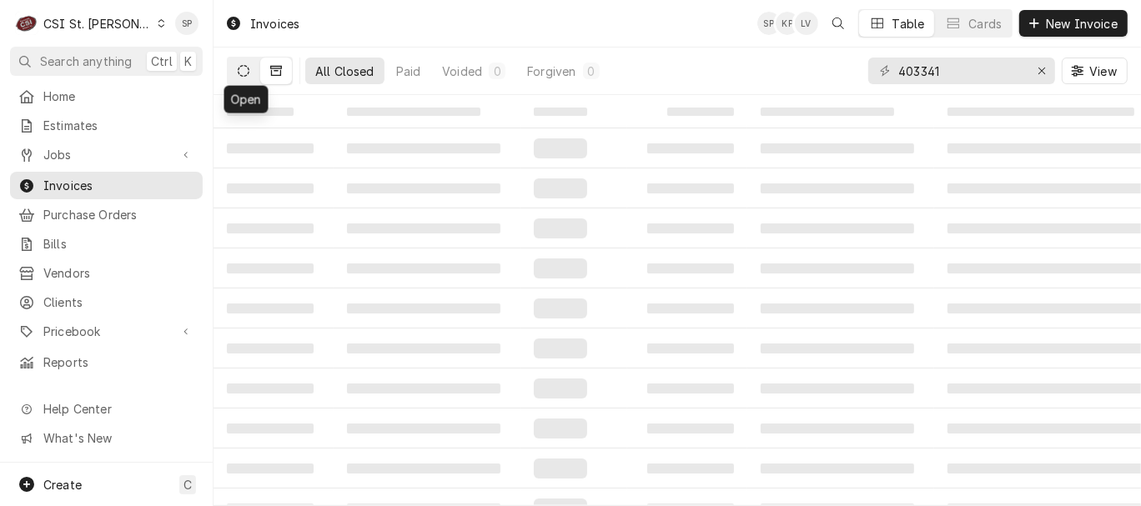
click at [242, 67] on icon "Dynamic Content Wrapper" at bounding box center [244, 71] width 12 height 12
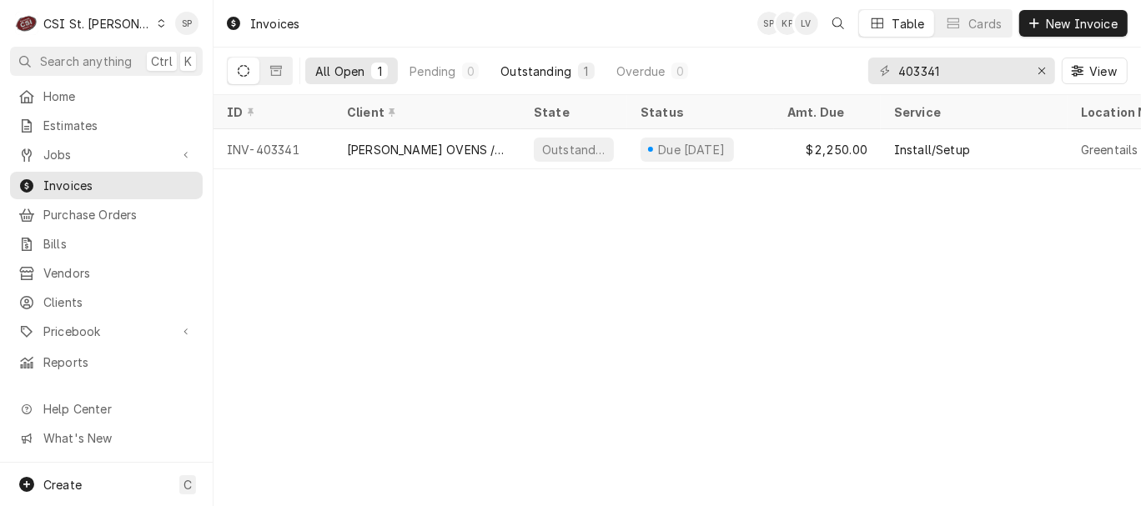
click at [526, 66] on div "Outstanding" at bounding box center [535, 72] width 71 height 18
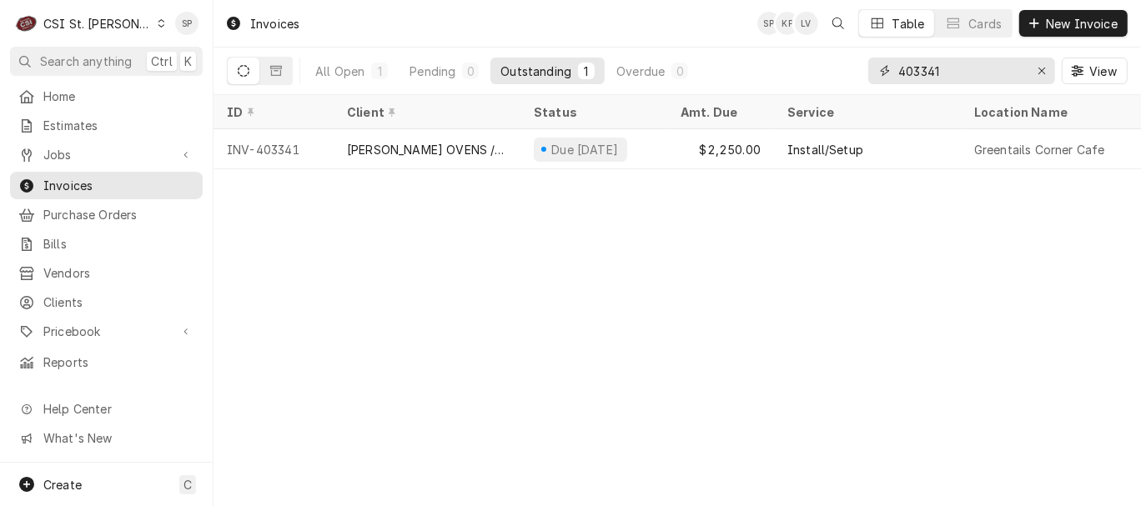
click at [972, 70] on input "403341" at bounding box center [960, 71] width 125 height 27
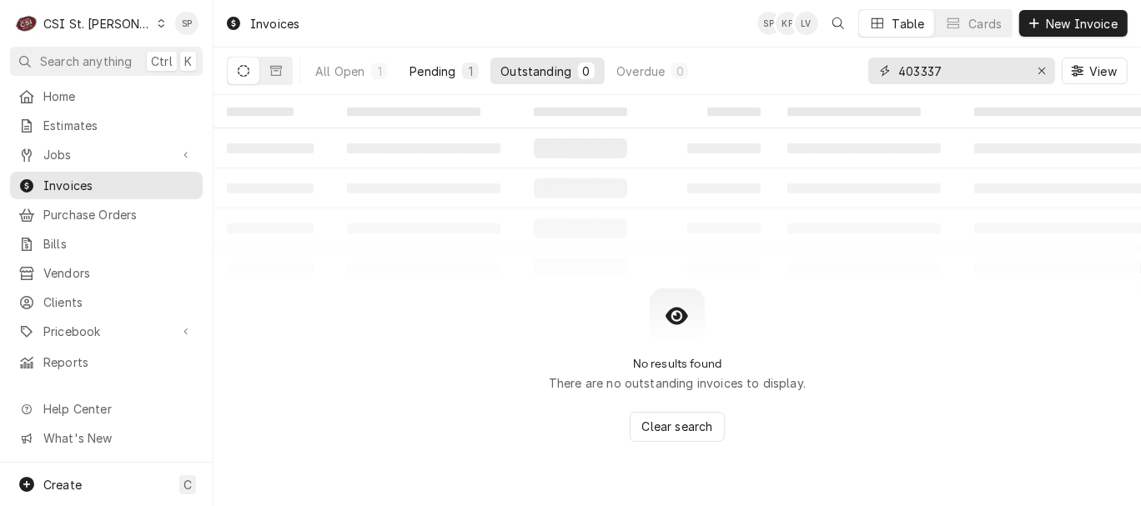
type input "403337"
click at [427, 78] on div "Pending" at bounding box center [432, 72] width 46 height 18
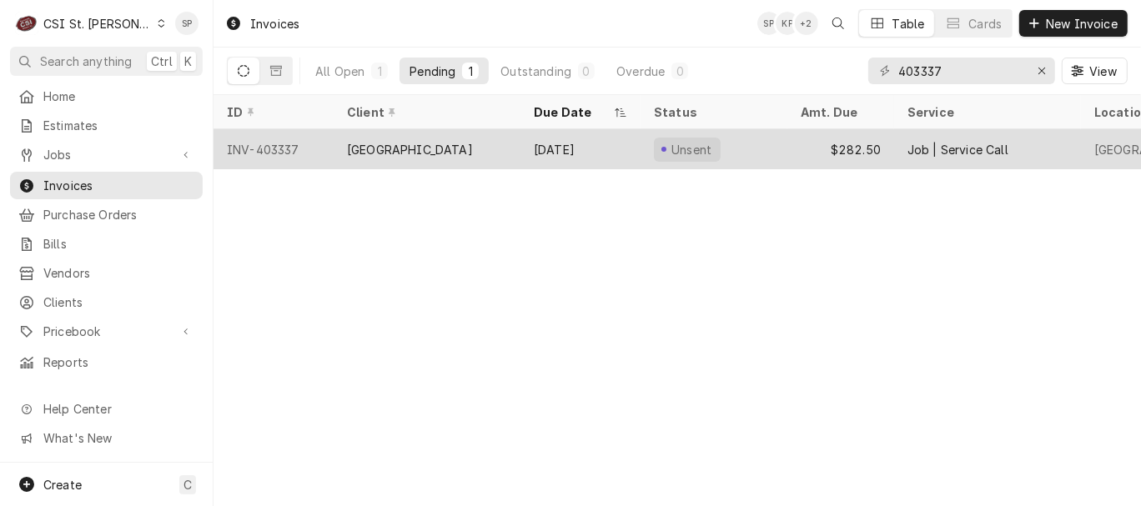
click at [388, 142] on div "[GEOGRAPHIC_DATA]" at bounding box center [410, 150] width 126 height 18
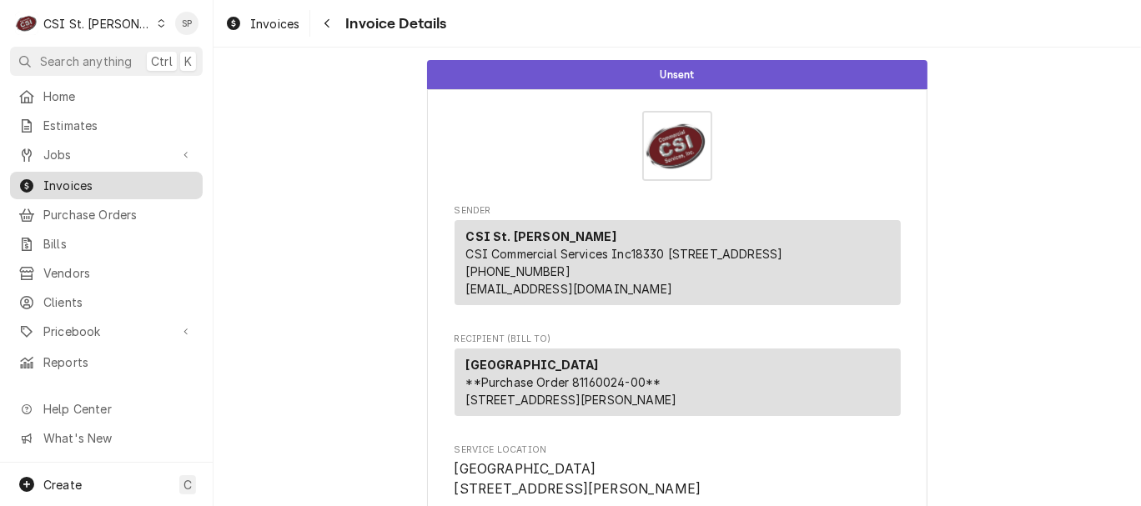
click at [172, 179] on span "Invoices" at bounding box center [118, 186] width 151 height 18
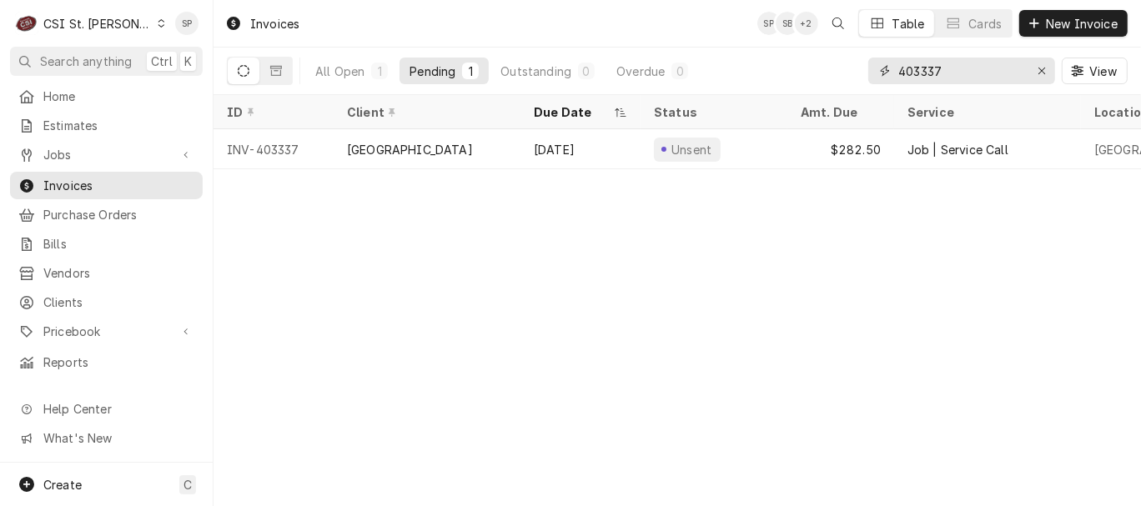
click at [947, 67] on input "403337" at bounding box center [960, 71] width 125 height 27
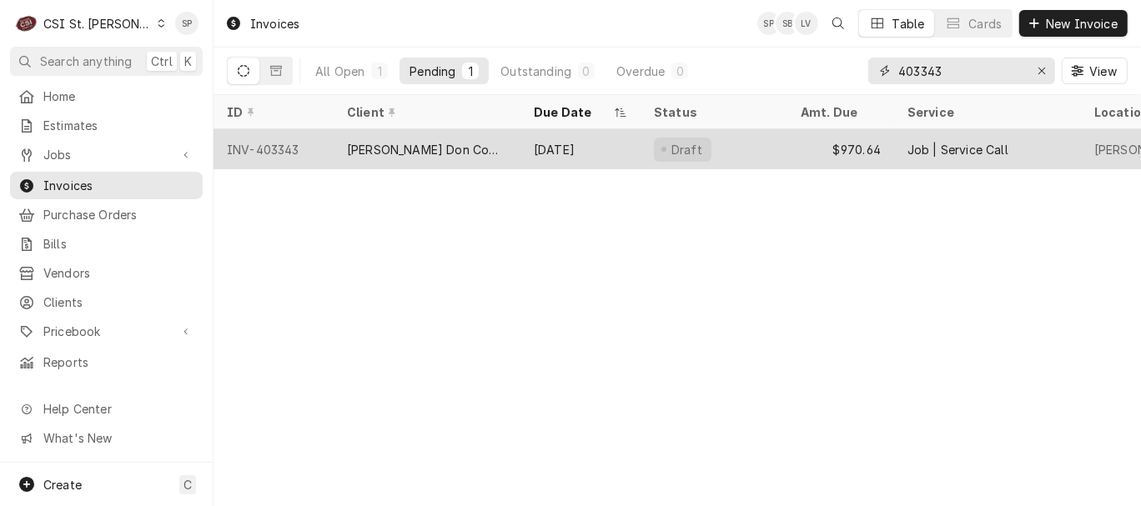
type input "403343"
click at [454, 147] on div "[PERSON_NAME] Don Company" at bounding box center [427, 150] width 160 height 18
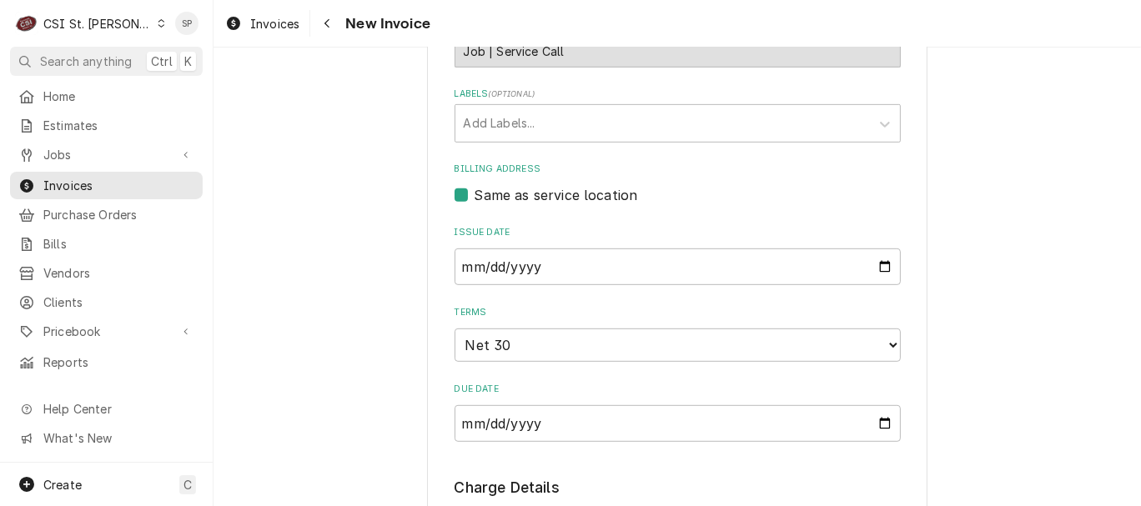
scroll to position [592, 0]
click at [877, 273] on input "2025-08-22" at bounding box center [677, 266] width 446 height 37
type textarea "x"
type input "2025-08-31"
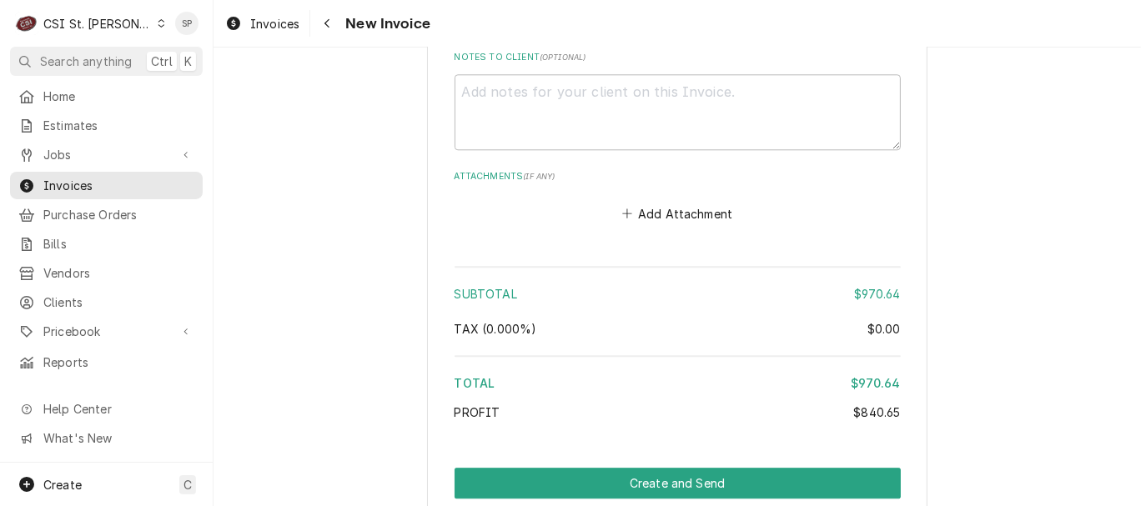
scroll to position [3322, 0]
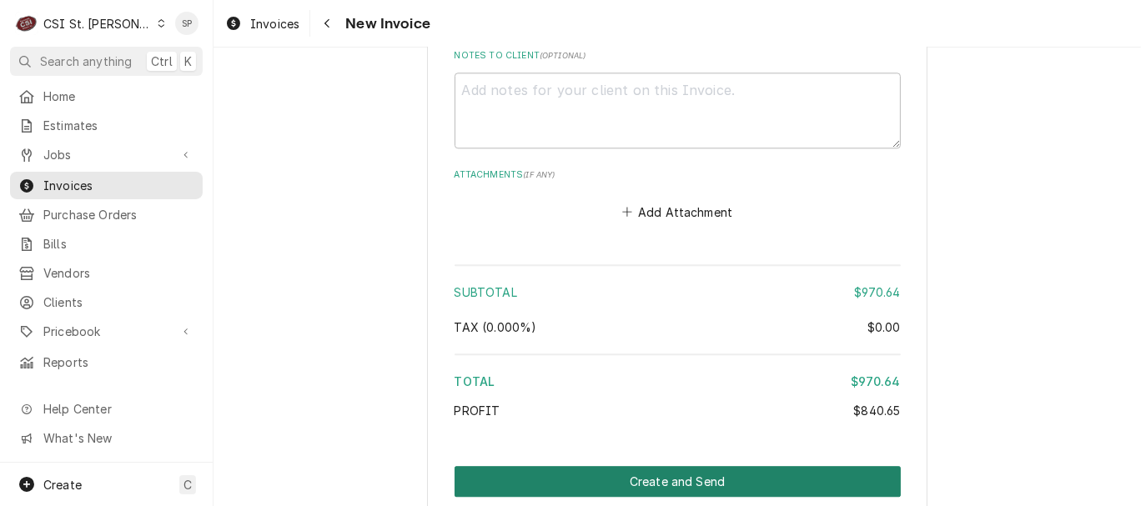
click at [755, 471] on button "Create and Send" at bounding box center [677, 481] width 446 height 31
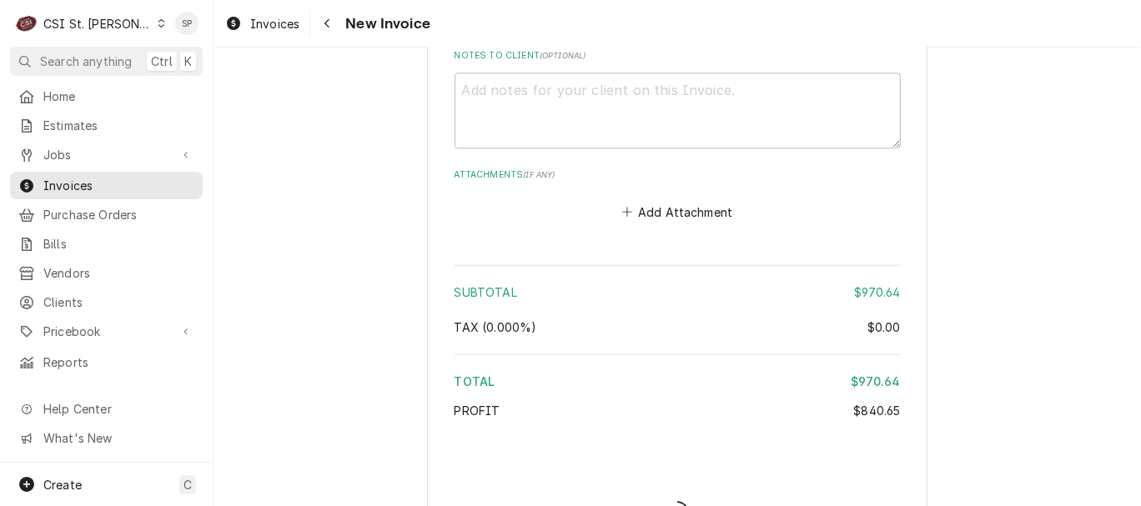
type textarea "x"
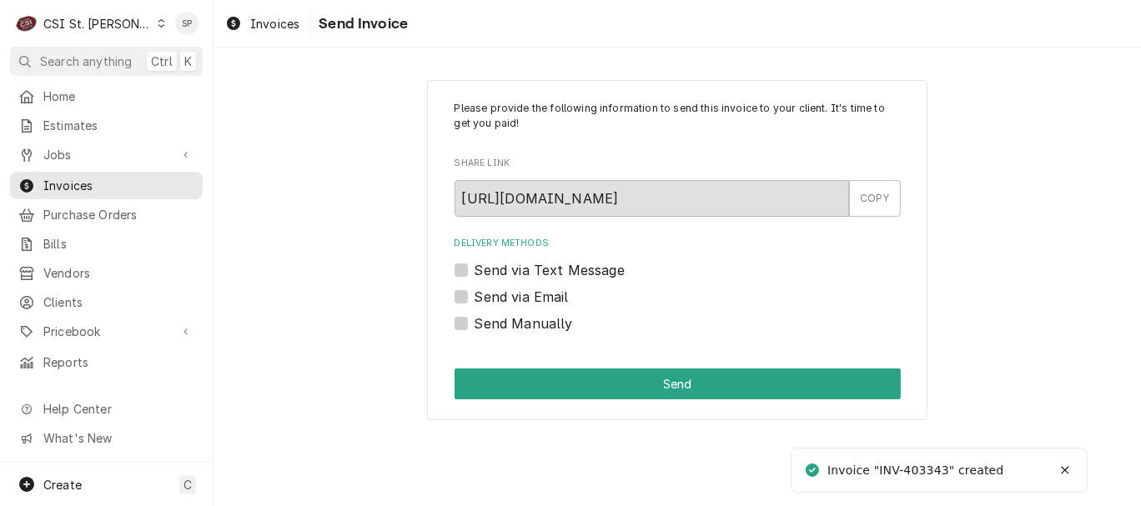
click at [539, 296] on label "Send via Email" at bounding box center [521, 297] width 94 height 20
click at [539, 296] on input "Send via Email" at bounding box center [697, 305] width 446 height 37
checkbox input "true"
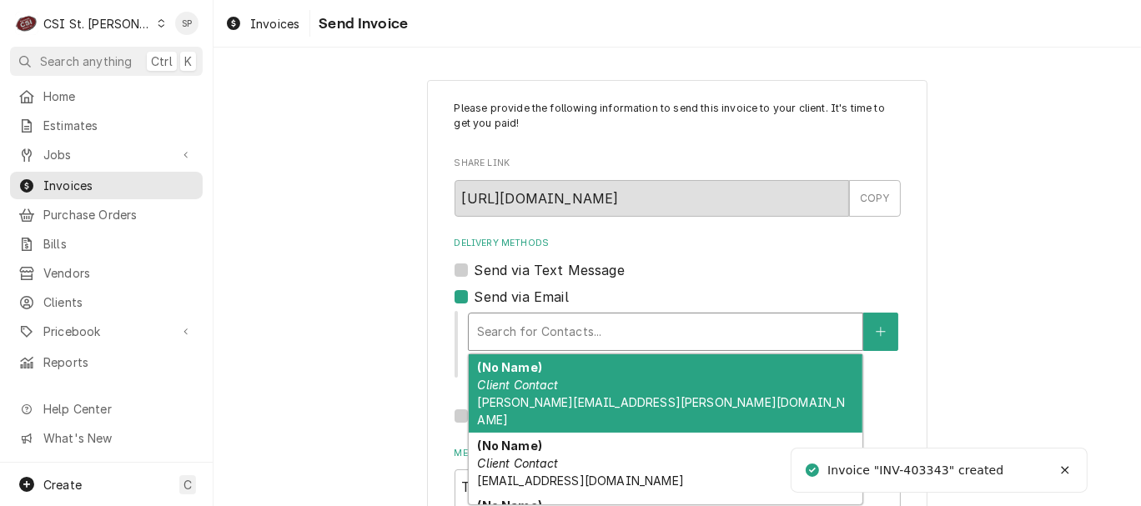
click at [536, 323] on div "Delivery Methods" at bounding box center [665, 332] width 377 height 30
click at [534, 368] on div "(No Name) Client Contact [PERSON_NAME][EMAIL_ADDRESS][PERSON_NAME][DOMAIN_NAME]" at bounding box center [666, 393] width 394 height 78
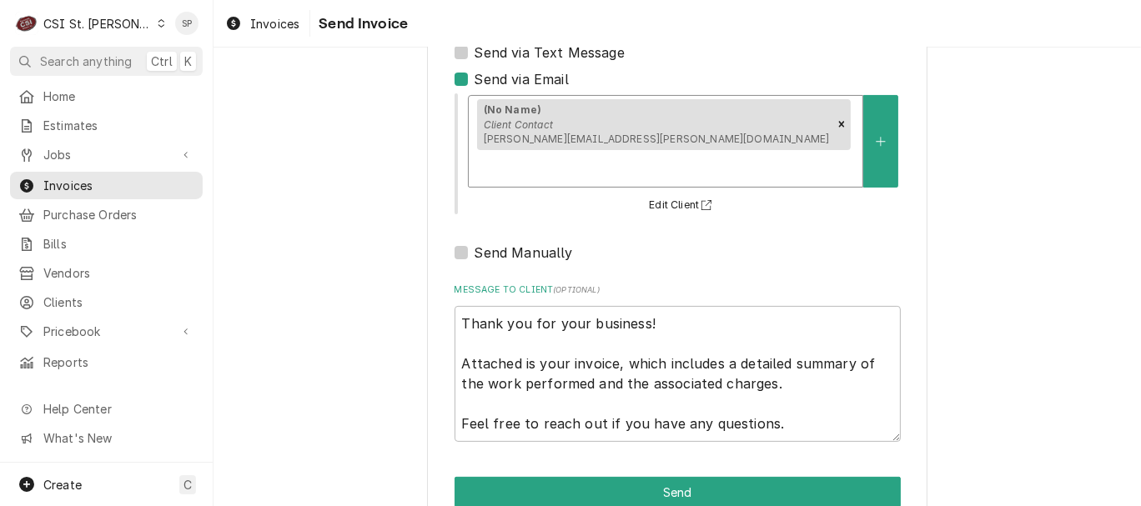
scroll to position [222, 0]
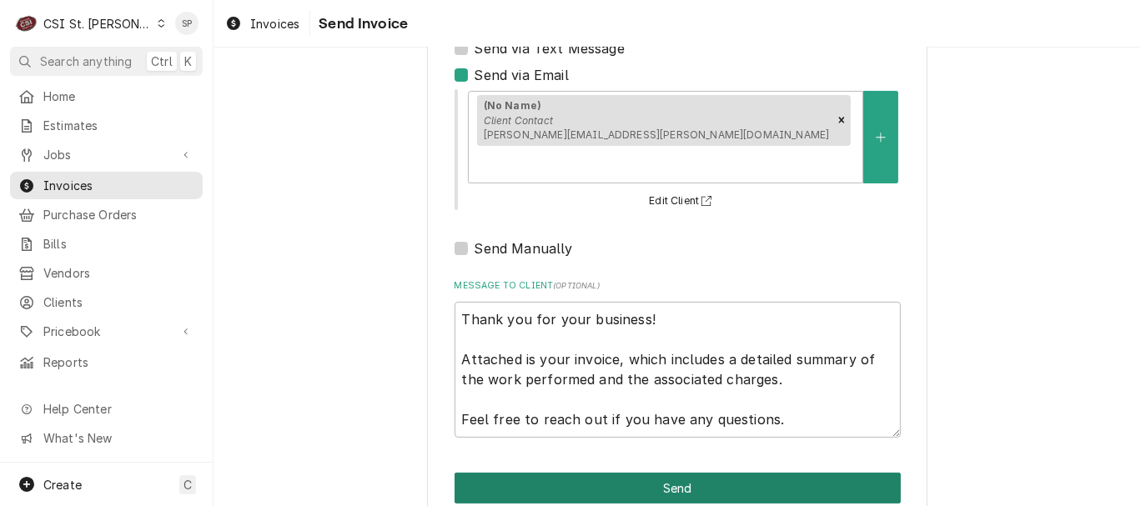
click at [683, 473] on button "Send" at bounding box center [677, 488] width 446 height 31
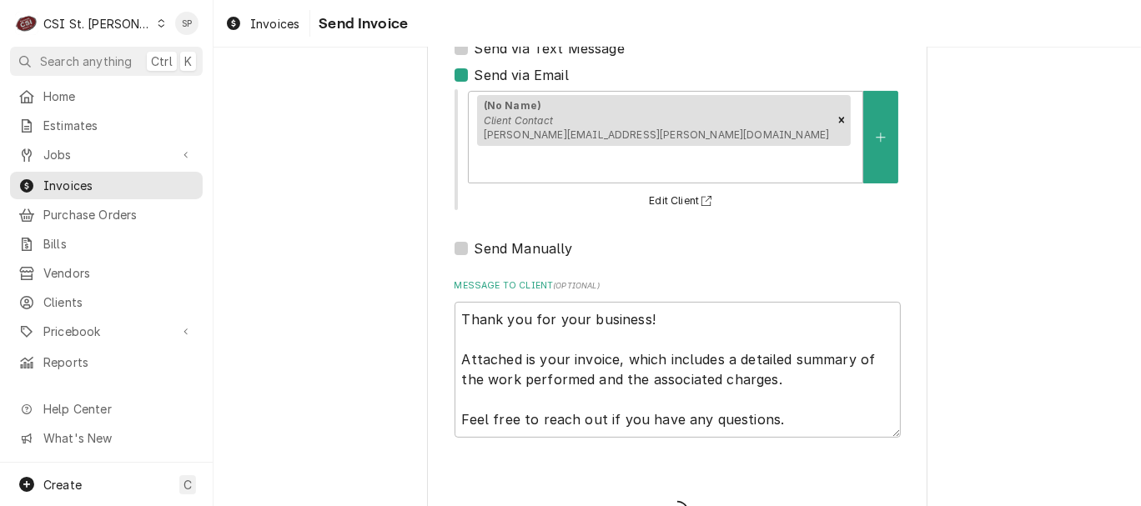
type textarea "x"
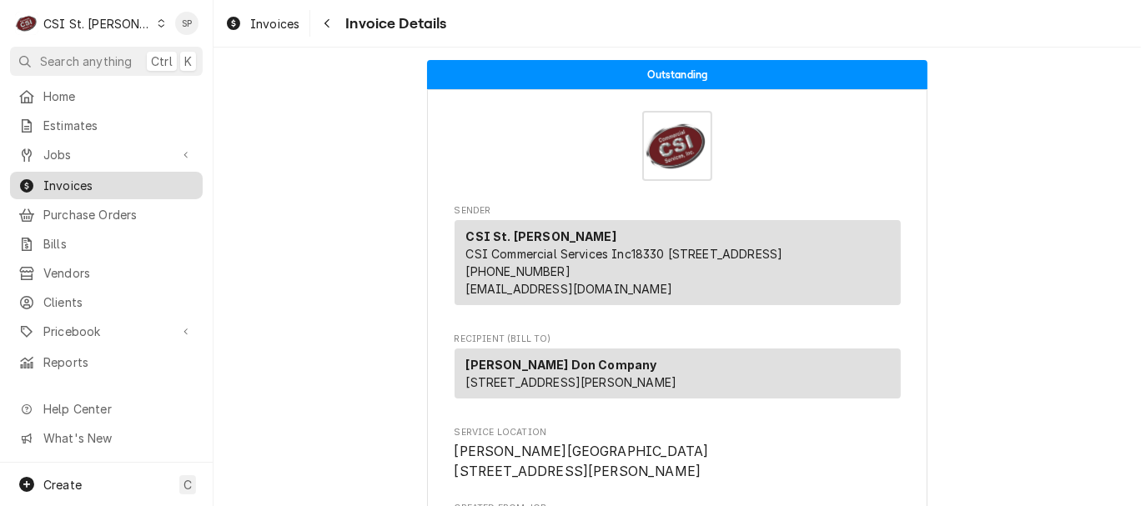
click at [128, 188] on div "Invoices" at bounding box center [106, 185] width 186 height 21
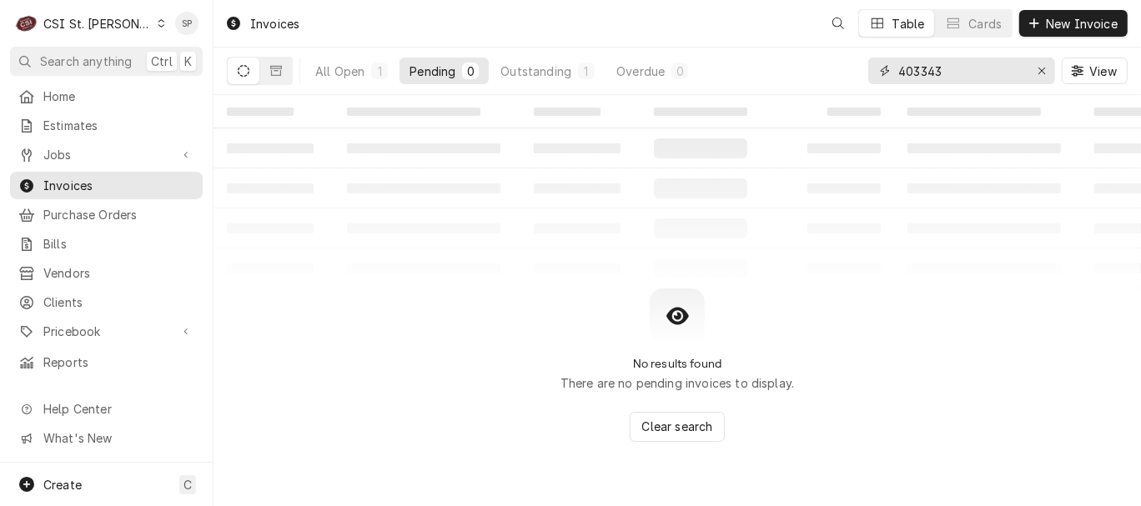
click at [975, 73] on input "403343" at bounding box center [960, 71] width 125 height 27
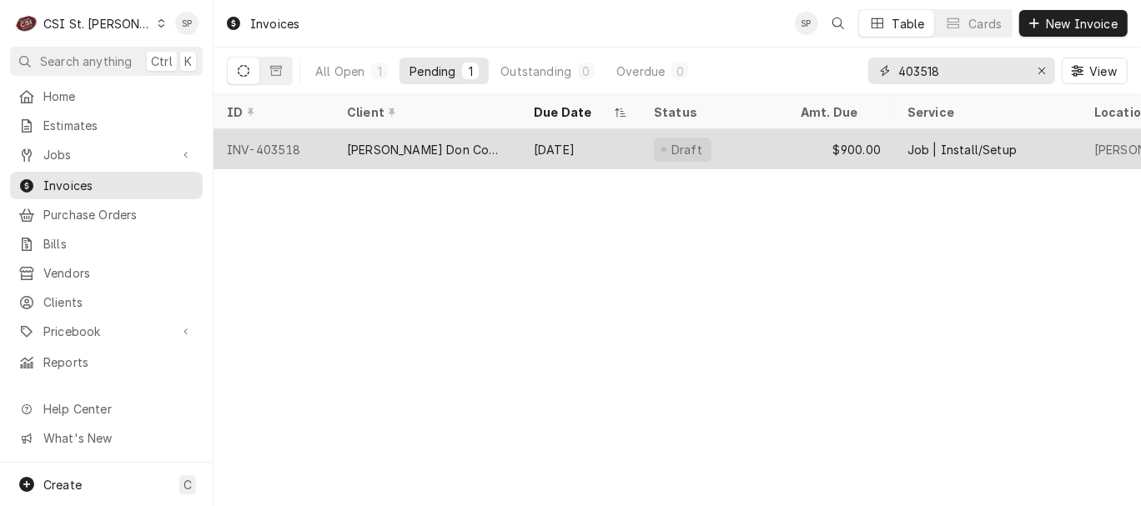
type input "403518"
click at [260, 143] on div "INV-403518" at bounding box center [273, 149] width 120 height 40
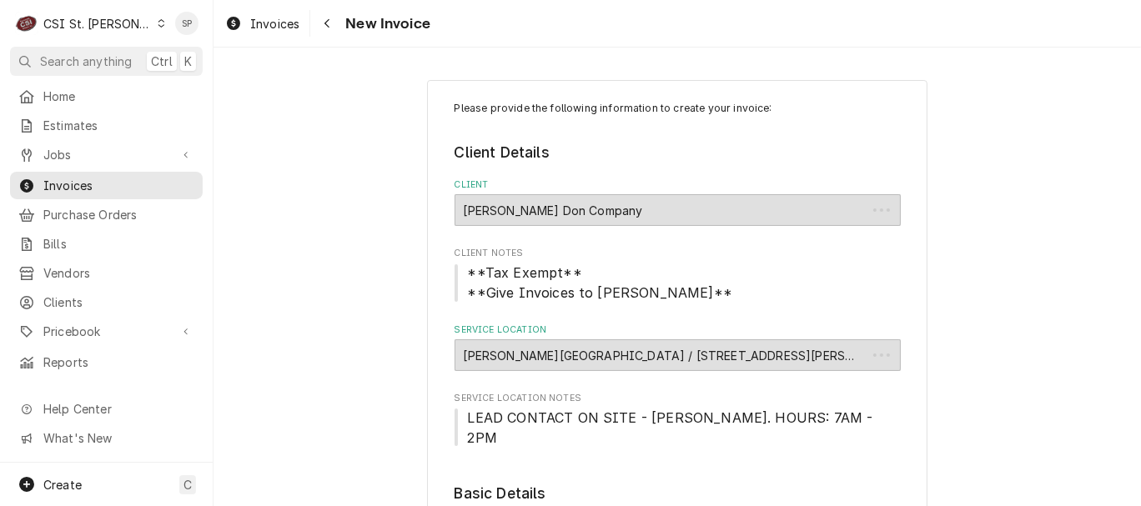
type textarea "x"
